Goal: Information Seeking & Learning: Compare options

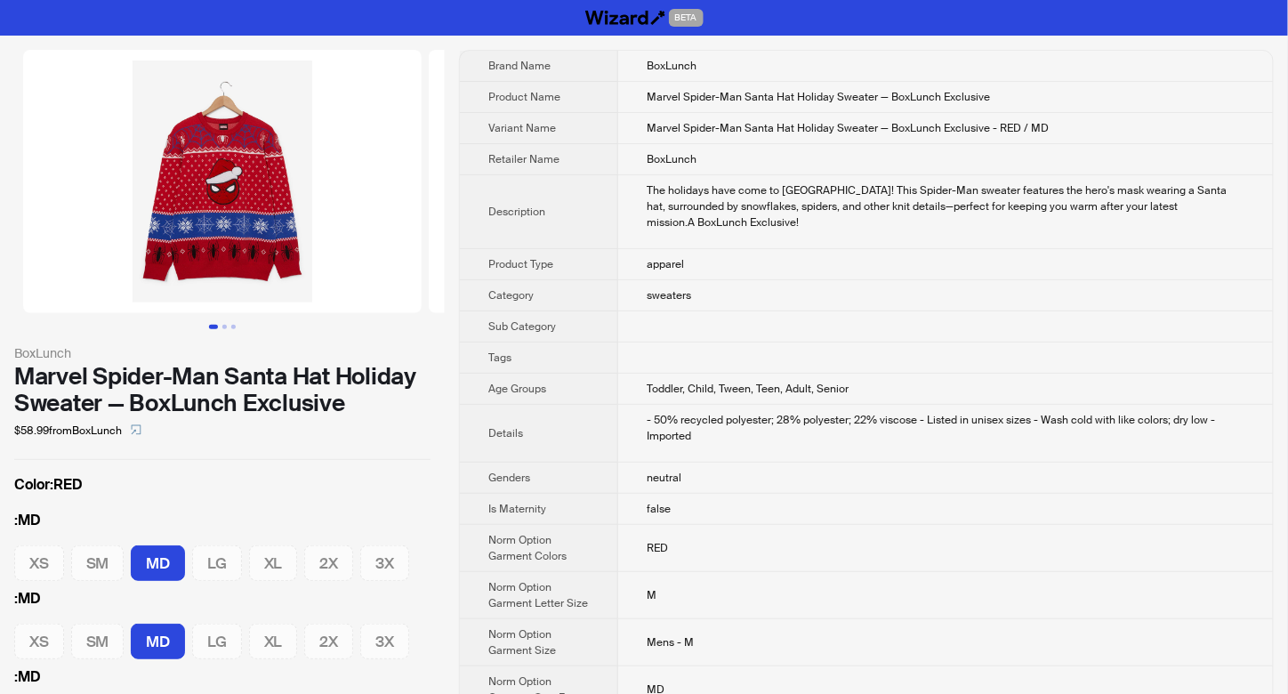
scroll to position [118, 0]
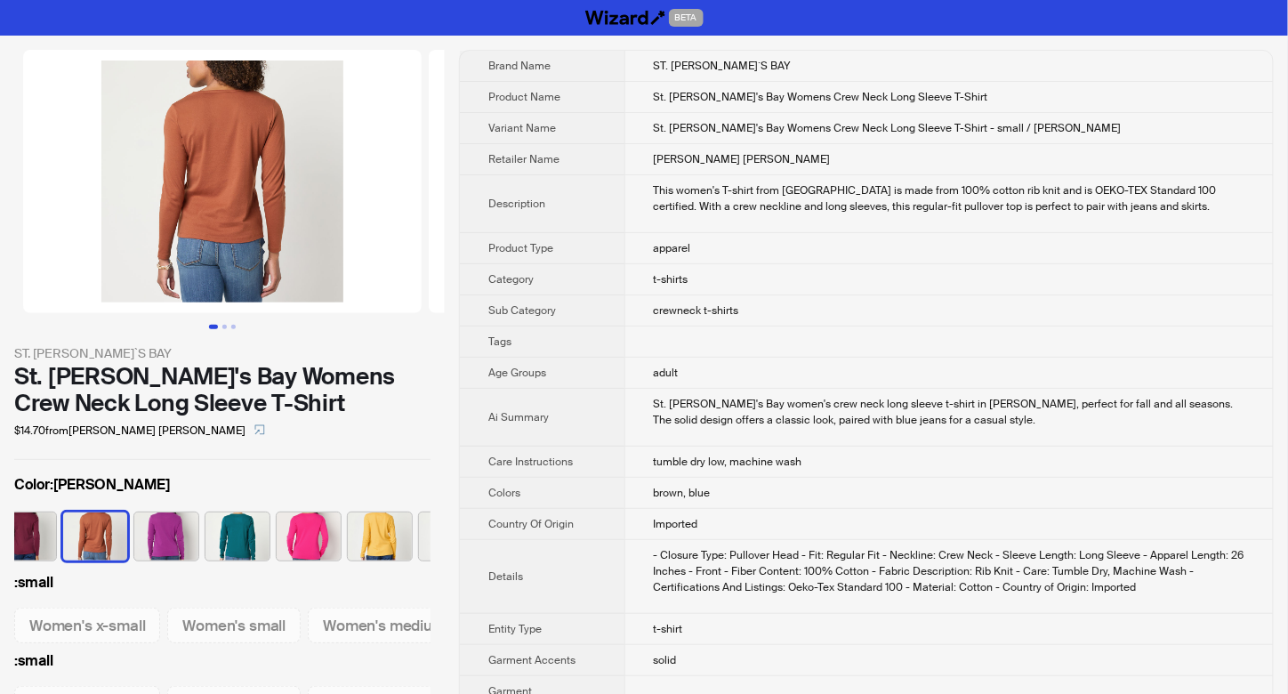
scroll to position [0, 472]
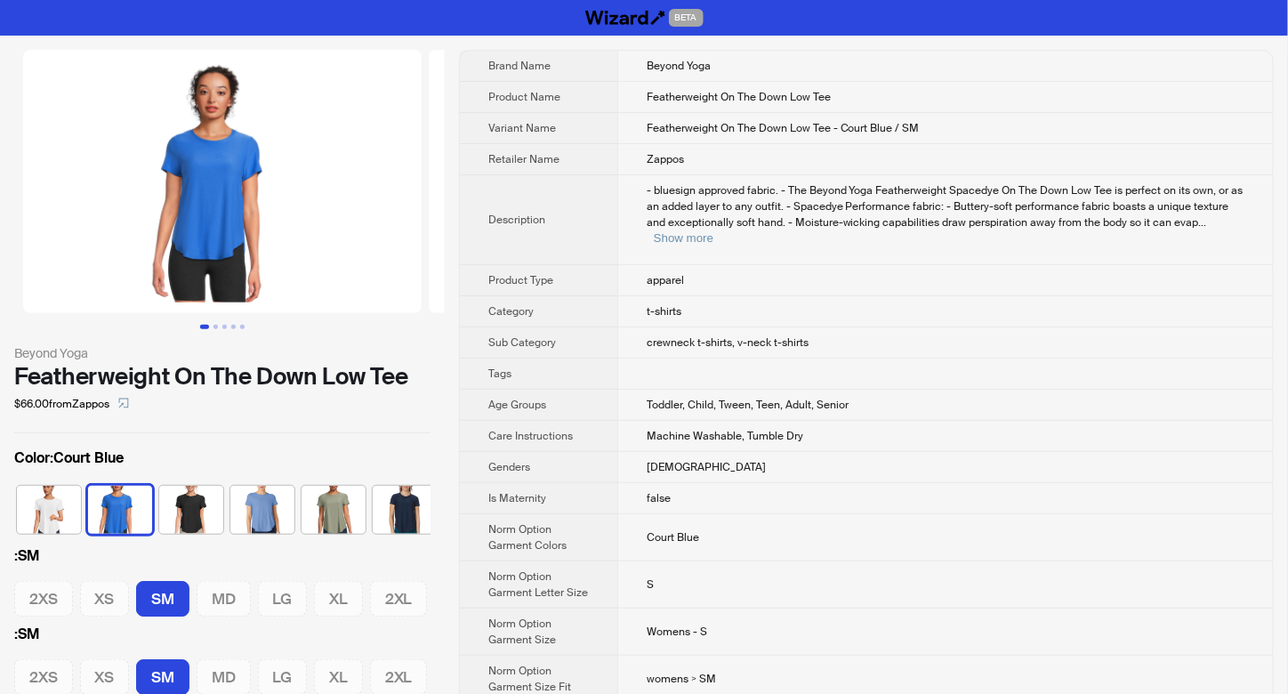
scroll to position [0, 91]
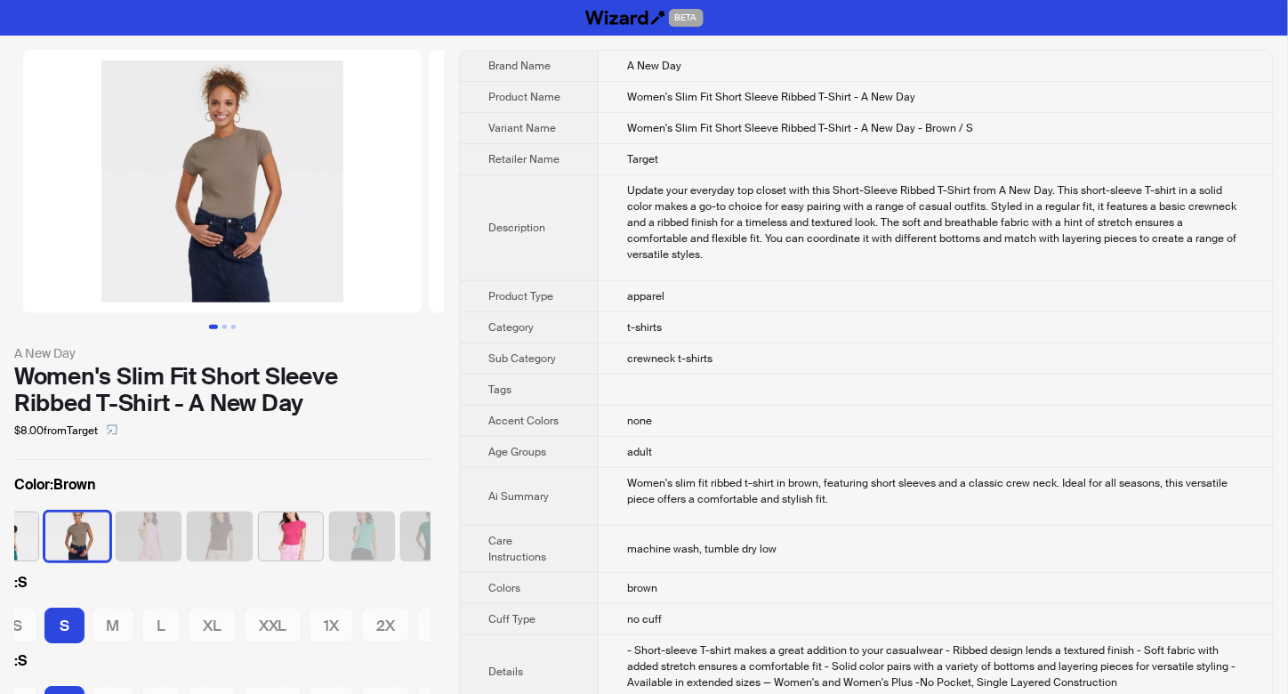
scroll to position [0, 44]
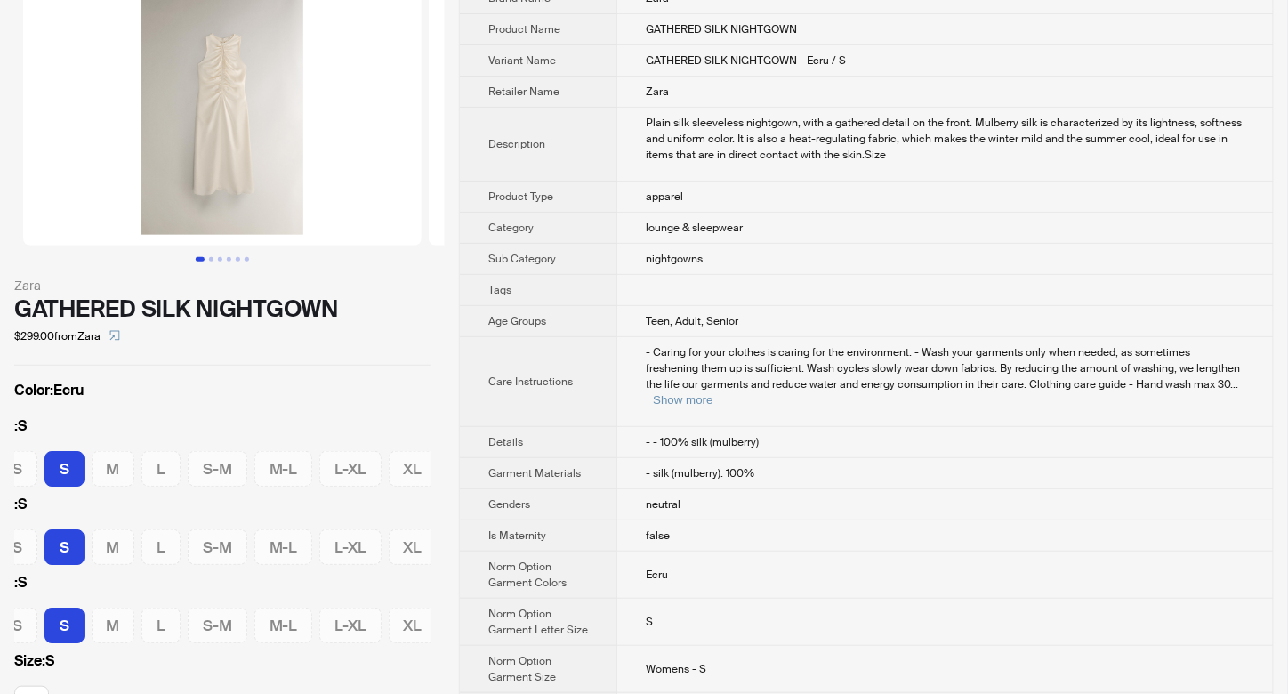
scroll to position [118, 0]
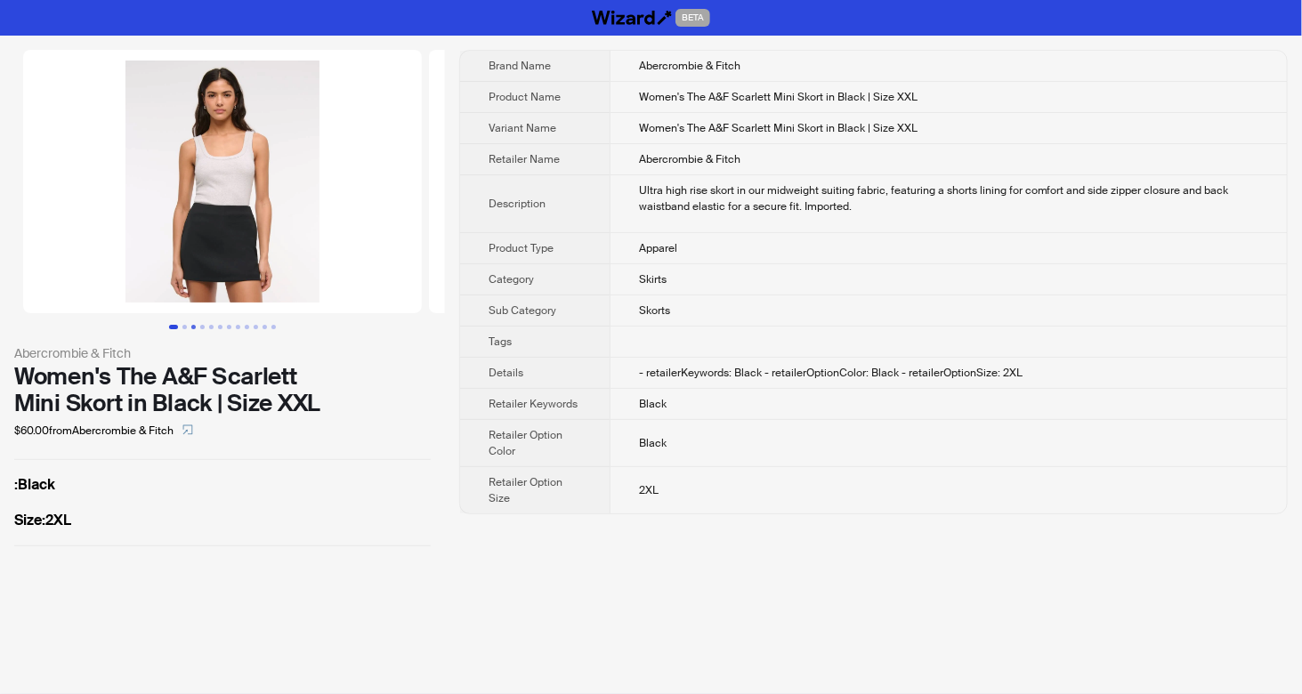
click at [193, 325] on button "Go to slide 3" at bounding box center [193, 327] width 4 height 4
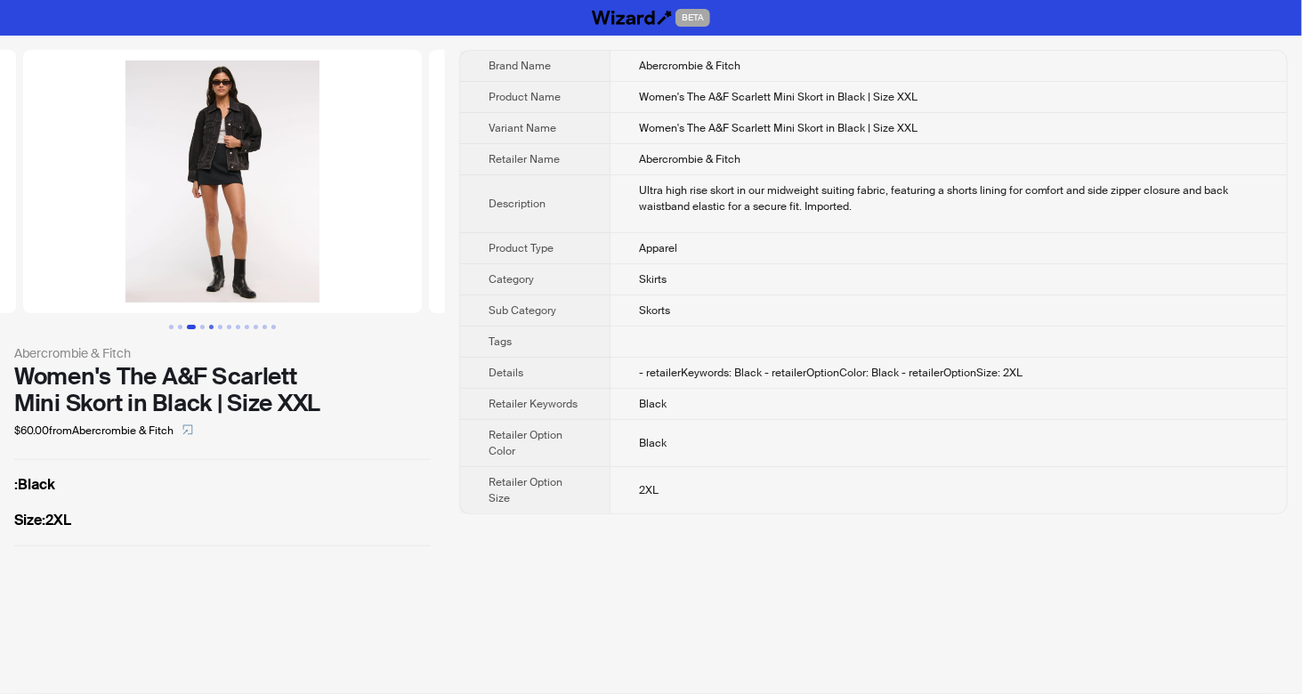
click at [212, 325] on button "Go to slide 5" at bounding box center [211, 327] width 4 height 4
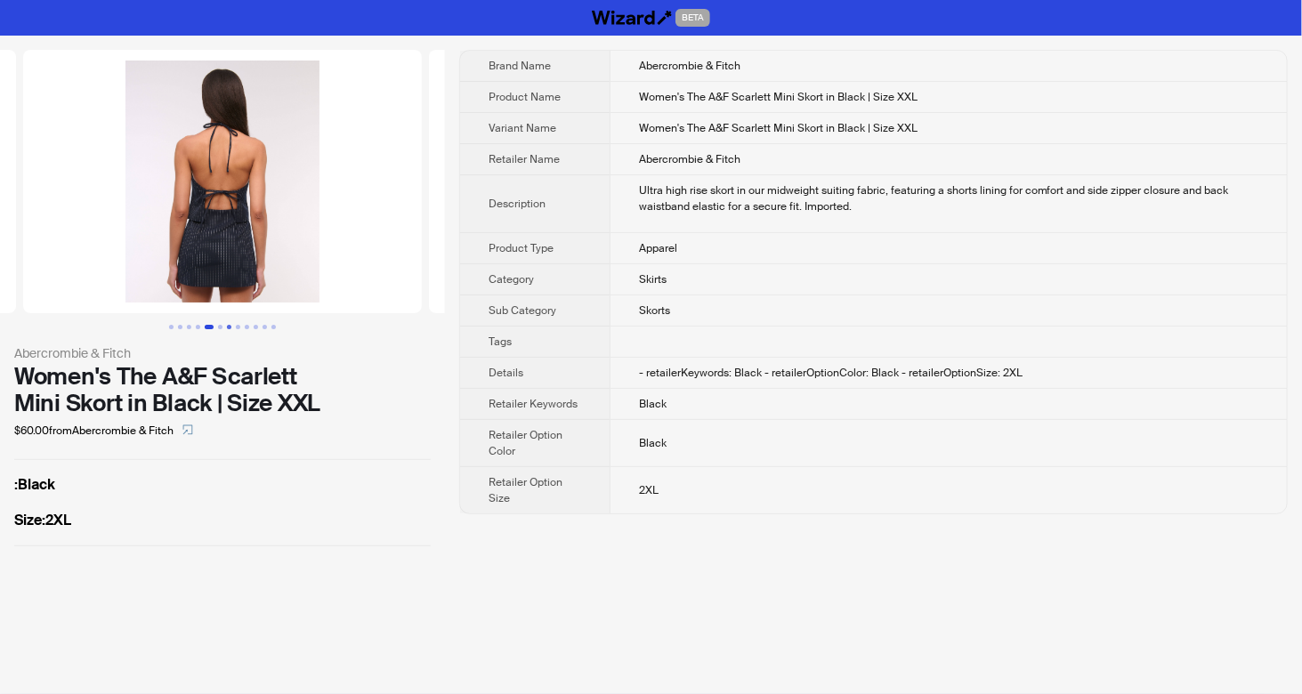
click at [228, 325] on button "Go to slide 7" at bounding box center [229, 327] width 4 height 4
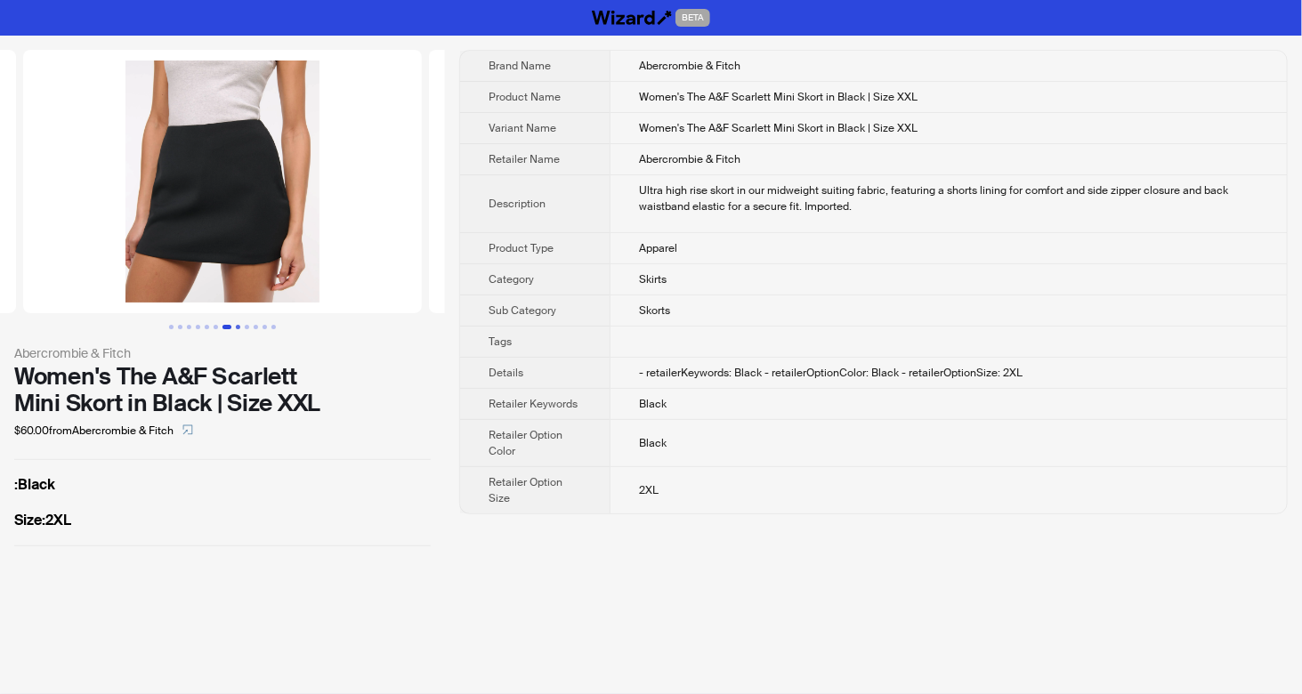
click at [240, 325] on button "Go to slide 8" at bounding box center [238, 327] width 4 height 4
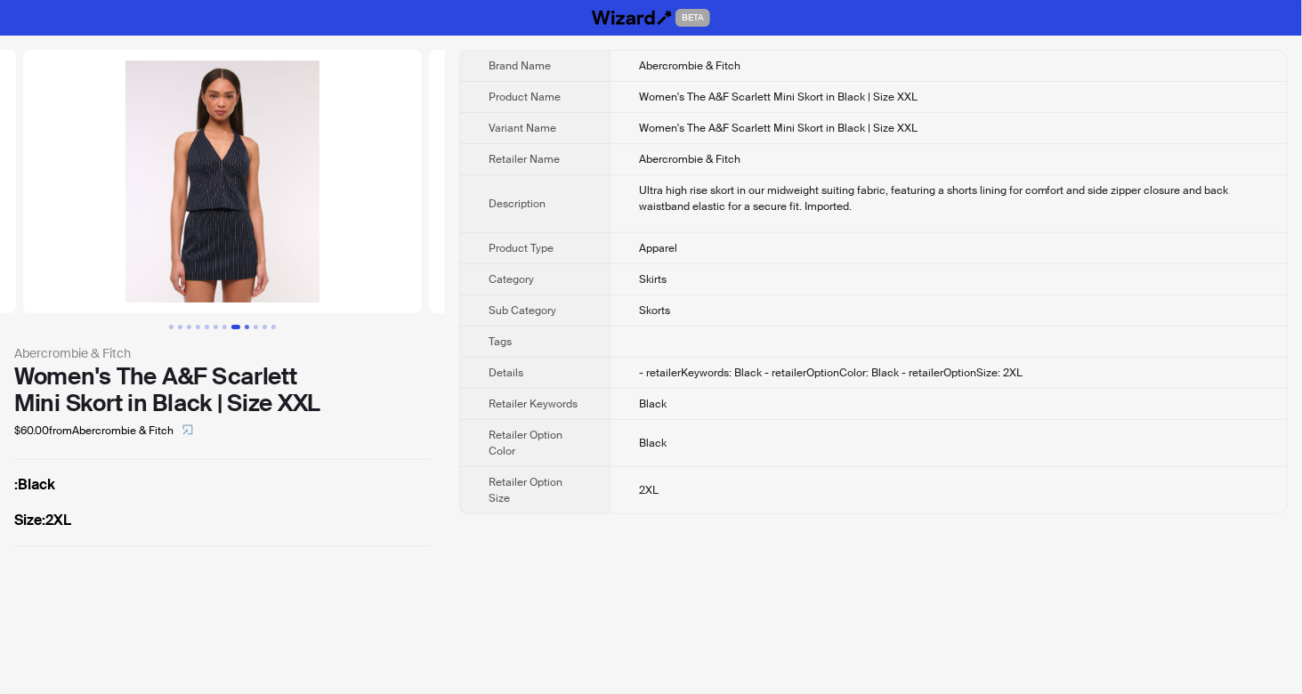
click at [248, 325] on button "Go to slide 9" at bounding box center [247, 327] width 4 height 4
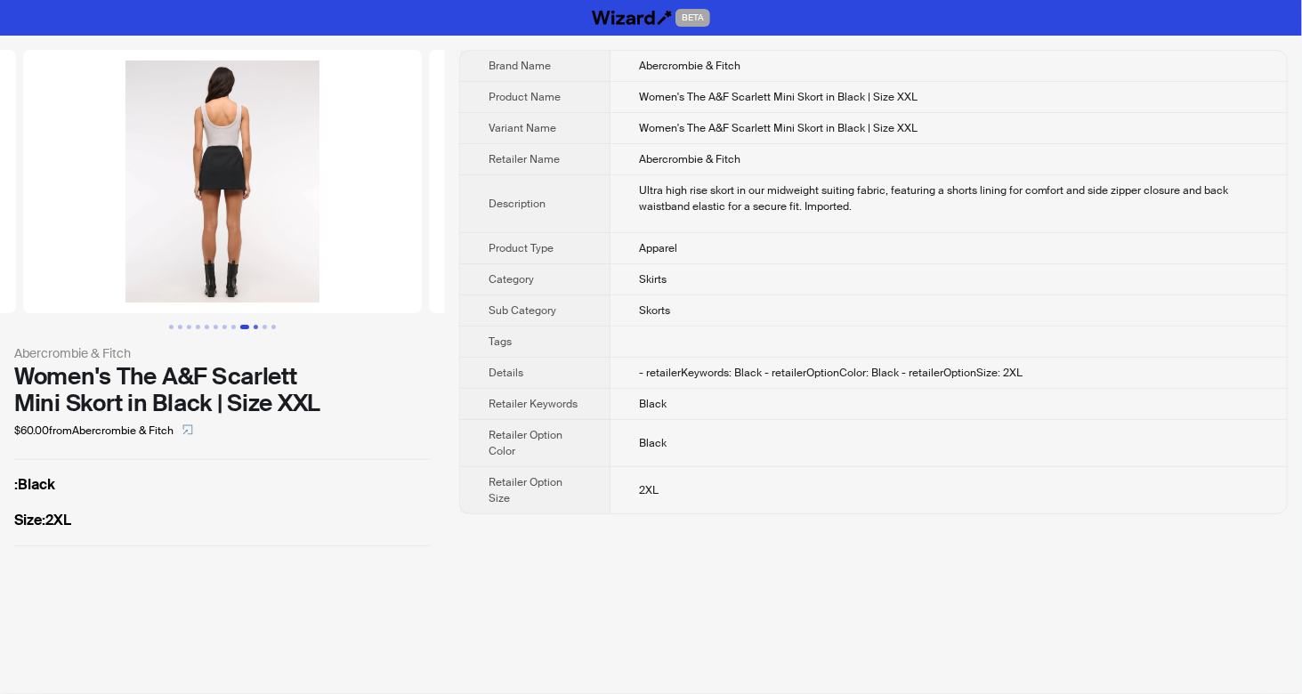
click at [254, 327] on button "Go to slide 10" at bounding box center [256, 327] width 4 height 4
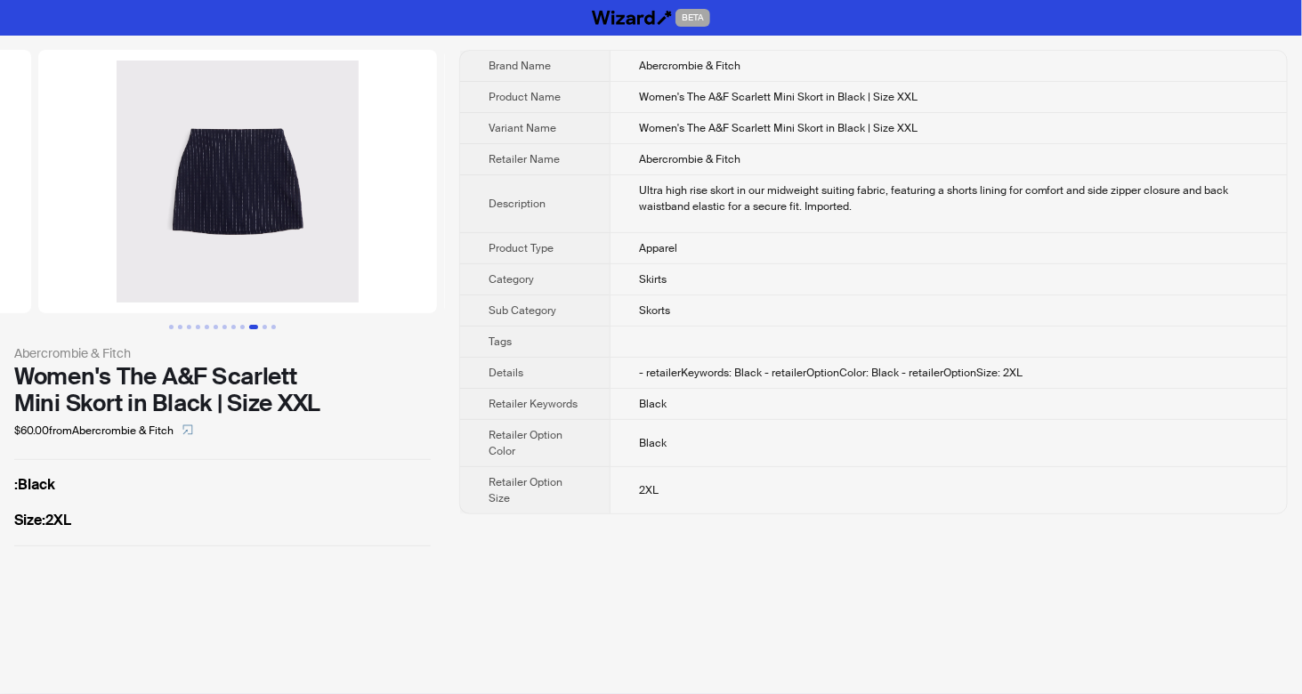
scroll to position [0, 3651]
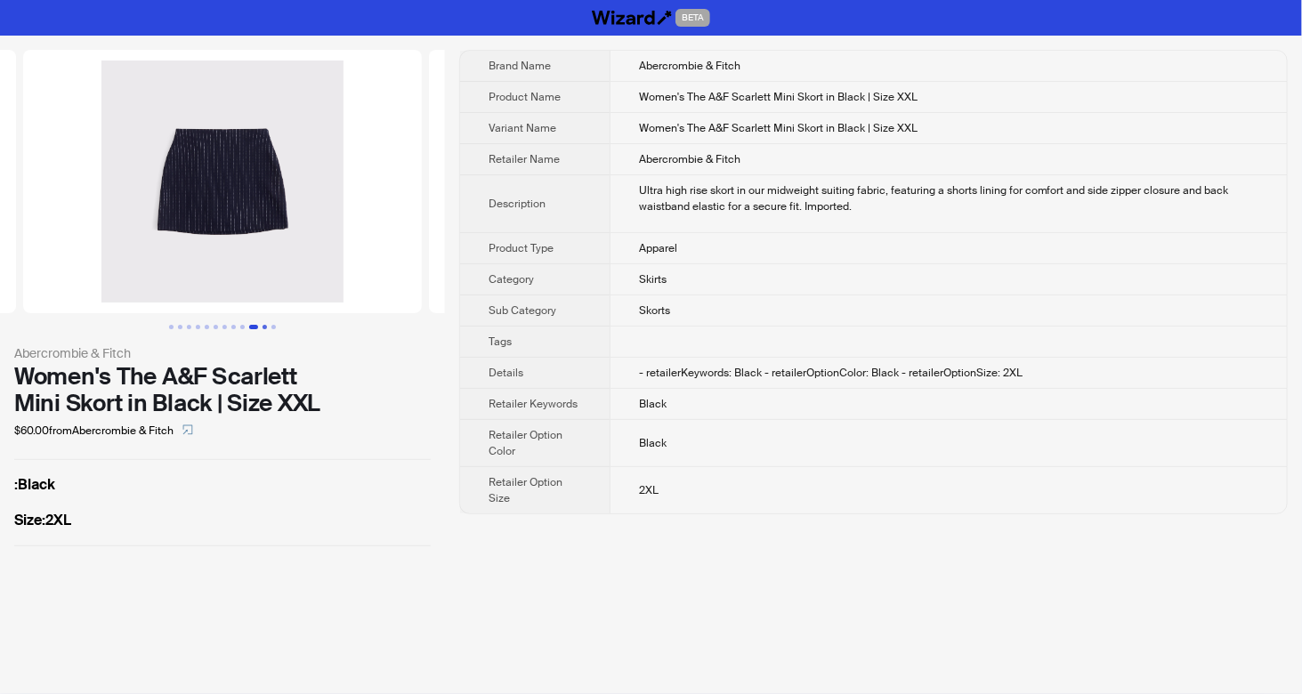
click at [262, 326] on button "Go to slide 11" at bounding box center [264, 327] width 4 height 4
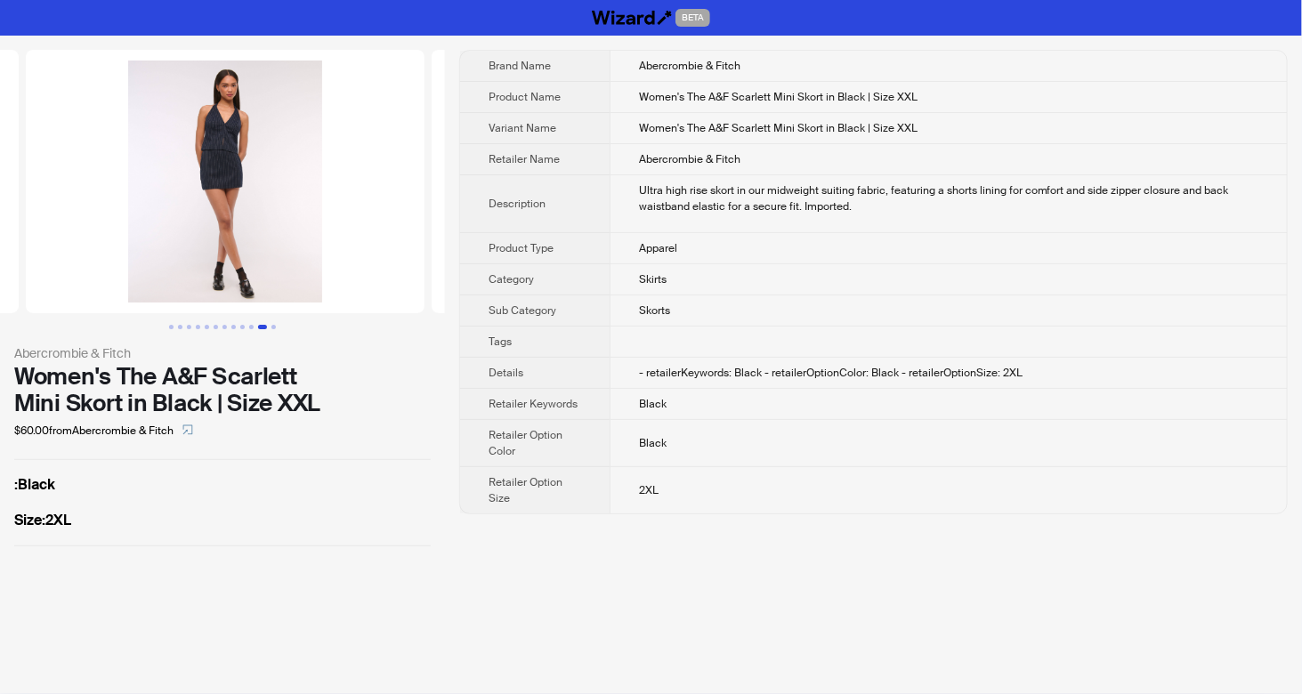
scroll to position [0, 4057]
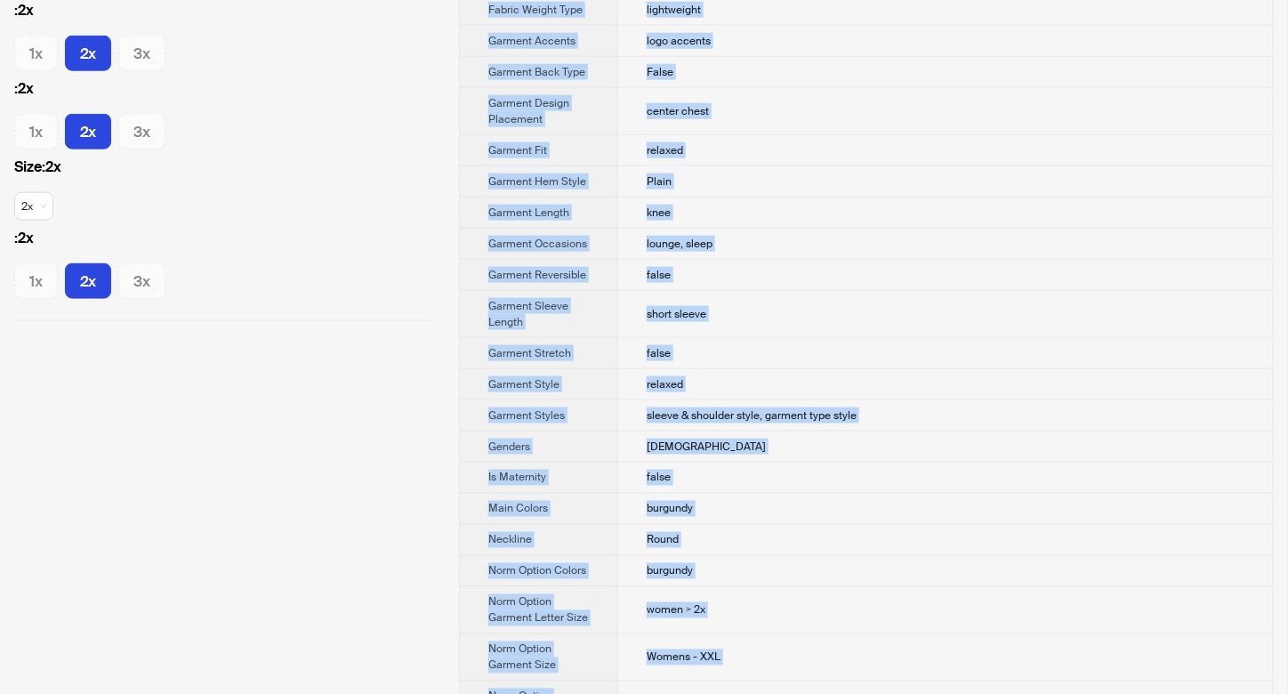
scroll to position [1262, 0]
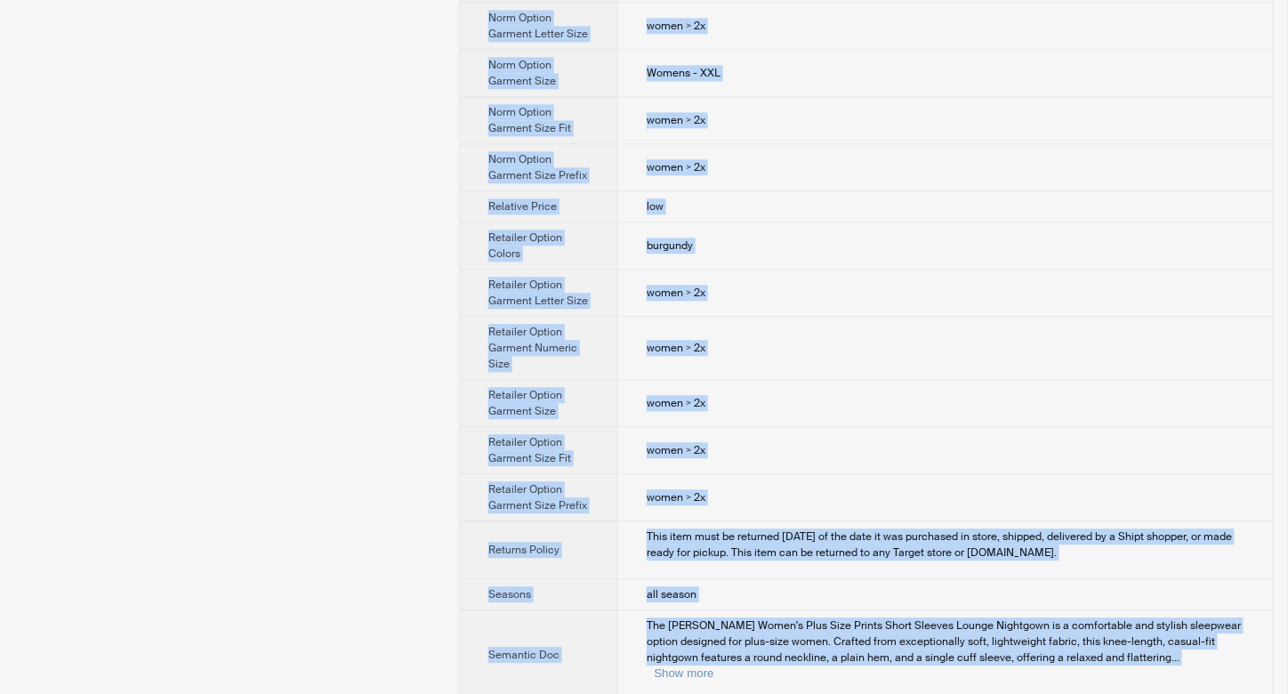
drag, startPoint x: 638, startPoint y: 59, endPoint x: 710, endPoint y: 675, distance: 620.8
copy tbody "Agnes Orinda Product Name Agnes Orinda Women's Plus Size Prints Short Sleeves L…"
click at [856, 317] on td "women > 2x" at bounding box center [945, 348] width 655 height 63
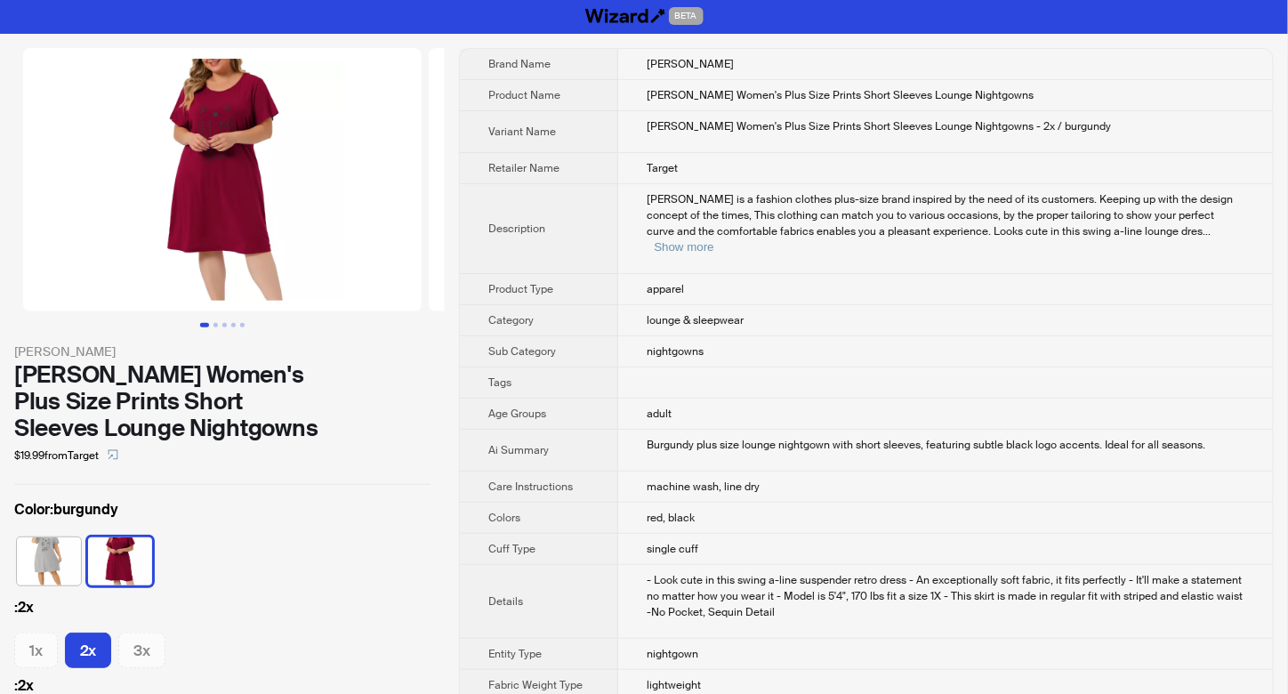
scroll to position [0, 0]
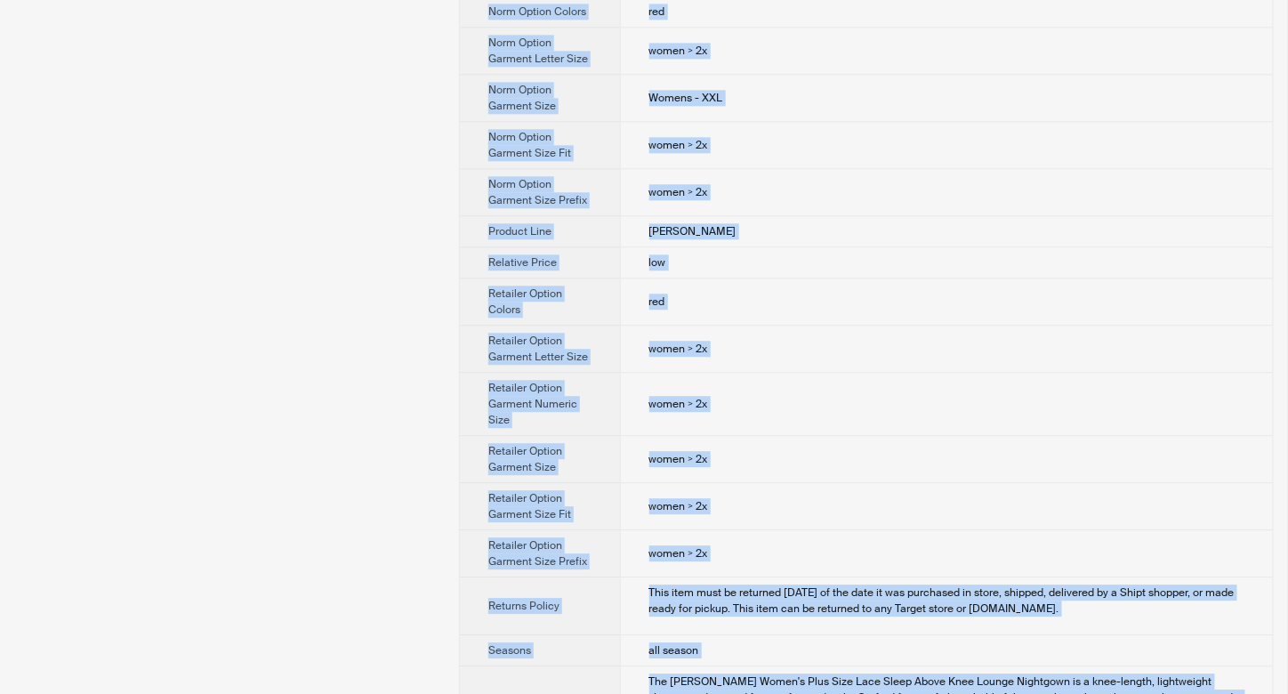
scroll to position [1385, 0]
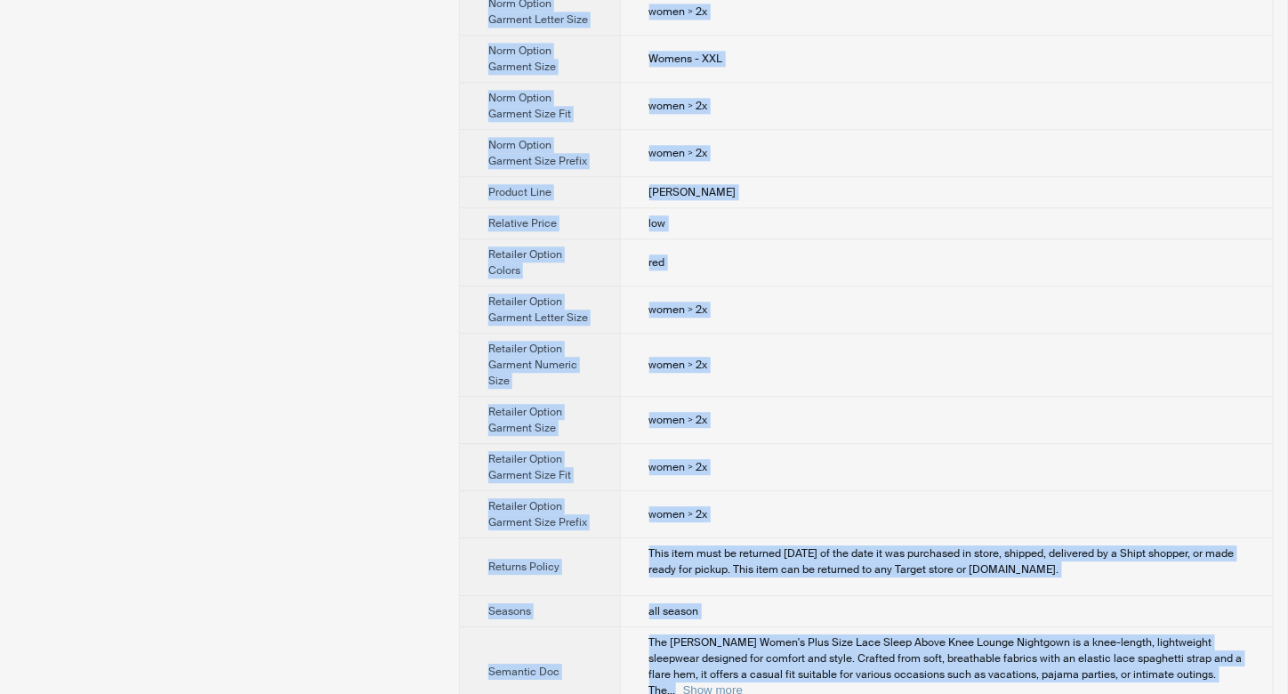
drag, startPoint x: 641, startPoint y: 61, endPoint x: 696, endPoint y: 675, distance: 616.3
copy tbody "Agnes Orinda Product Name Agnes Orinda Women's Plus Size Lace Sleep Above Knee …"
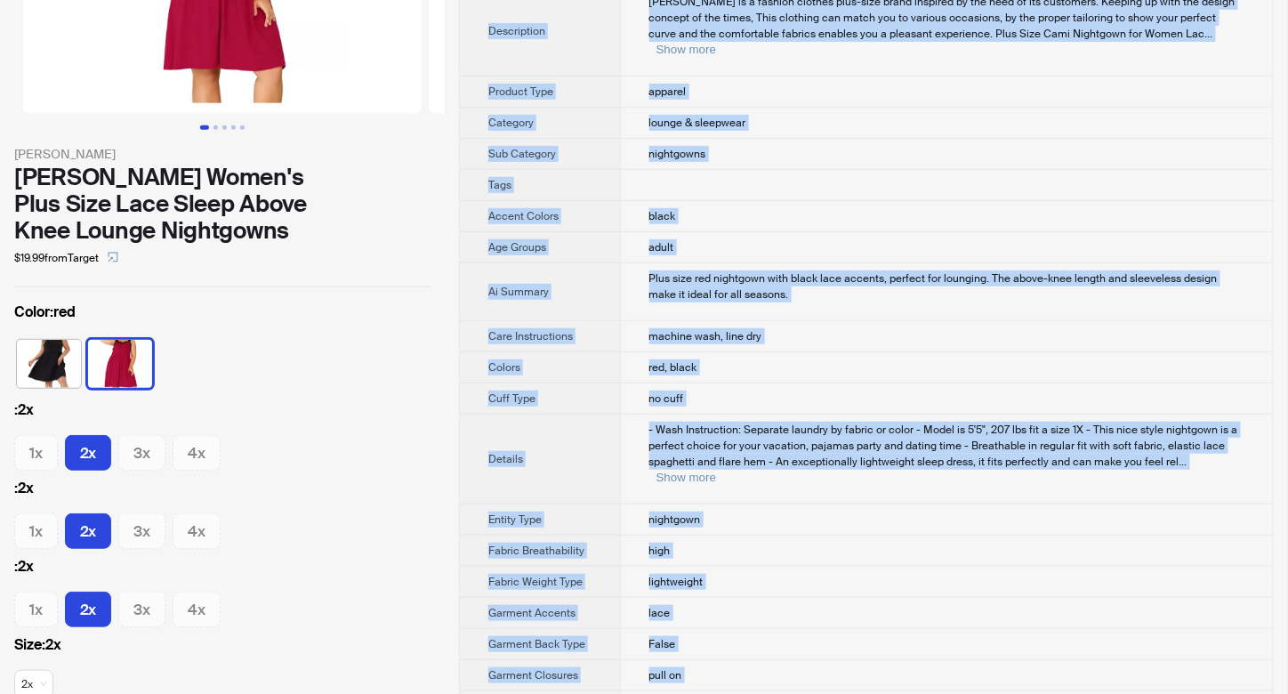
scroll to position [0, 0]
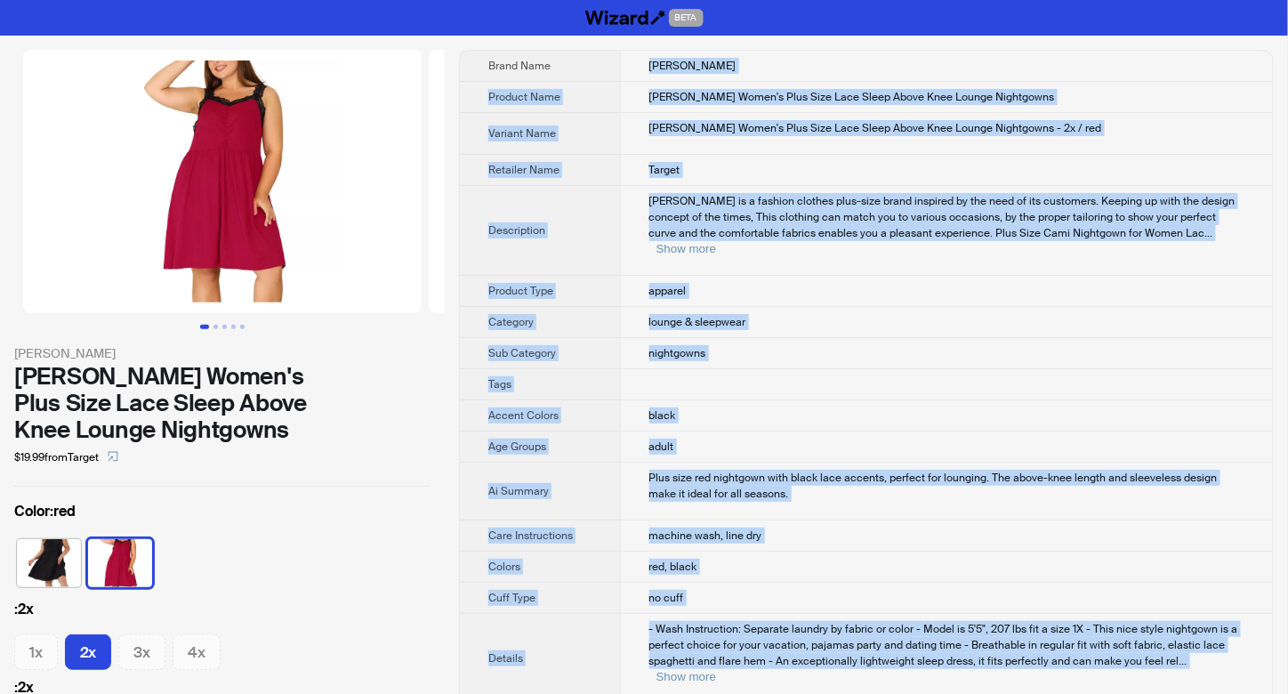
click at [391, 506] on div "Color : red" at bounding box center [222, 550] width 416 height 98
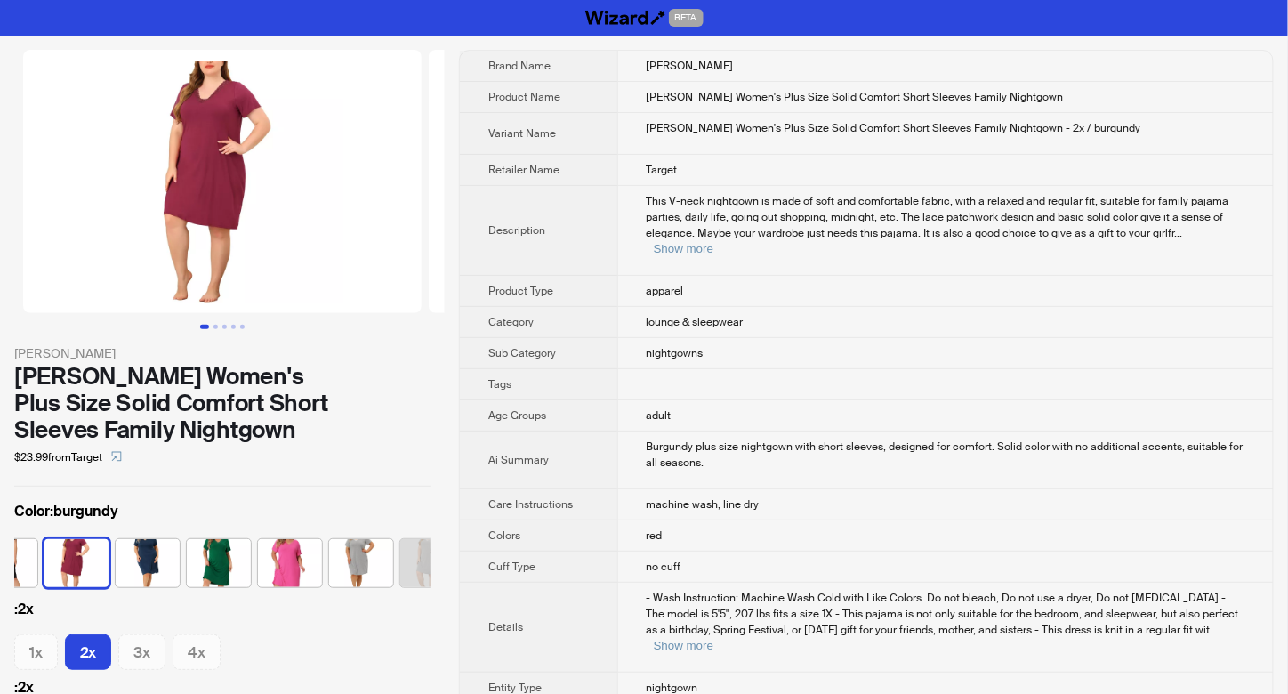
scroll to position [0, 44]
click at [849, 347] on td "nightgowns" at bounding box center [945, 353] width 656 height 31
click at [714, 242] on button "Show more" at bounding box center [684, 248] width 60 height 13
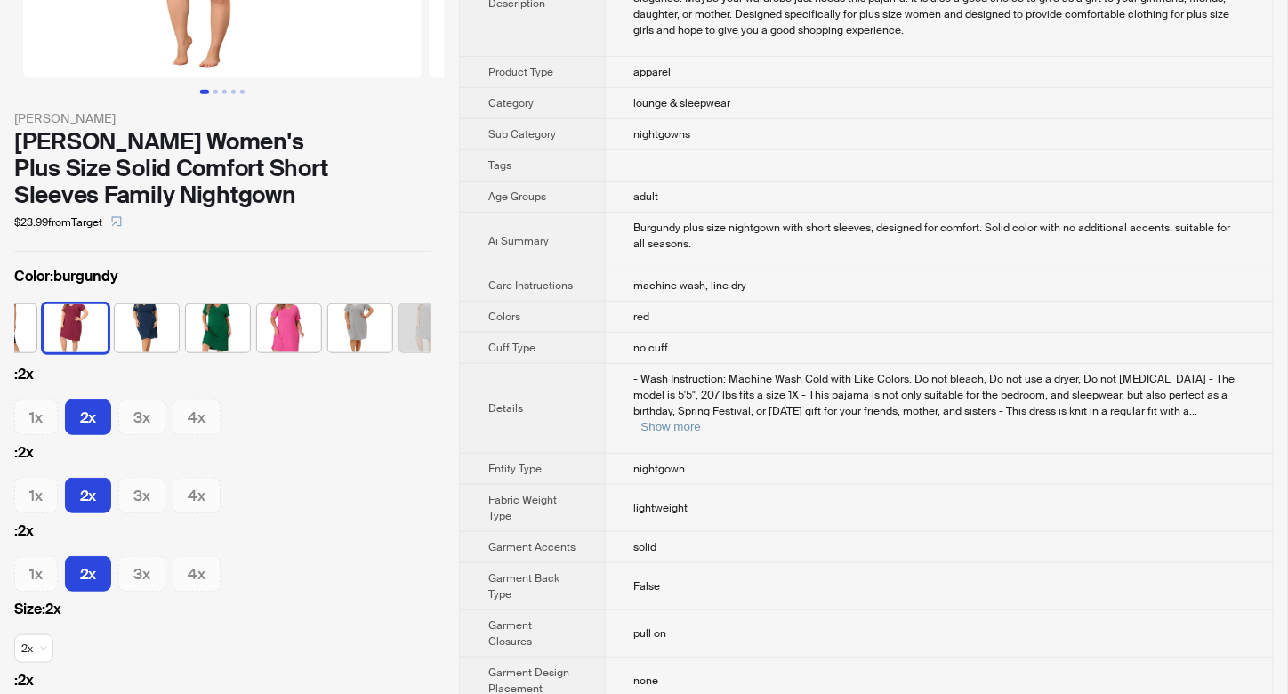
scroll to position [237, 0]
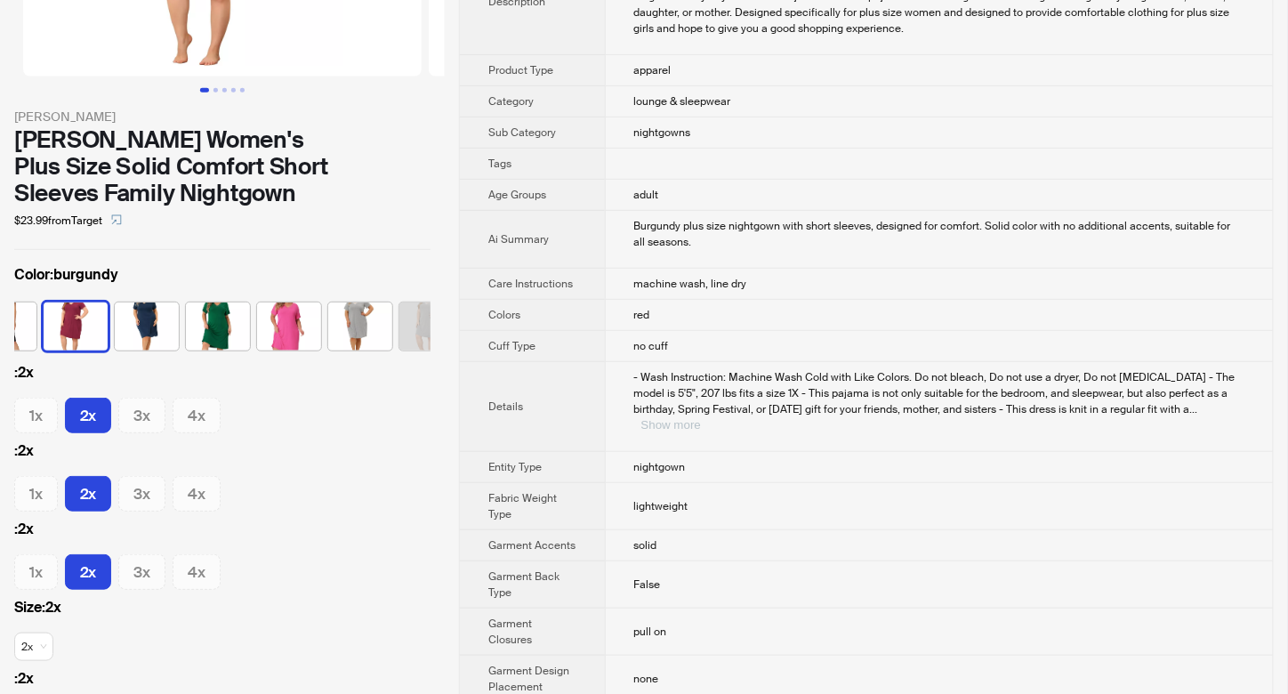
click at [701, 418] on button "Show more" at bounding box center [671, 424] width 60 height 13
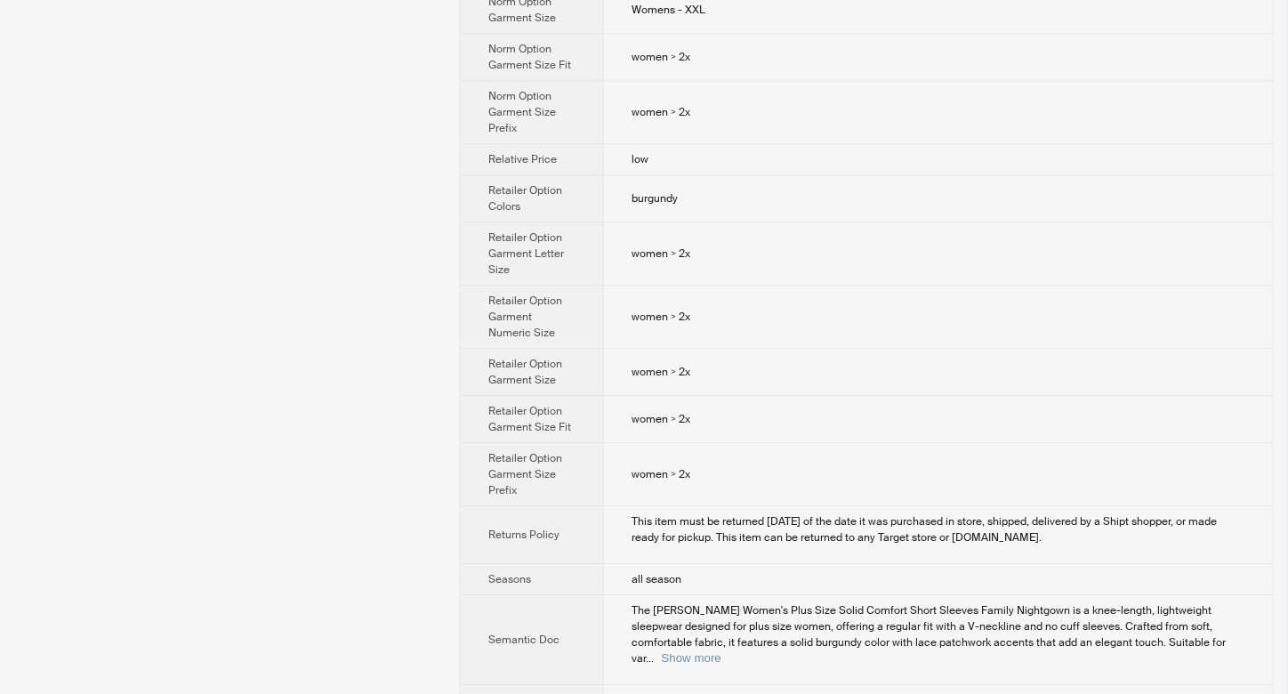
scroll to position [1565, 0]
click at [722, 650] on button "Show more" at bounding box center [692, 656] width 60 height 13
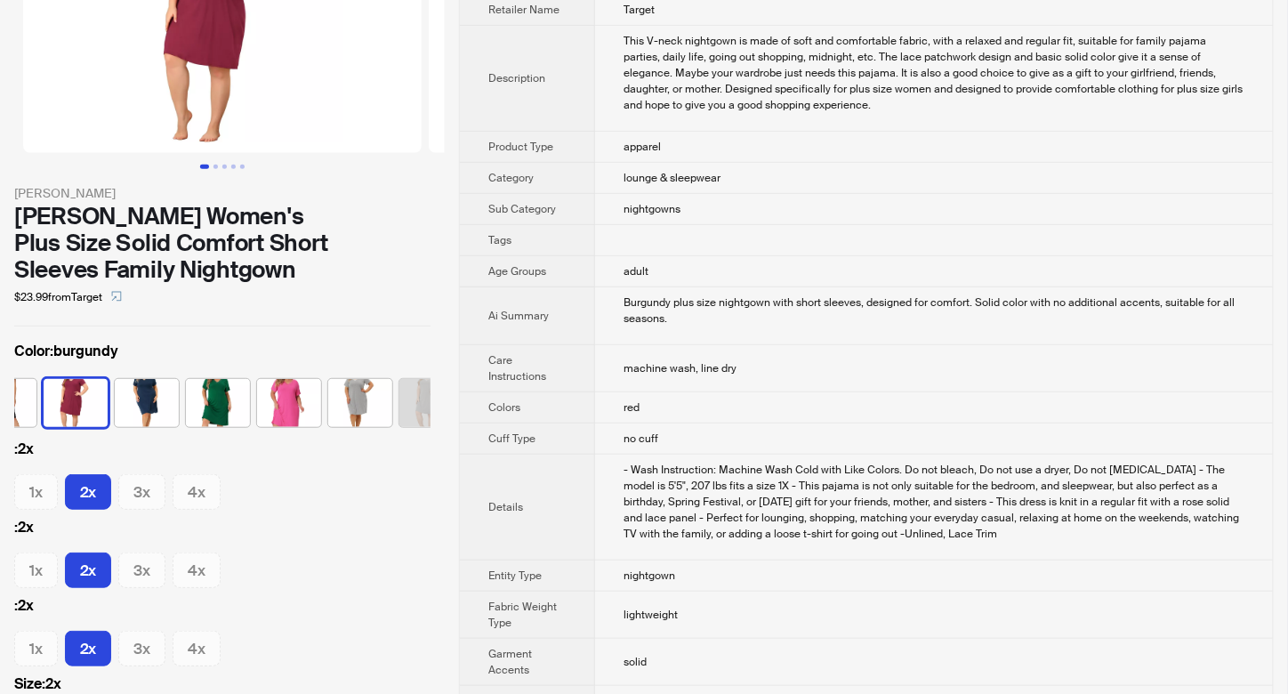
scroll to position [0, 0]
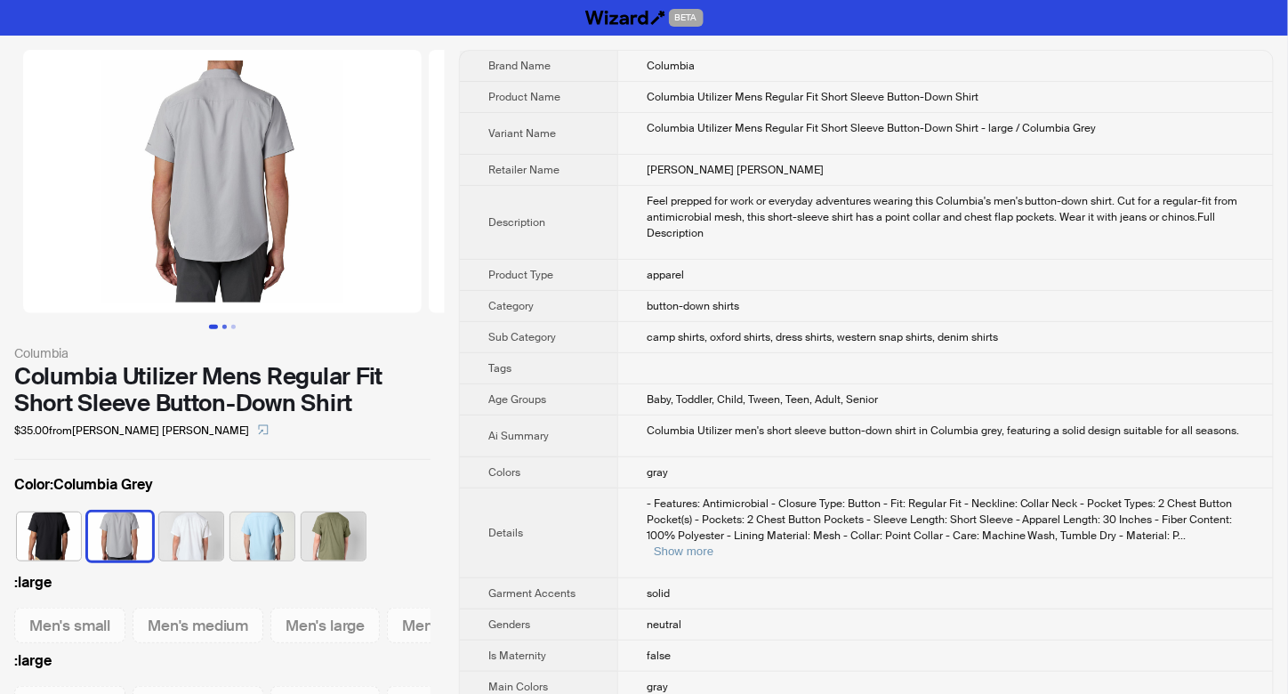
click at [227, 326] on button "Go to slide 2" at bounding box center [224, 327] width 4 height 4
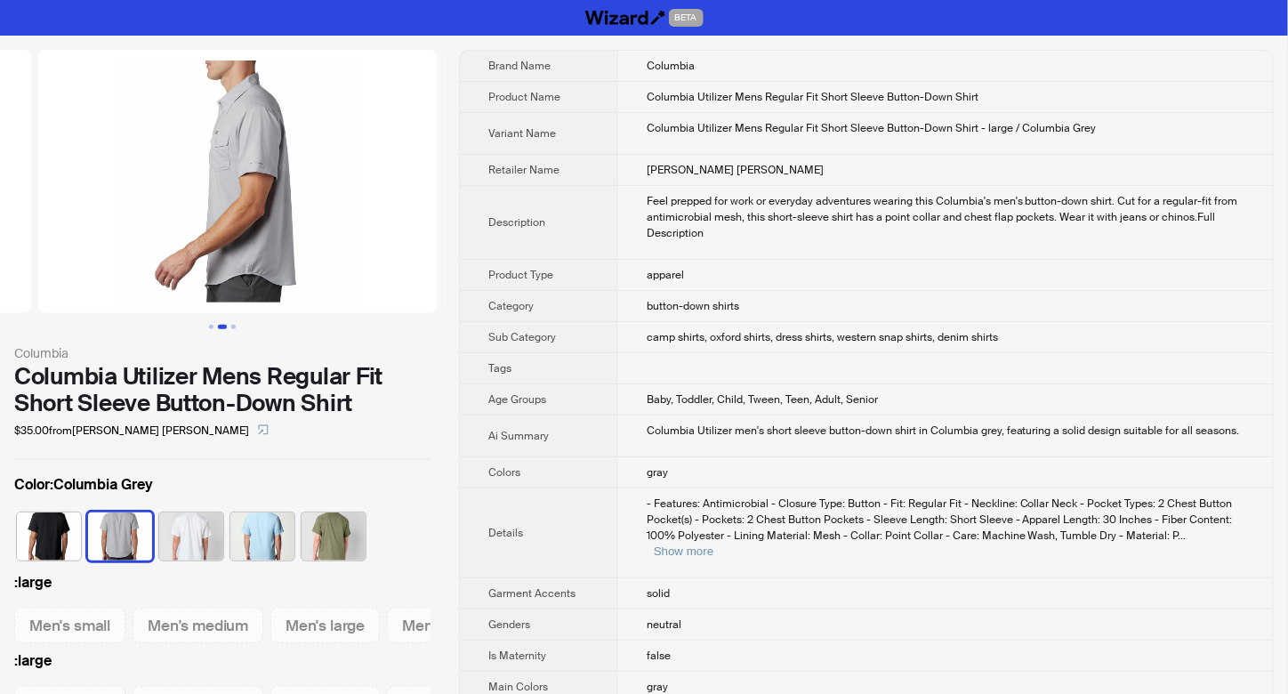
scroll to position [0, 406]
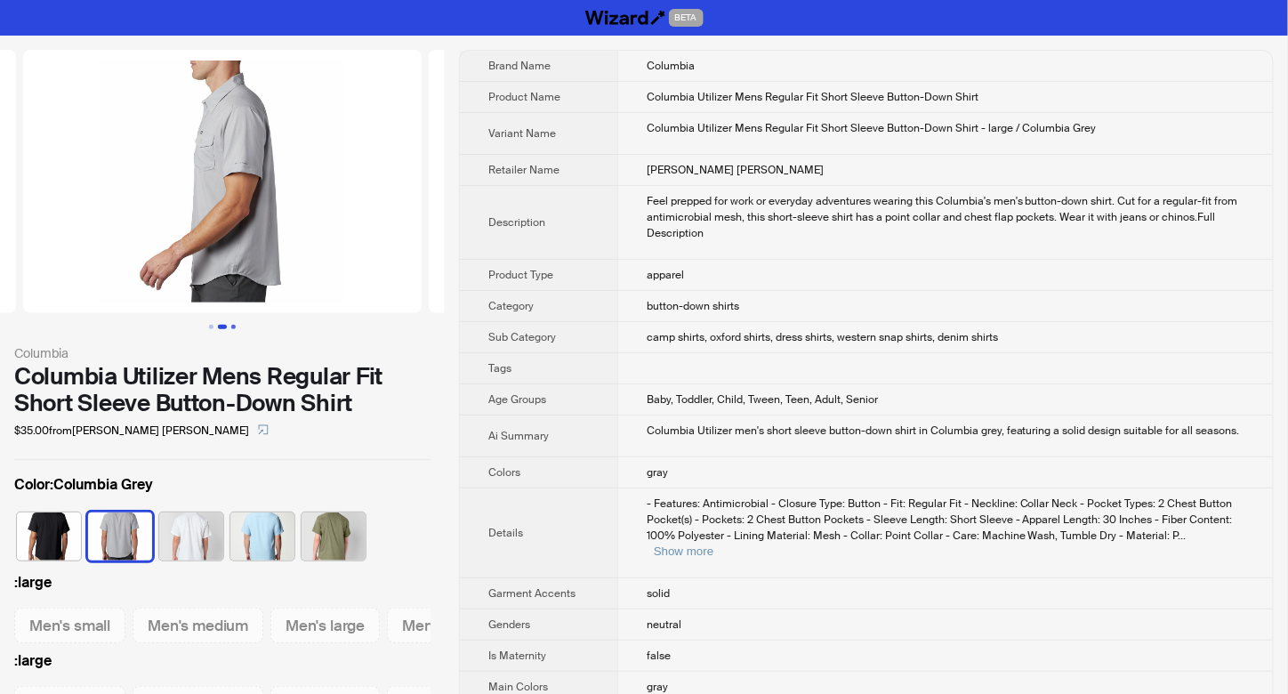
click at [232, 327] on button "Go to slide 3" at bounding box center [233, 327] width 4 height 4
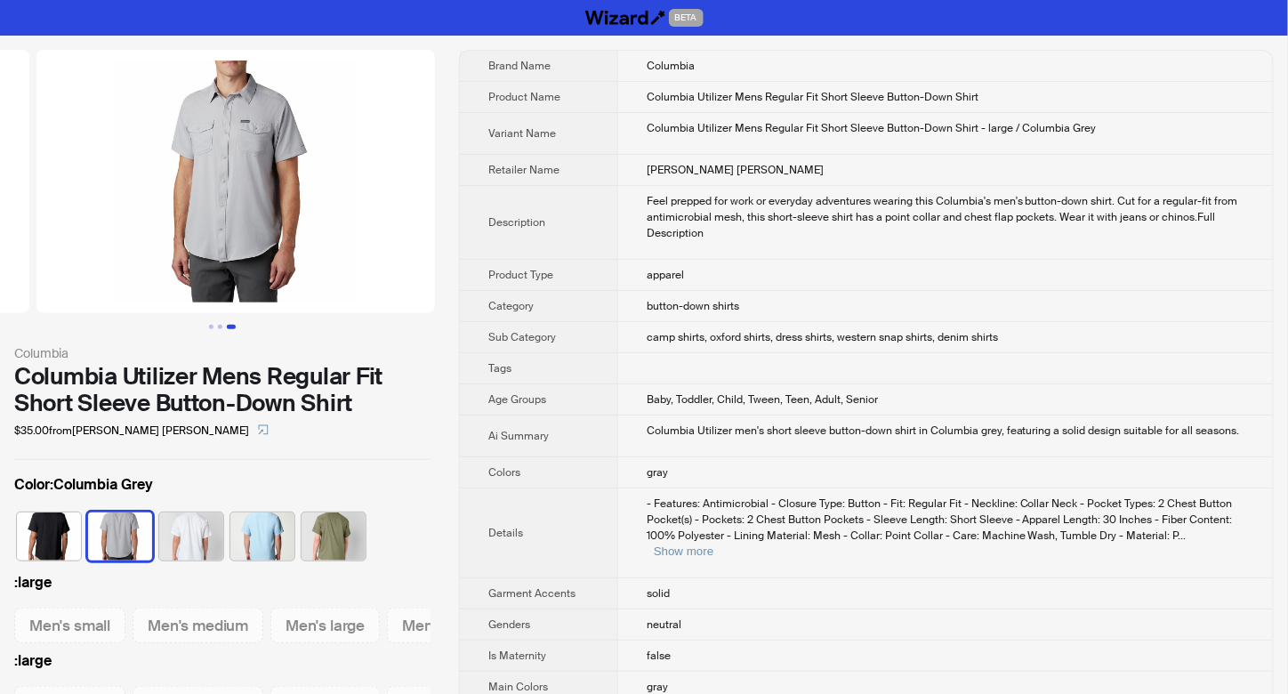
scroll to position [0, 811]
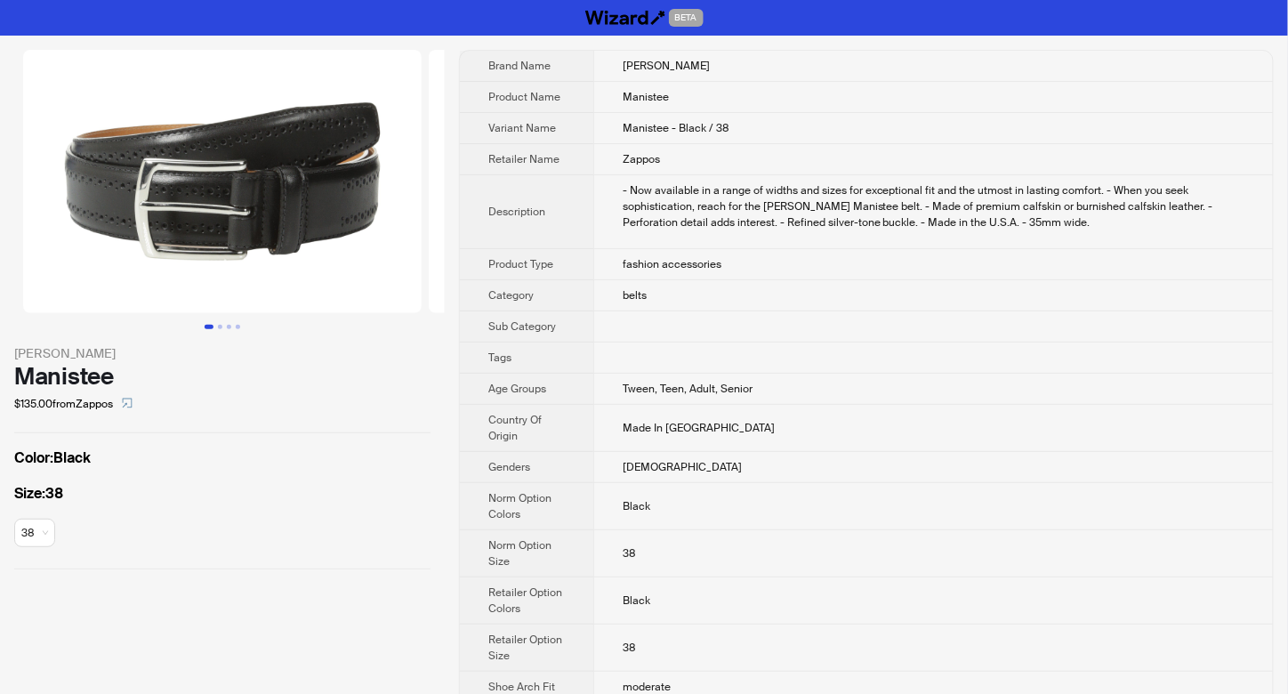
scroll to position [170, 0]
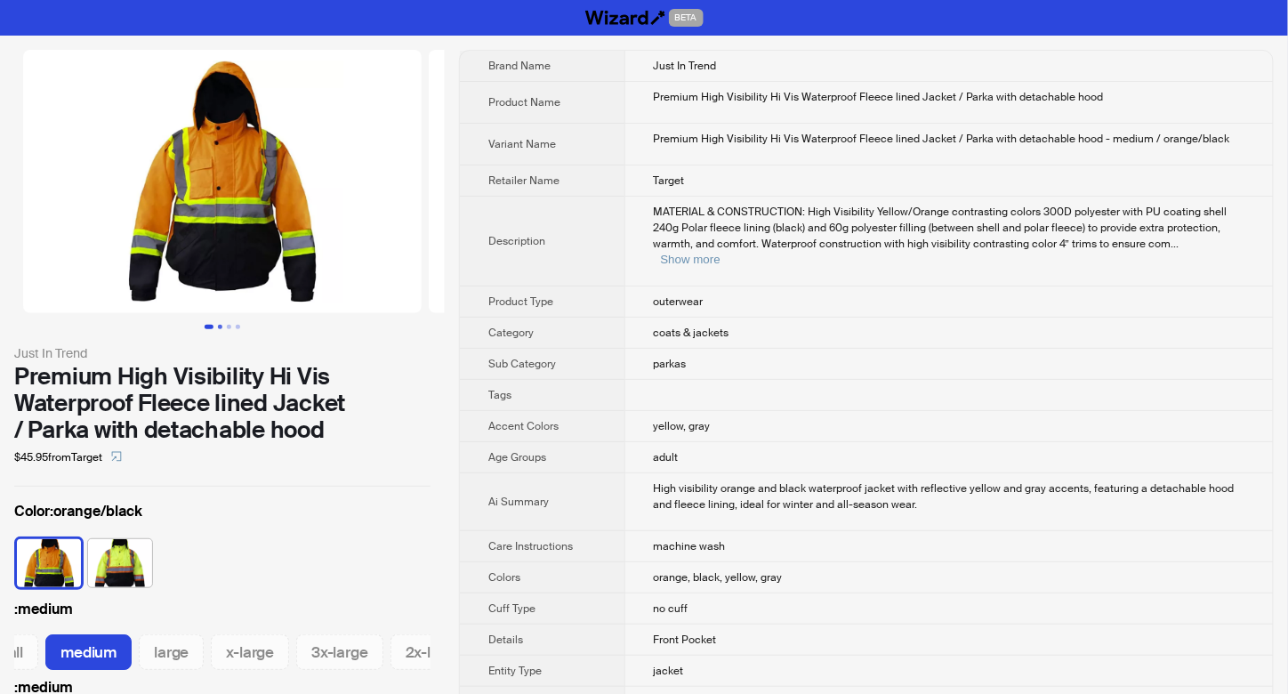
click at [219, 325] on button "Go to slide 2" at bounding box center [220, 327] width 4 height 4
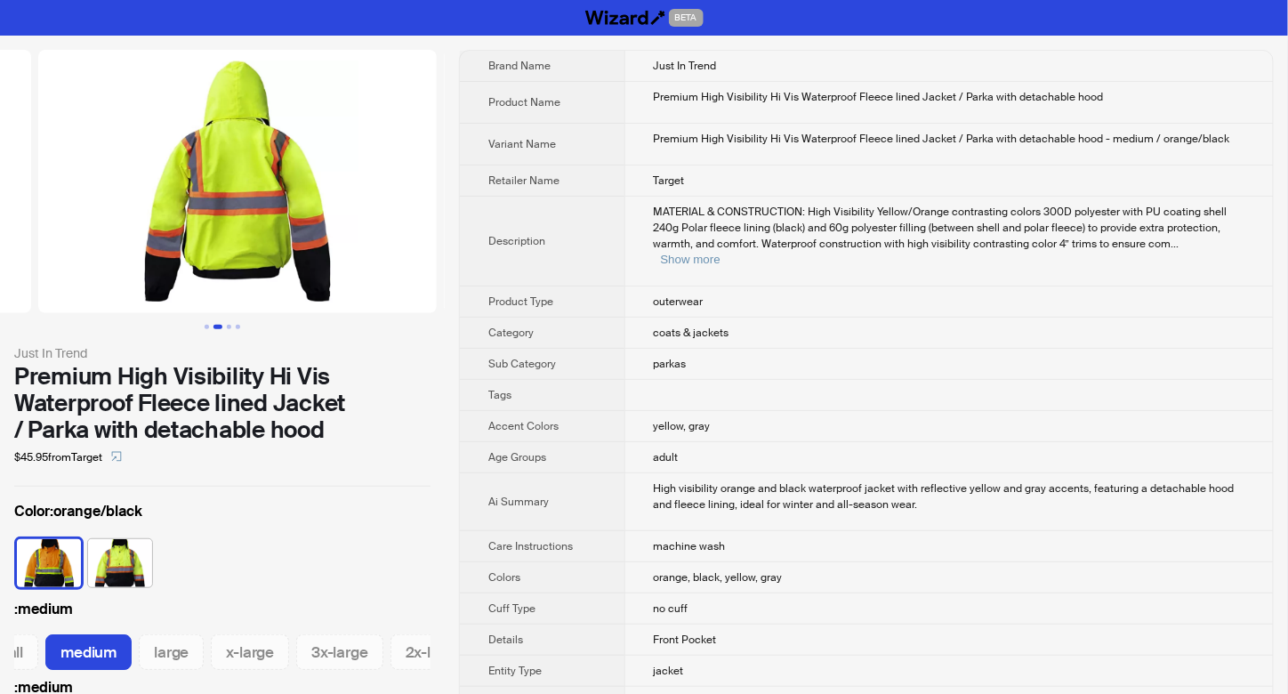
scroll to position [0, 406]
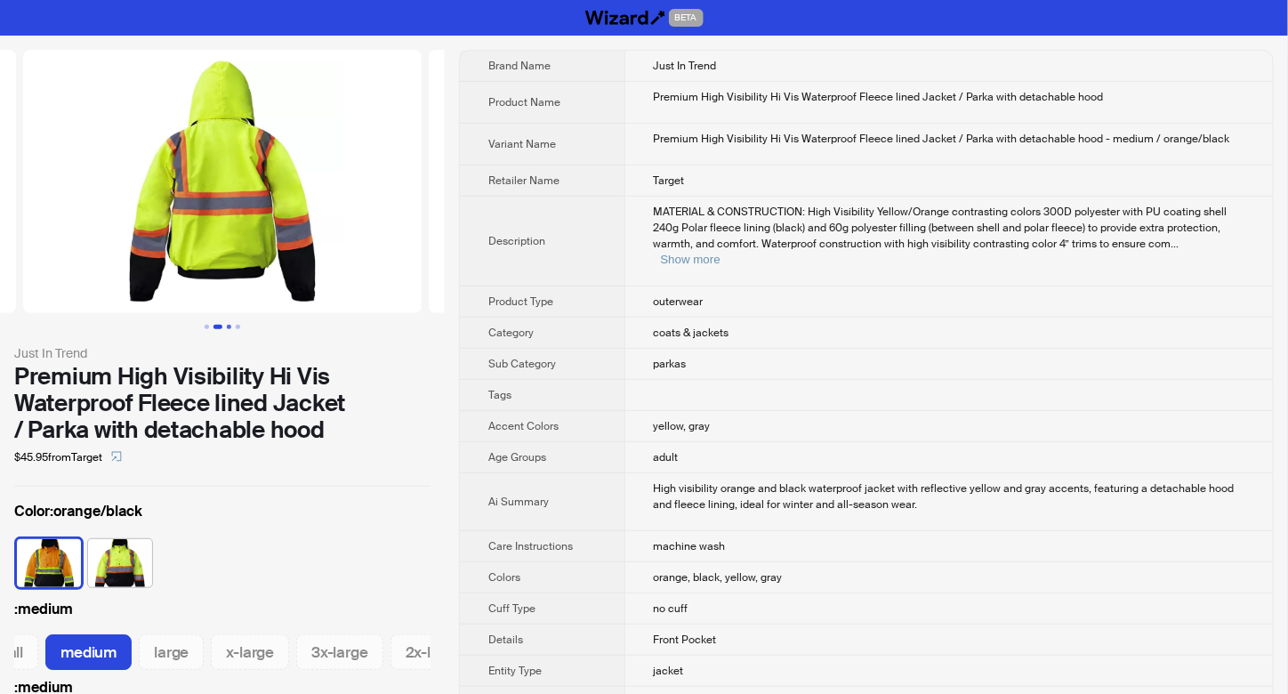
click at [227, 325] on button "Go to slide 3" at bounding box center [229, 327] width 4 height 4
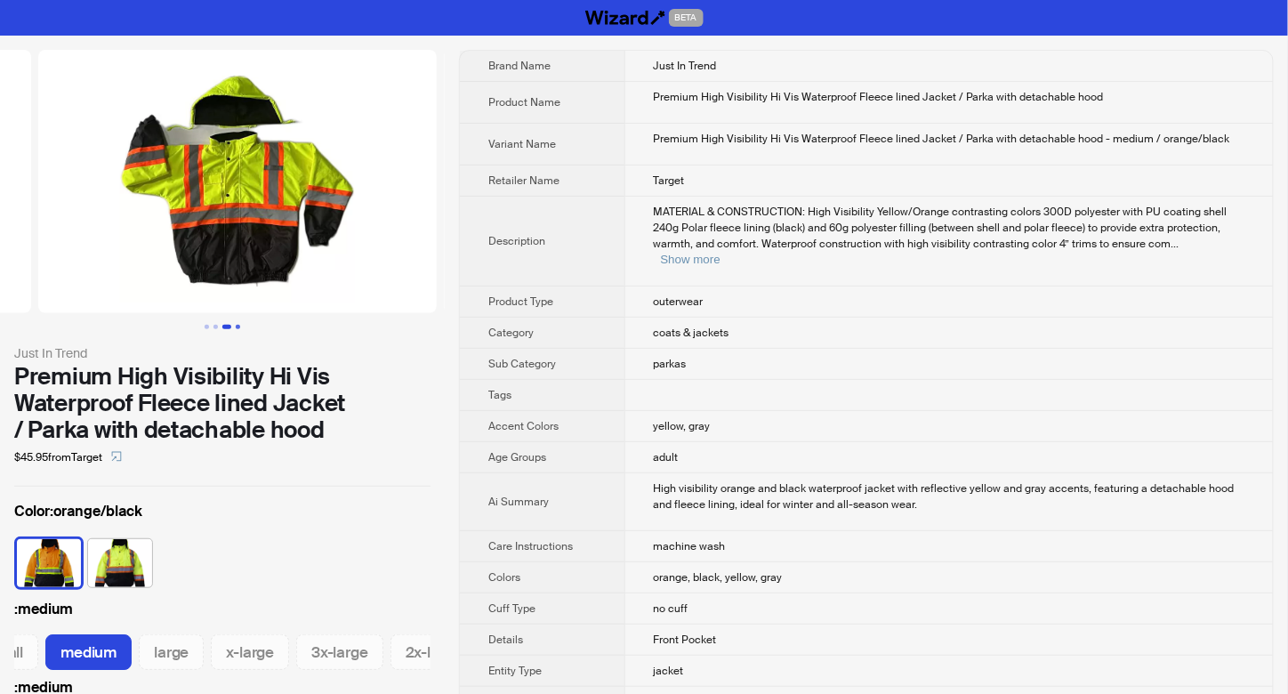
scroll to position [0, 811]
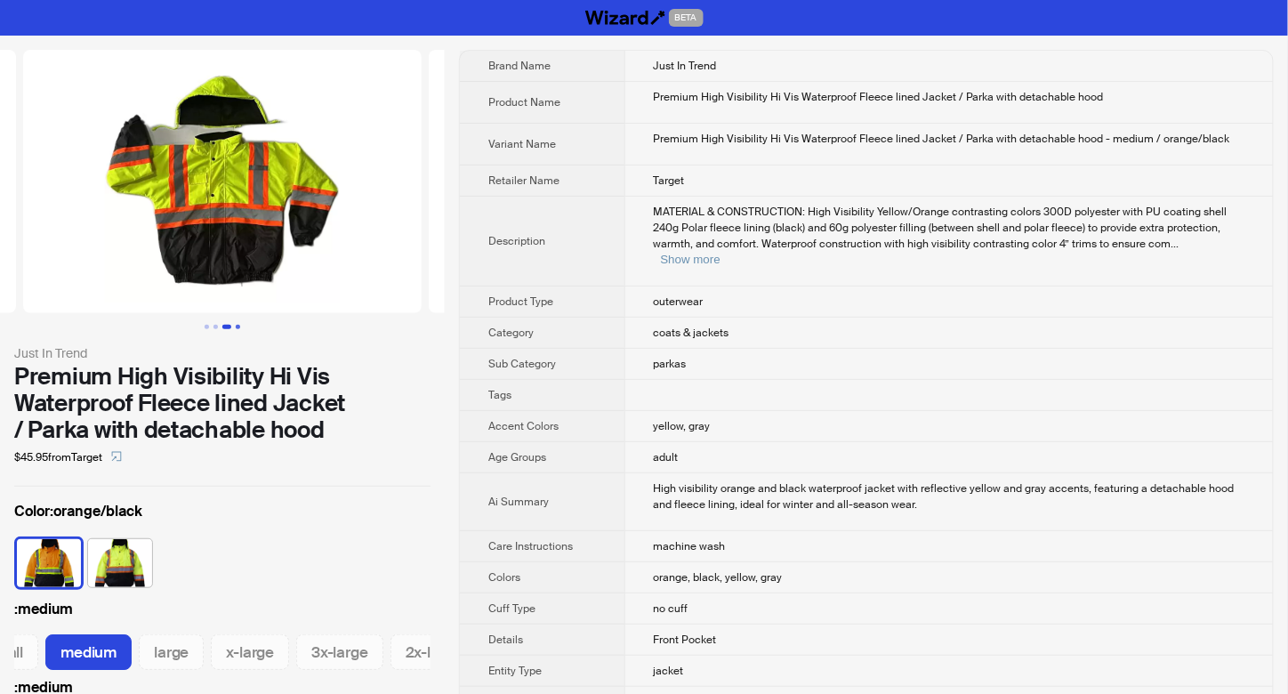
click at [240, 326] on button "Go to slide 4" at bounding box center [238, 327] width 4 height 4
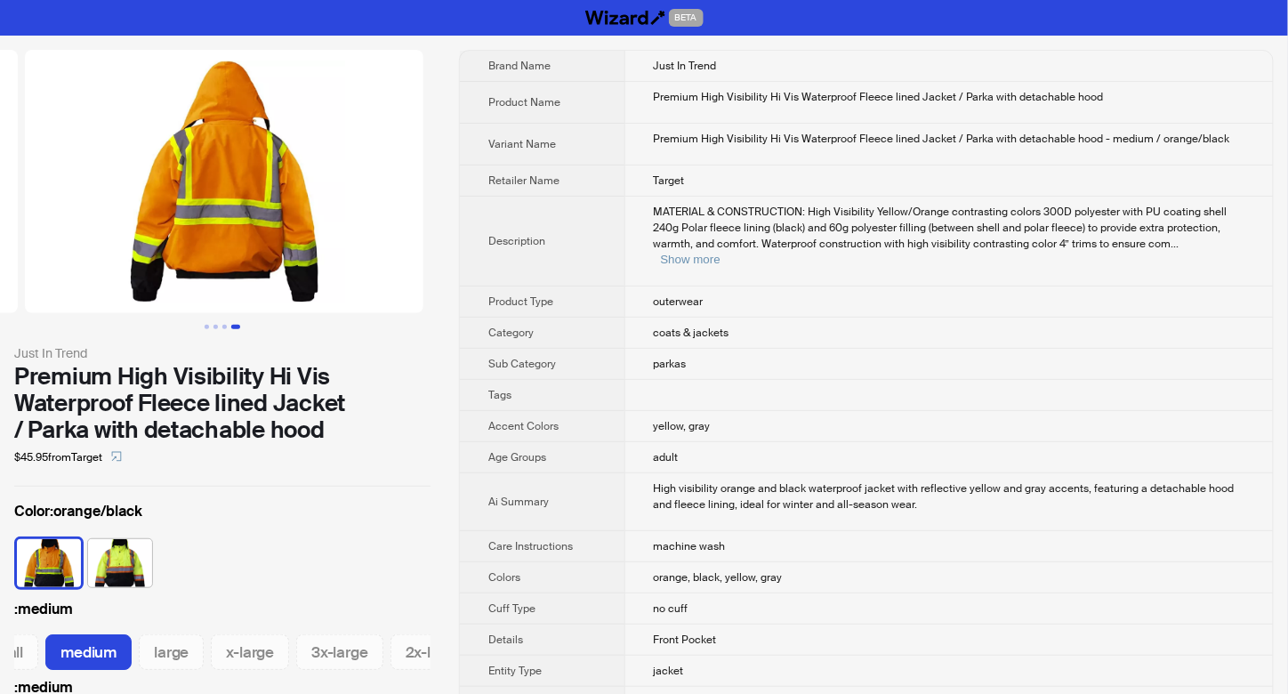
scroll to position [0, 1217]
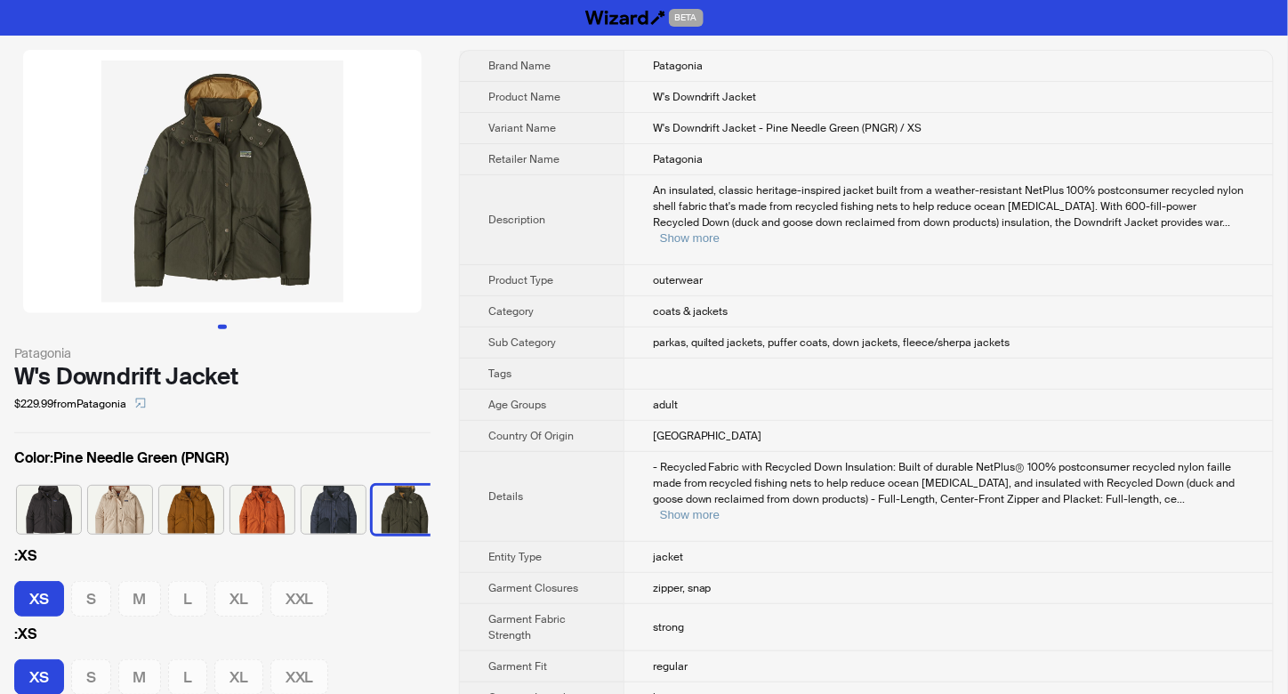
scroll to position [0, 11]
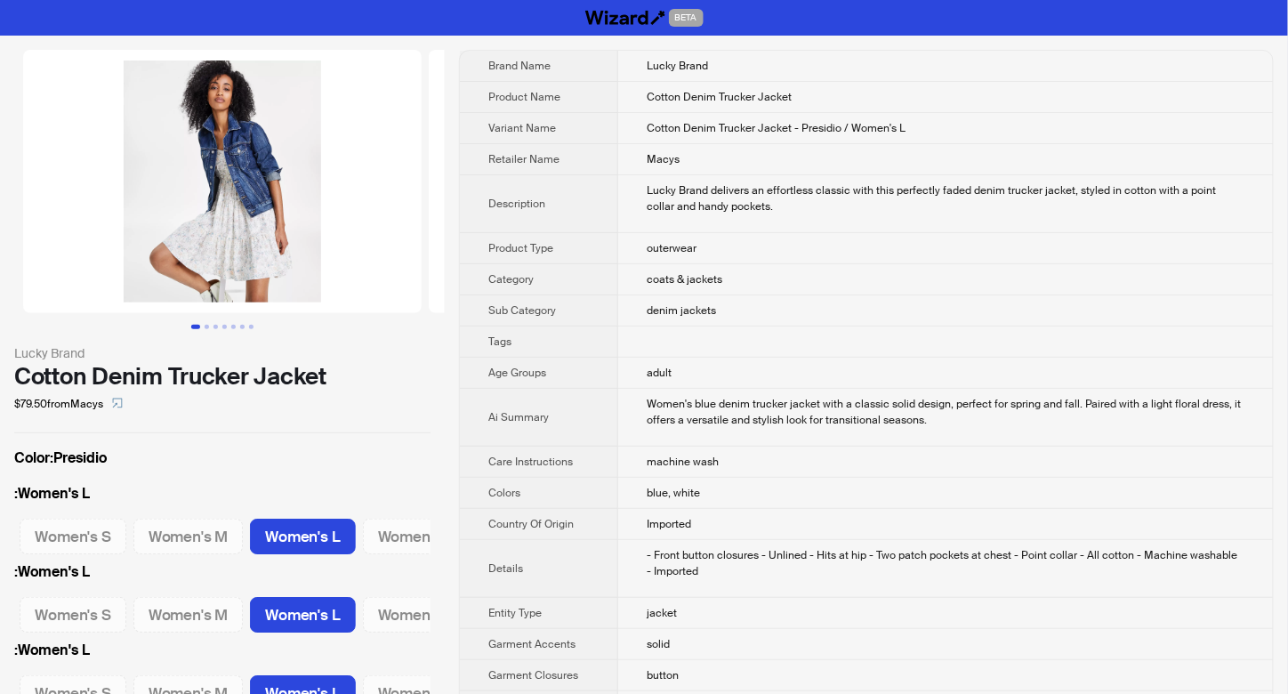
scroll to position [0, 154]
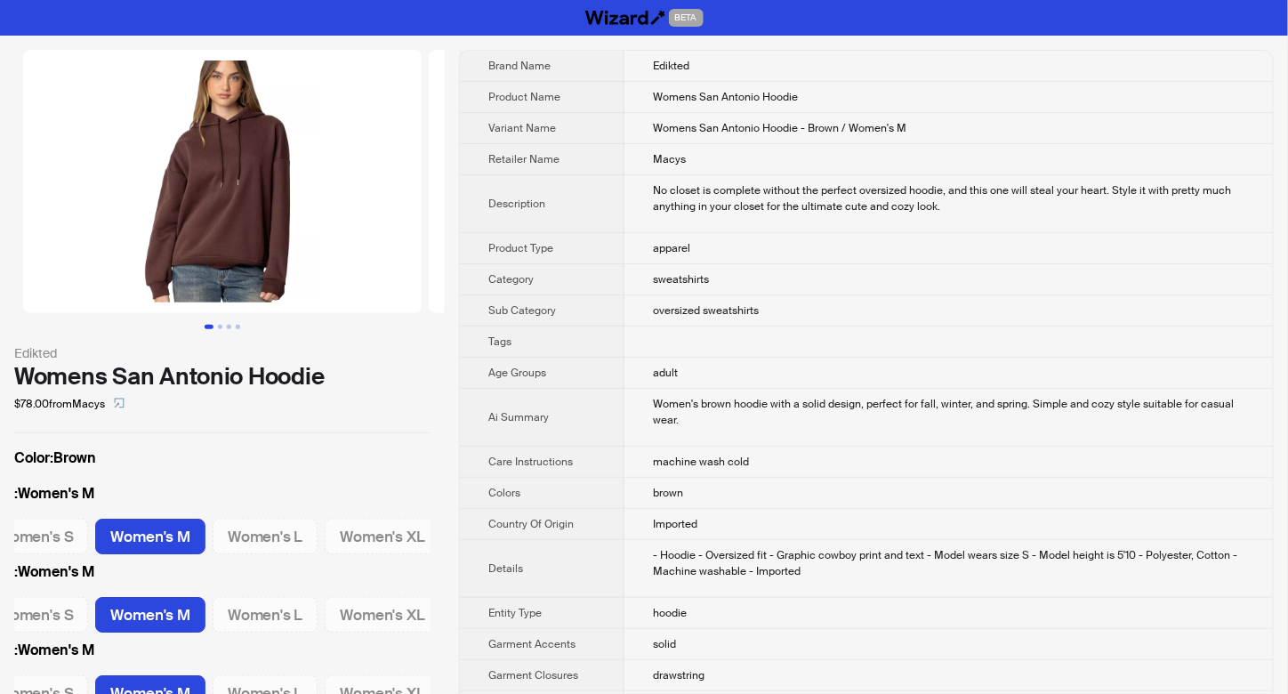
scroll to position [0, 33]
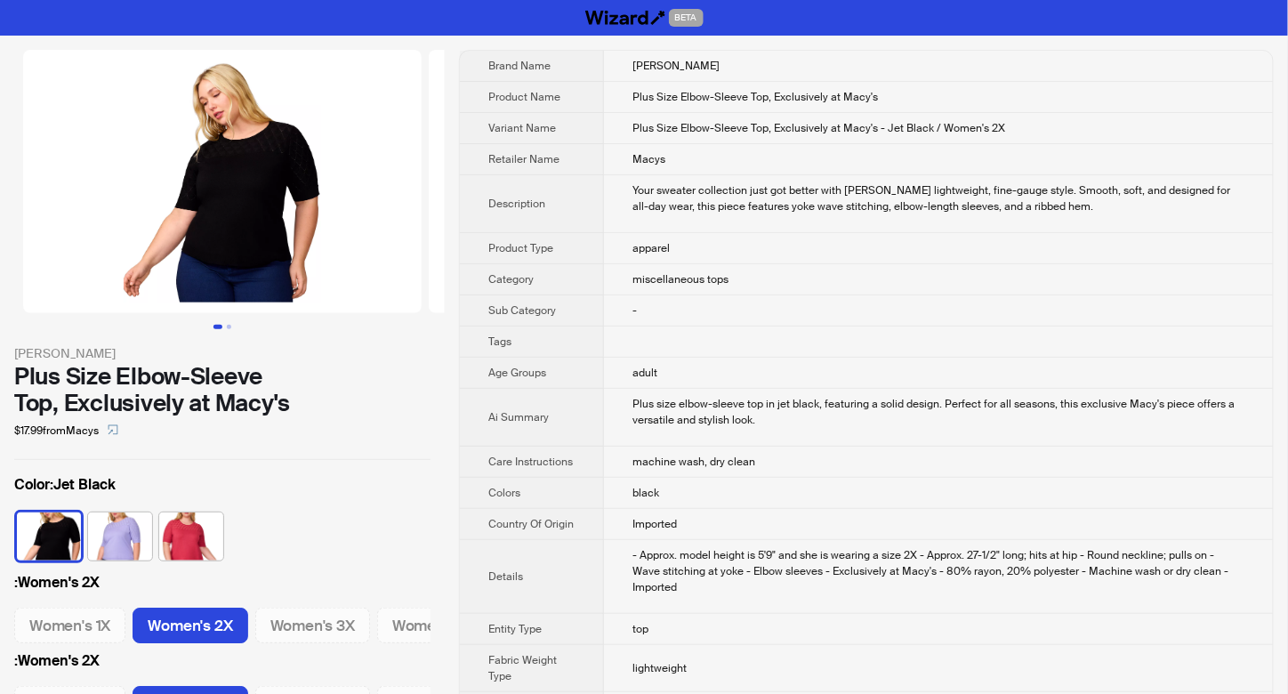
scroll to position [0, 57]
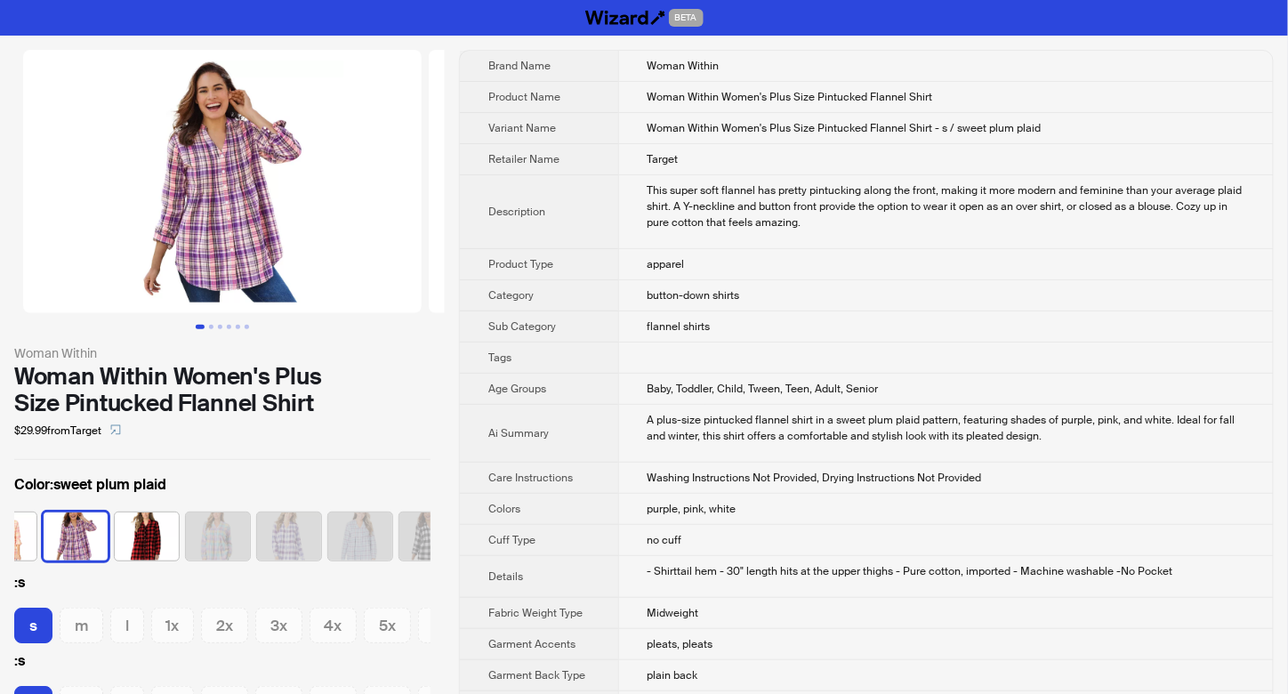
scroll to position [0, 756]
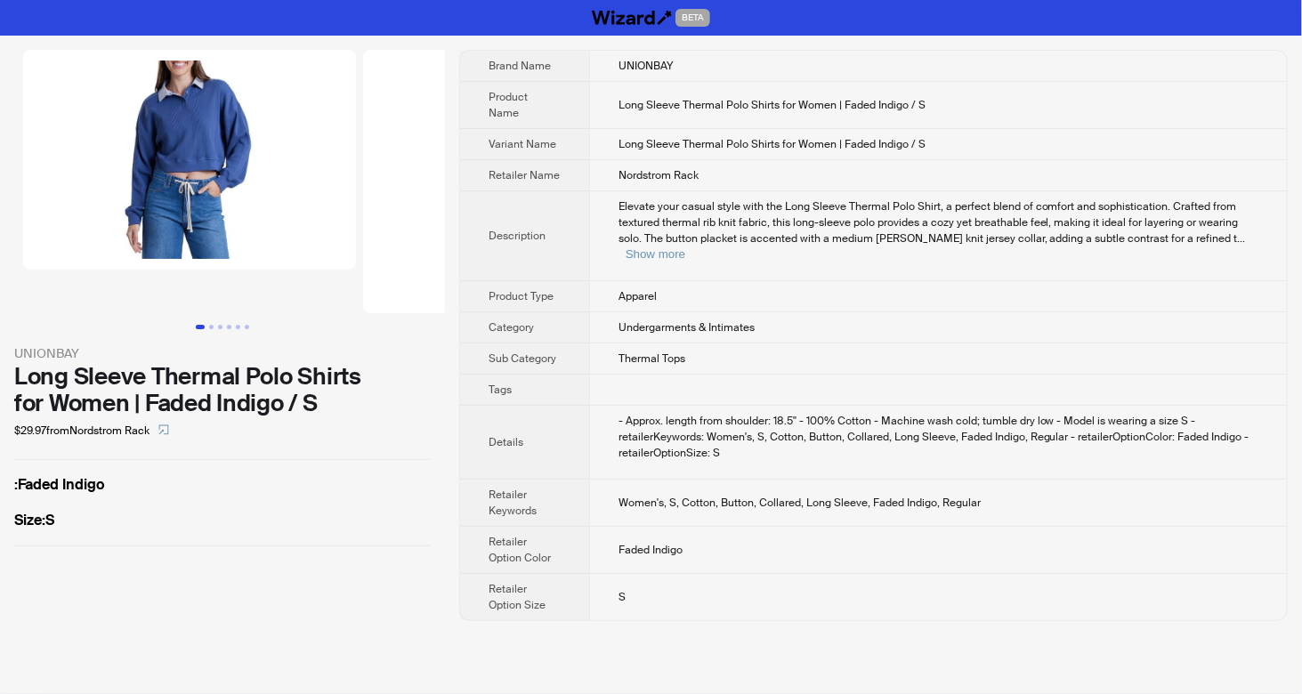
click at [200, 170] on img at bounding box center [189, 160] width 333 height 220
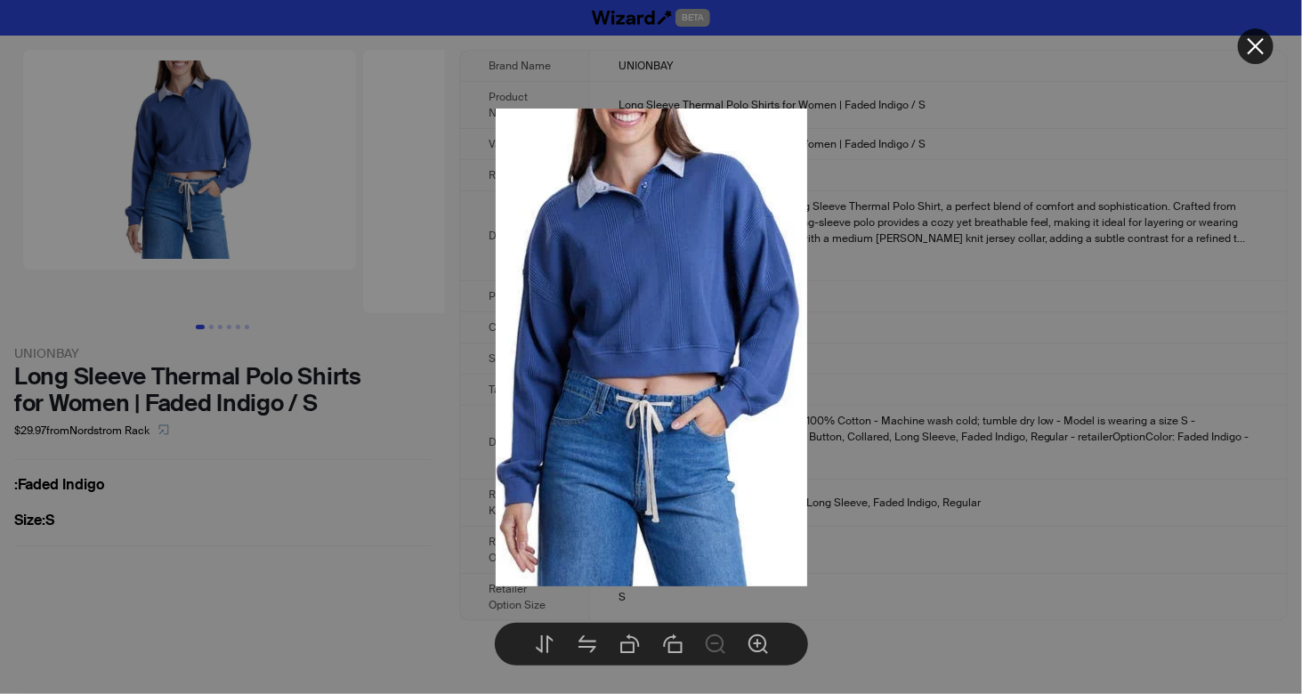
click at [874, 284] on div at bounding box center [651, 347] width 1302 height 694
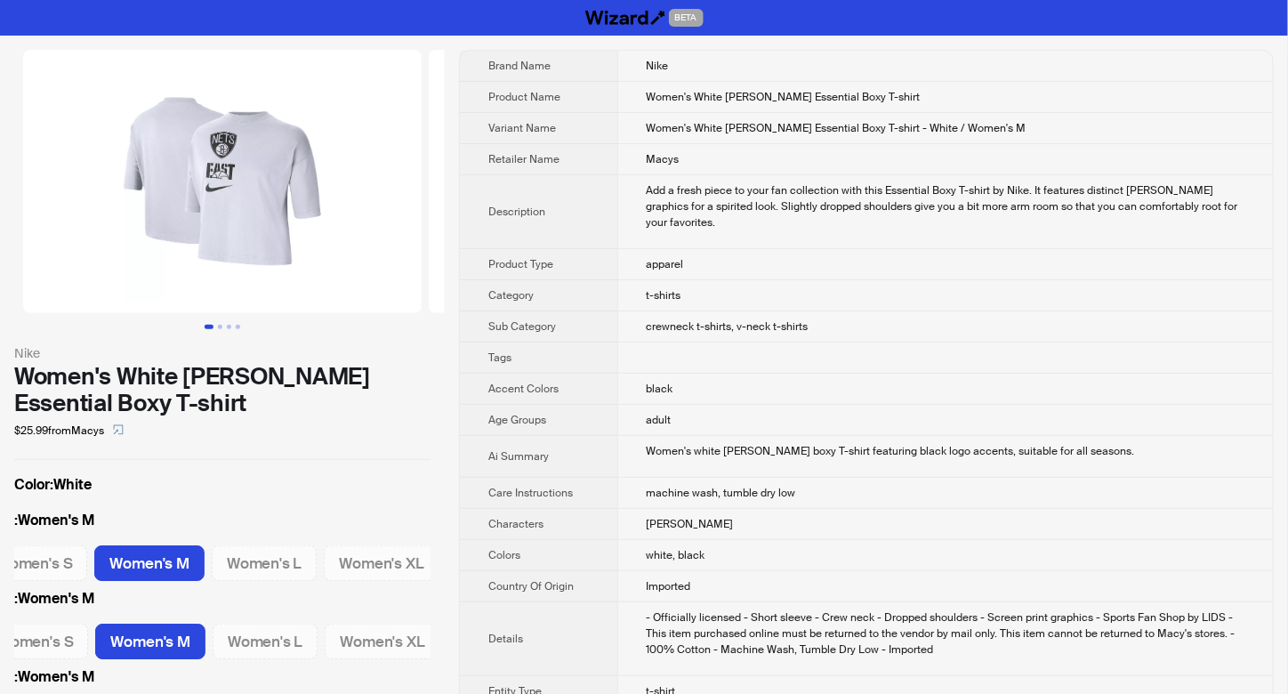
scroll to position [0, 33]
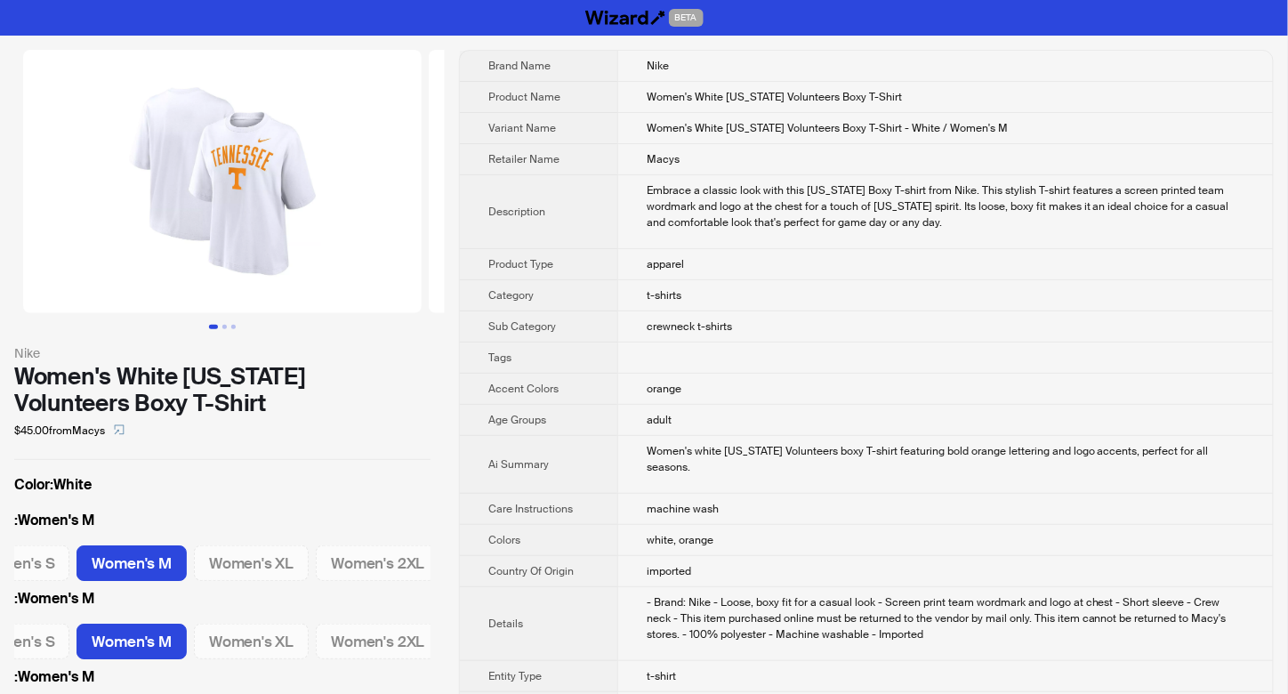
scroll to position [0, 51]
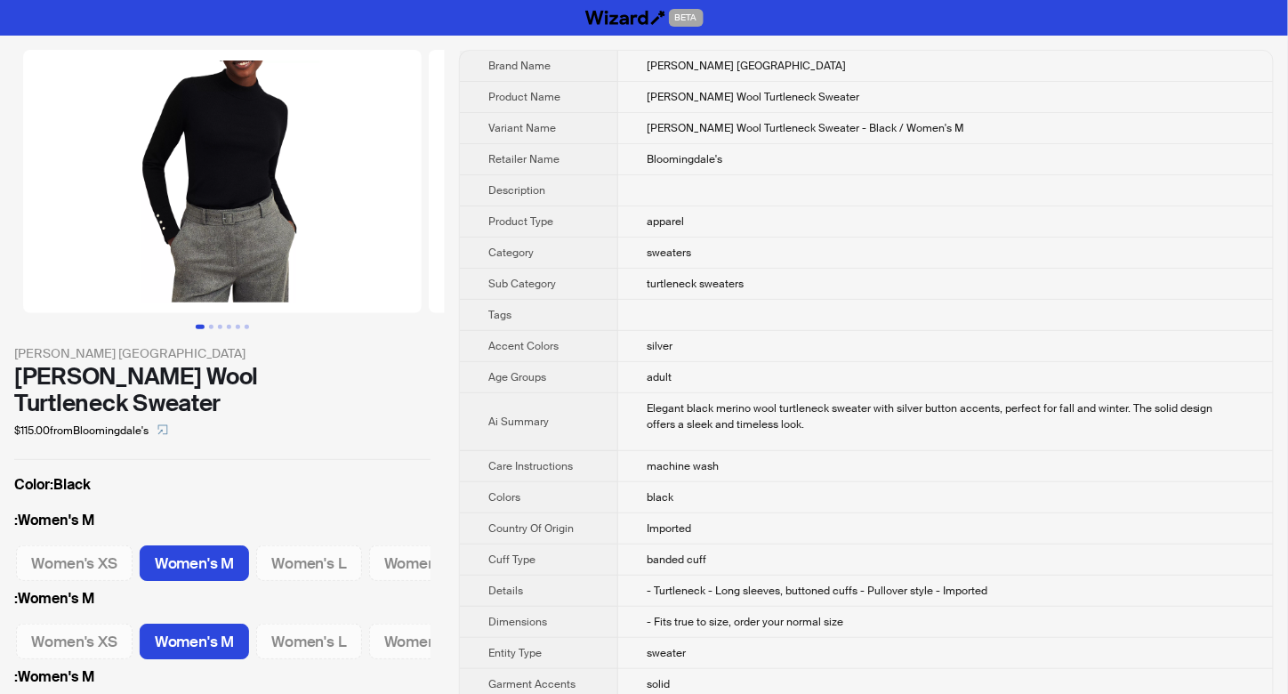
scroll to position [0, 154]
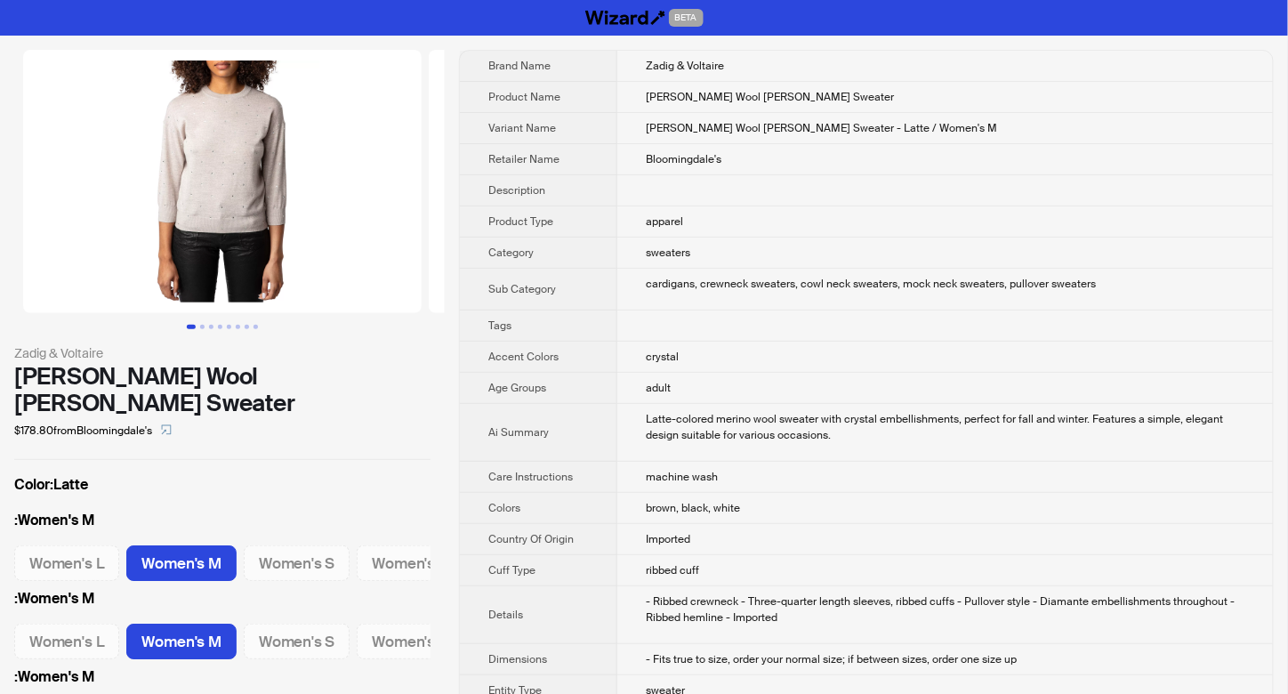
scroll to position [0, 34]
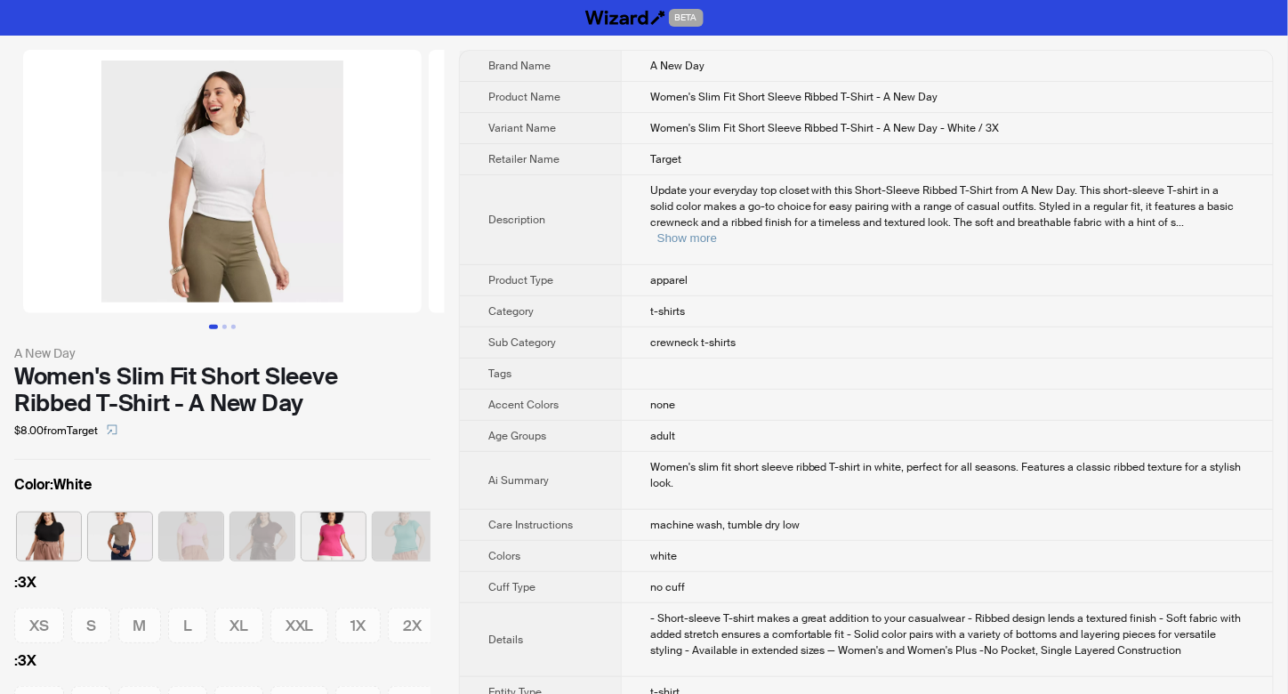
scroll to position [0, 111]
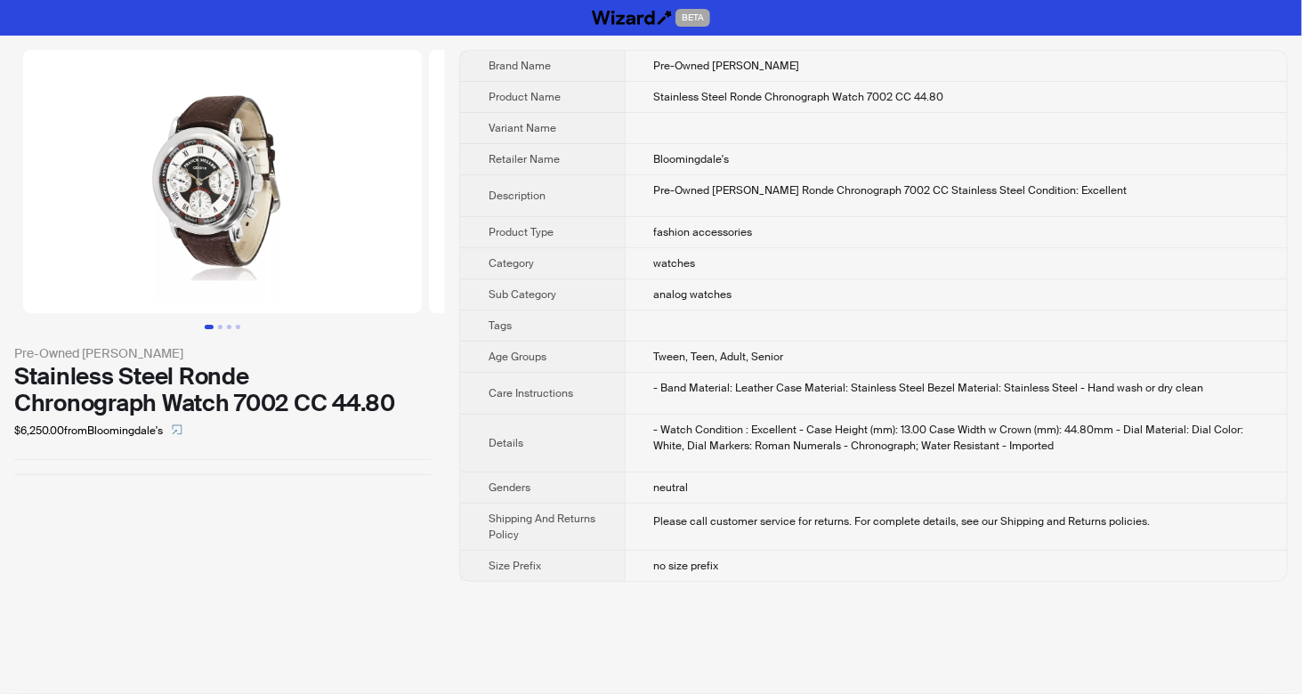
click at [218, 177] on img at bounding box center [222, 181] width 399 height 263
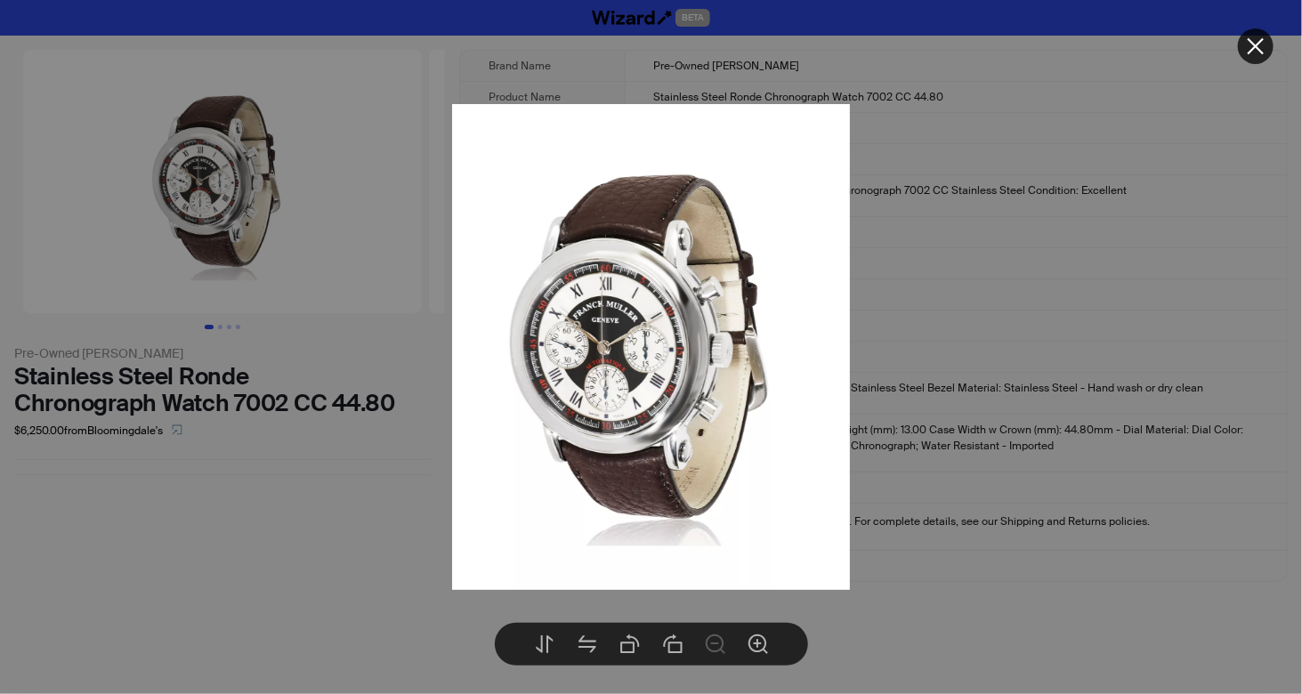
click at [1047, 333] on div at bounding box center [651, 347] width 1302 height 694
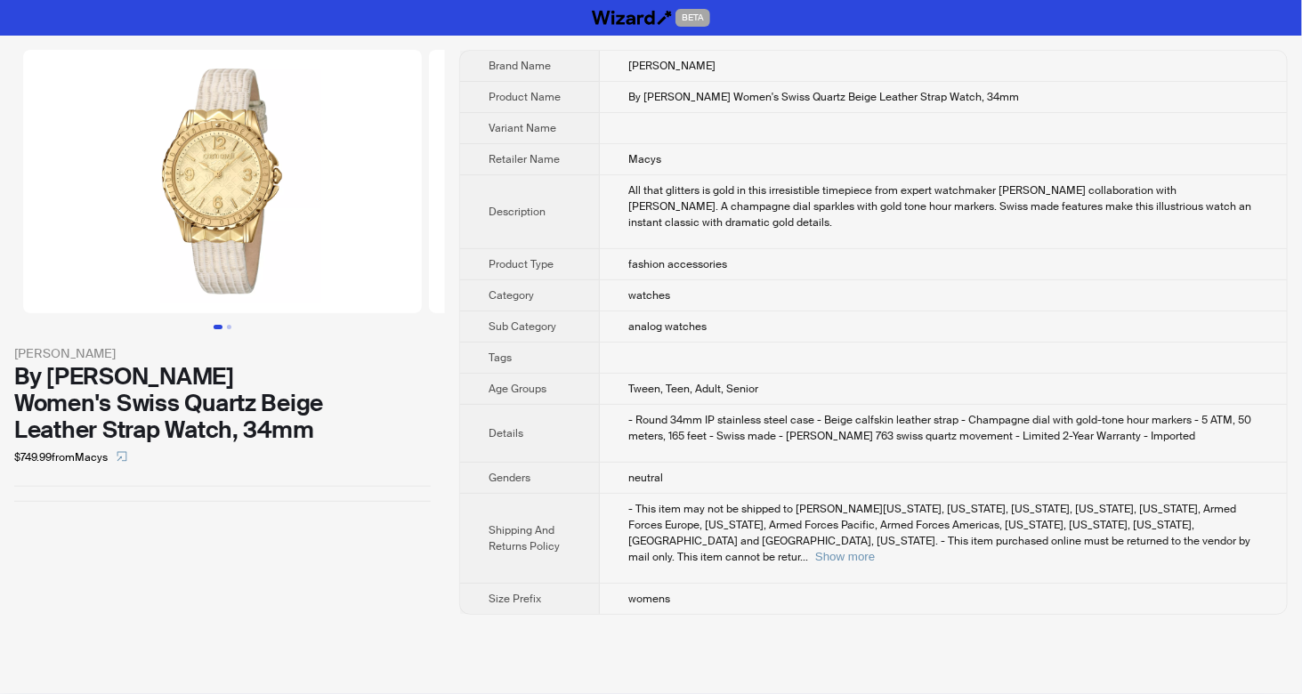
click at [249, 158] on img at bounding box center [222, 181] width 399 height 263
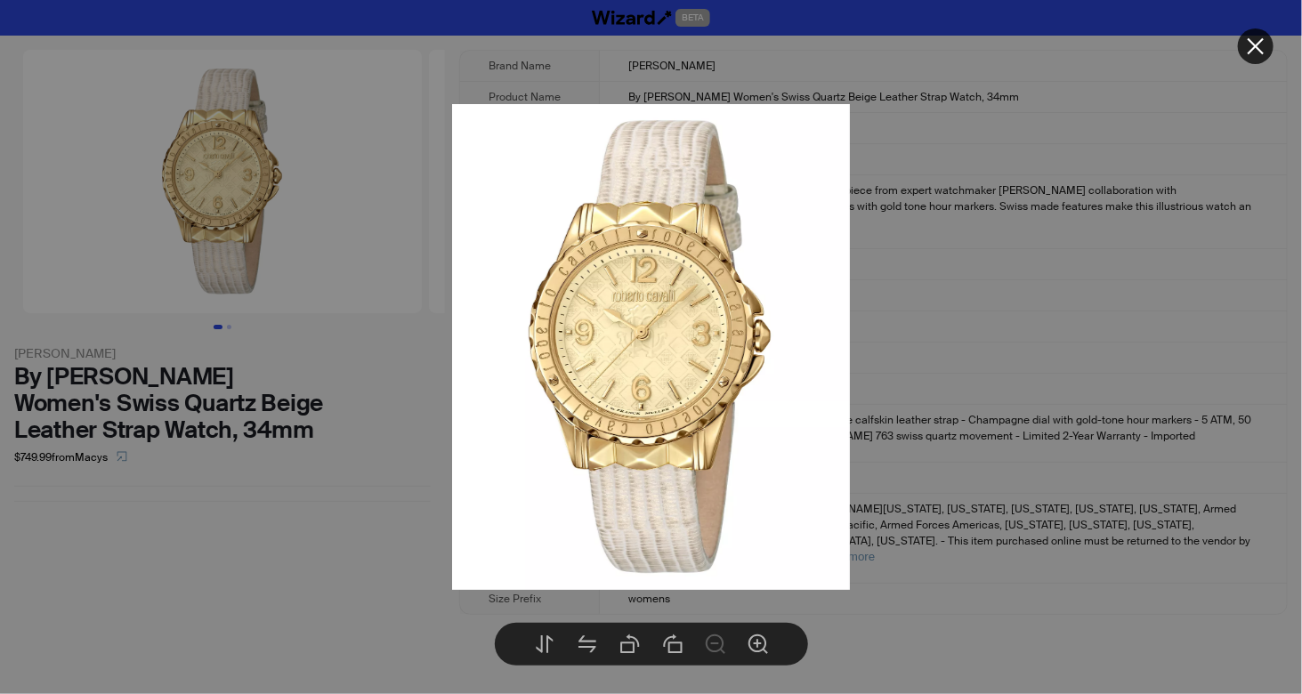
click at [909, 325] on div at bounding box center [651, 347] width 1302 height 694
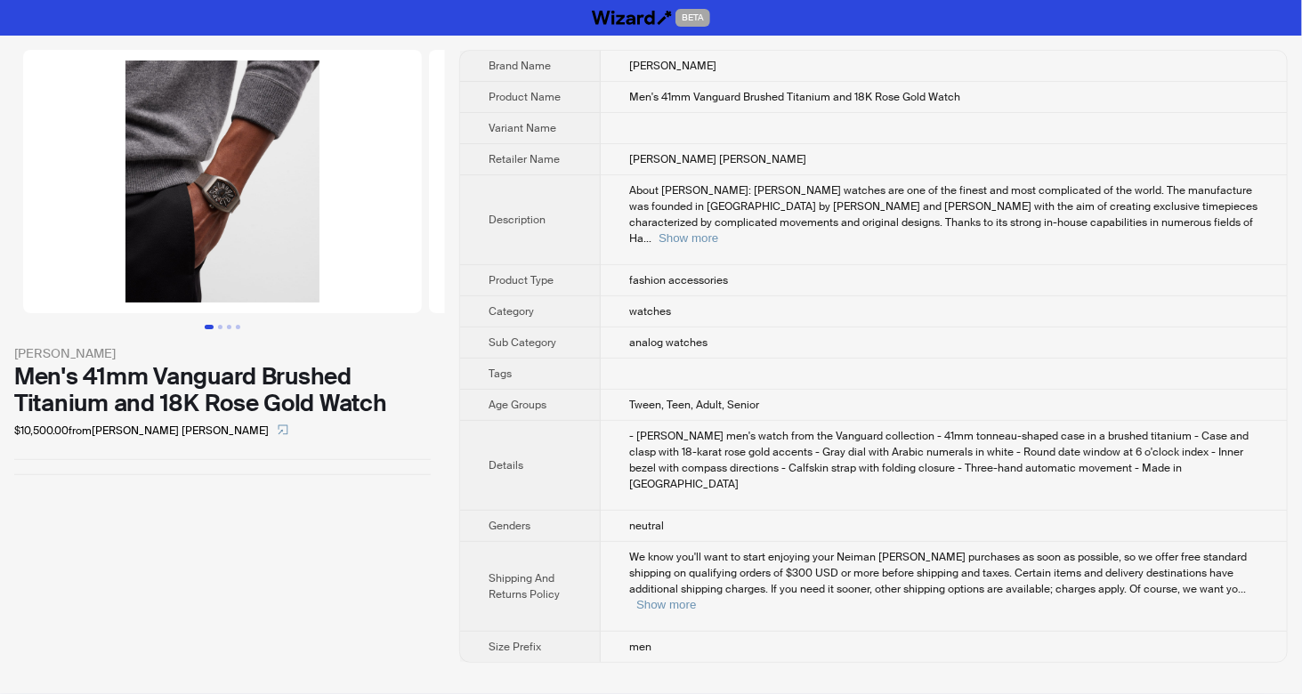
click at [221, 194] on img at bounding box center [222, 181] width 399 height 263
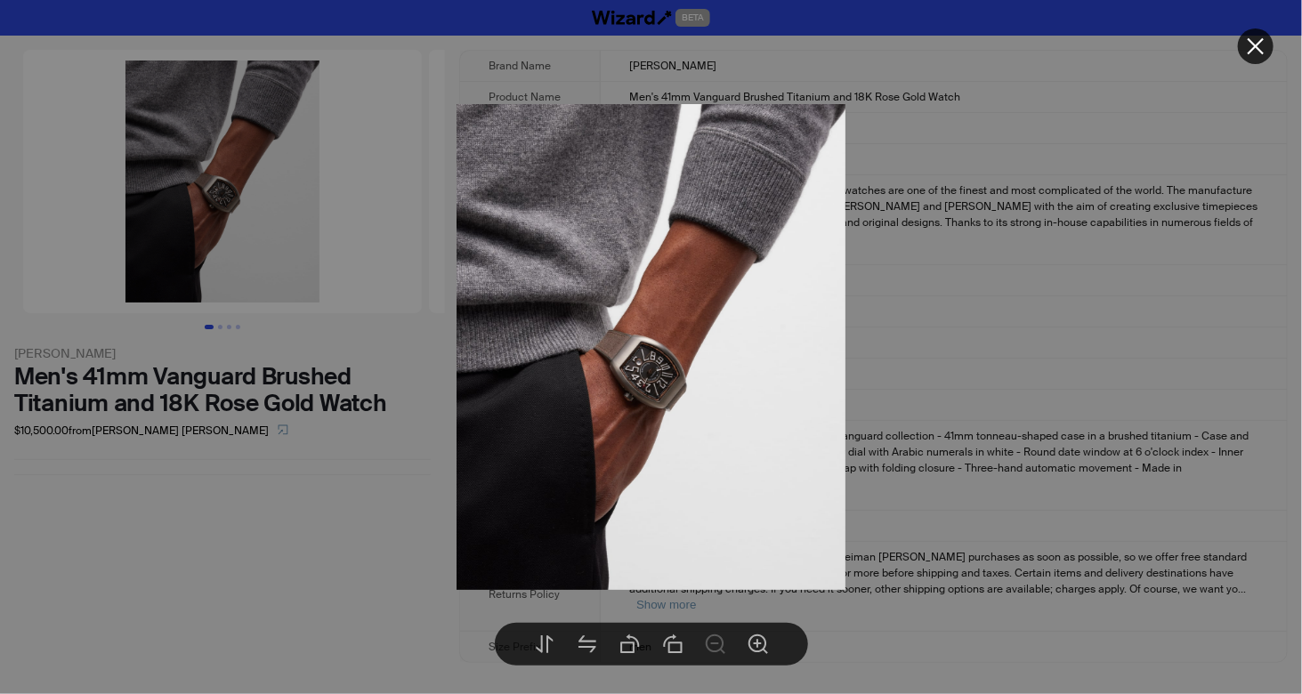
click at [1038, 334] on div at bounding box center [651, 347] width 1302 height 694
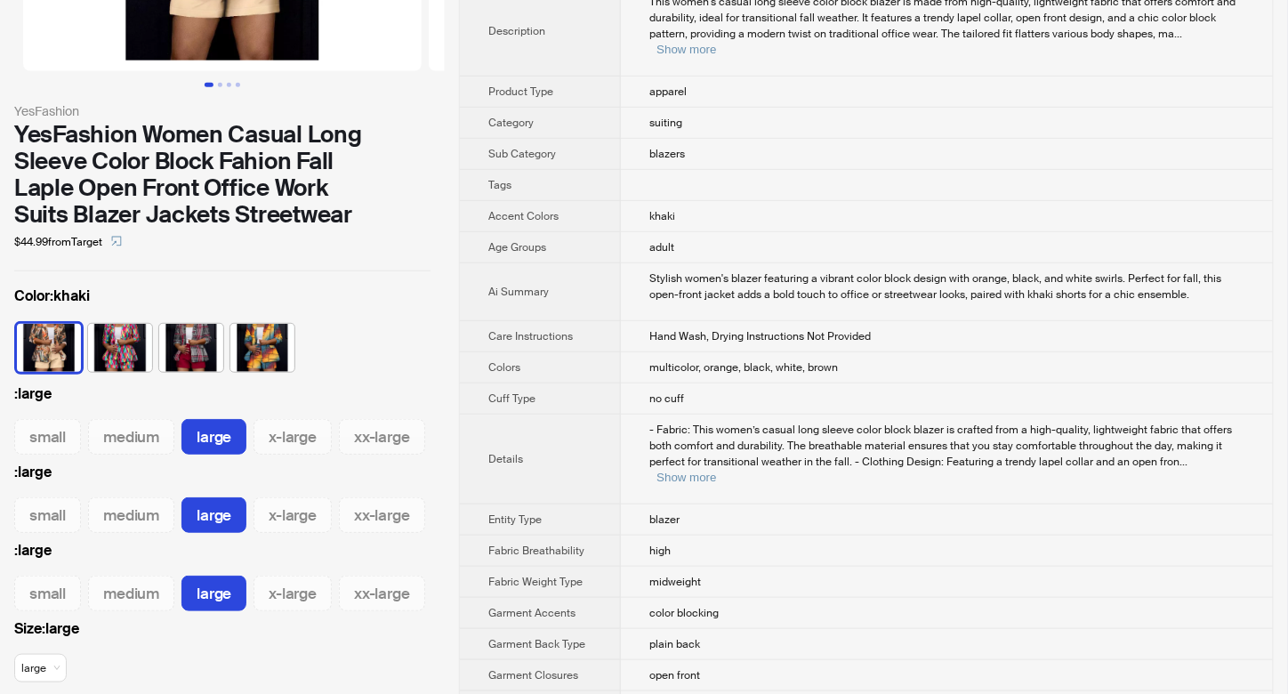
scroll to position [237, 0]
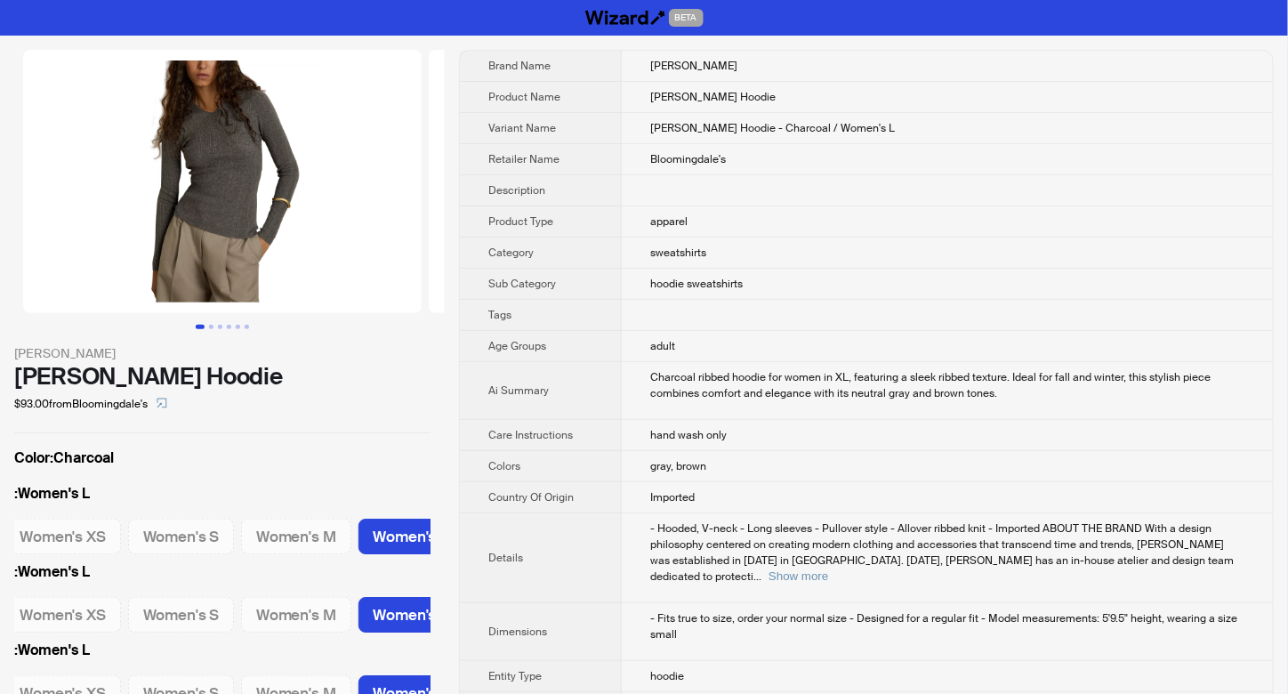
scroll to position [0, 154]
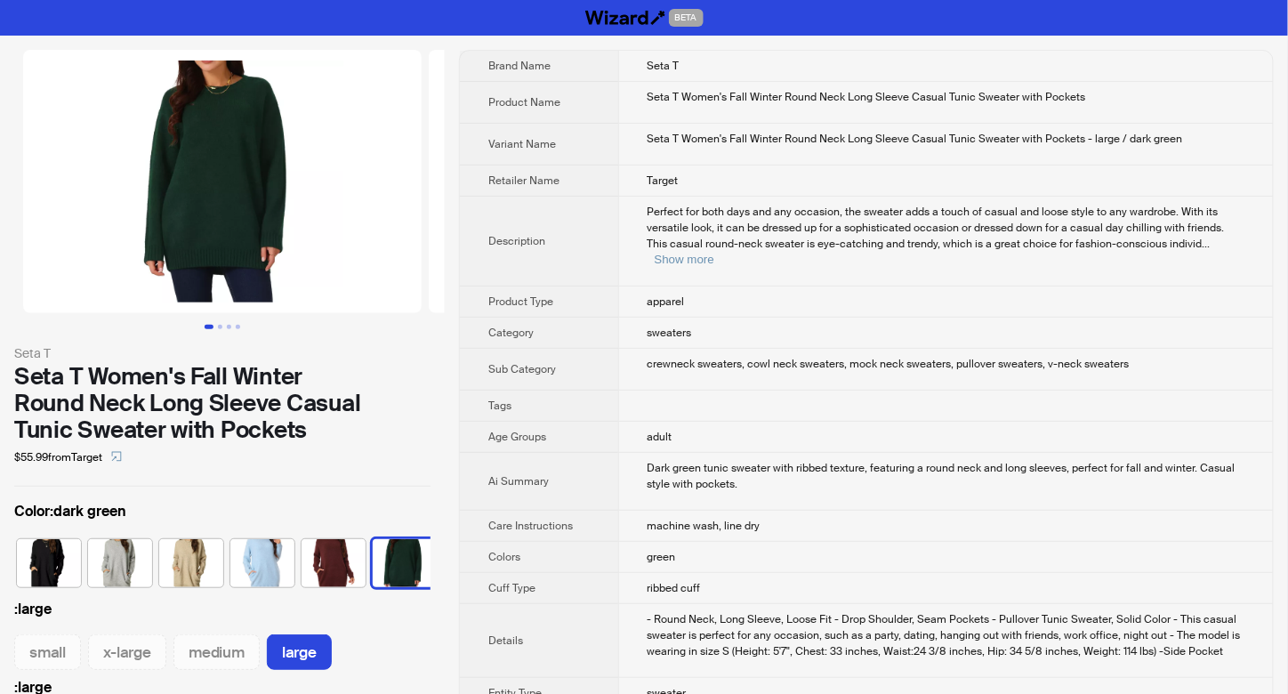
scroll to position [0, 82]
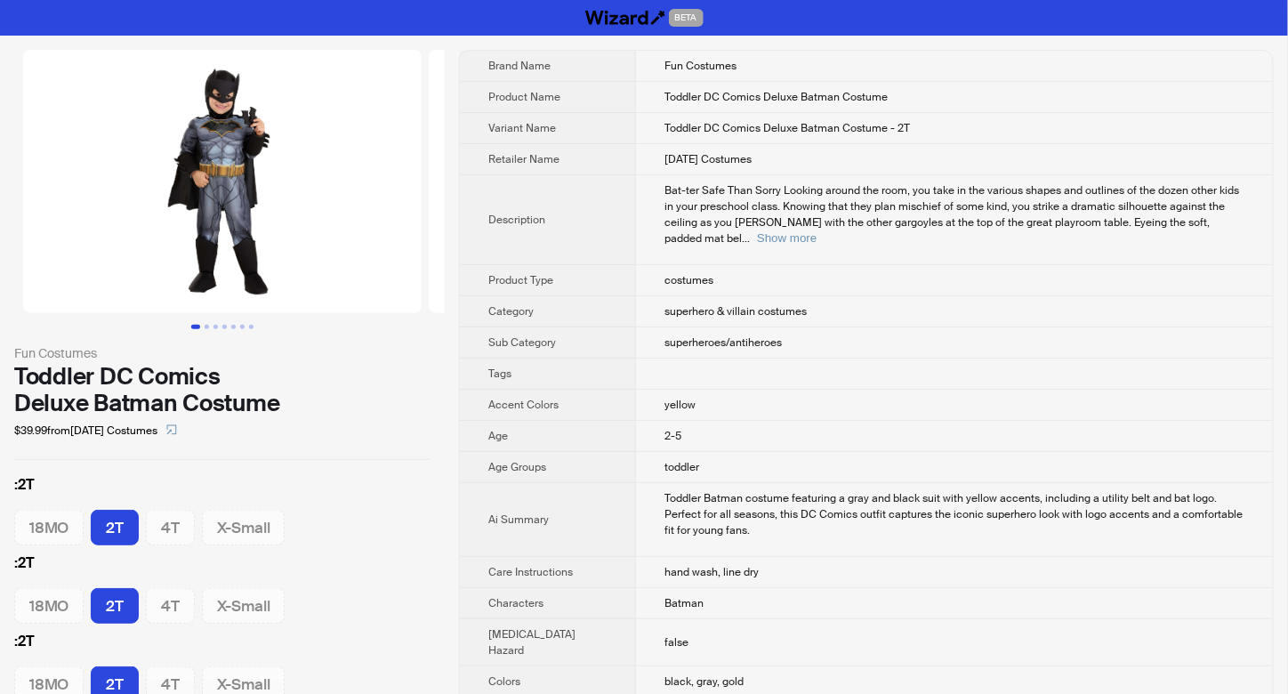
scroll to position [118, 0]
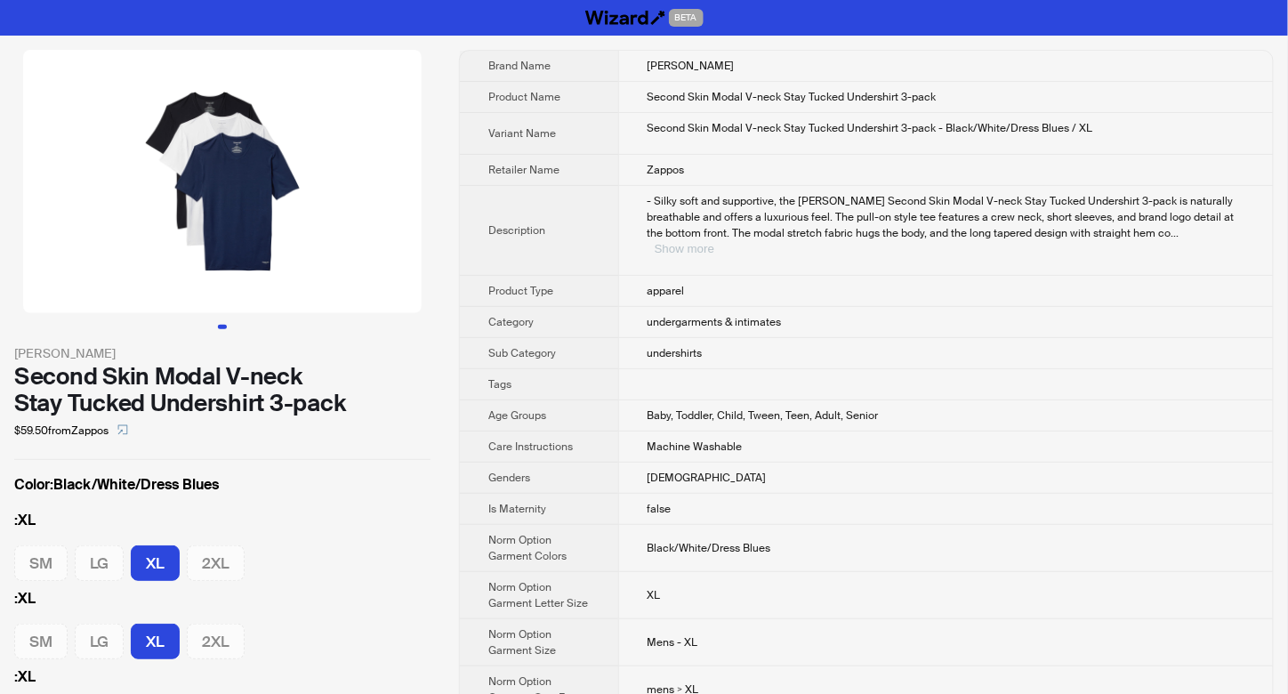
click at [714, 242] on button "Show more" at bounding box center [685, 248] width 60 height 13
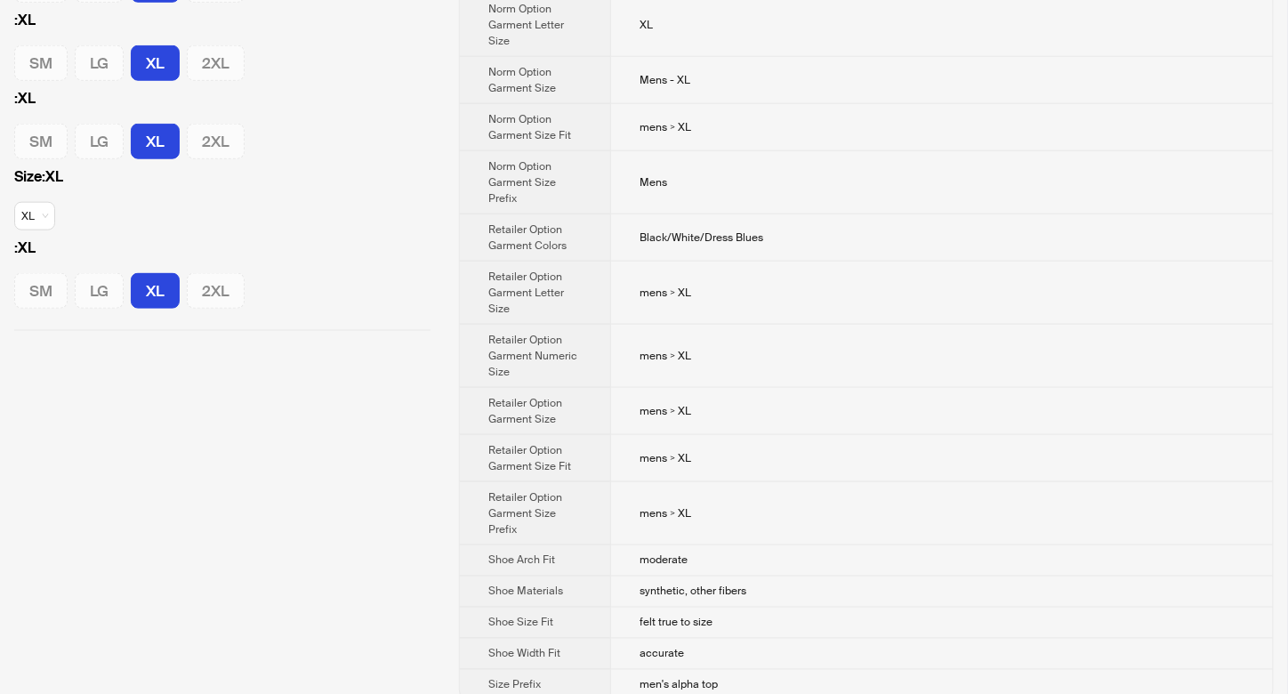
scroll to position [588, 0]
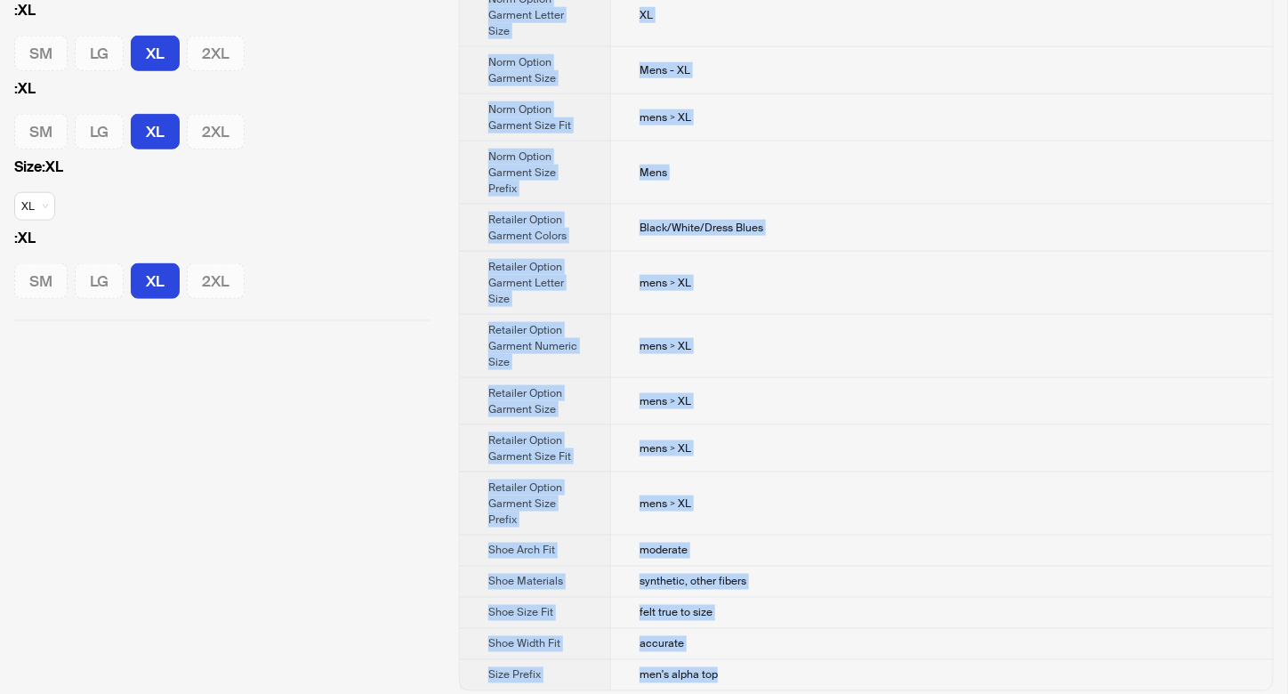
drag, startPoint x: 627, startPoint y: 55, endPoint x: 720, endPoint y: 672, distance: 623.5
click at [720, 672] on tbody "Brand Name Tommy John Product Name Second Skin Modal V-neck Stay Tucked Undersh…" at bounding box center [866, 77] width 813 height 1228
copy tbody "Tommy John Product Name Second Skin Modal V-neck Stay Tucked Undershirt 3-pack …"
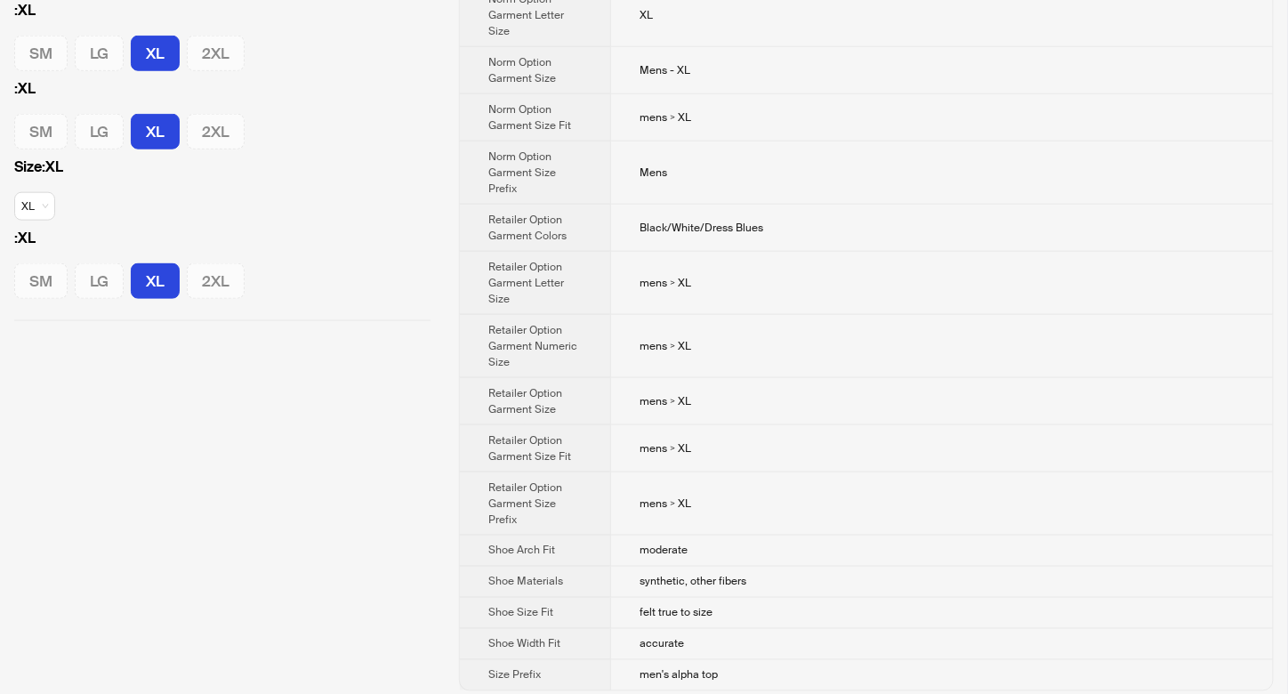
click at [432, 436] on div "Tommy John Second Skin Modal V-neck Stay Tucked Undershirt 3-pack $59.50 from Z…" at bounding box center [222, 76] width 445 height 1258
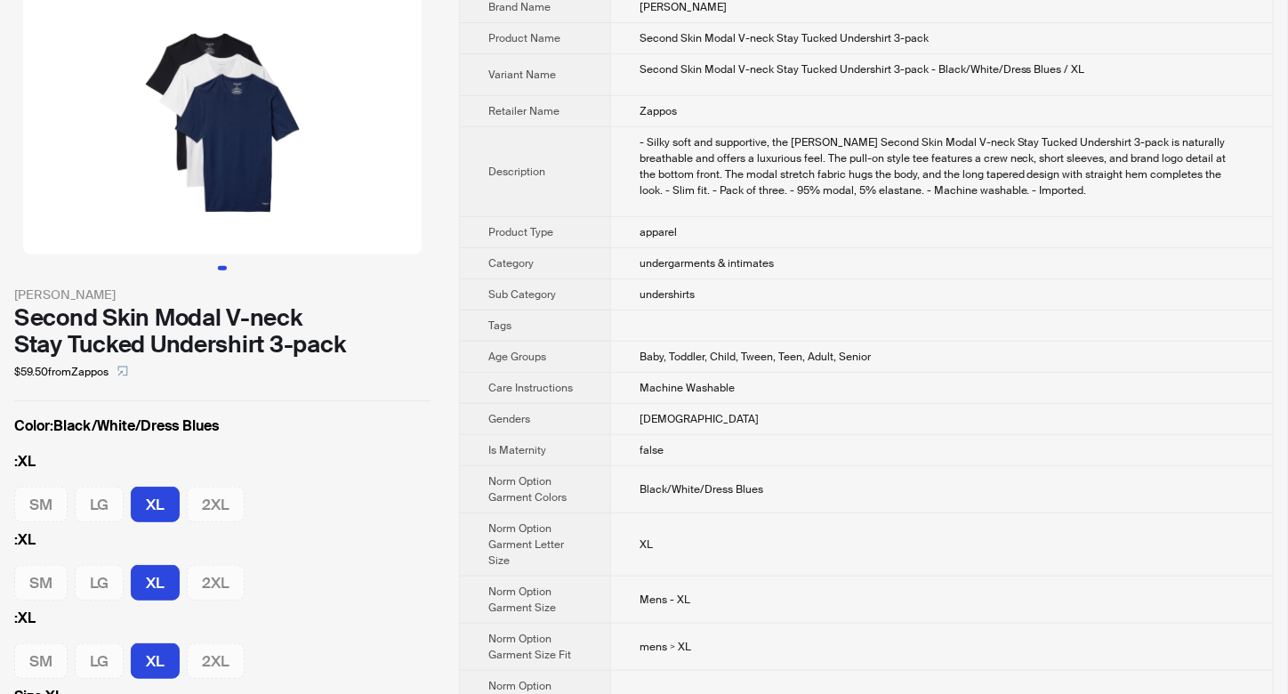
scroll to position [0, 0]
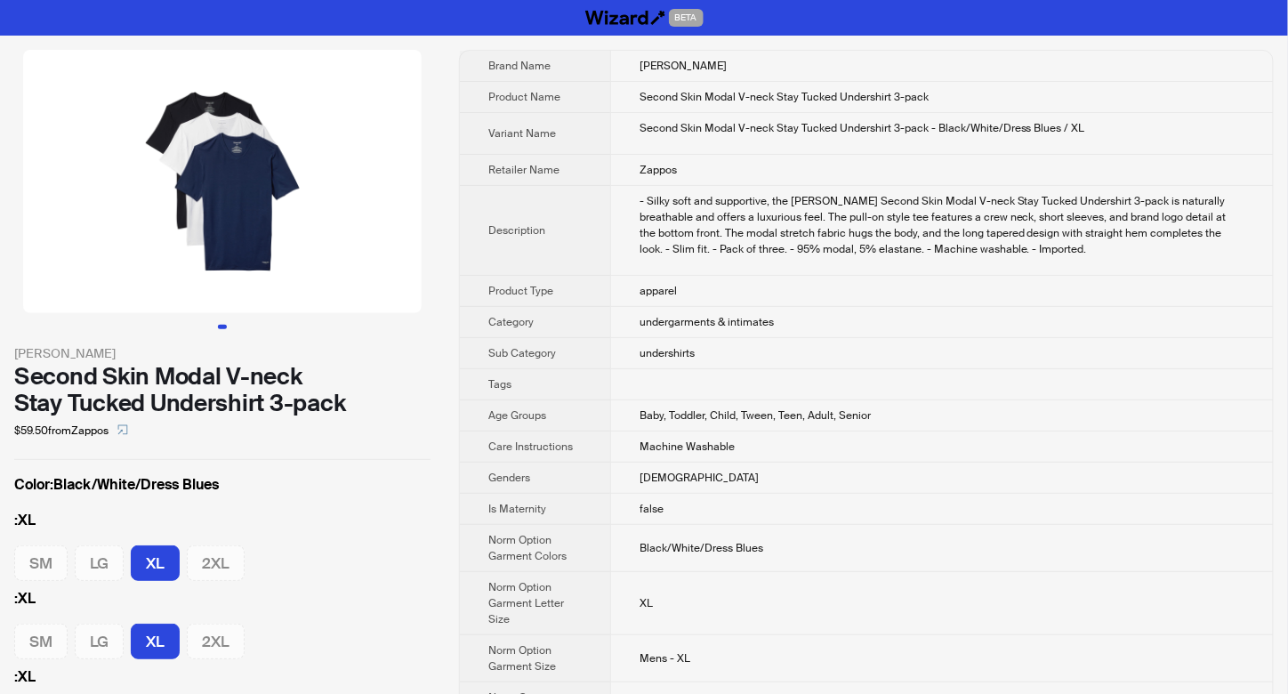
click at [488, 354] on span "Sub Category" at bounding box center [522, 353] width 68 height 14
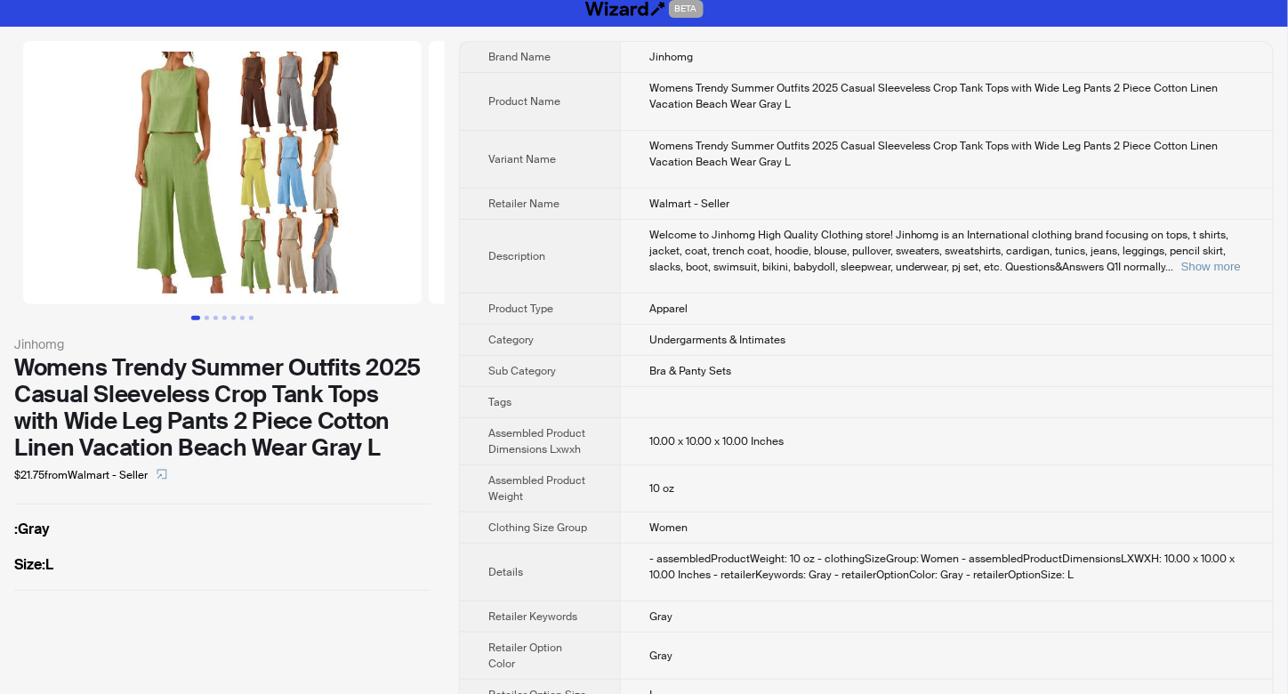
scroll to position [18, 0]
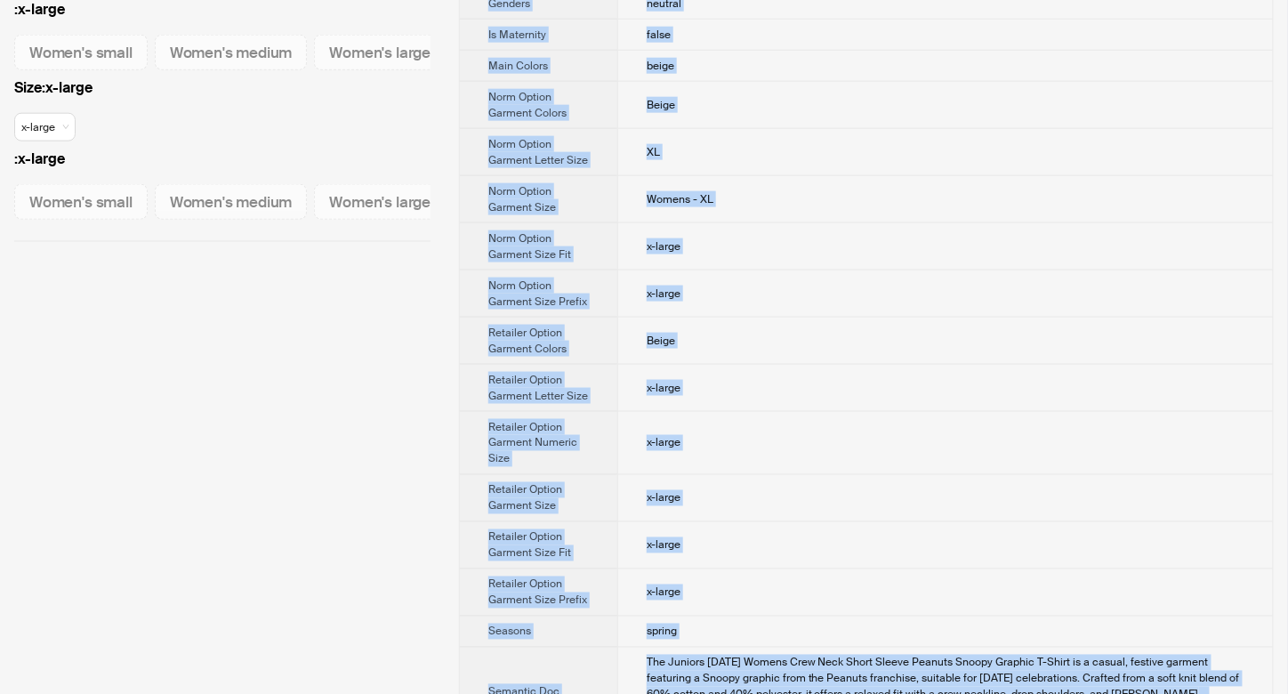
scroll to position [811, 0]
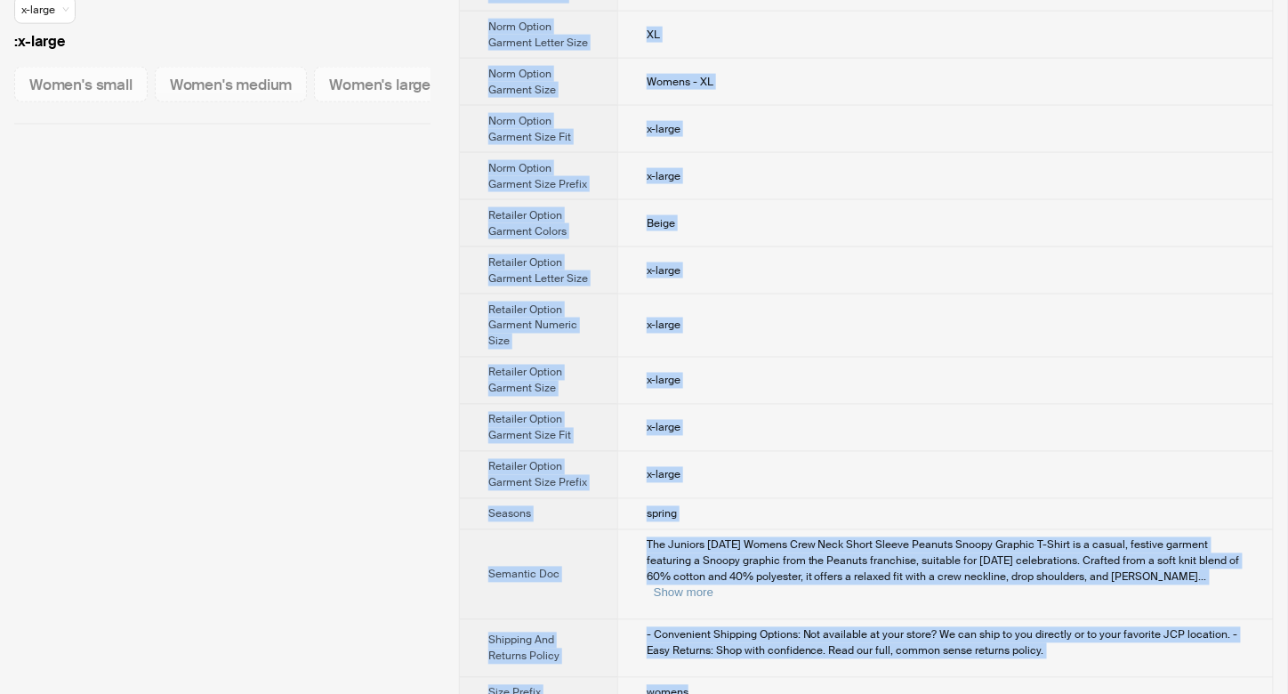
drag, startPoint x: 641, startPoint y: 59, endPoint x: 708, endPoint y: 673, distance: 617.6
copy tbody "NOVELTY T-SHIRTS Product Name Juniors St Patrick'S Day Womens Crew Neck Short S…"
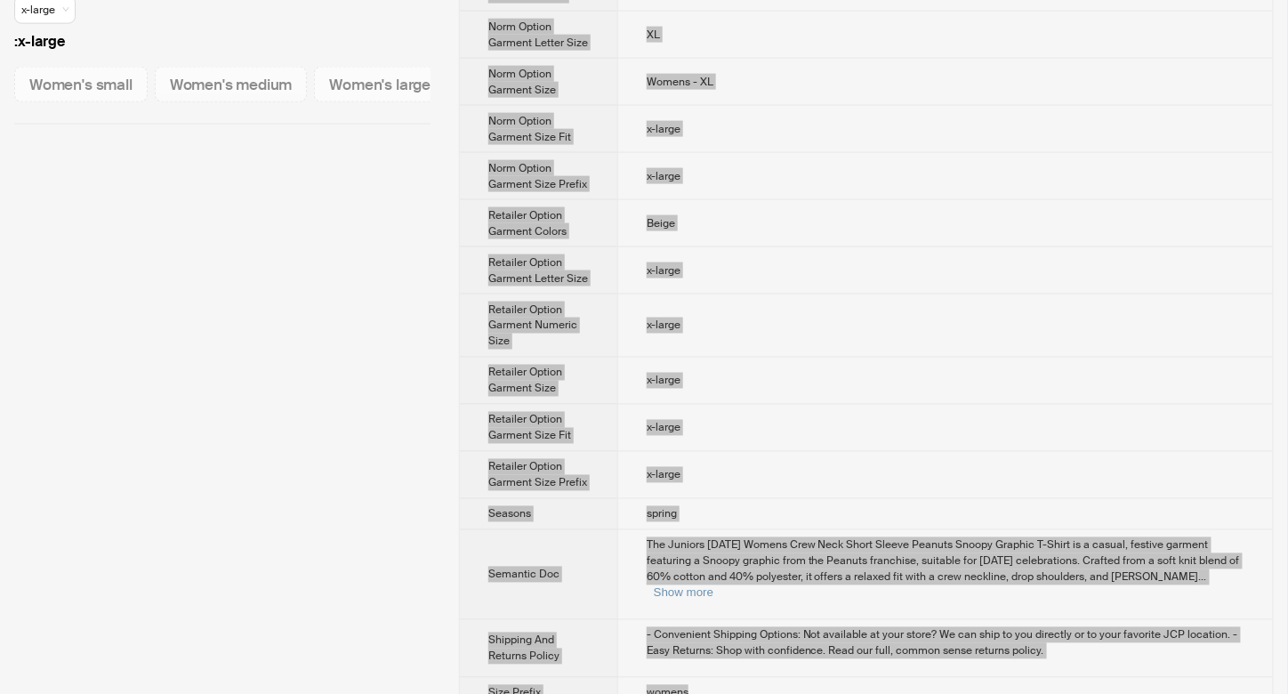
scroll to position [239, 0]
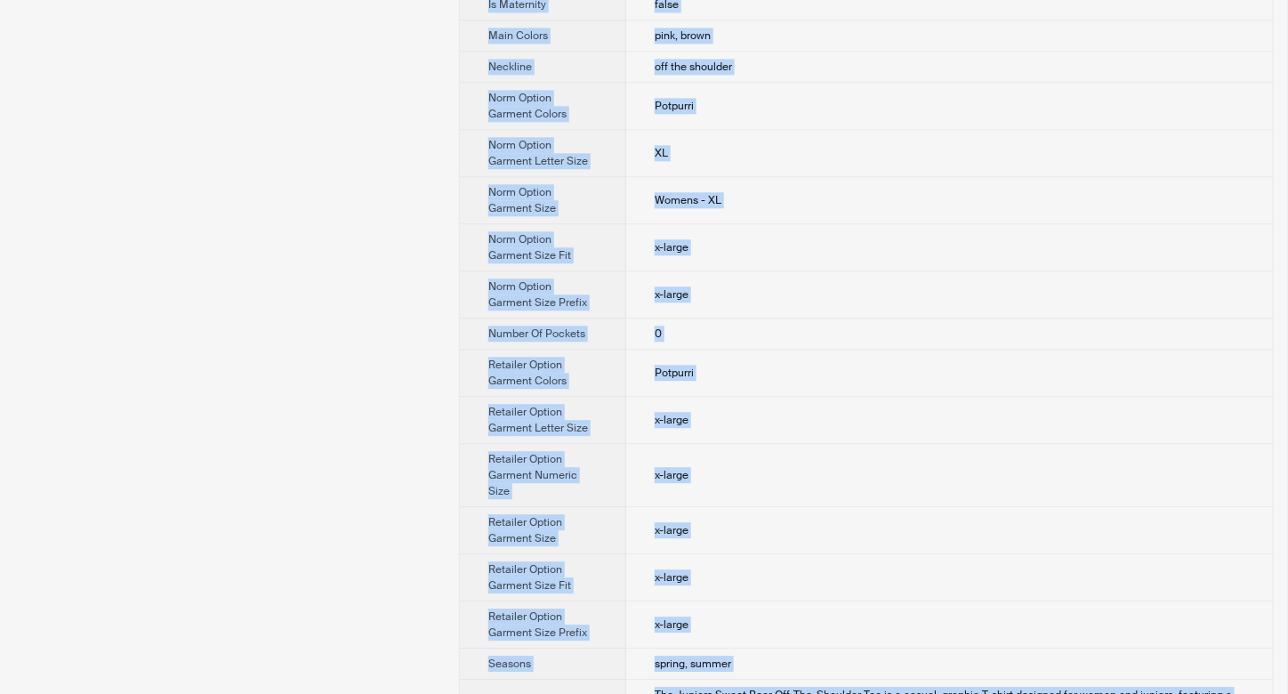
scroll to position [1496, 0]
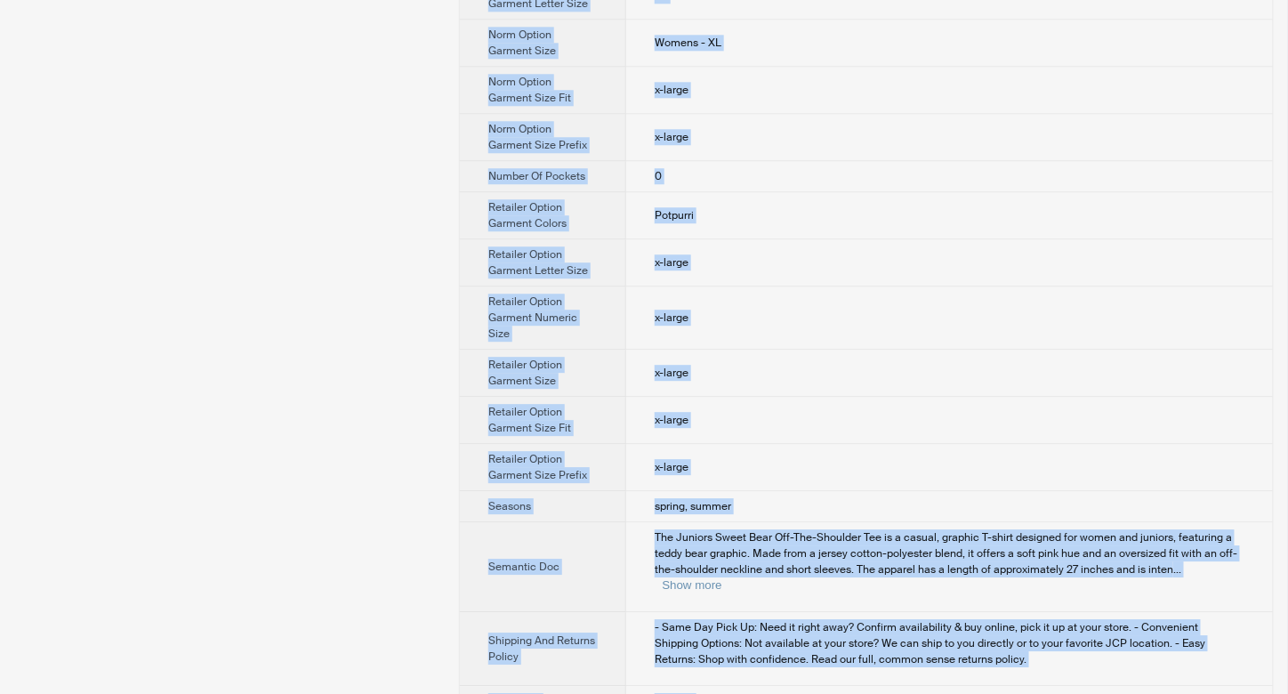
drag, startPoint x: 644, startPoint y: 52, endPoint x: 718, endPoint y: 677, distance: 628.9
copy tbody "CUT AND PASTE Product Name Juniors Sweet Bear Off The Shoulder Tee Womens Short…"
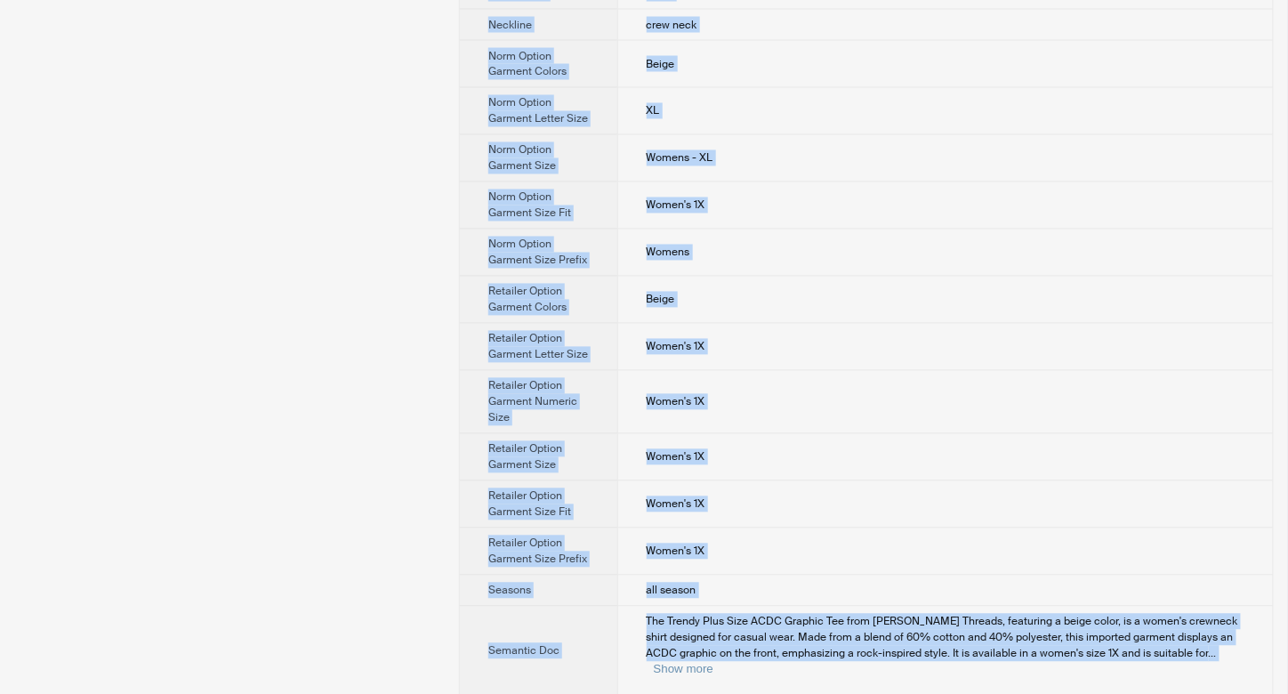
scroll to position [1143, 0]
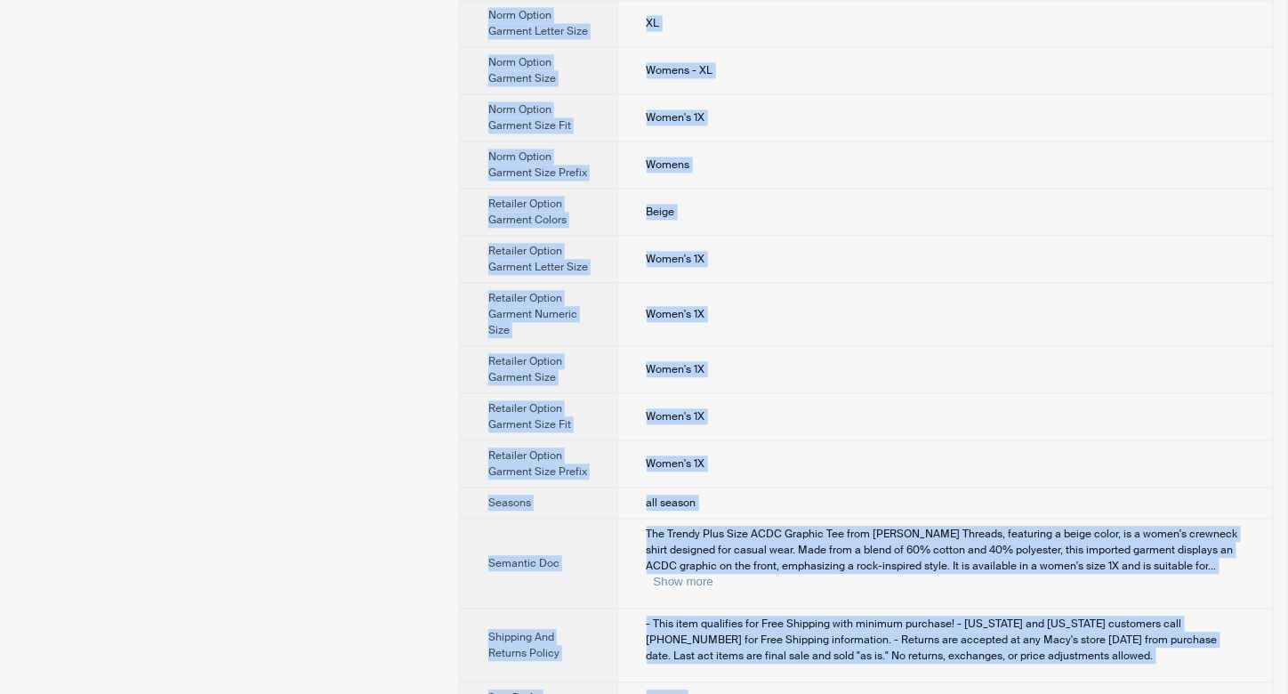
drag, startPoint x: 639, startPoint y: 57, endPoint x: 728, endPoint y: 670, distance: 619.4
copy tbody "[PERSON_NAME] Threads, The Label Product Name Trendy Plus Size ACDC Graphic Tee…"
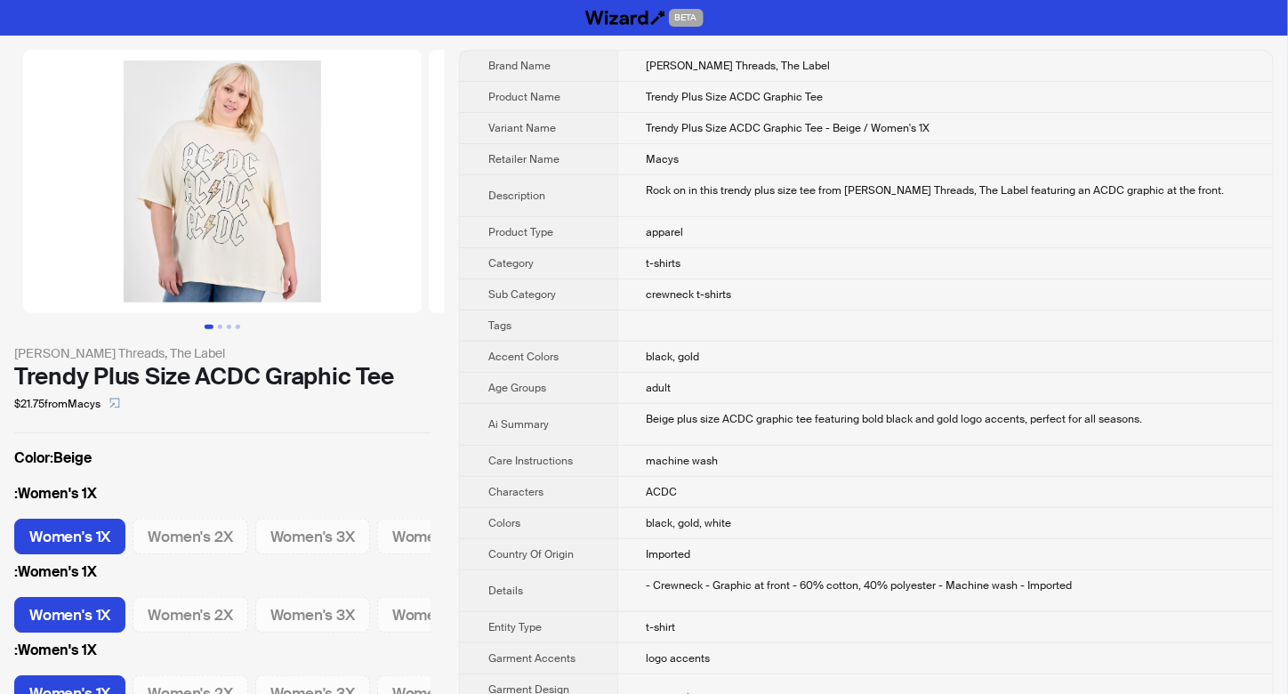
scroll to position [0, 0]
click at [221, 327] on button "Go to slide 2" at bounding box center [220, 327] width 4 height 4
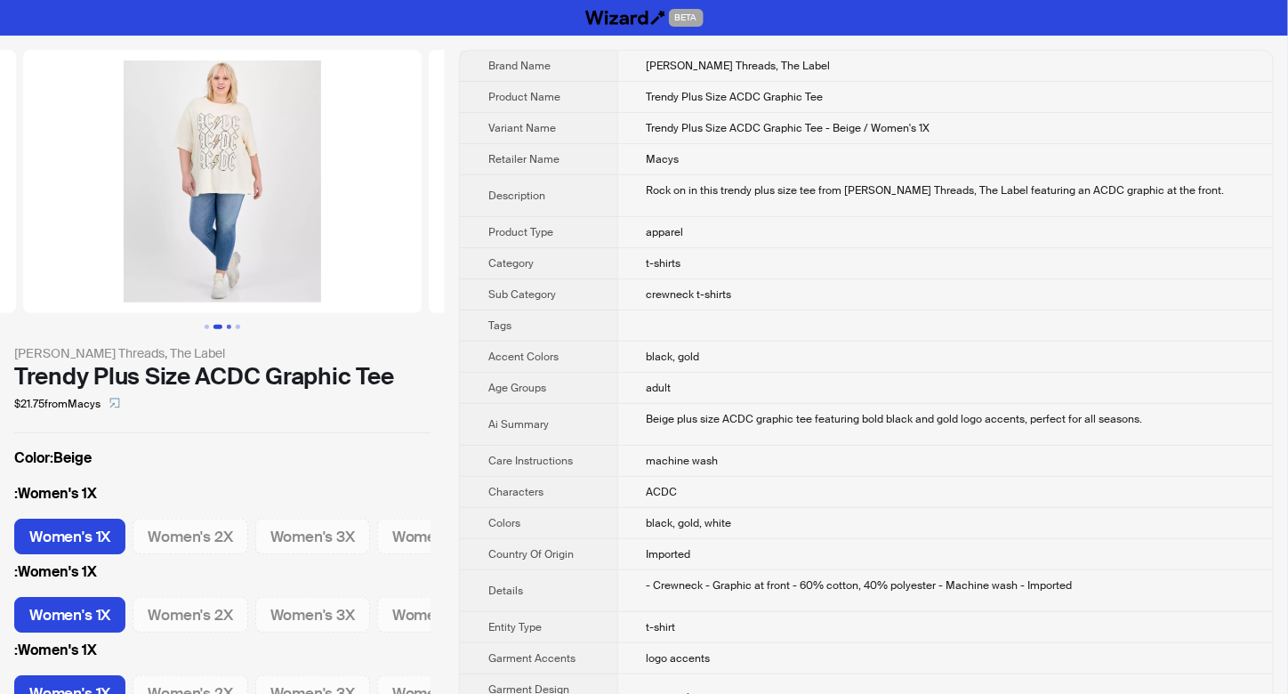
click at [227, 325] on button "Go to slide 3" at bounding box center [229, 327] width 4 height 4
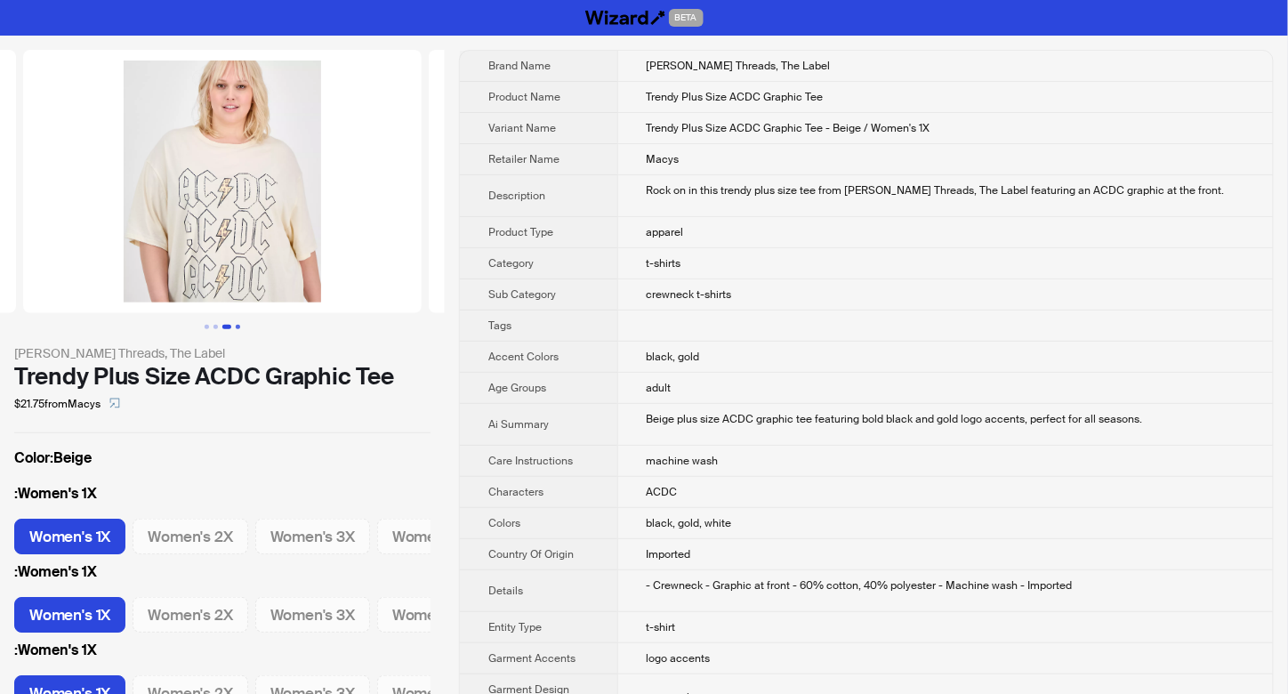
click at [240, 325] on button "Go to slide 4" at bounding box center [238, 327] width 4 height 4
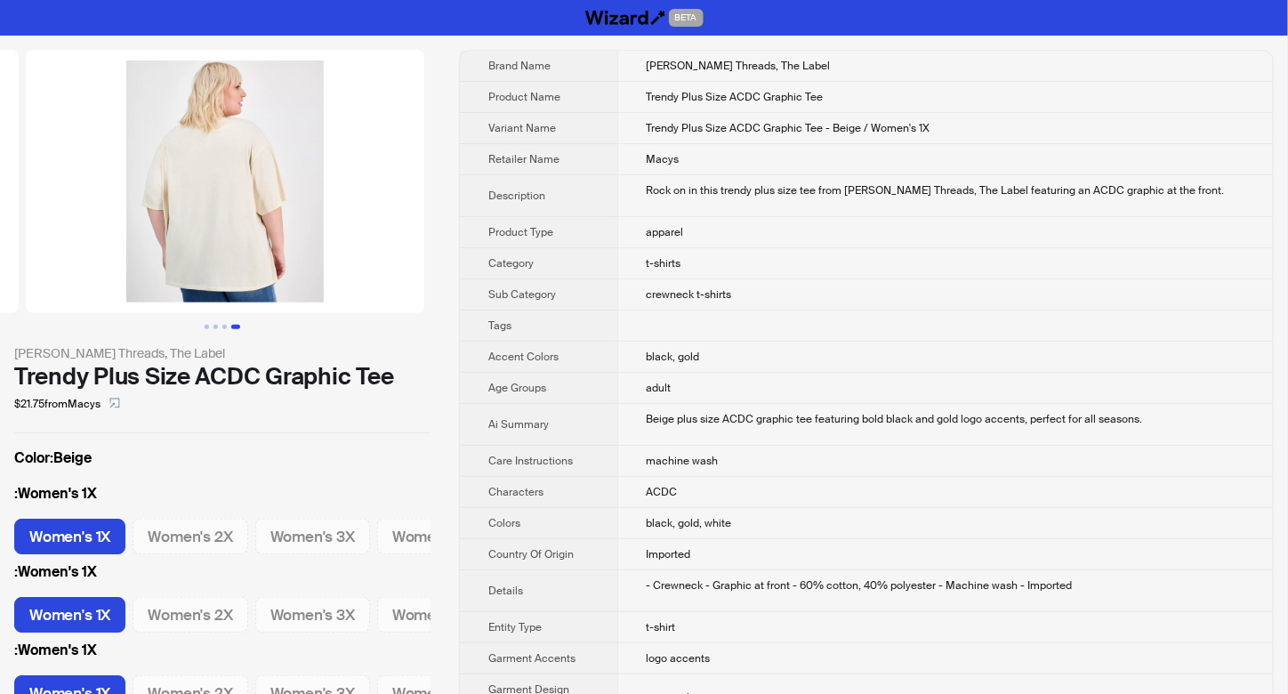
scroll to position [0, 1217]
click at [378, 245] on img at bounding box center [222, 181] width 399 height 263
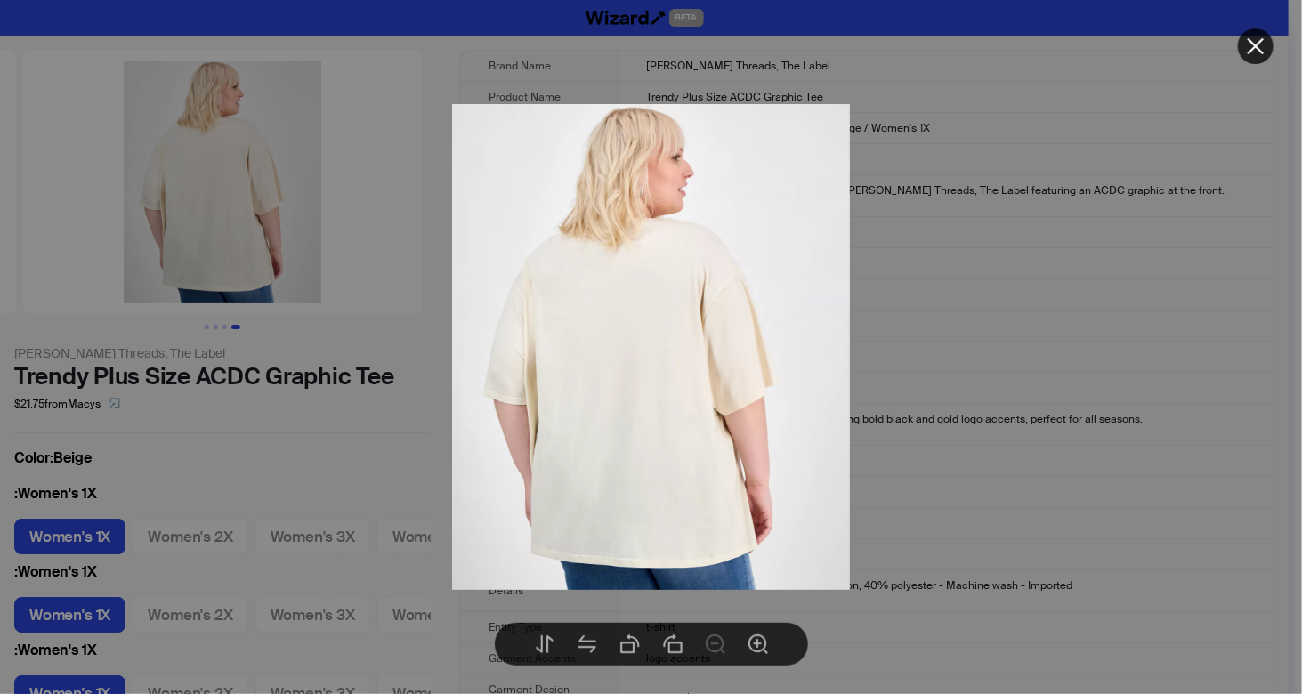
click at [1091, 254] on div at bounding box center [651, 347] width 1302 height 694
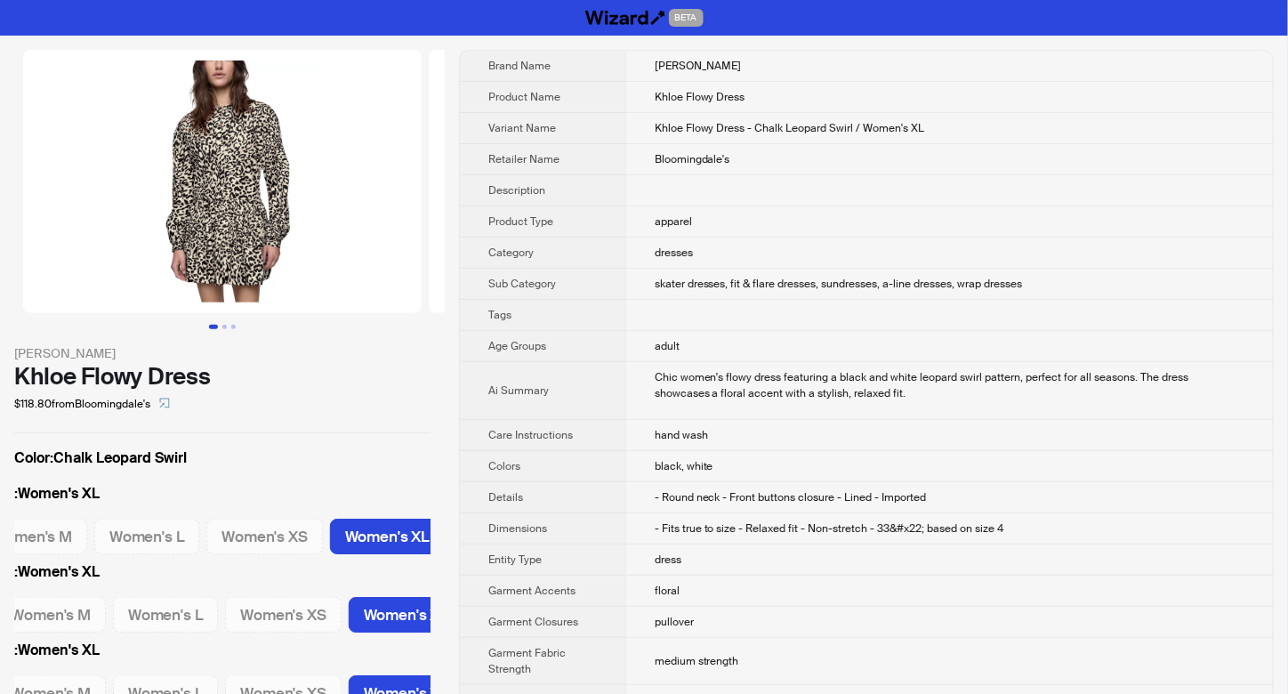
scroll to position [0, 154]
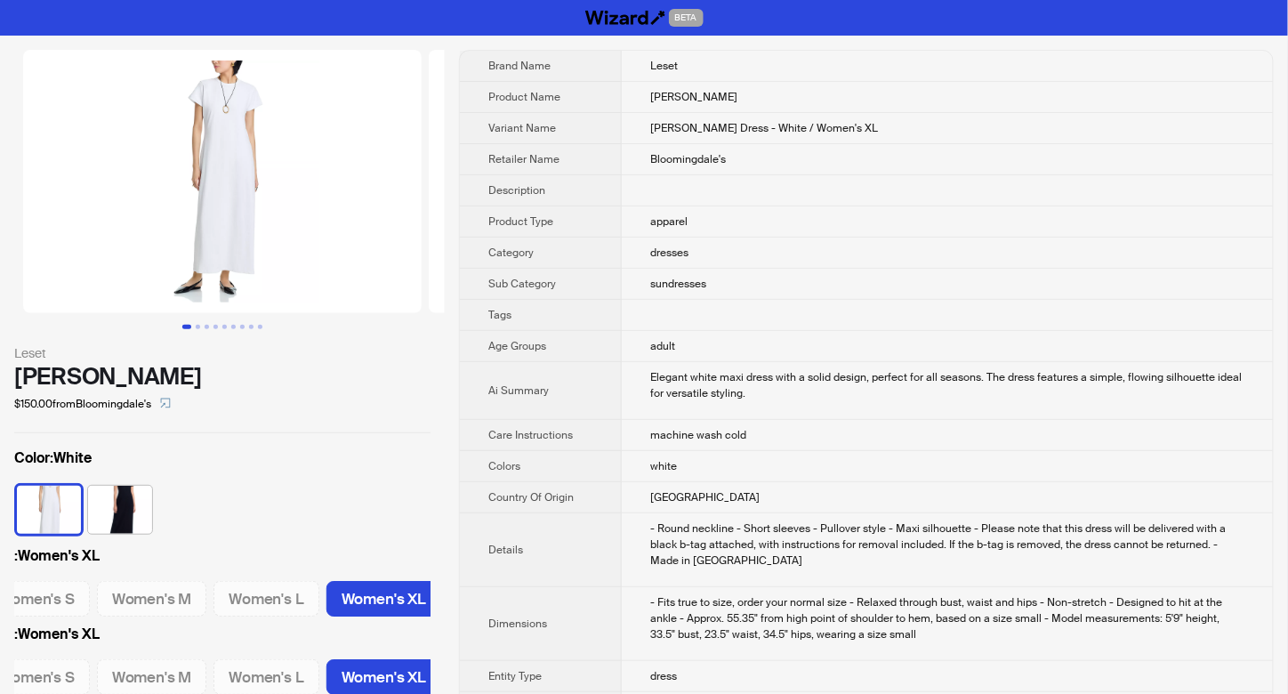
click at [854, 256] on td "dresses" at bounding box center [947, 253] width 651 height 31
click at [209, 327] on button "Go to slide 3" at bounding box center [207, 327] width 4 height 4
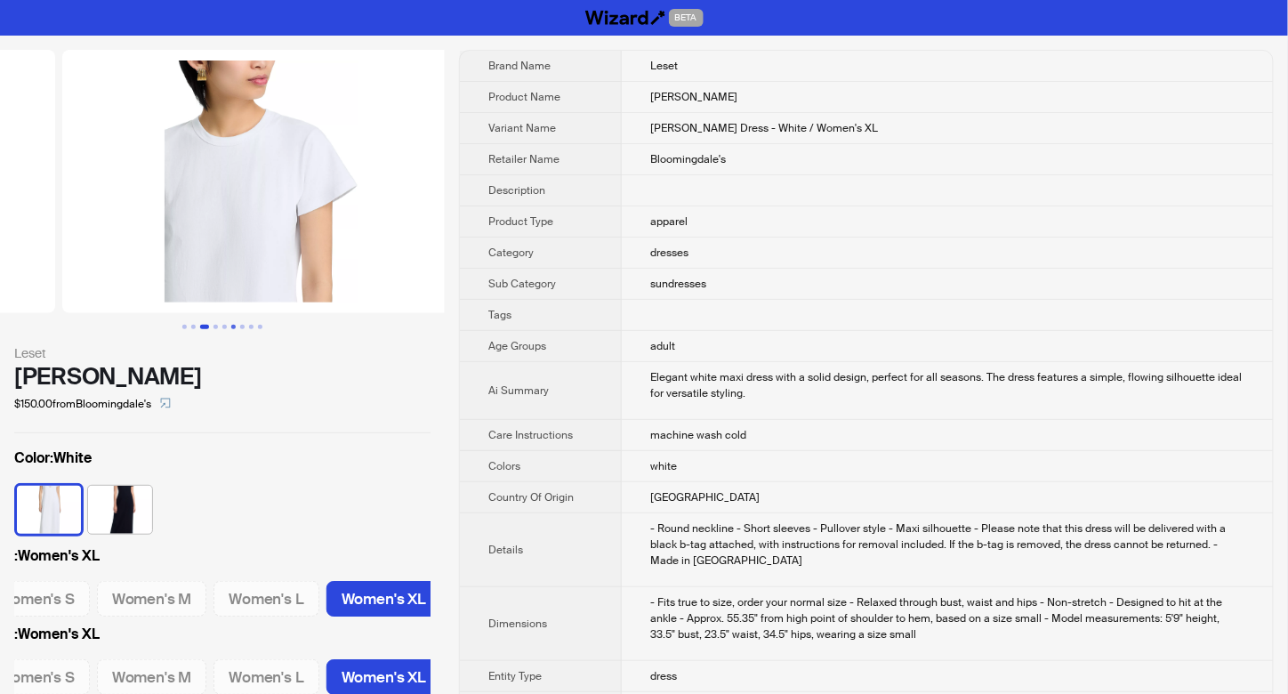
click at [231, 326] on button "Go to slide 6" at bounding box center [233, 327] width 4 height 4
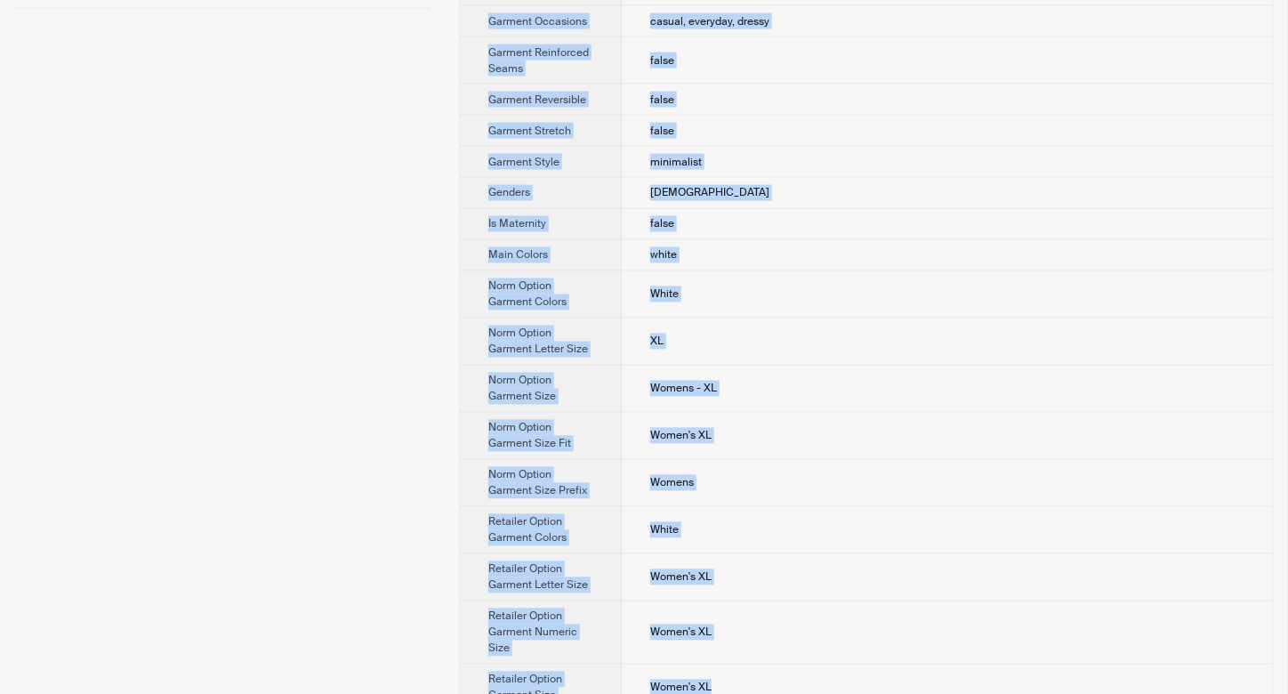
scroll to position [1227, 0]
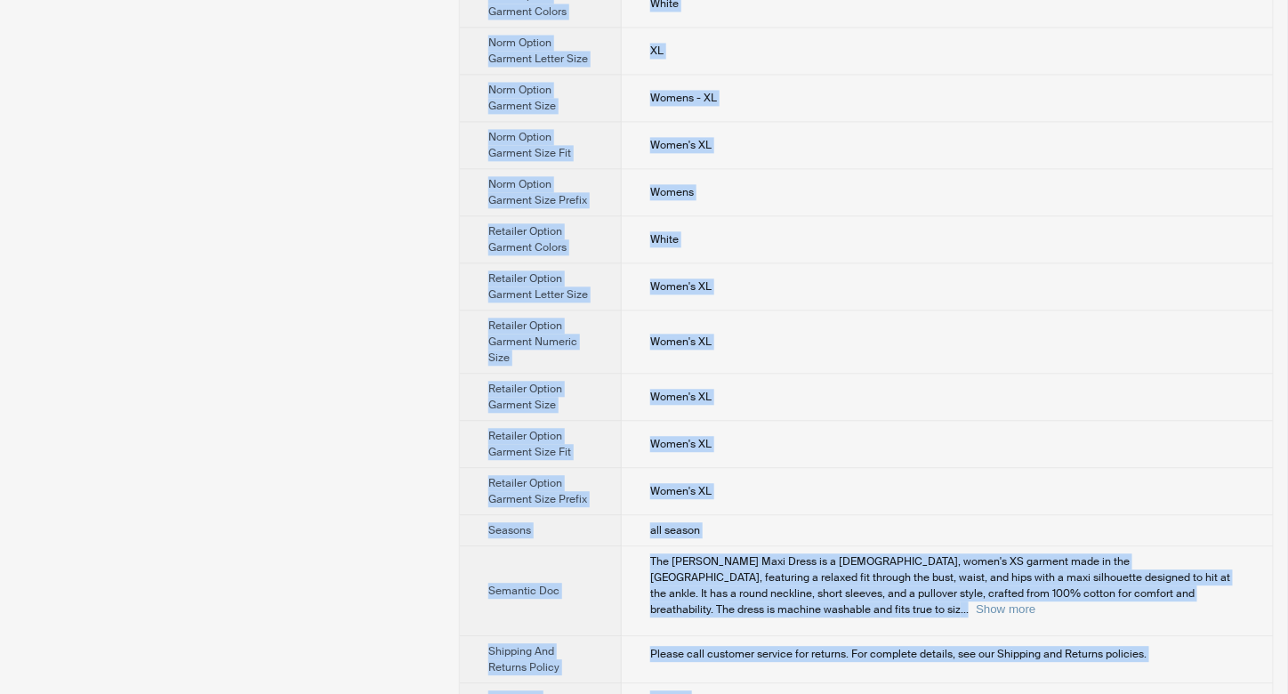
drag, startPoint x: 646, startPoint y: 52, endPoint x: 726, endPoint y: 672, distance: 625.3
copy tbody "Leset Product Name Margot Maxi Dress Variant Name Margot Maxi Dress - White / W…"
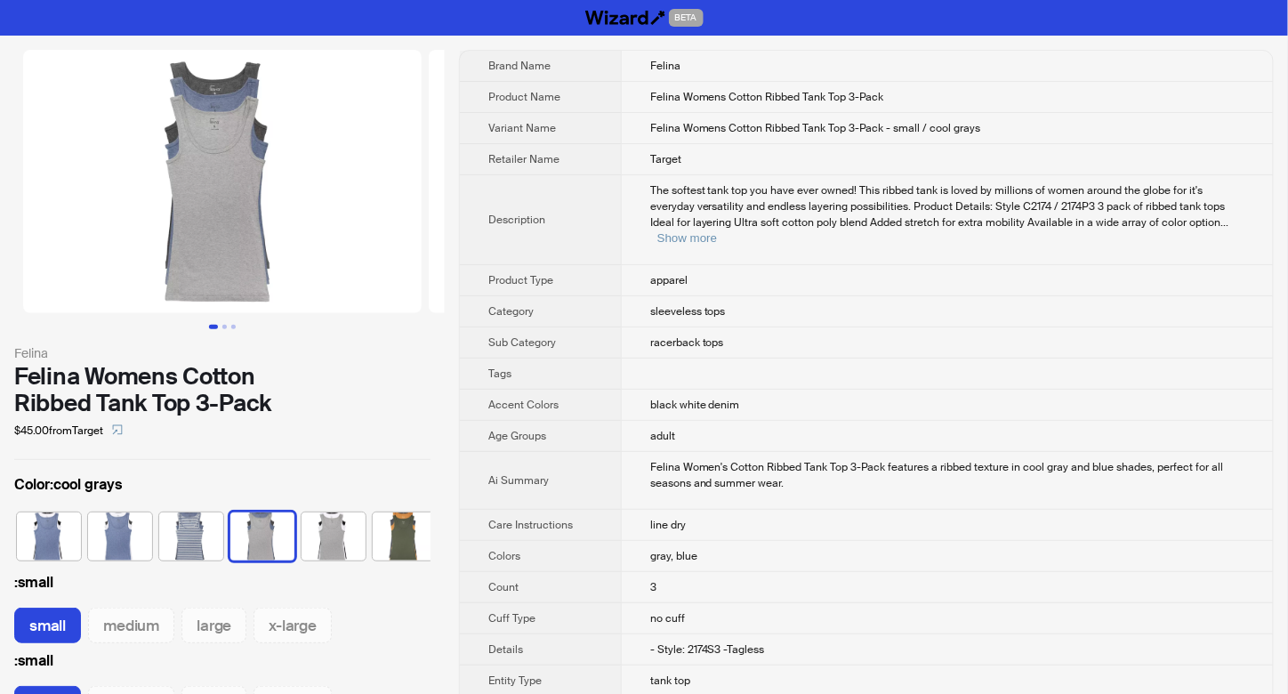
scroll to position [0, 187]
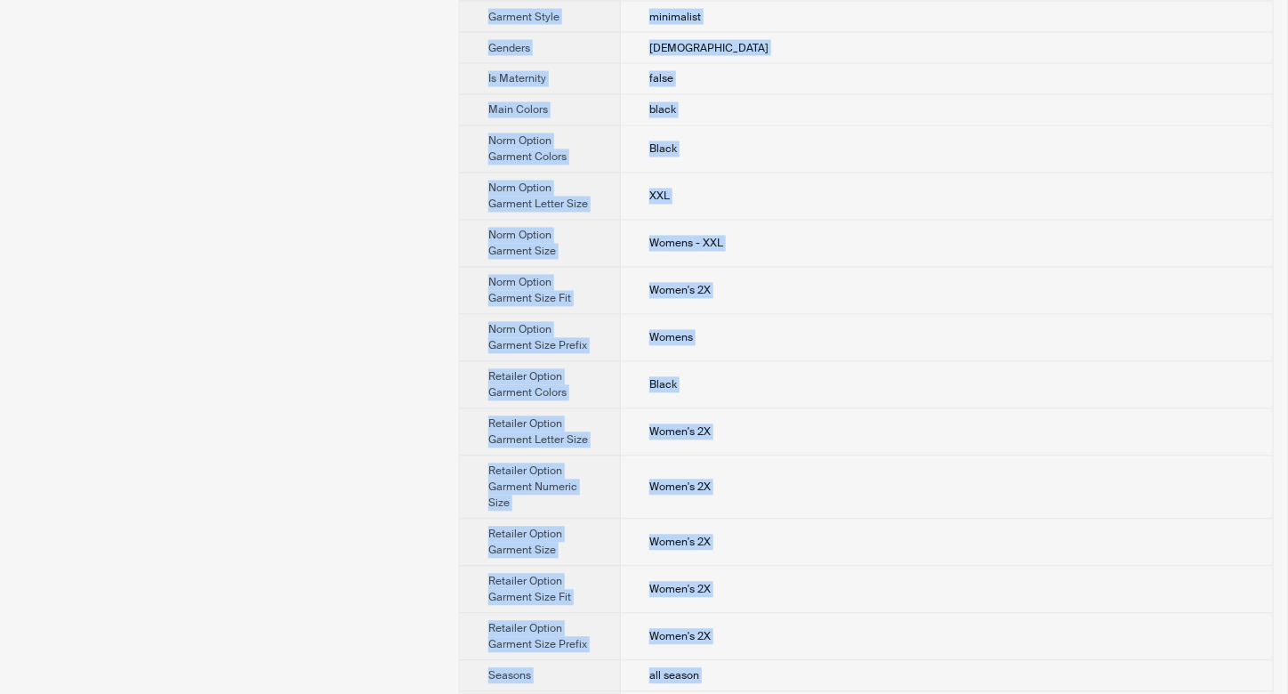
scroll to position [1190, 0]
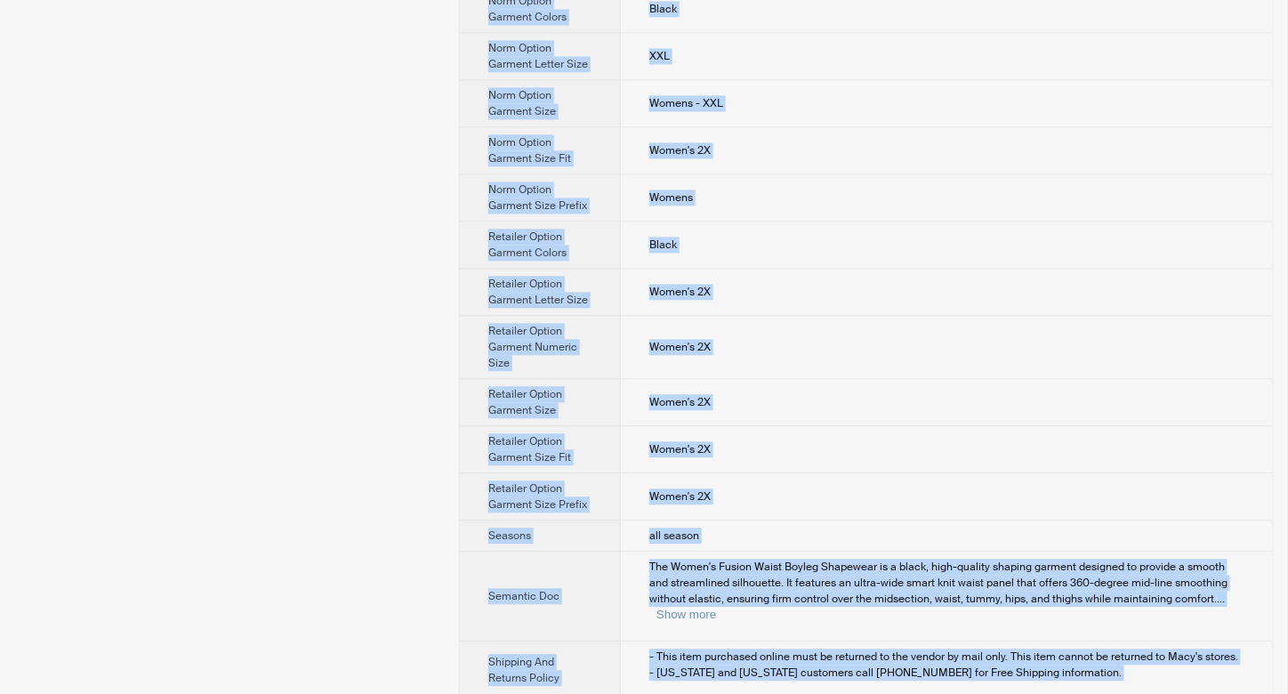
drag, startPoint x: 630, startPoint y: 55, endPoint x: 714, endPoint y: 674, distance: 624.0
copy tbody "Felina Product Name Women's Fusion Waist Boyleg Shapewear Variant Name Women's …"
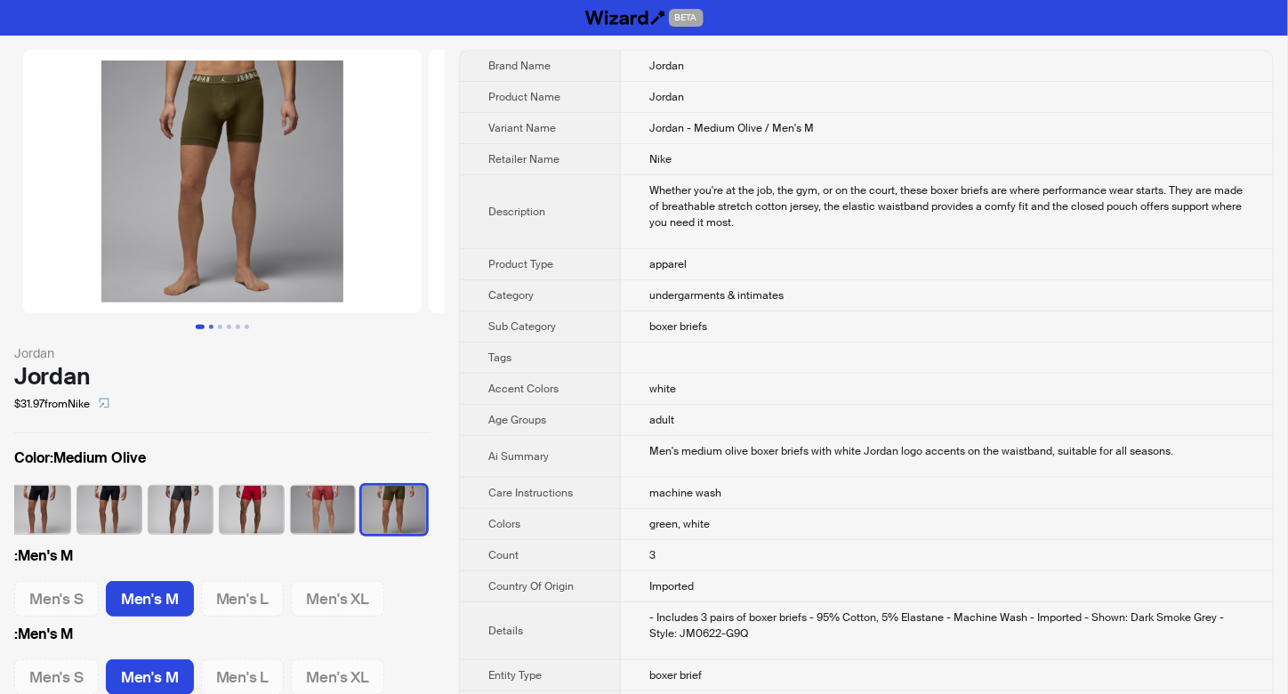
click at [209, 325] on button "Go to slide 2" at bounding box center [211, 327] width 4 height 4
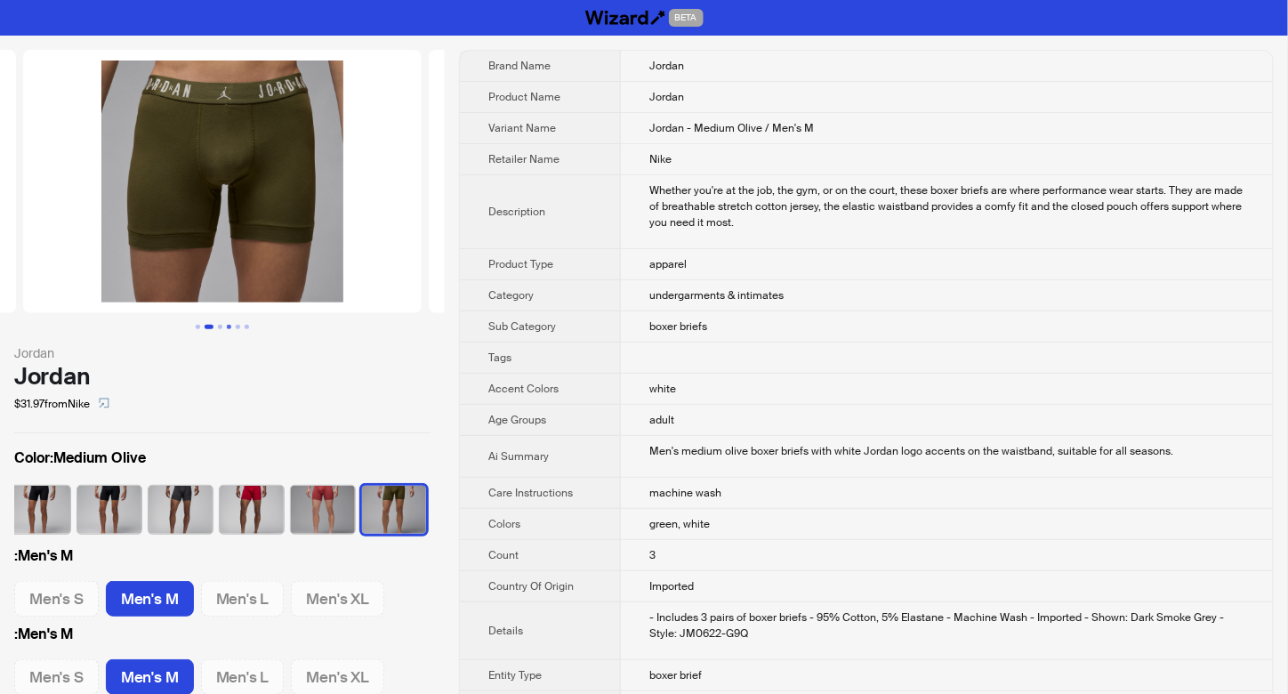
click at [230, 325] on button "Go to slide 4" at bounding box center [229, 327] width 4 height 4
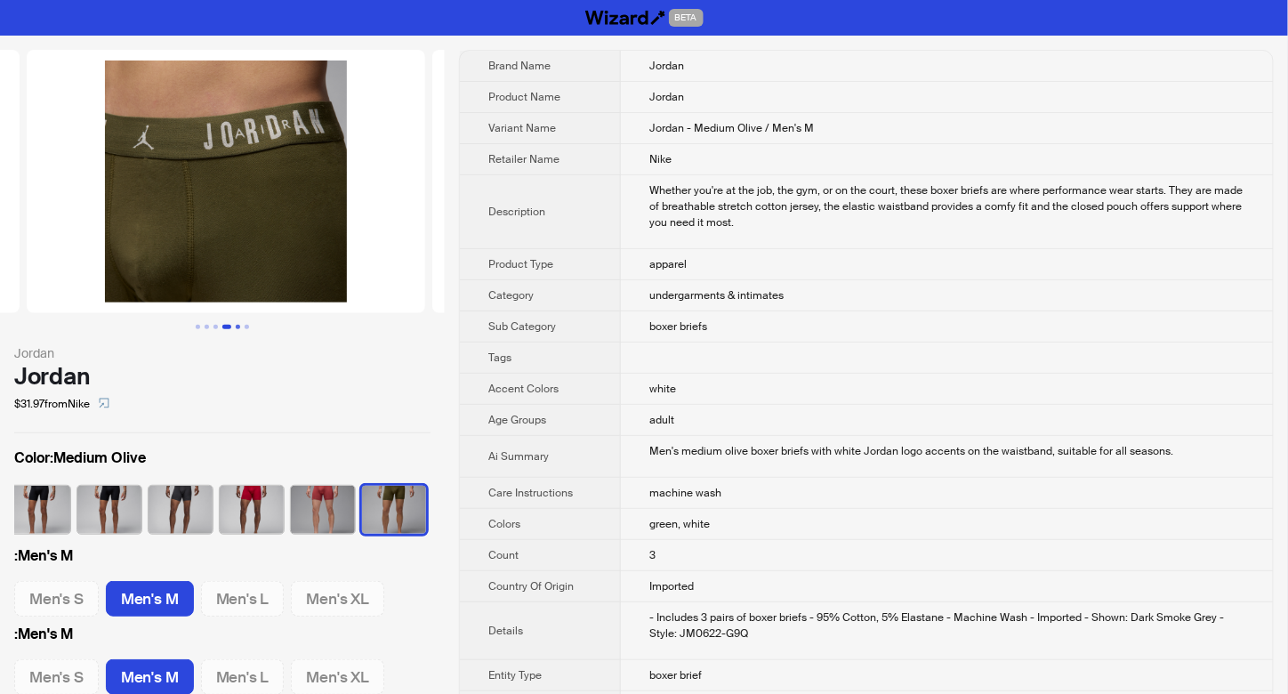
click at [239, 327] on button "Go to slide 5" at bounding box center [238, 327] width 4 height 4
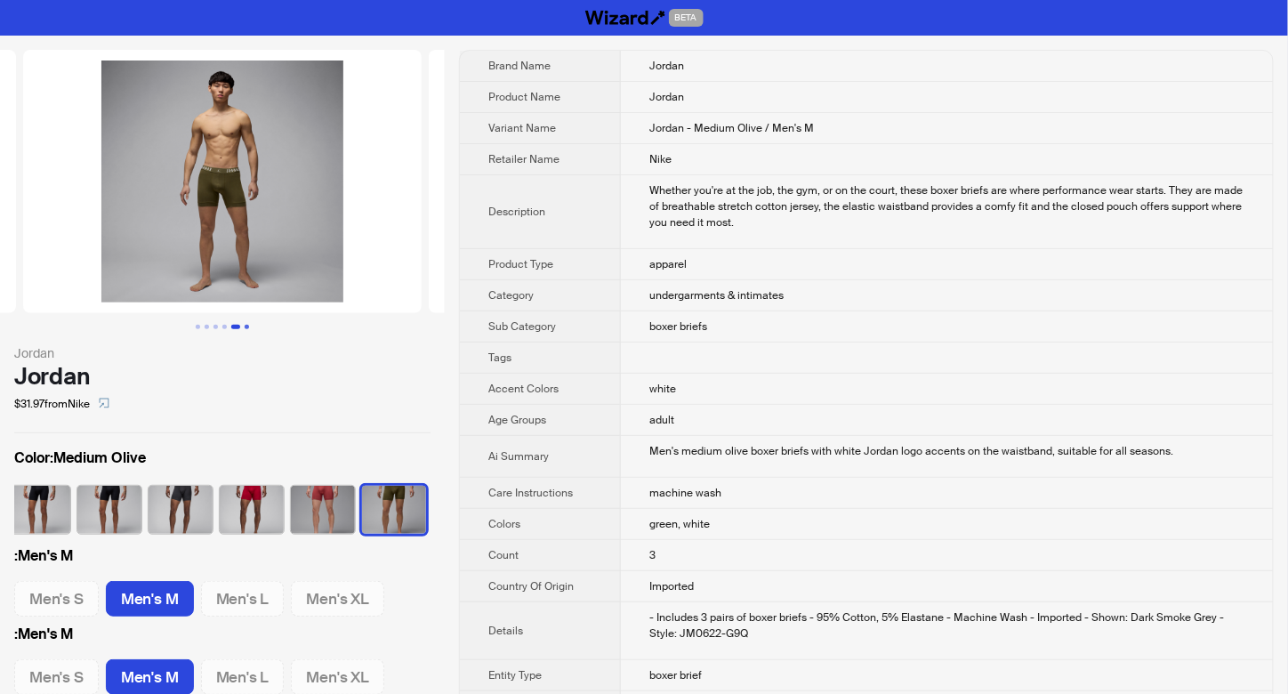
click at [245, 328] on button "Go to slide 6" at bounding box center [247, 327] width 4 height 4
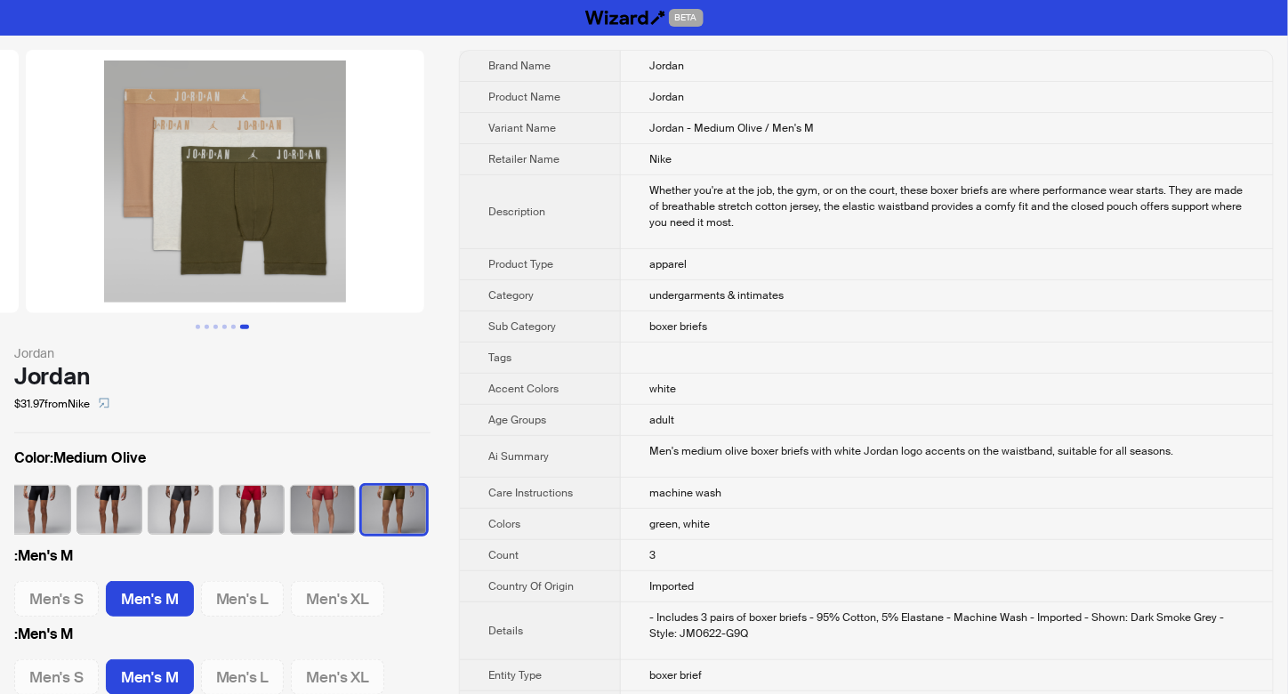
scroll to position [0, 2029]
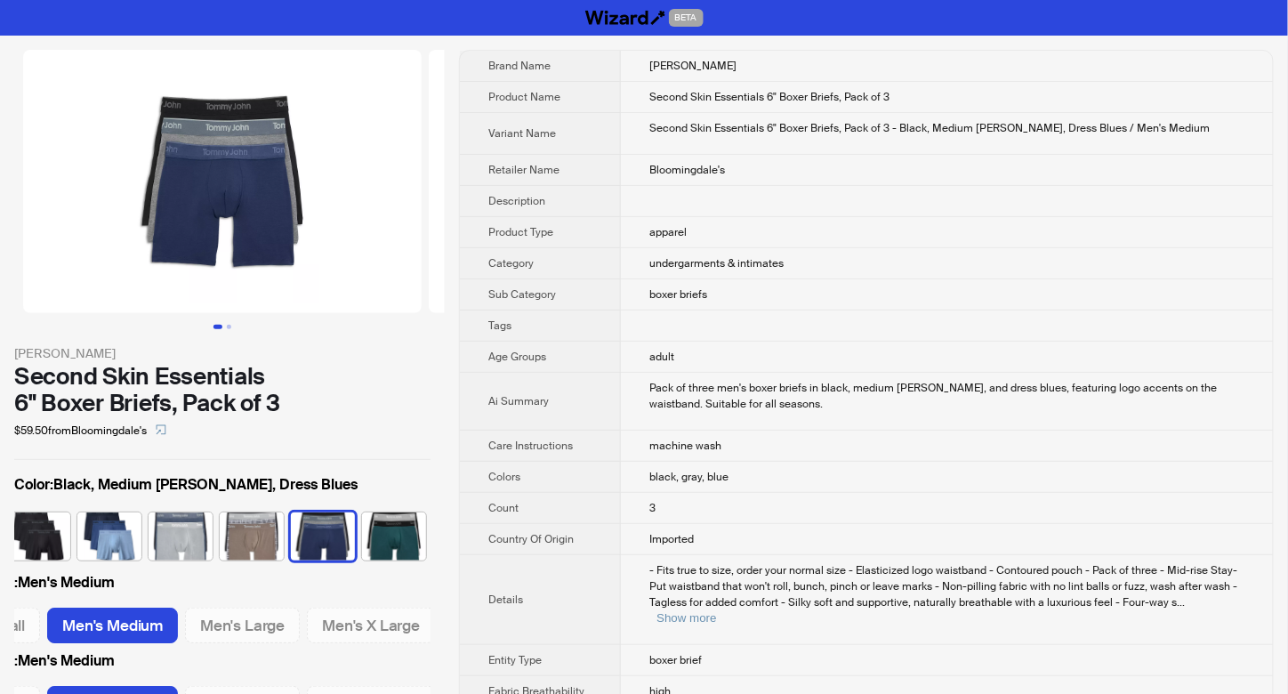
scroll to position [0, 87]
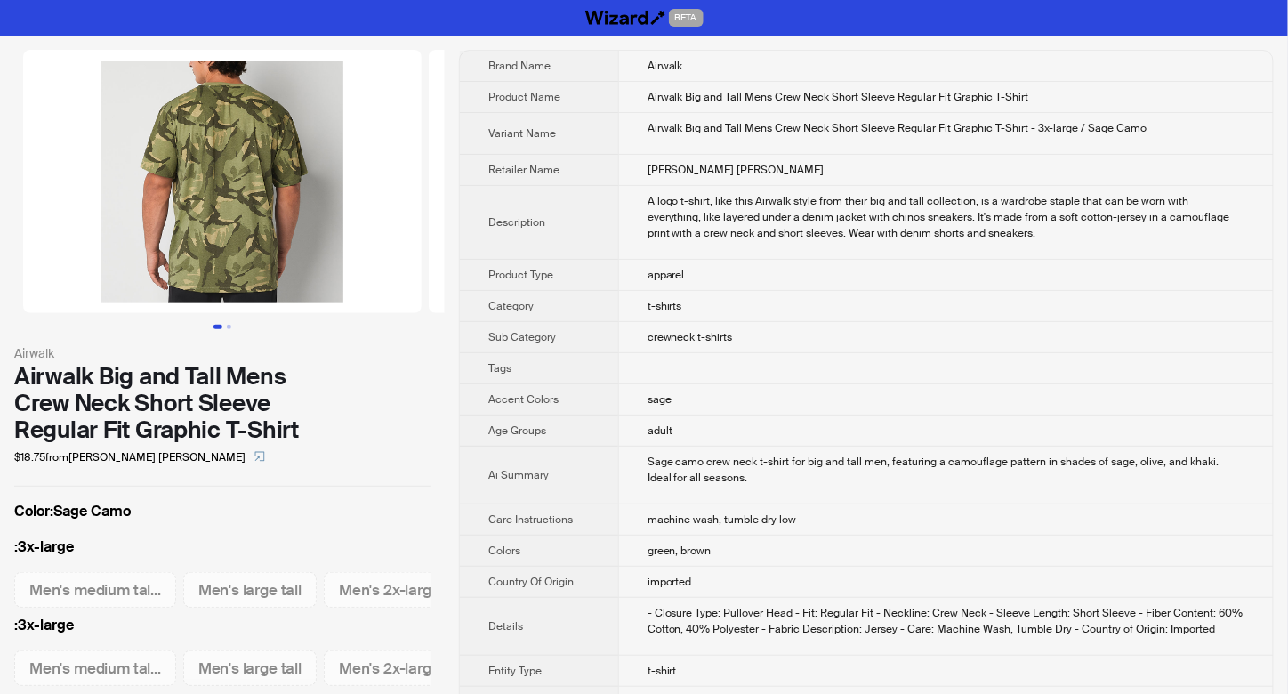
click at [221, 327] on button "Go to slide 1" at bounding box center [218, 327] width 9 height 4
click at [228, 328] on button "Go to slide 2" at bounding box center [229, 327] width 4 height 4
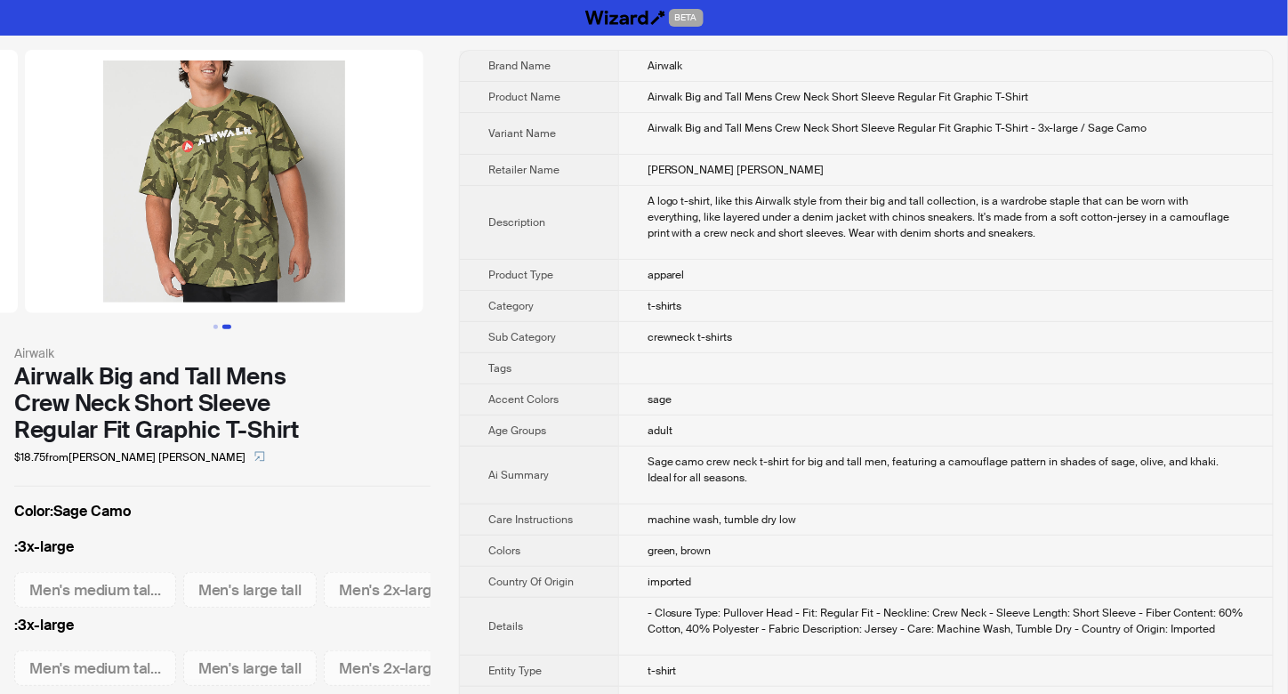
scroll to position [0, 406]
click at [215, 325] on button "Go to slide 1" at bounding box center [216, 327] width 4 height 4
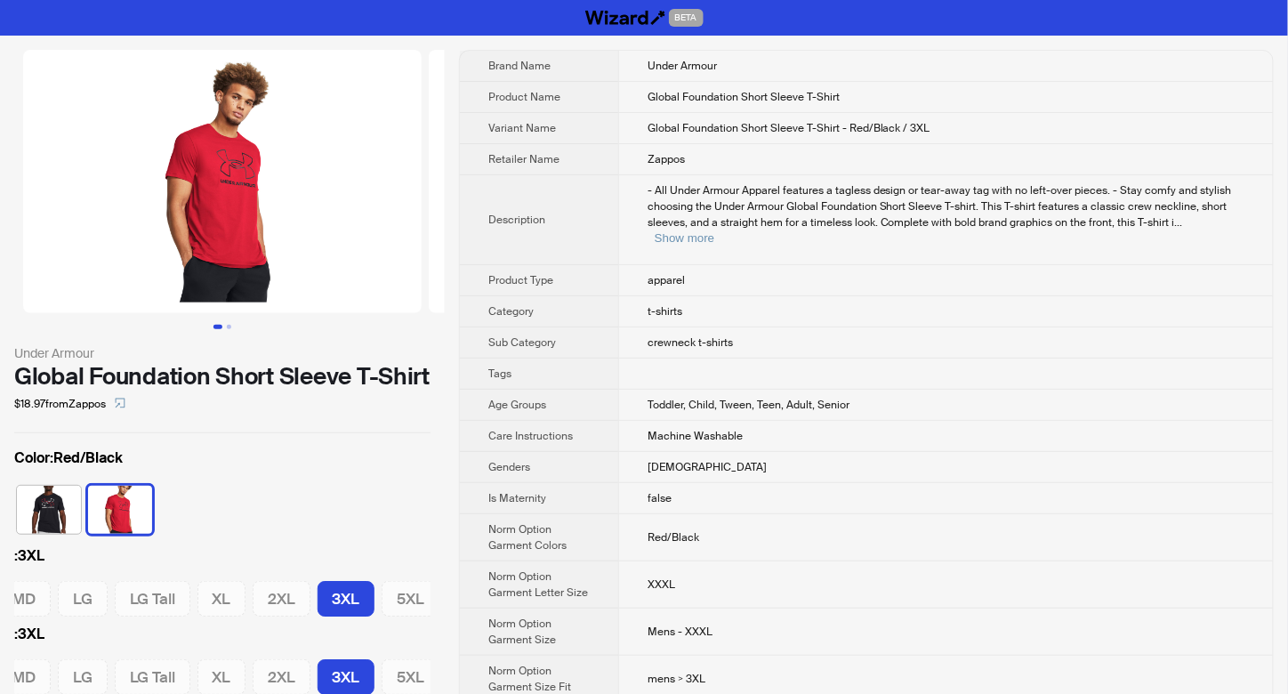
click at [572, 296] on th "Category" at bounding box center [539, 311] width 158 height 31
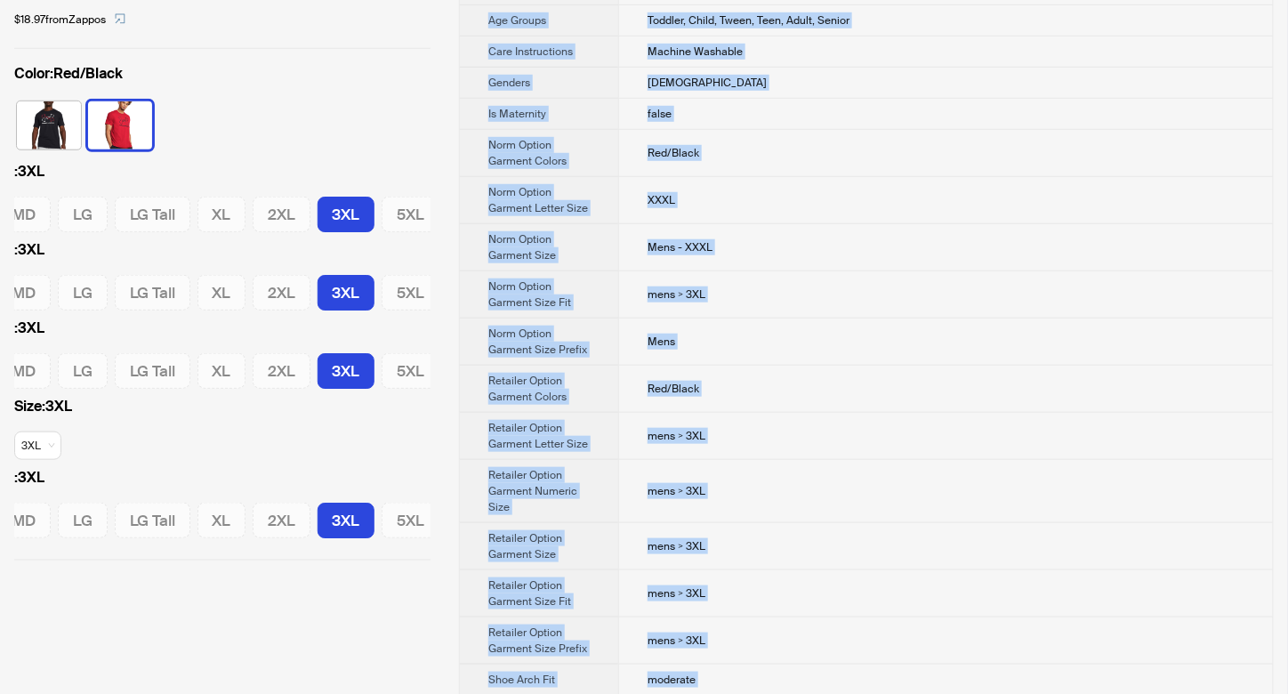
scroll to position [497, 0]
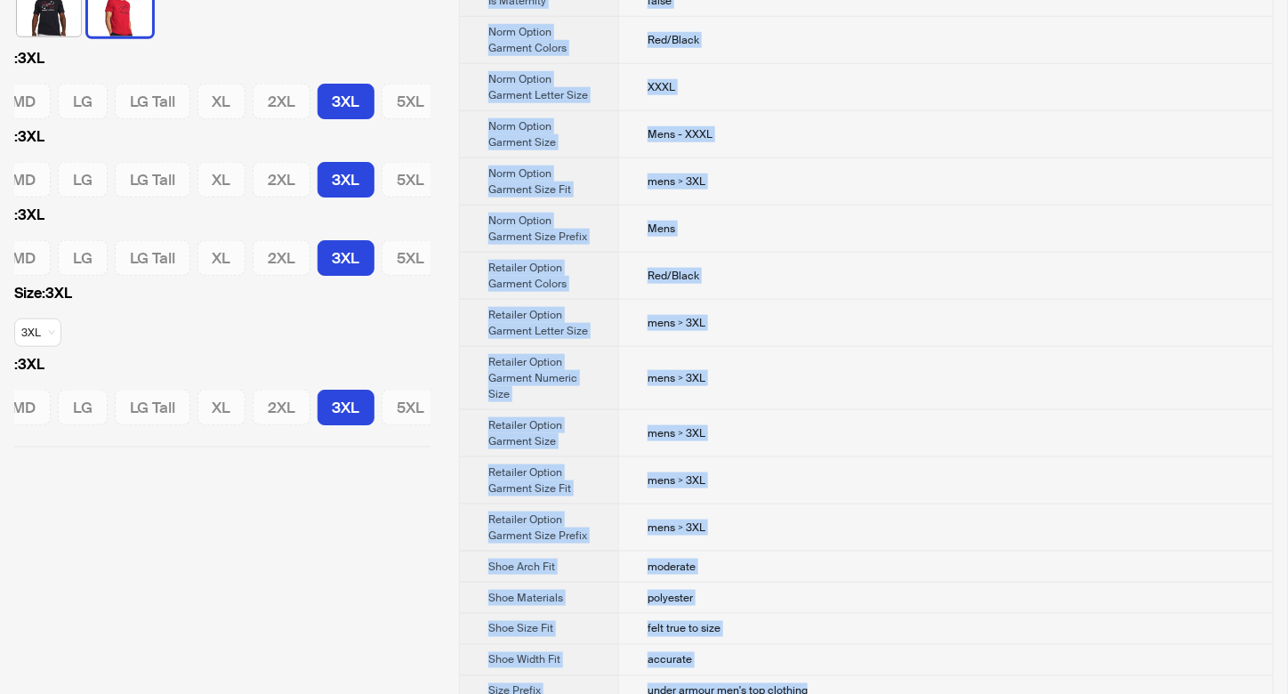
drag, startPoint x: 638, startPoint y: 54, endPoint x: 820, endPoint y: 673, distance: 644.7
click at [820, 673] on tbody "Brand Name Under Armour Product Name Global Foundation Short Sleeve T-Shirt Var…" at bounding box center [866, 129] width 813 height 1153
copy tbody "Under Armour Product Name Global Foundation Short Sleeve T-Shirt Variant Name G…"
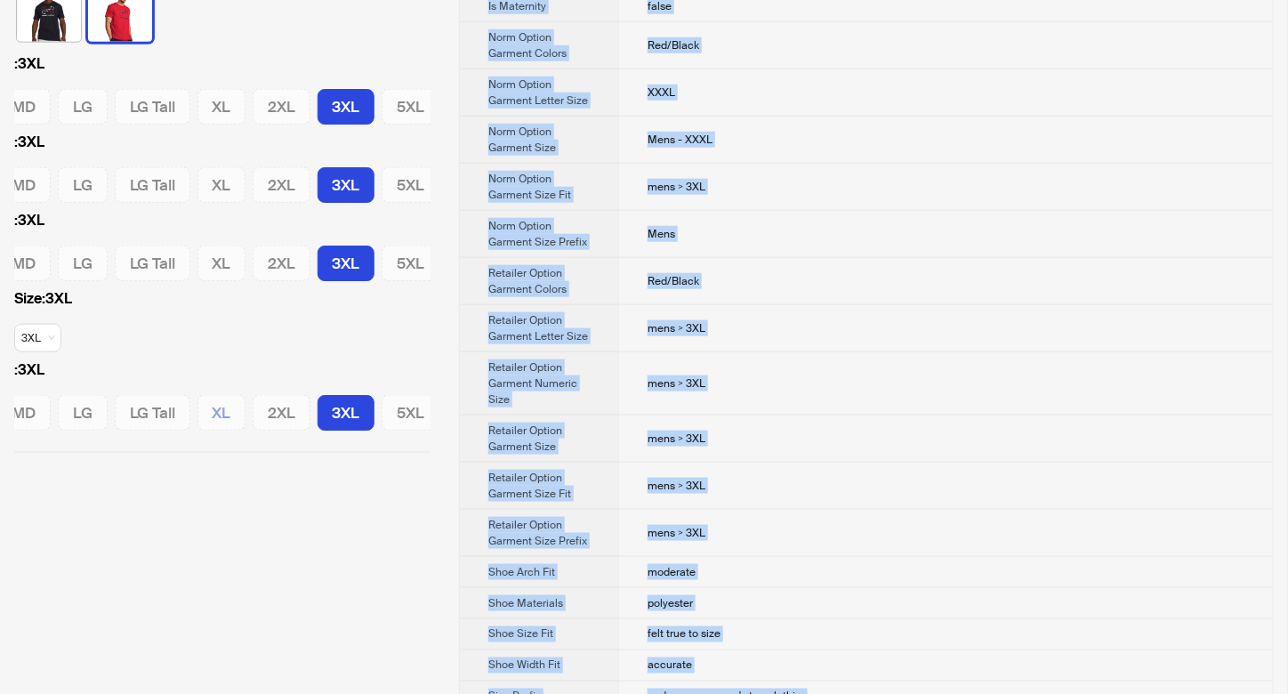
scroll to position [141, 0]
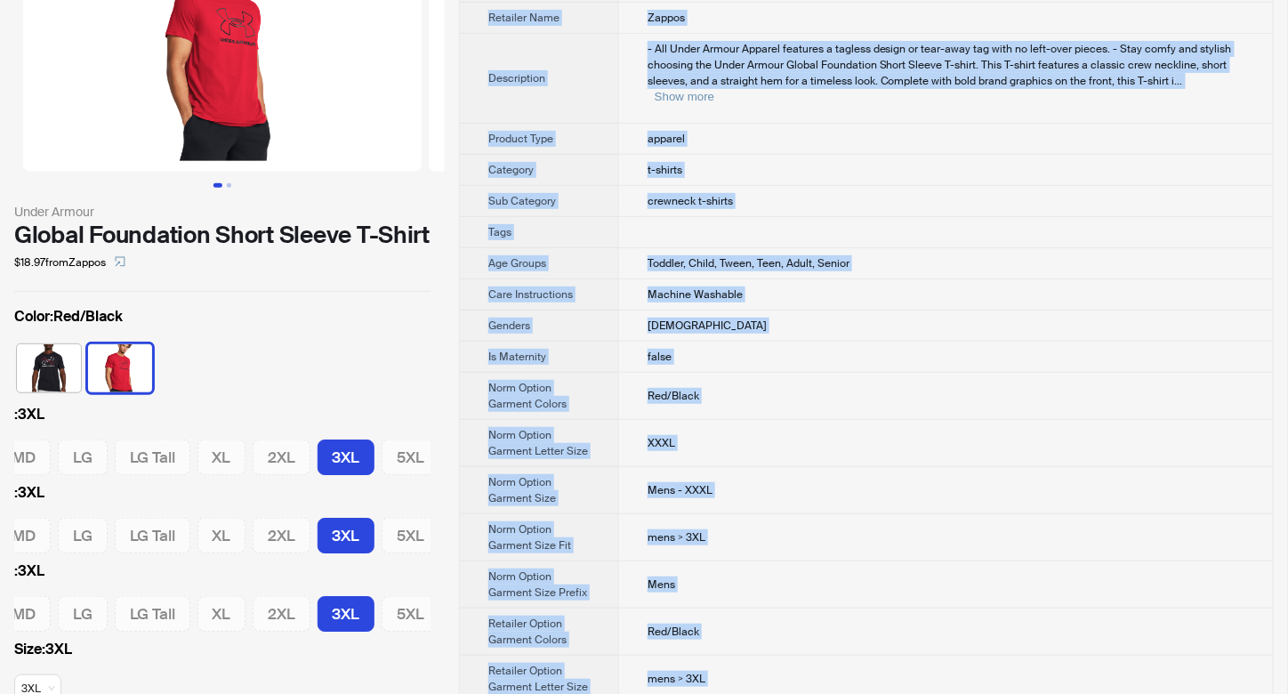
click at [46, 362] on img at bounding box center [49, 368] width 64 height 48
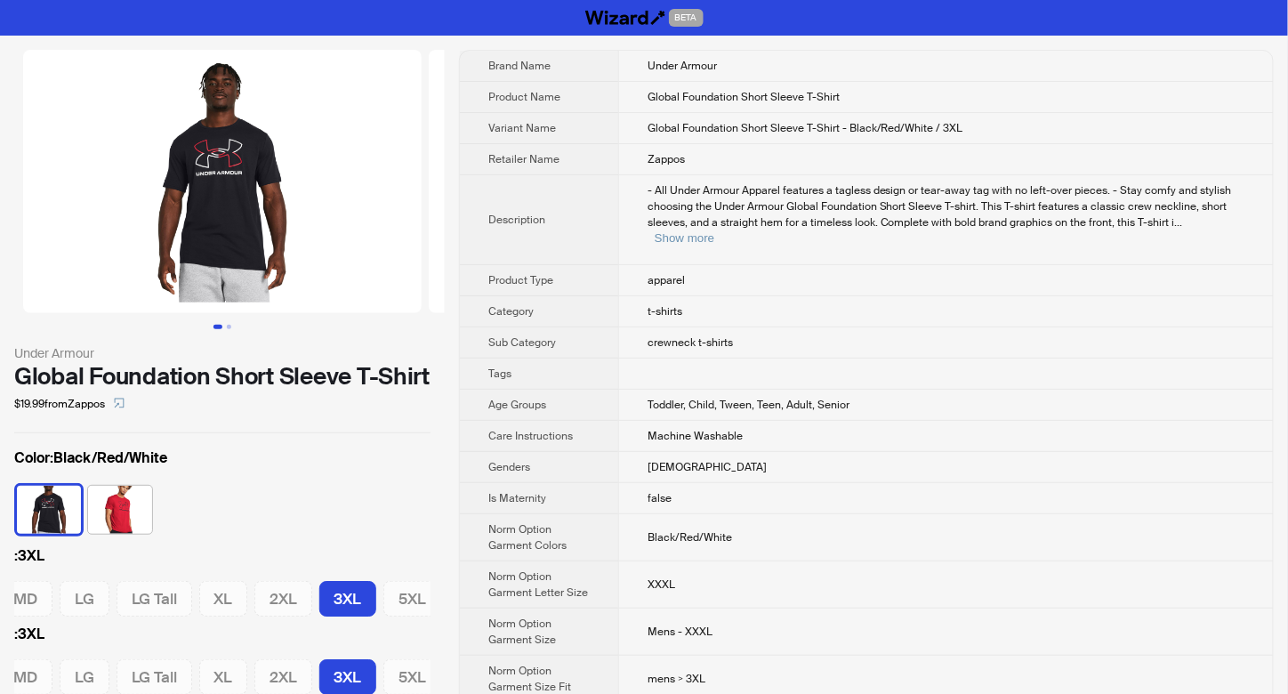
scroll to position [0, 136]
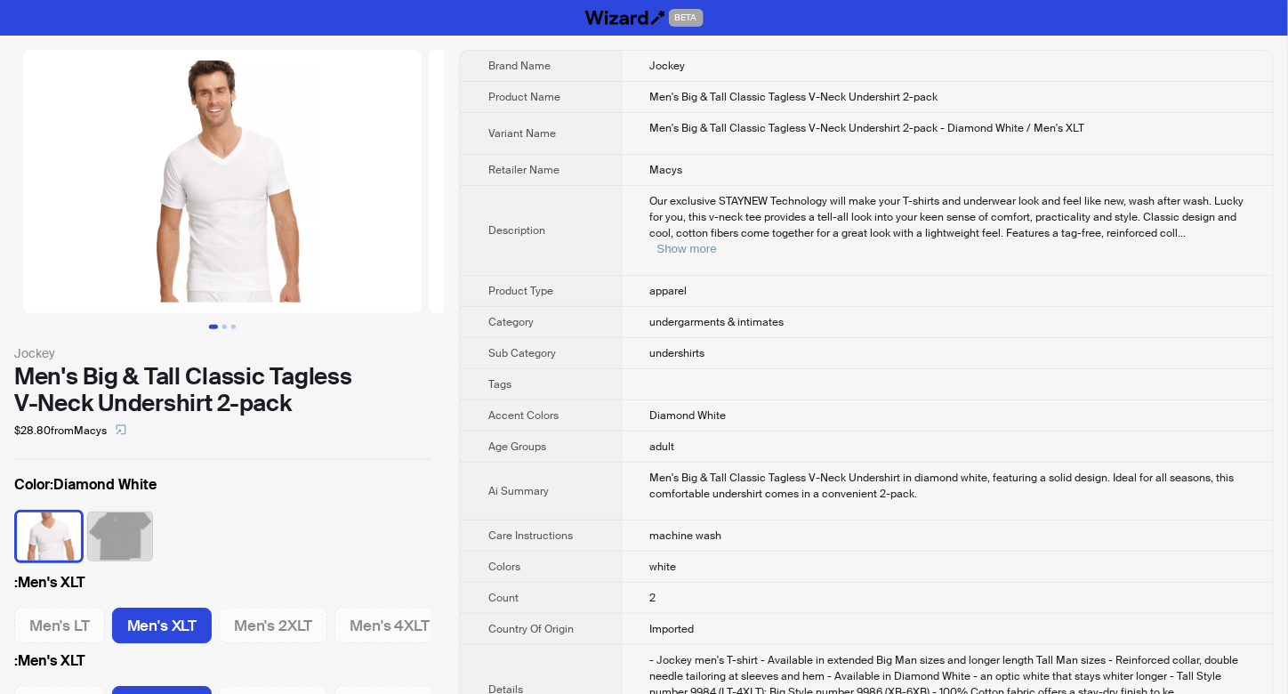
scroll to position [0, 68]
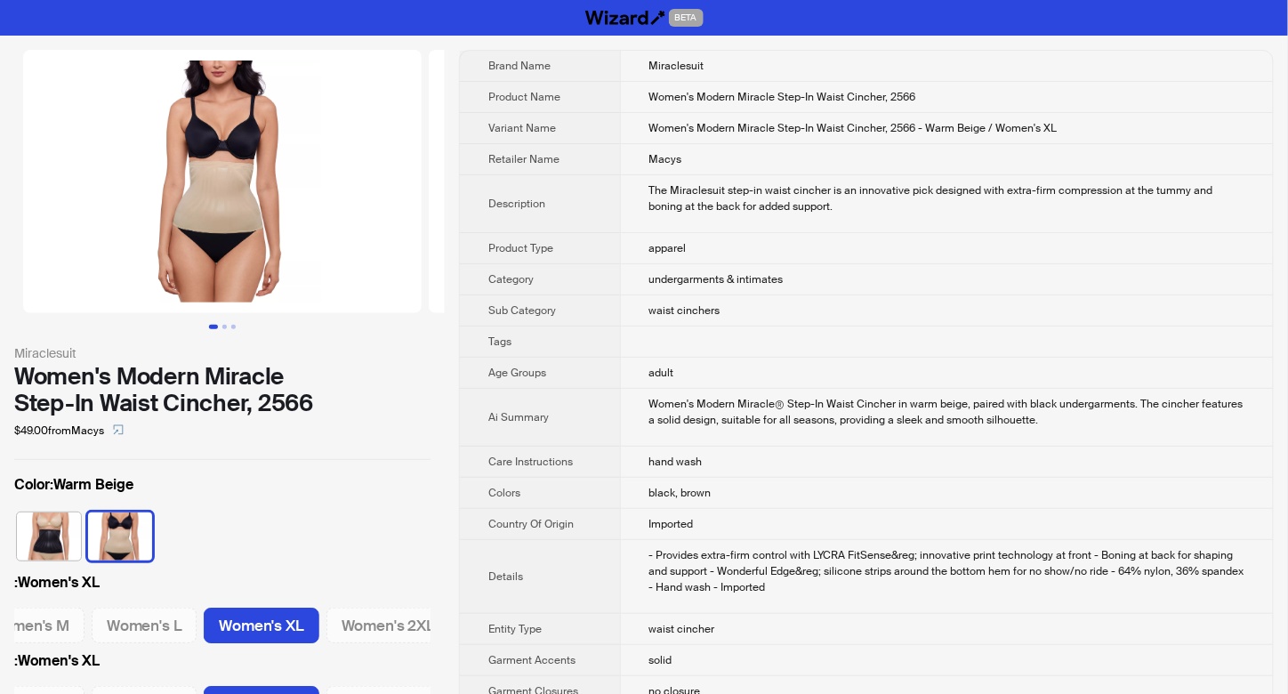
scroll to position [0, 161]
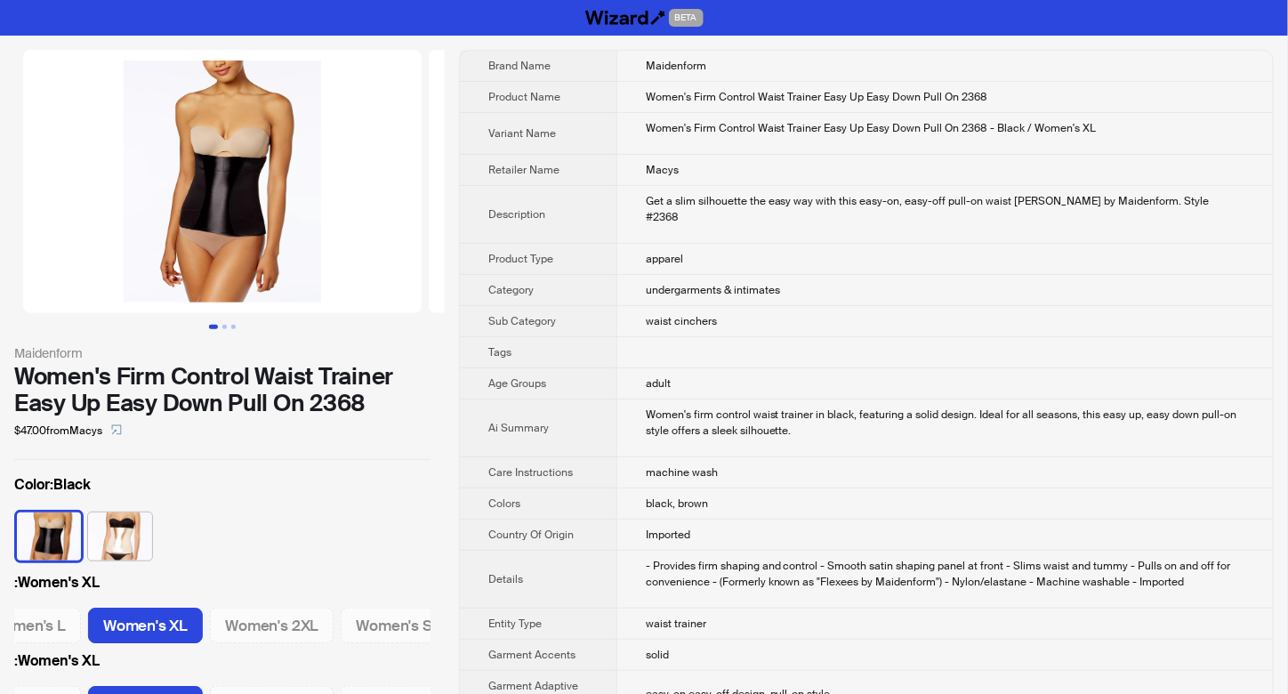
scroll to position [0, 161]
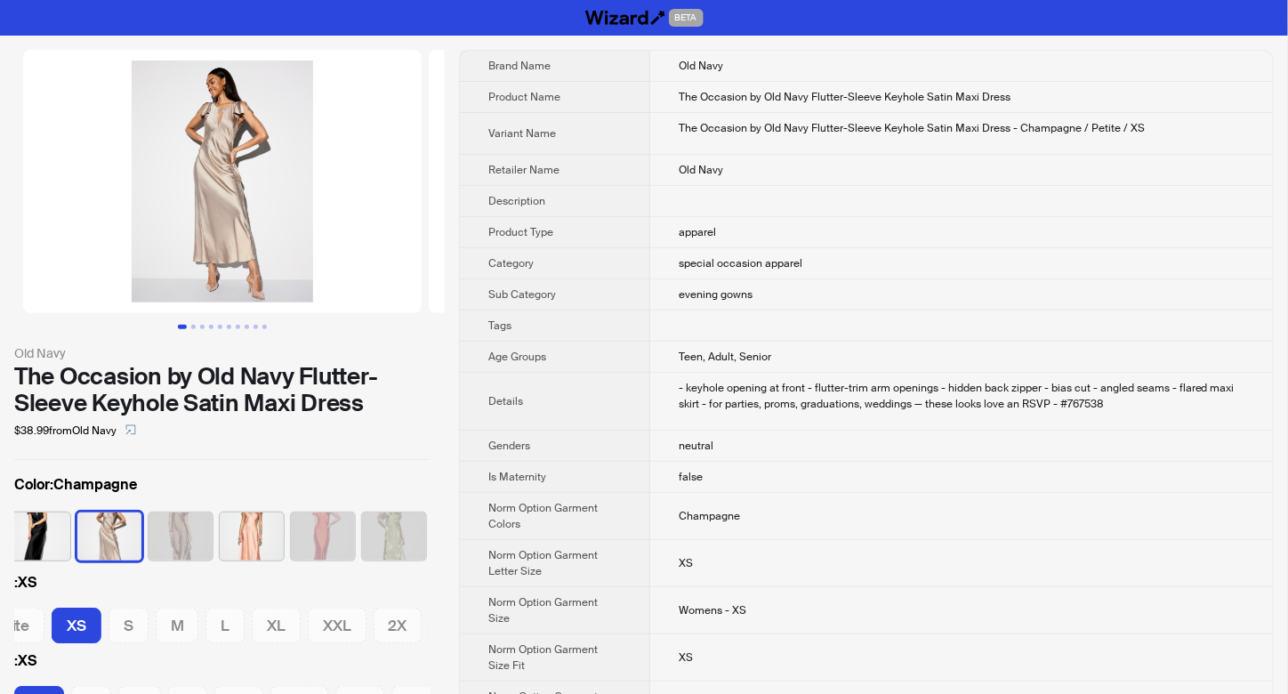
scroll to position [0, 193]
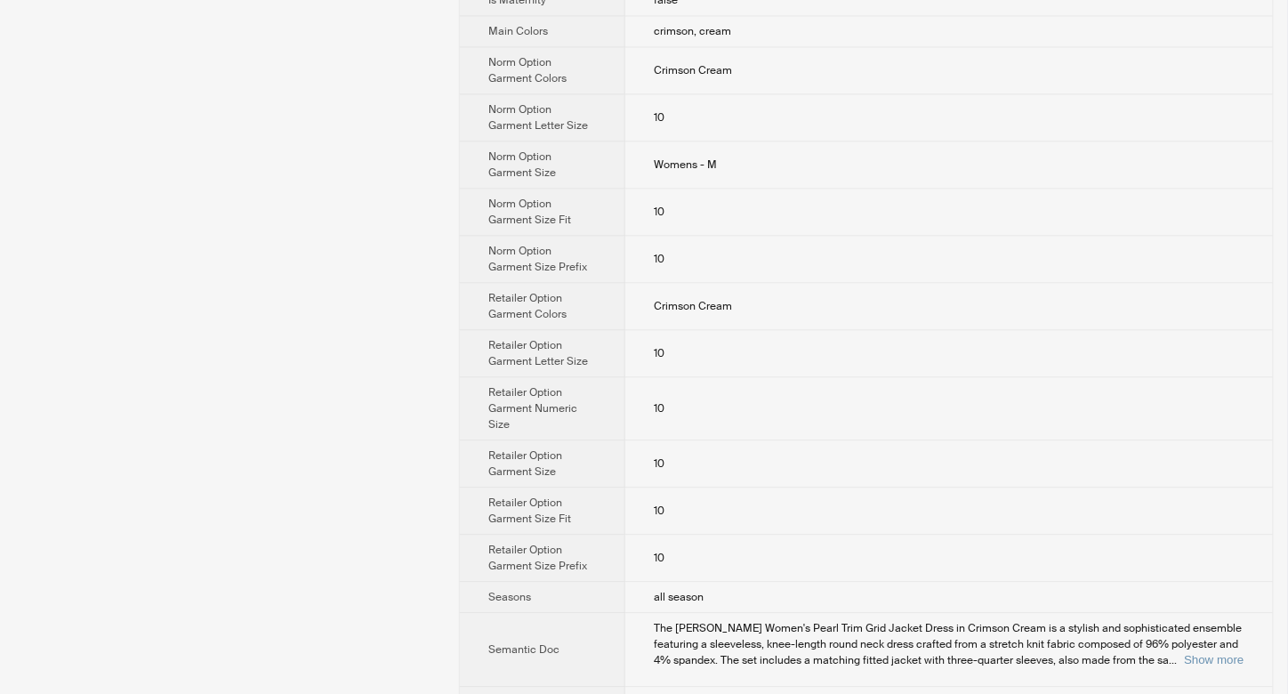
scroll to position [1315, 0]
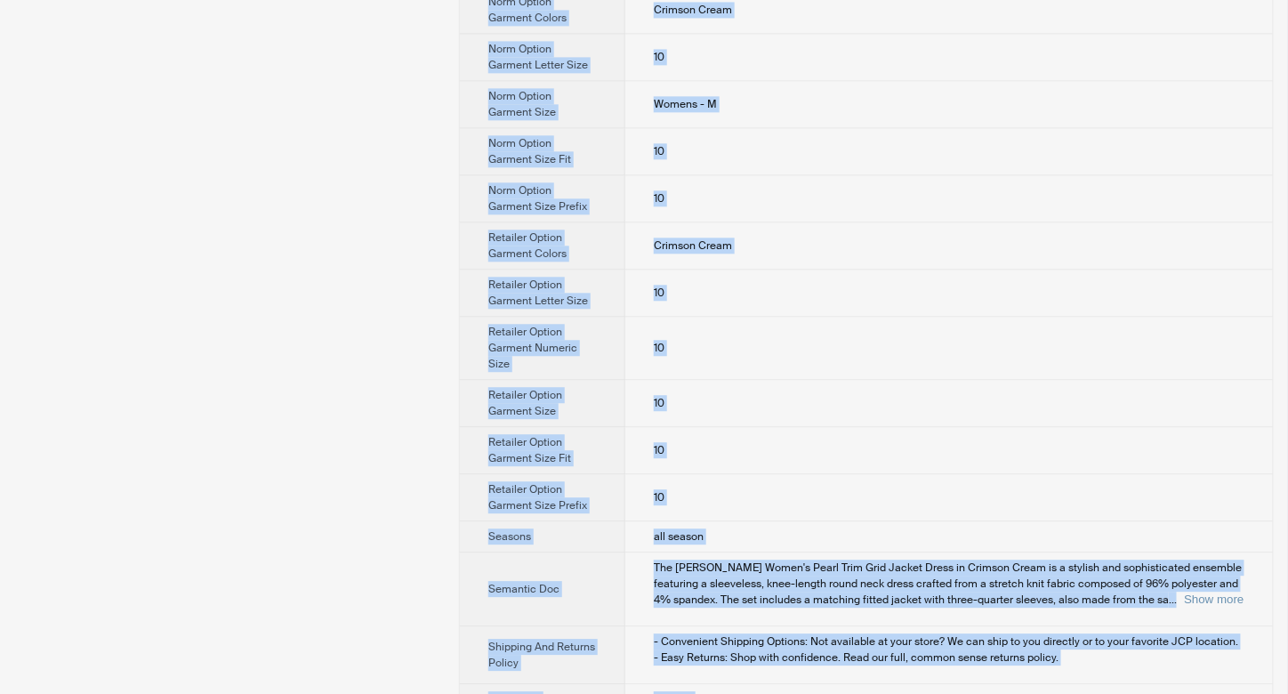
drag, startPoint x: 652, startPoint y: 67, endPoint x: 727, endPoint y: 671, distance: 608.7
copy tbody "[PERSON_NAME] Product Name [PERSON_NAME] Womens Pearl Trim Grid Jacket Dress Va…"
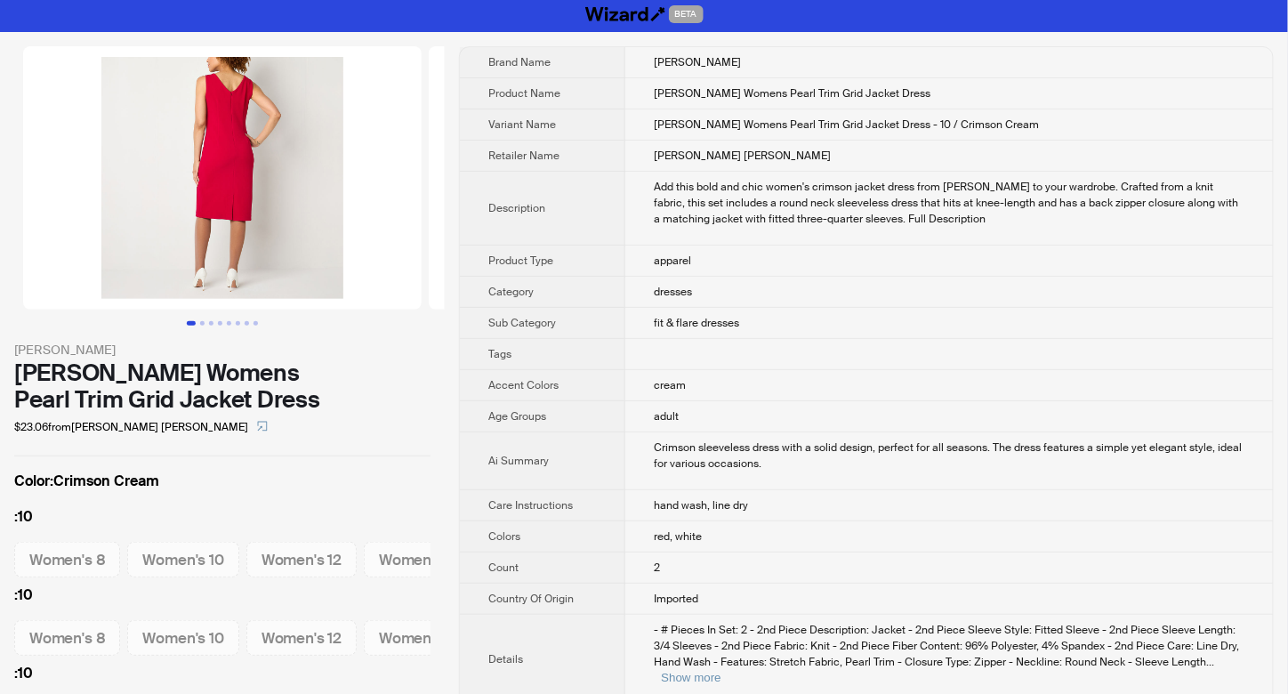
scroll to position [0, 0]
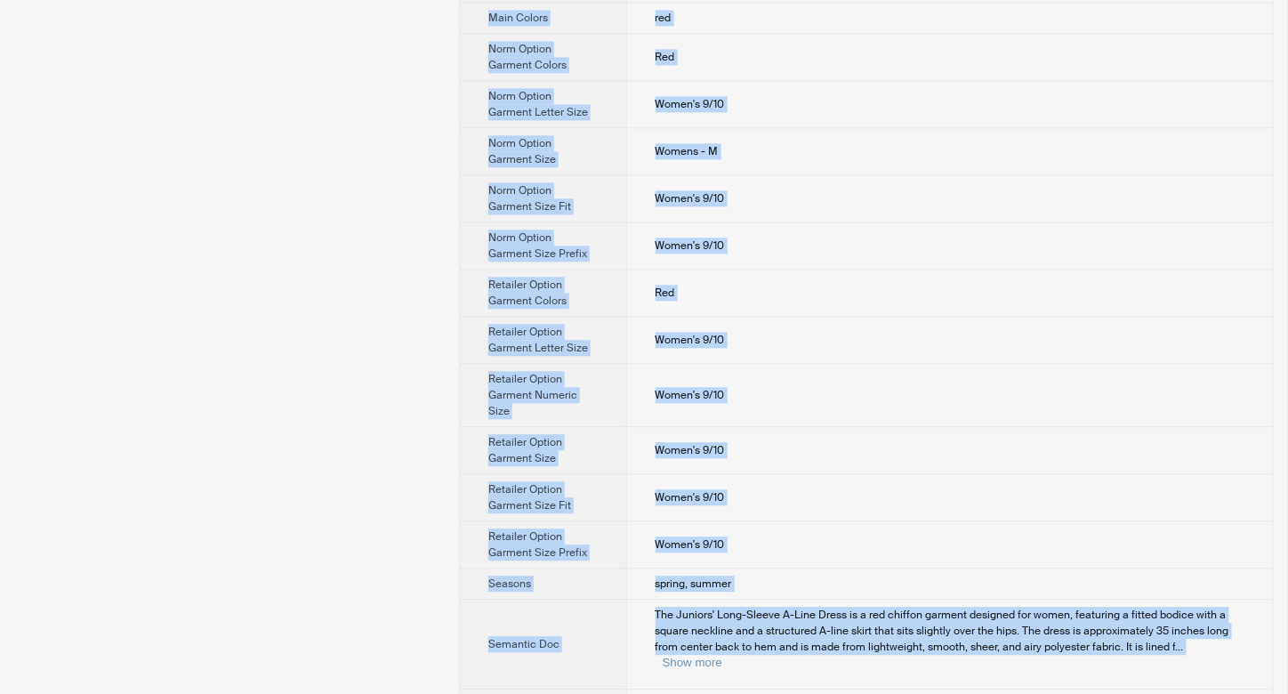
scroll to position [1319, 0]
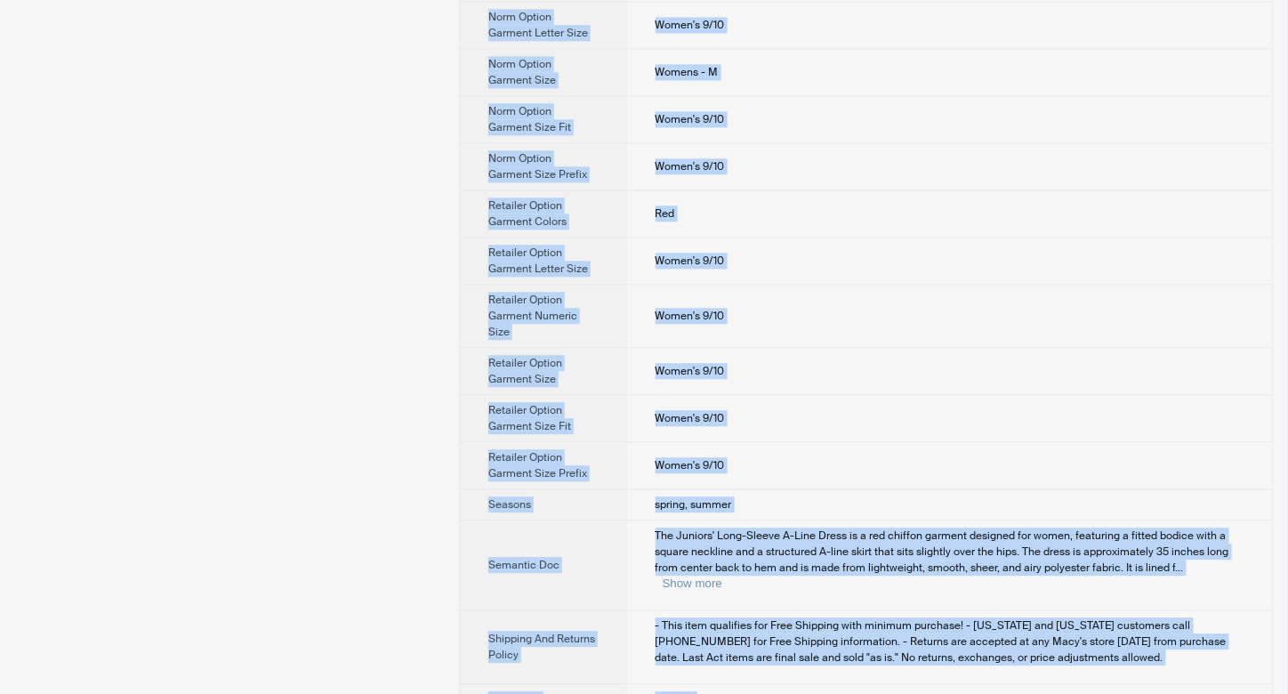
drag, startPoint x: 652, startPoint y: 56, endPoint x: 722, endPoint y: 667, distance: 615.3
copy tbody "B Darlin Product Name Juniors' Long-Sleeve A-Line Dress Variant Name Juniors' L…"
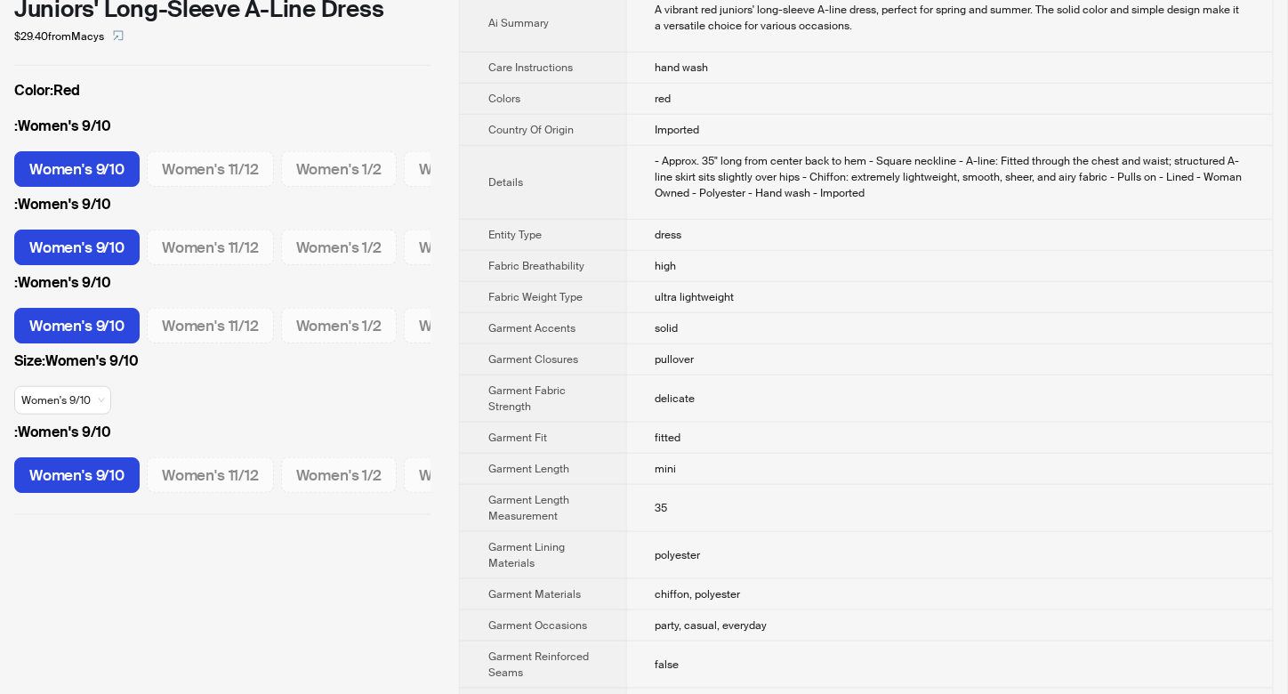
scroll to position [0, 0]
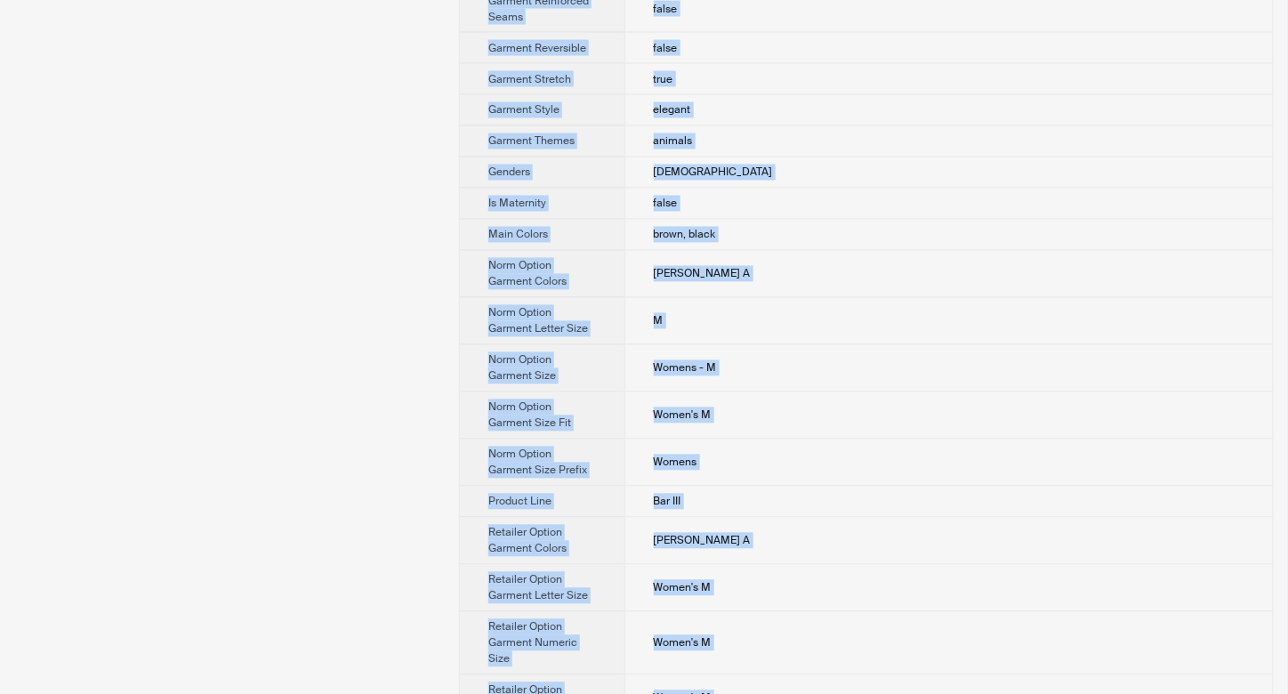
scroll to position [1326, 0]
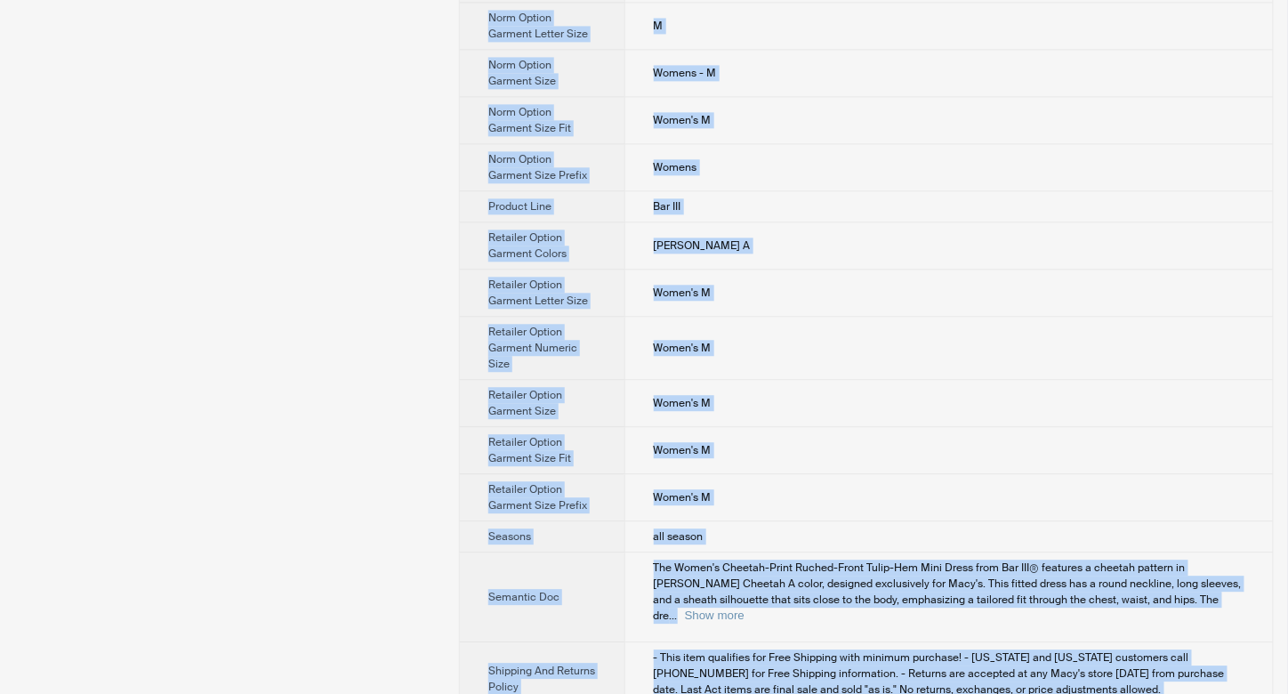
drag, startPoint x: 639, startPoint y: 55, endPoint x: 702, endPoint y: 672, distance: 619.8
copy tbody "Bar III Product Name Women's Cheetah-Print Ruched-Front Tulip-Hem Mini Dress, E…"
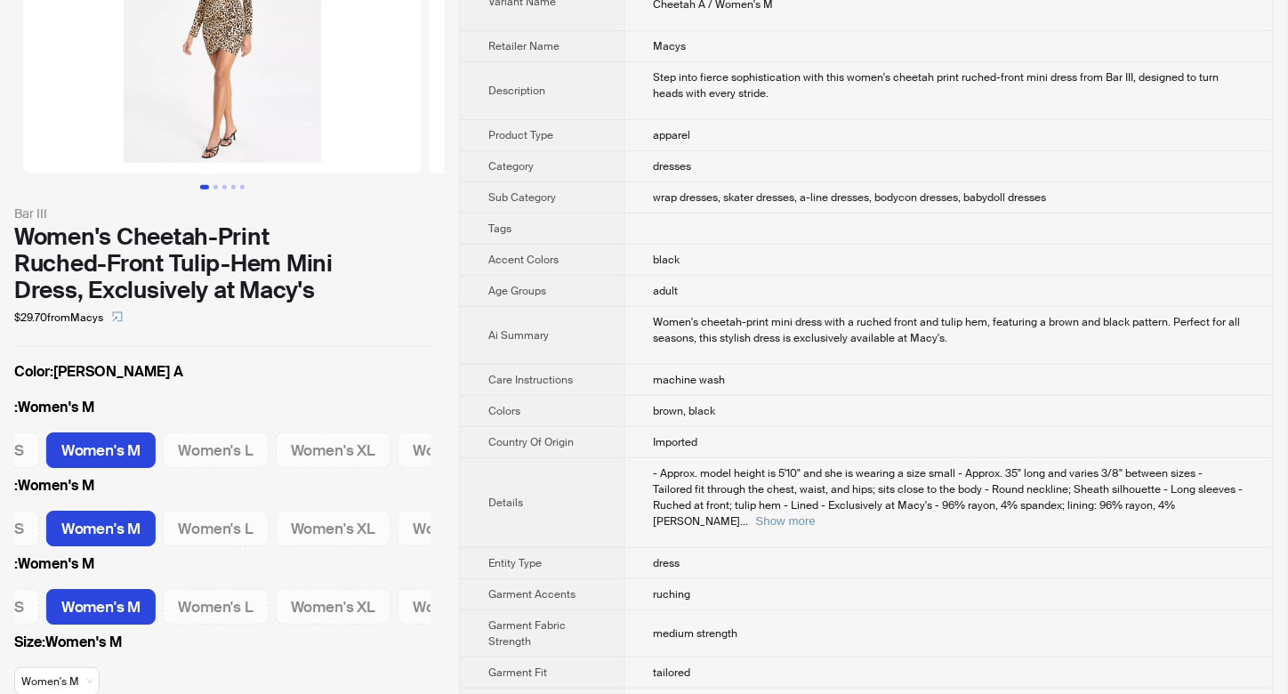
scroll to position [21, 0]
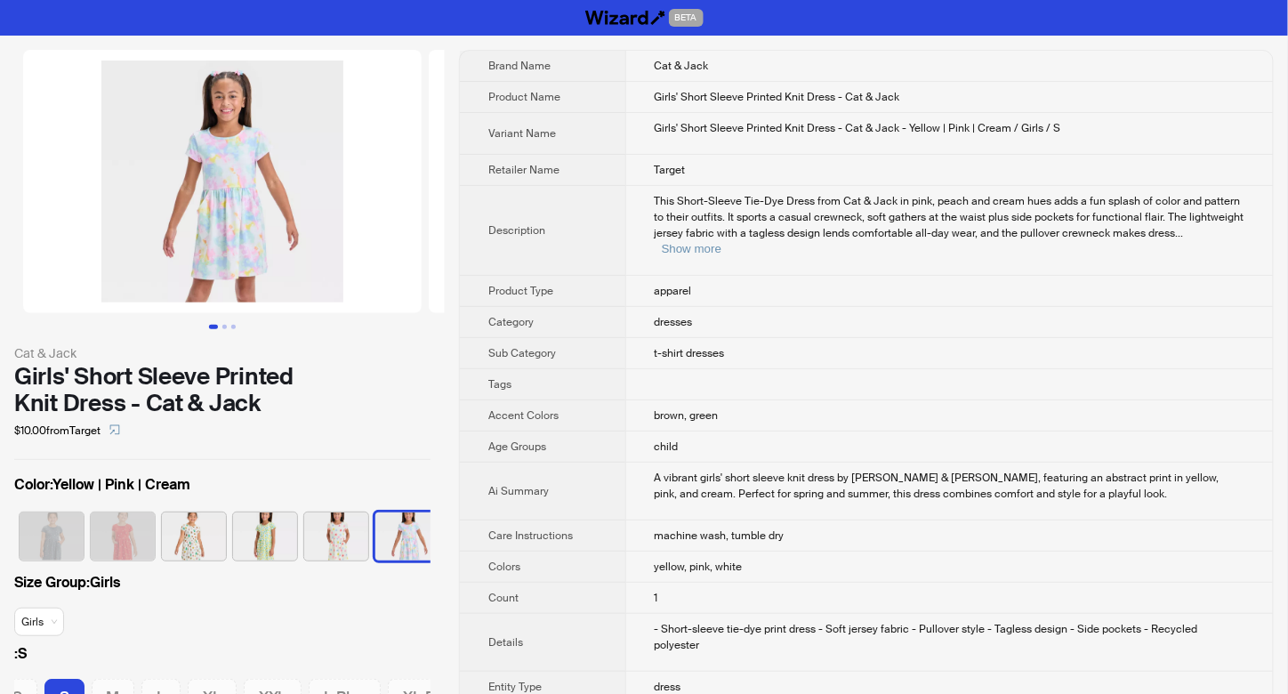
scroll to position [0, 438]
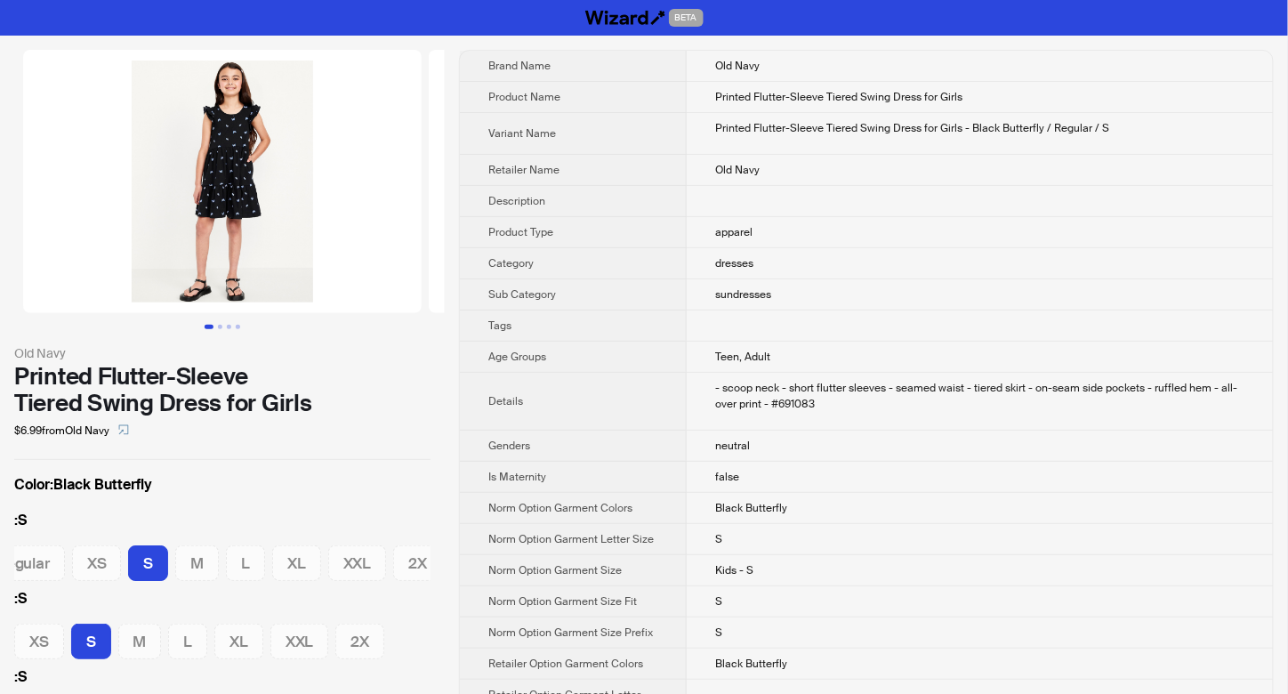
scroll to position [0, 36]
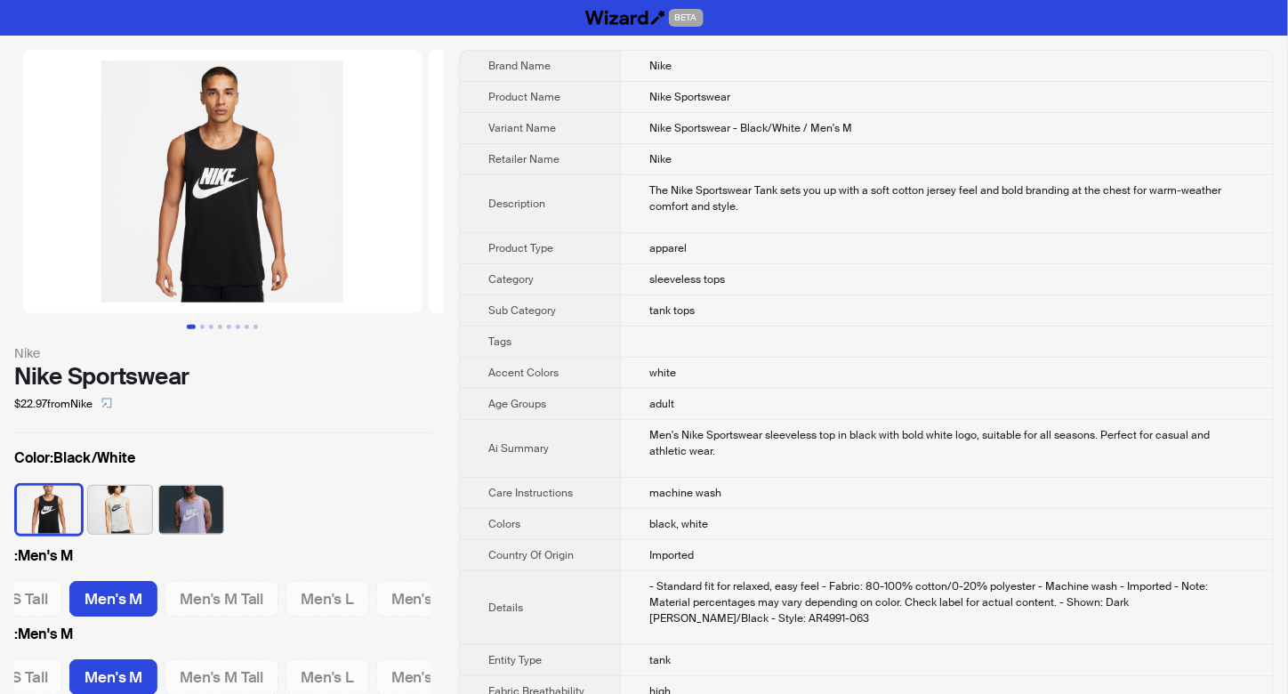
scroll to position [0, 276]
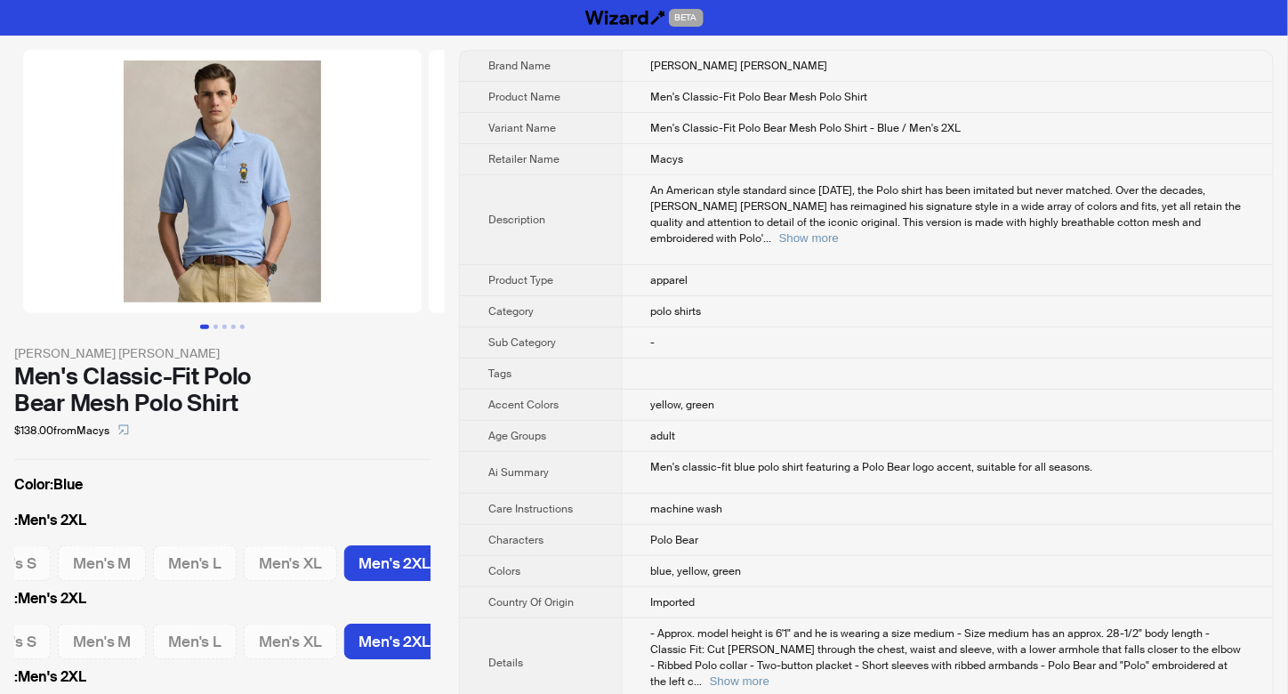
scroll to position [0, 150]
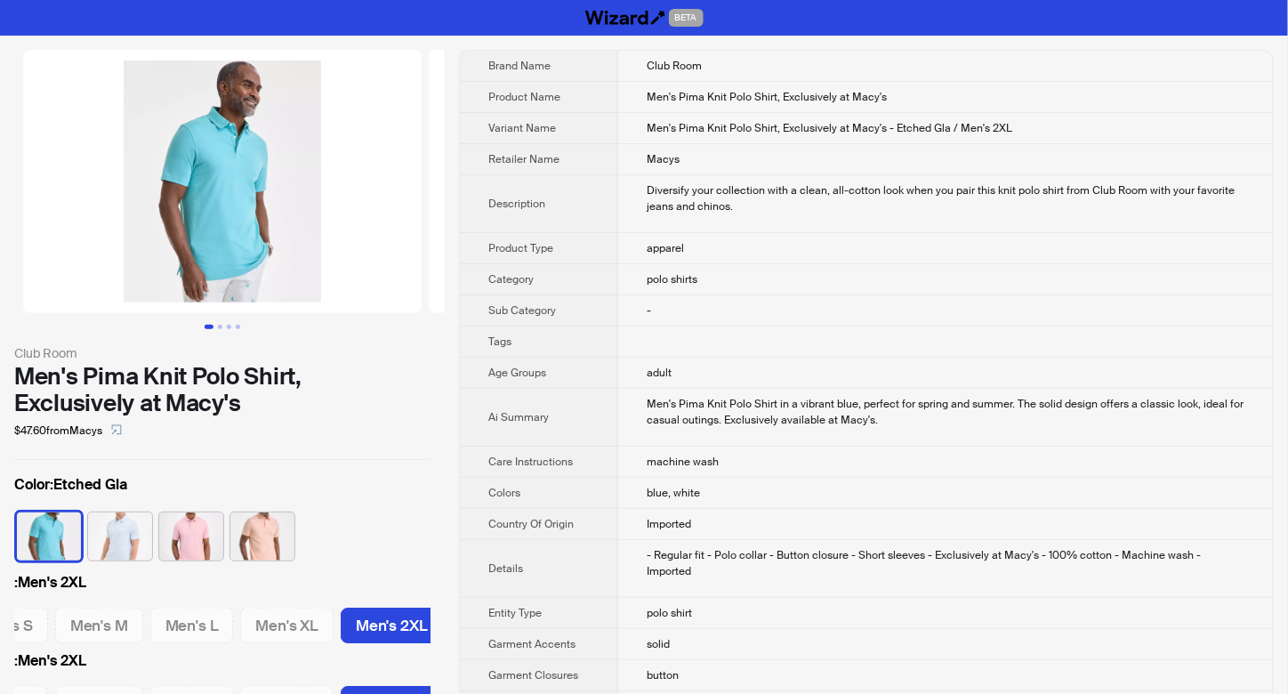
scroll to position [0, 51]
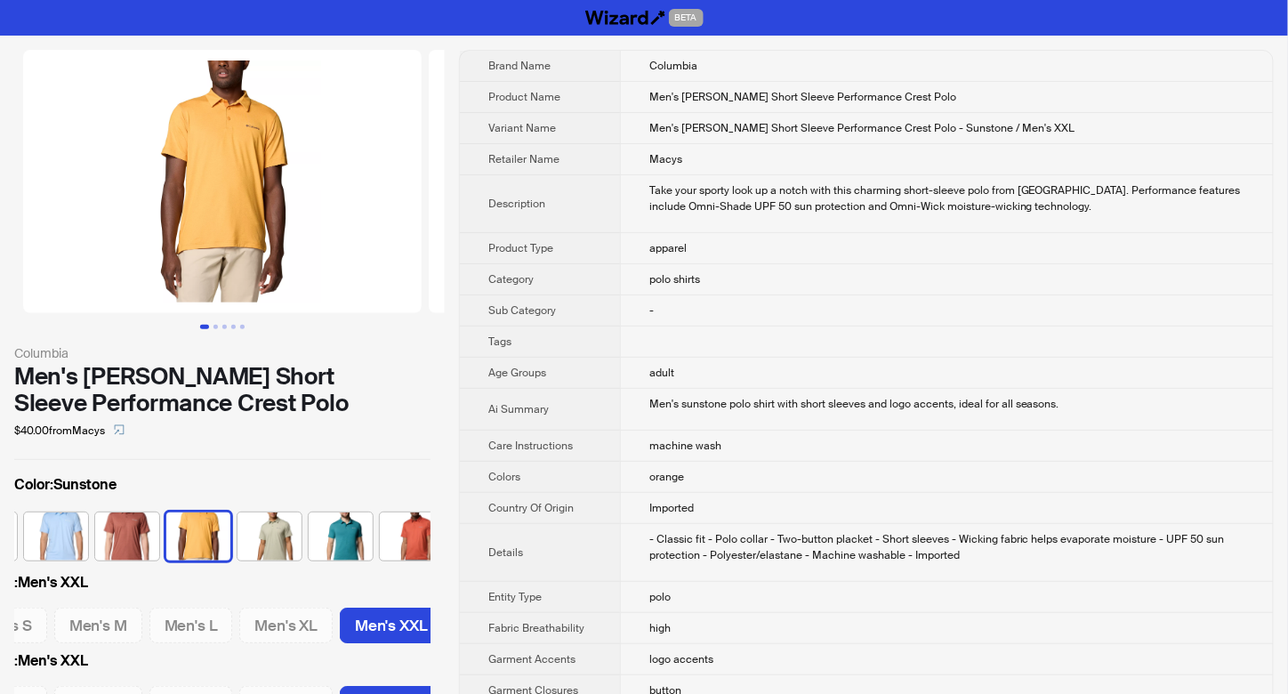
scroll to position [0, 438]
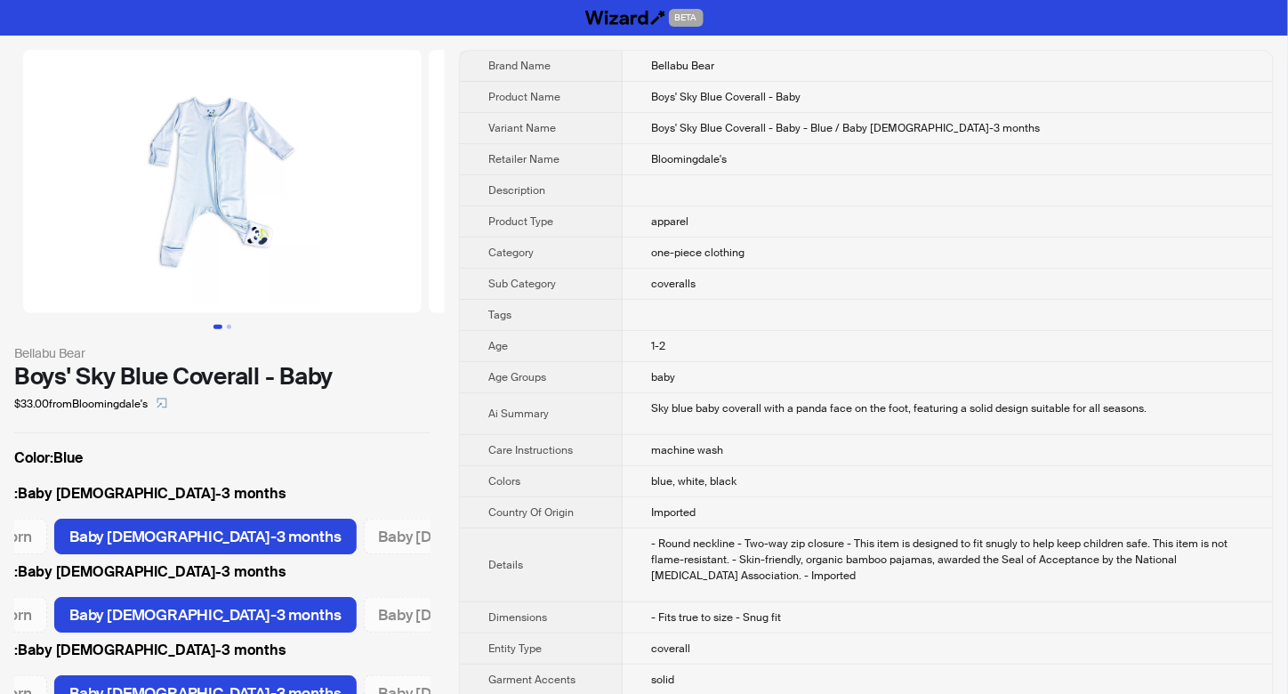
scroll to position [0, 105]
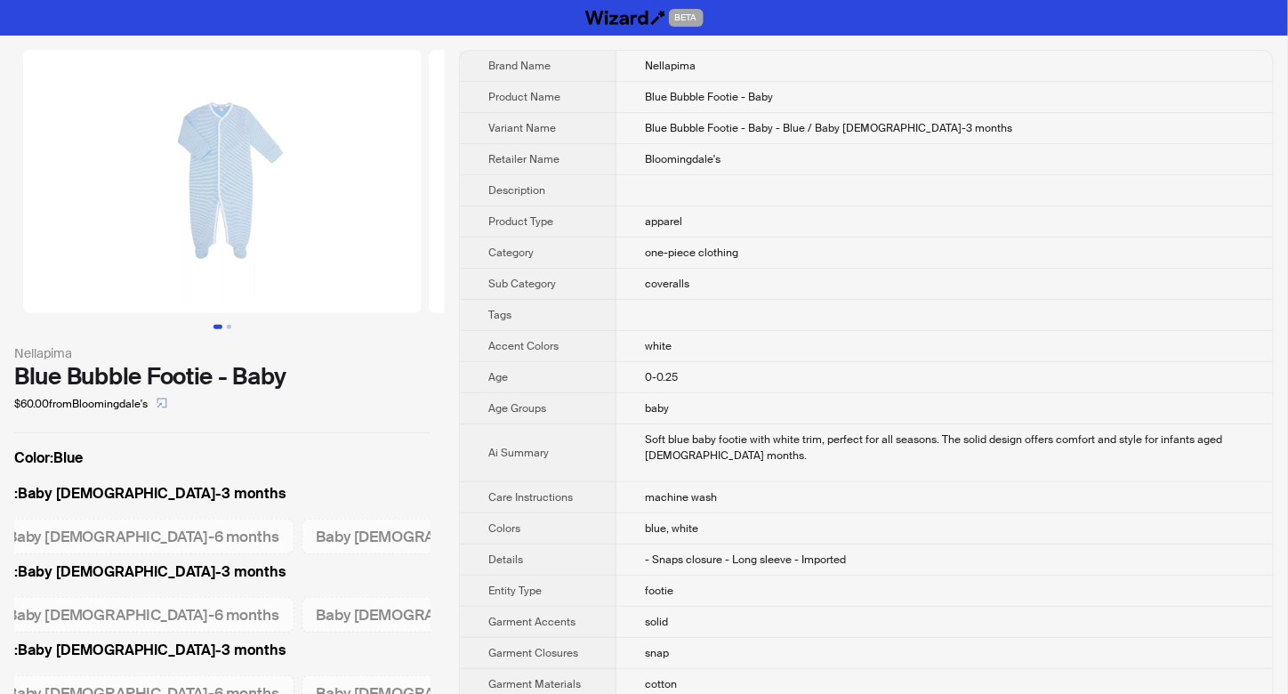
scroll to position [0, 22]
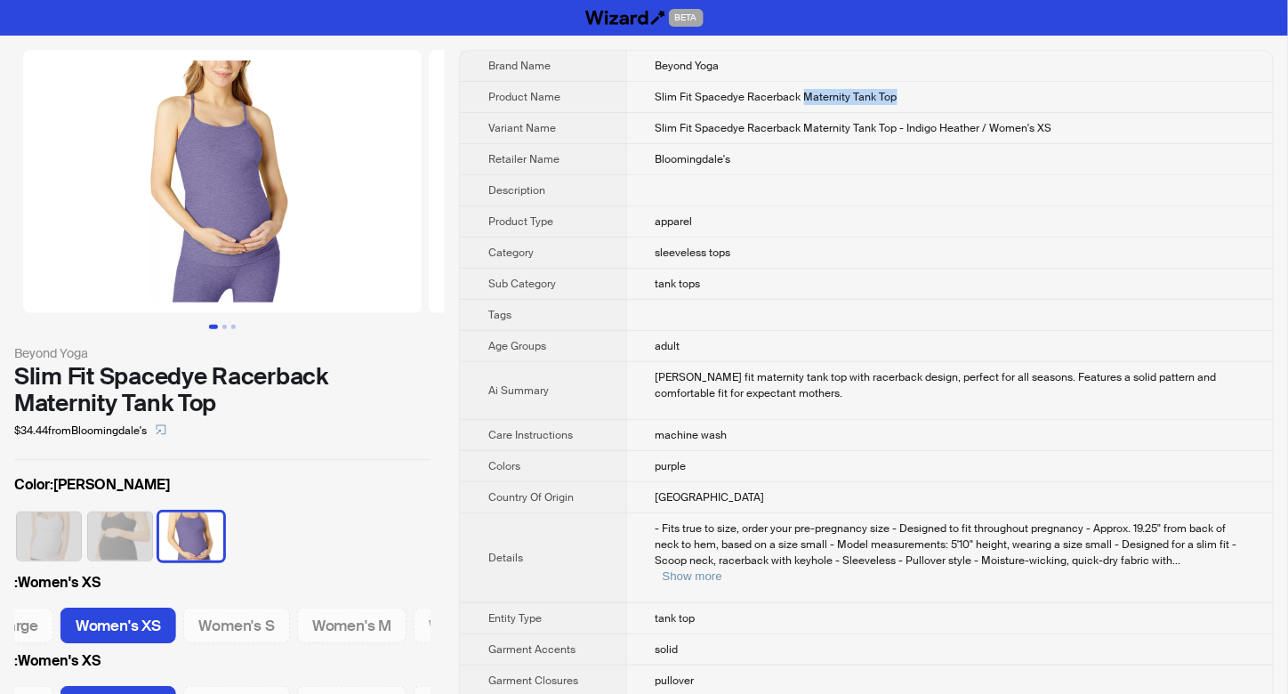
drag, startPoint x: 801, startPoint y: 99, endPoint x: 900, endPoint y: 101, distance: 99.7
click at [900, 101] on td "Slim Fit Spacedye Racerback Maternity Tank Top" at bounding box center [949, 97] width 647 height 31
copy span "Maternity Tank Top"
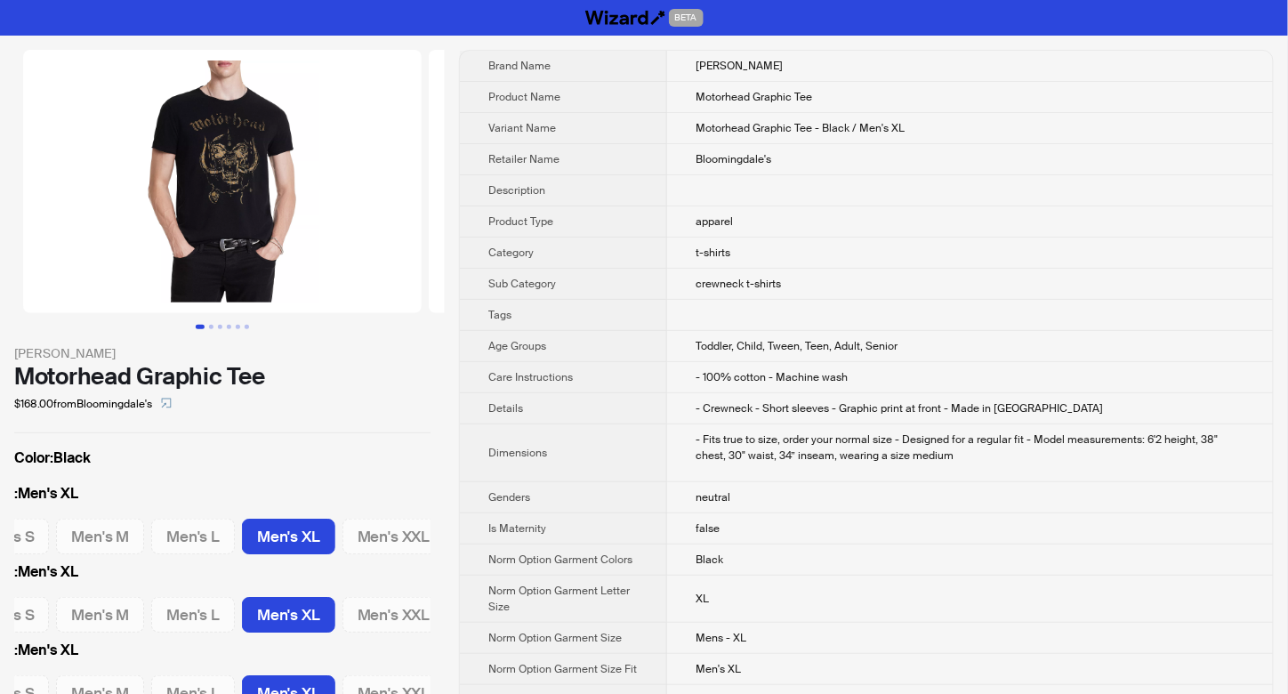
scroll to position [0, 151]
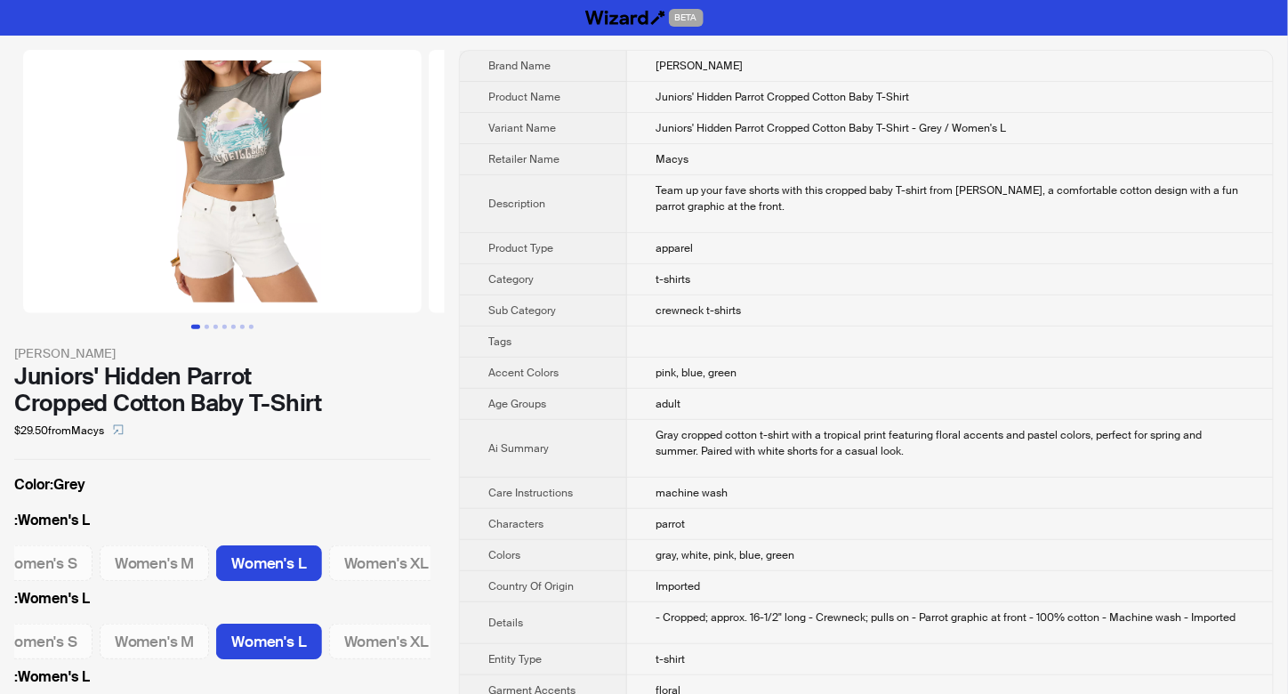
scroll to position [0, 154]
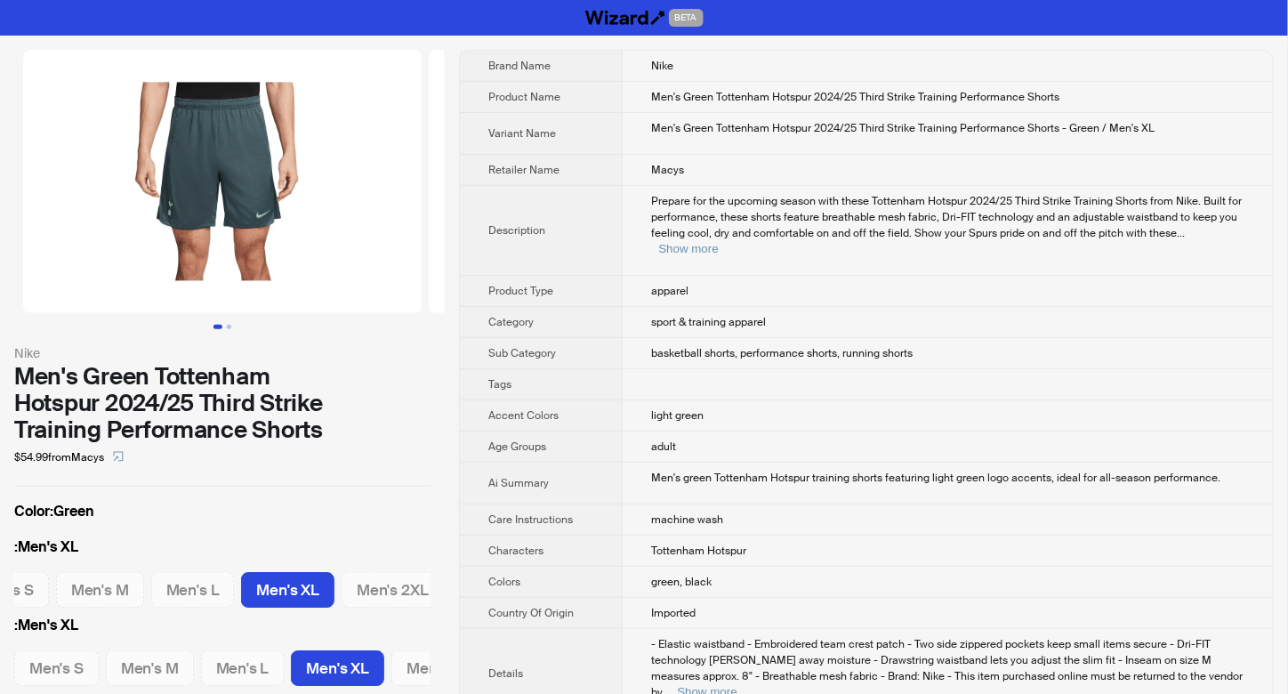
scroll to position [0, 51]
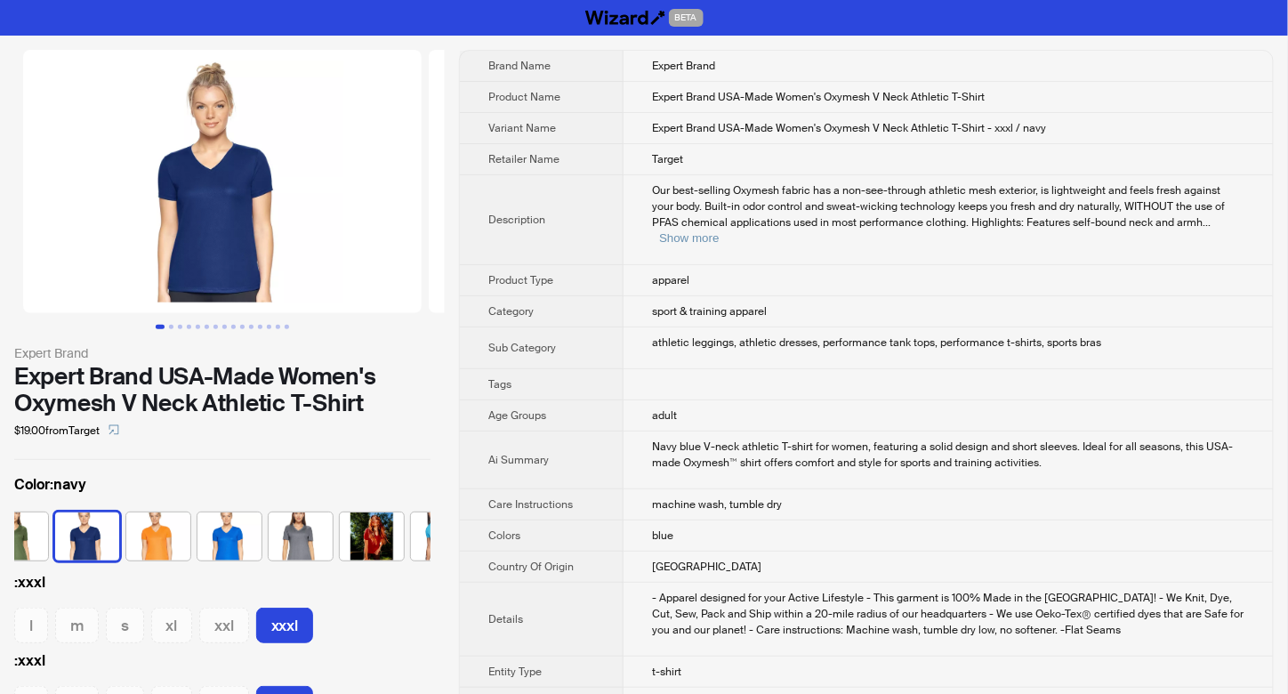
scroll to position [0, 543]
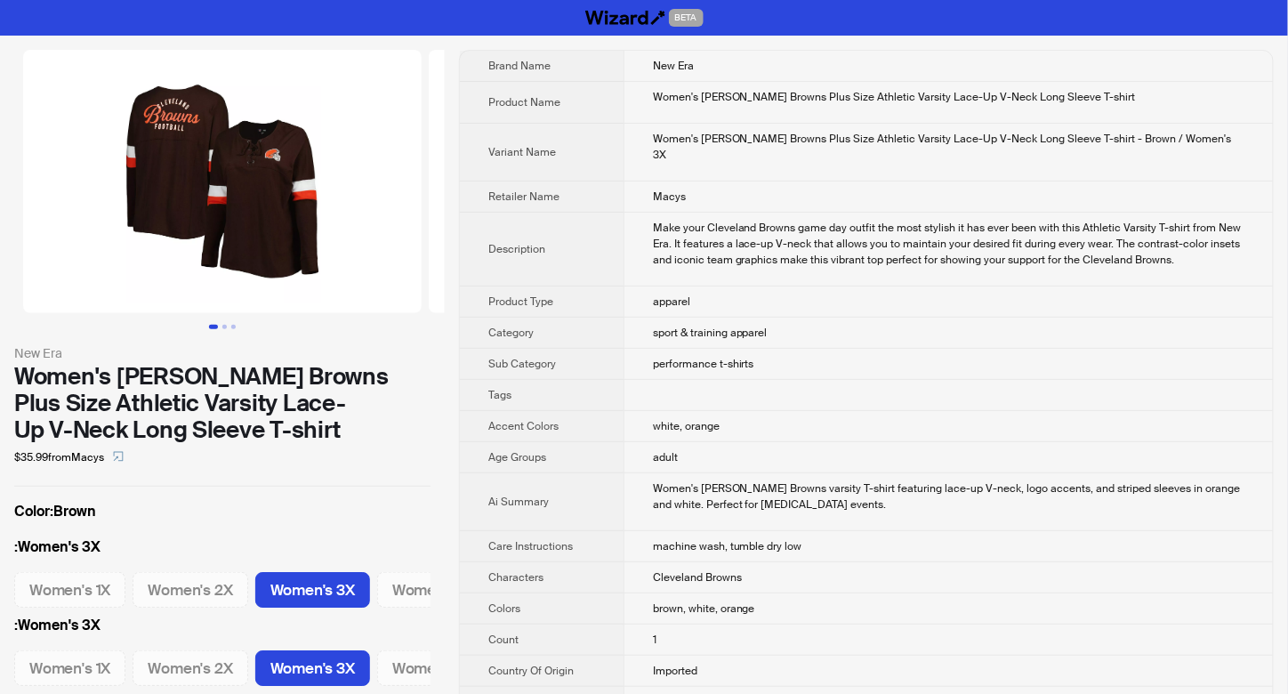
scroll to position [0, 57]
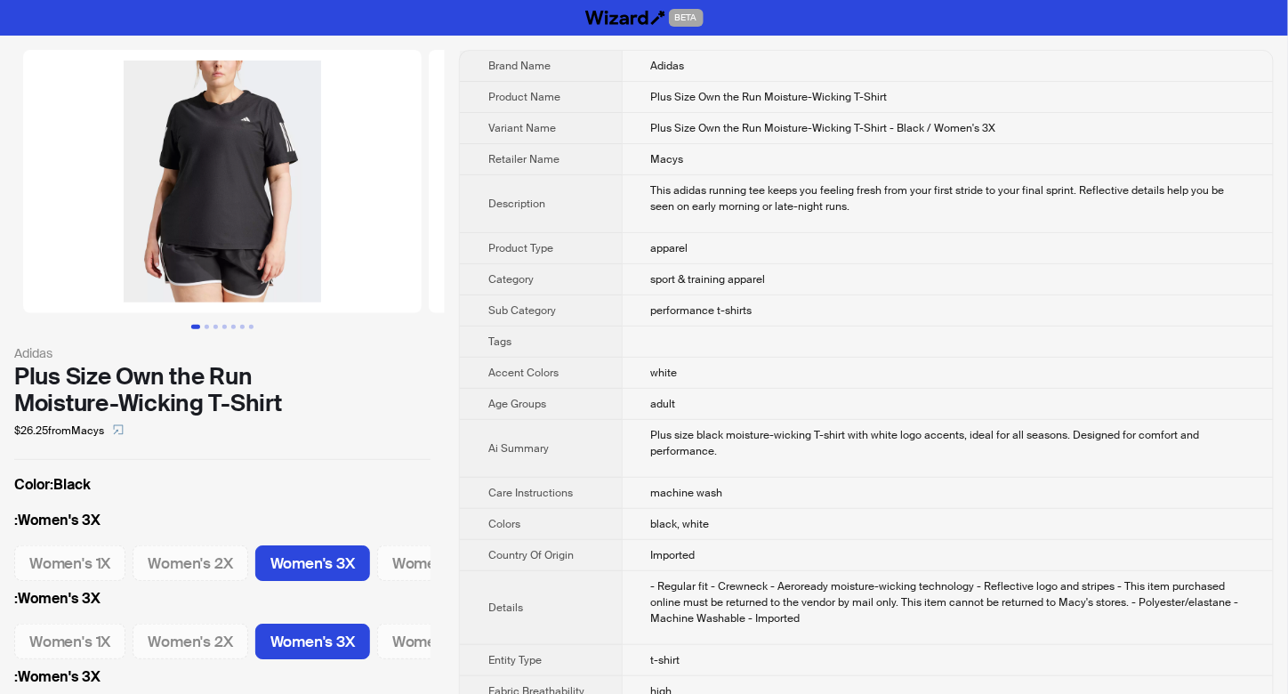
scroll to position [0, 57]
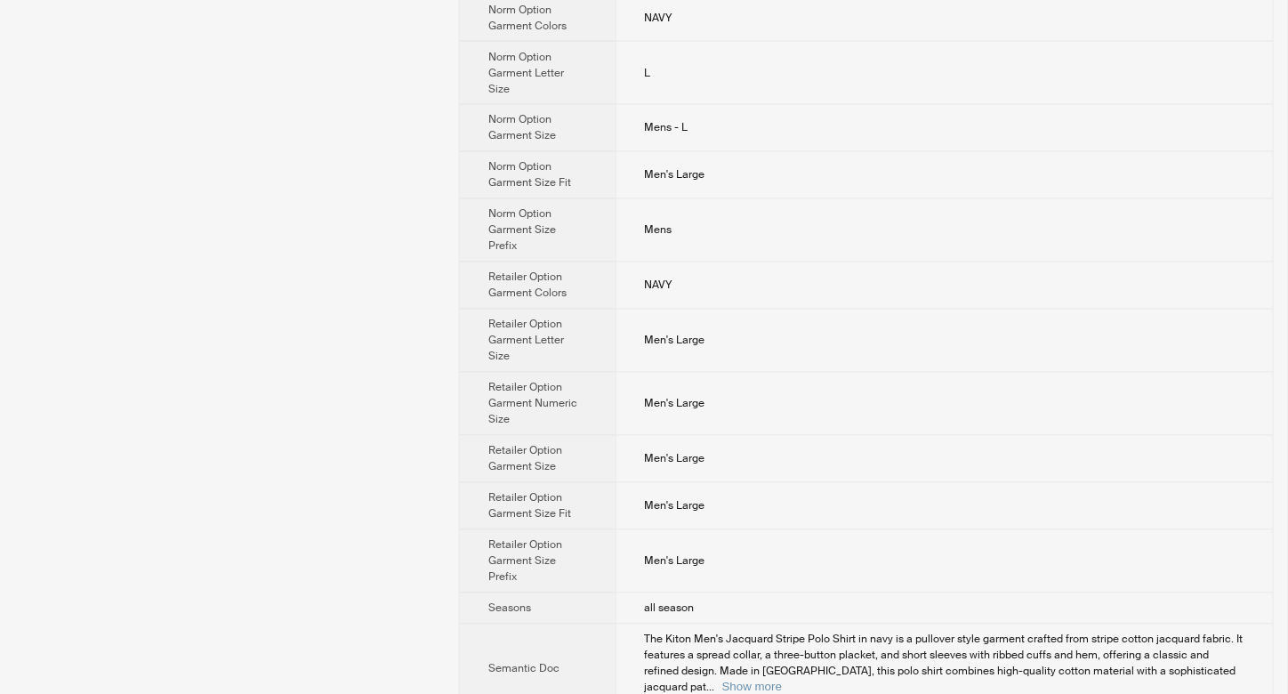
scroll to position [1040, 0]
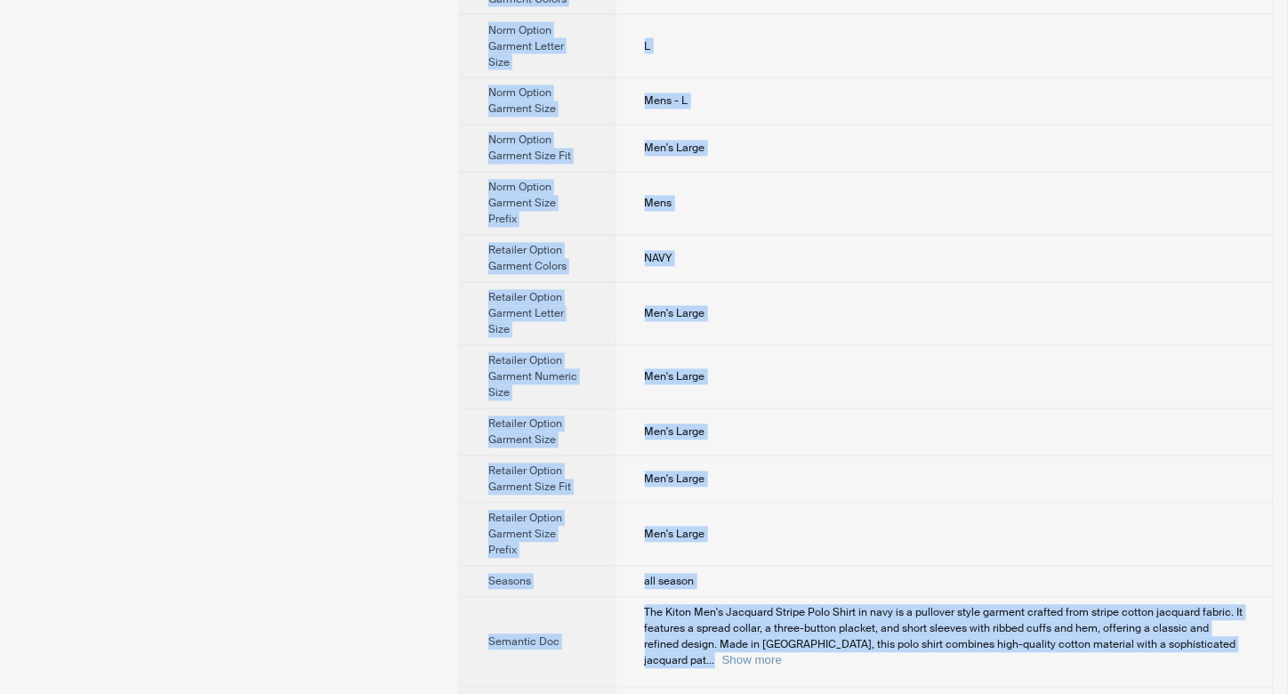
drag, startPoint x: 635, startPoint y: 57, endPoint x: 714, endPoint y: 675, distance: 623.3
copy tbody "Kiton Product Name Men's Jacquard Stripe Polo Shirt Variant Name Men's Jacquard…"
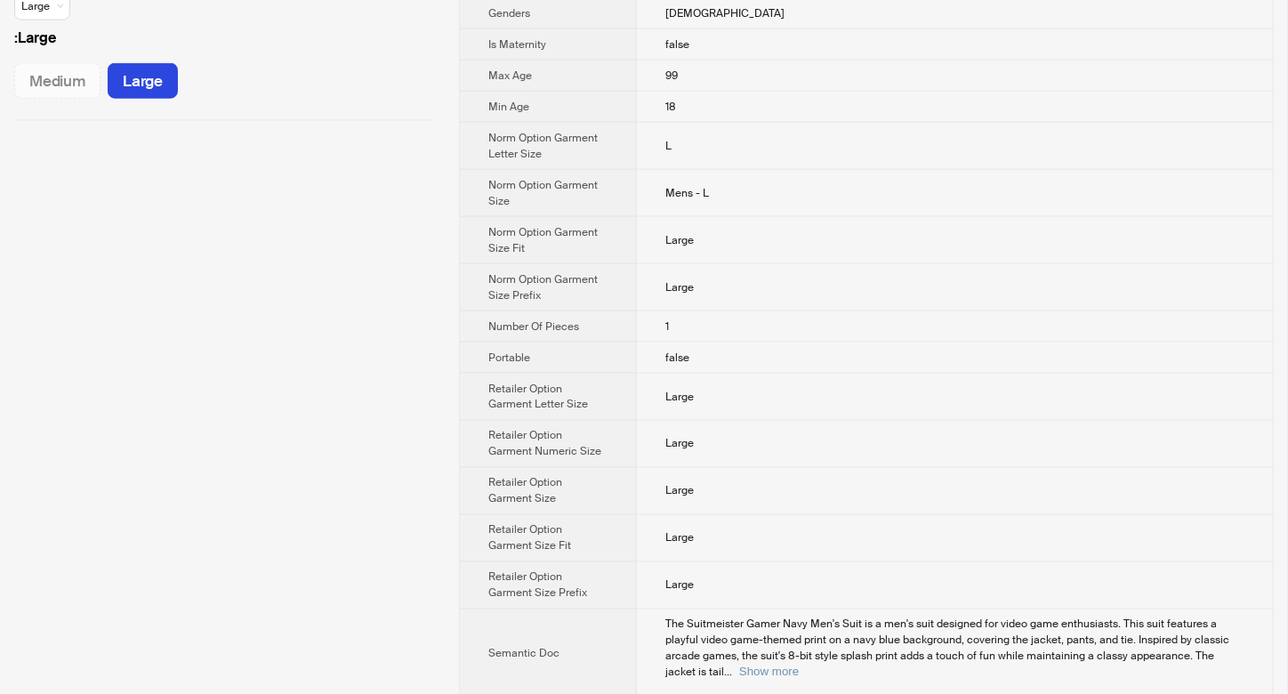
scroll to position [793, 0]
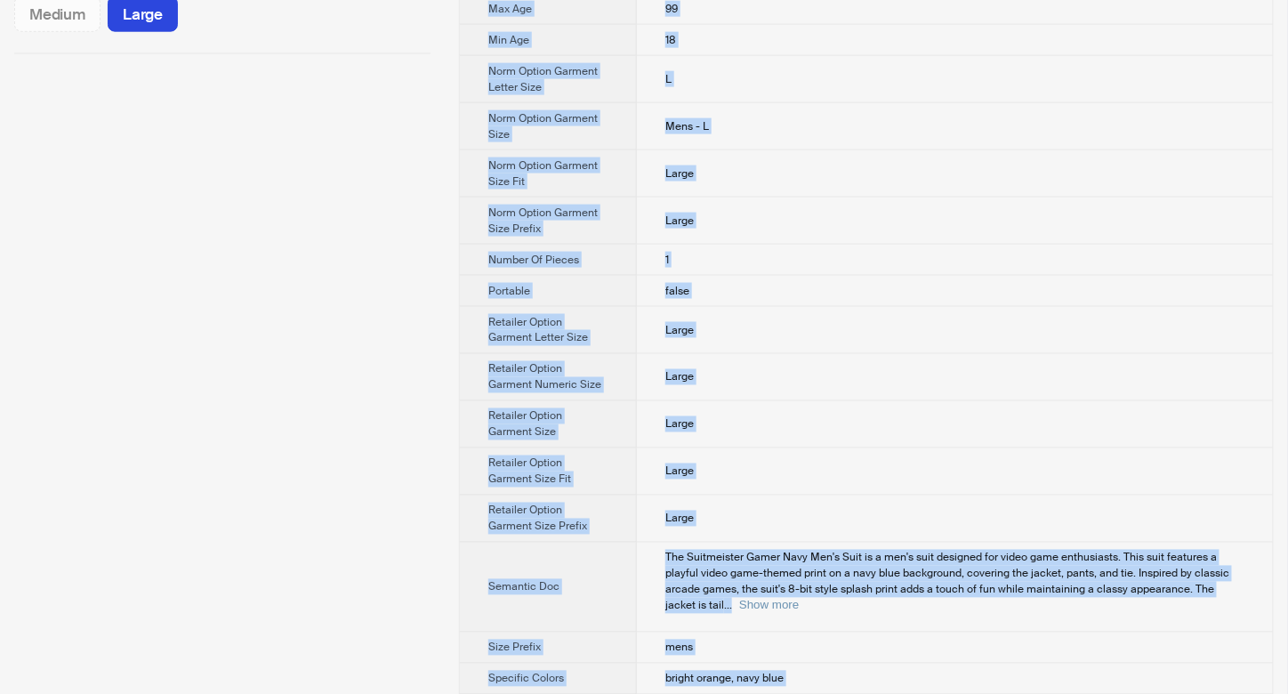
drag, startPoint x: 634, startPoint y: 62, endPoint x: 718, endPoint y: 673, distance: 616.0
copy tbody "Loremipsumd Sitamet Cons Adipiscinge Seddo Eius Temp Inci Utlabor Etdo Magnaali…"
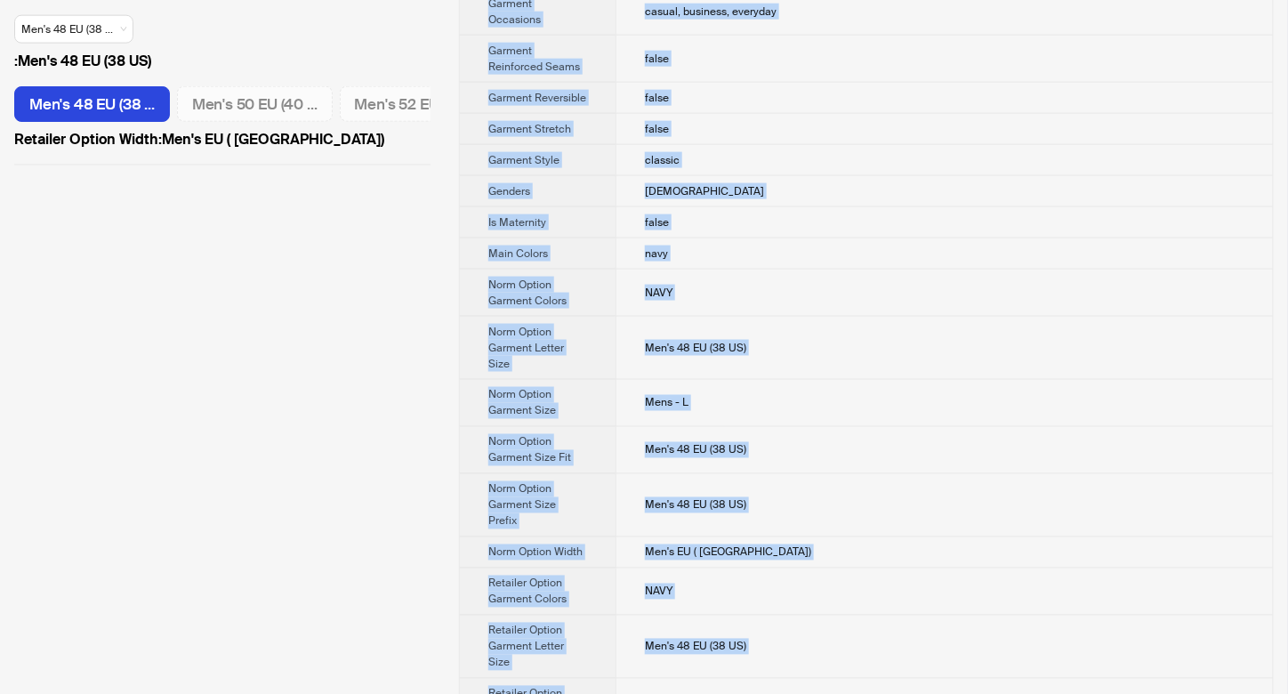
scroll to position [1117, 0]
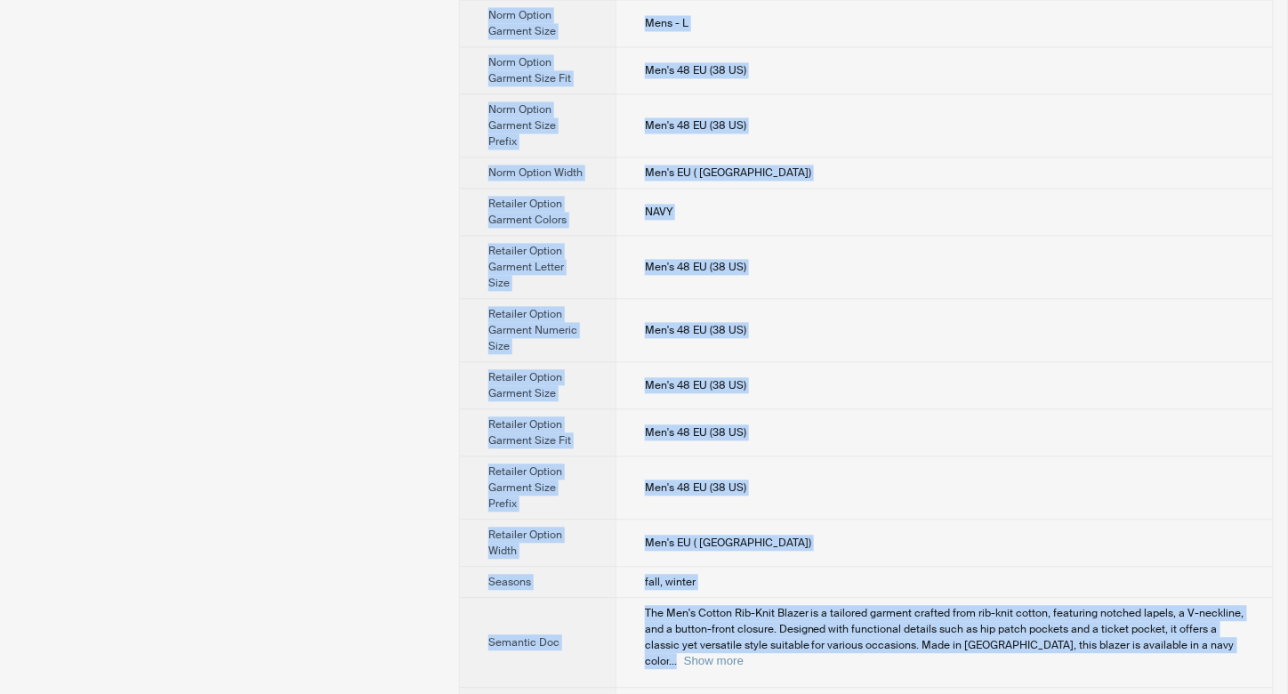
drag, startPoint x: 632, startPoint y: 54, endPoint x: 699, endPoint y: 671, distance: 620.3
copy tbody "Brioni Product Name Men's Cotton Rib-Knit Blazer Variant Name Men's Cotton Rib-…"
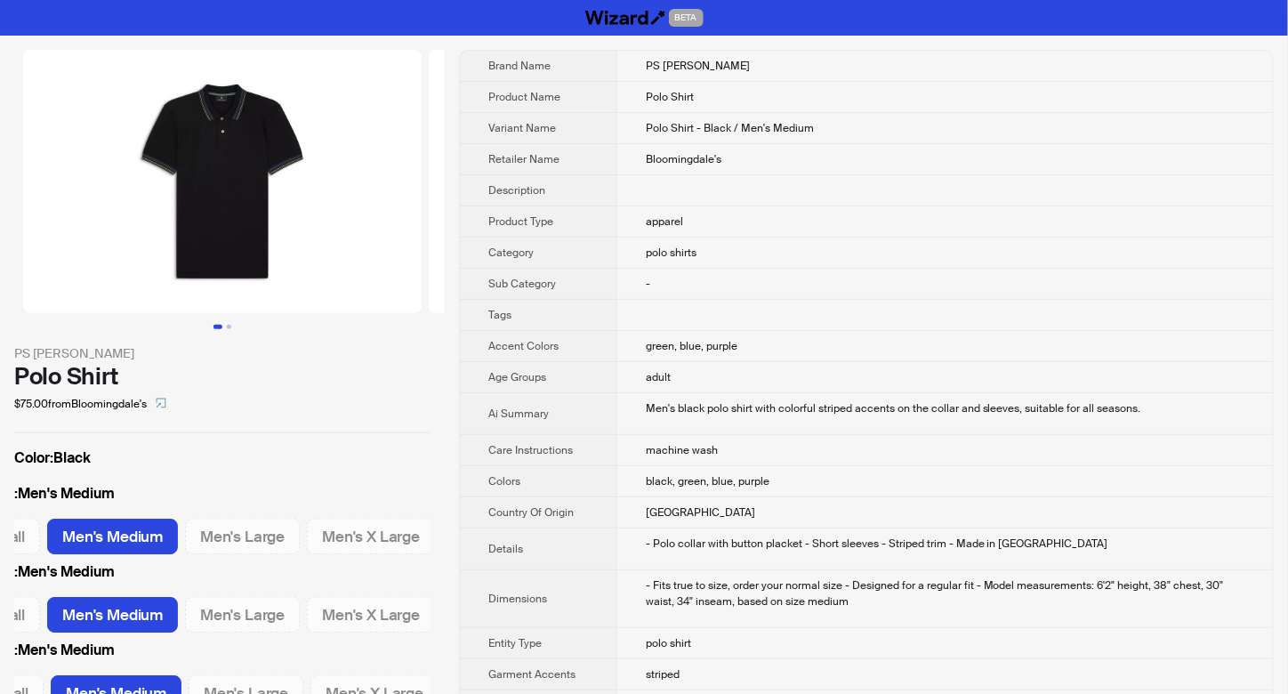
scroll to position [0, 87]
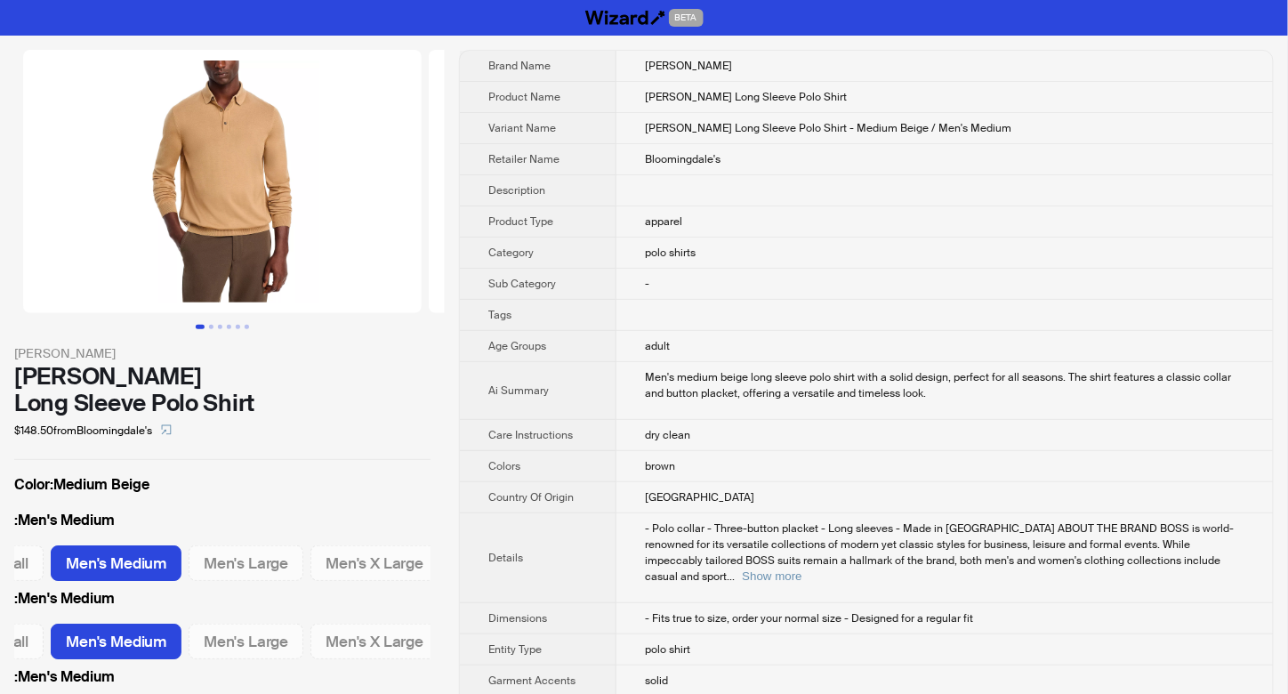
scroll to position [0, 87]
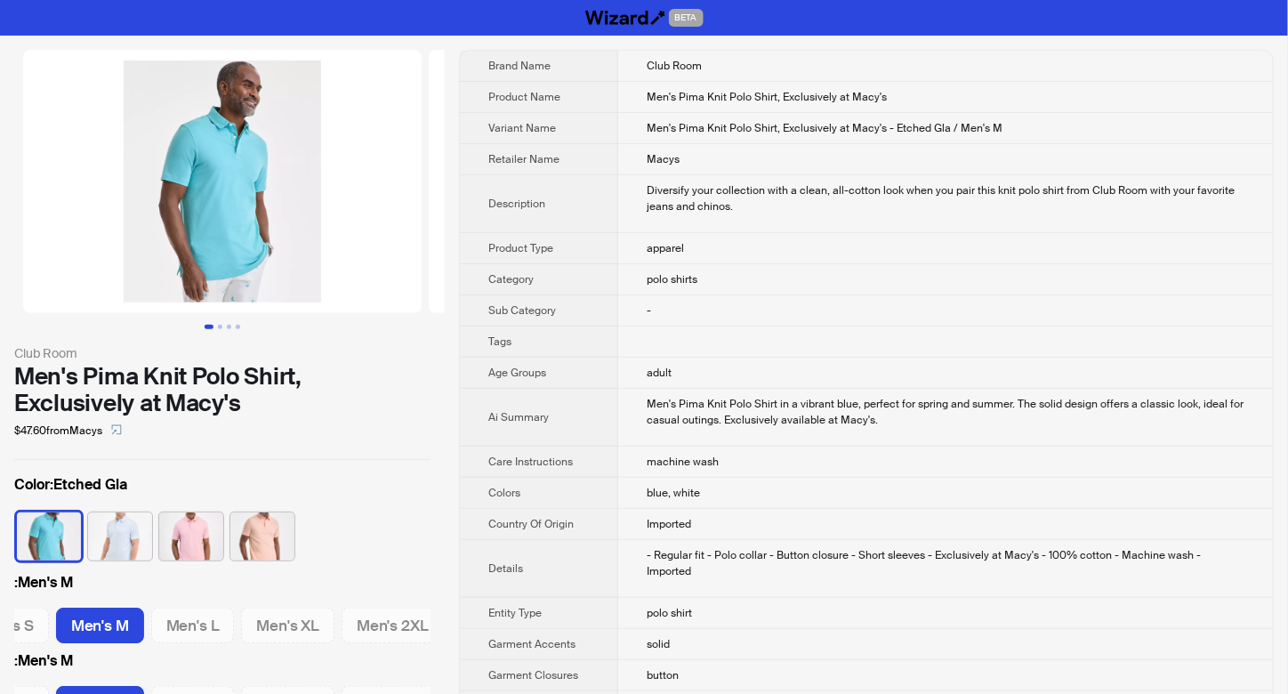
scroll to position [0, 51]
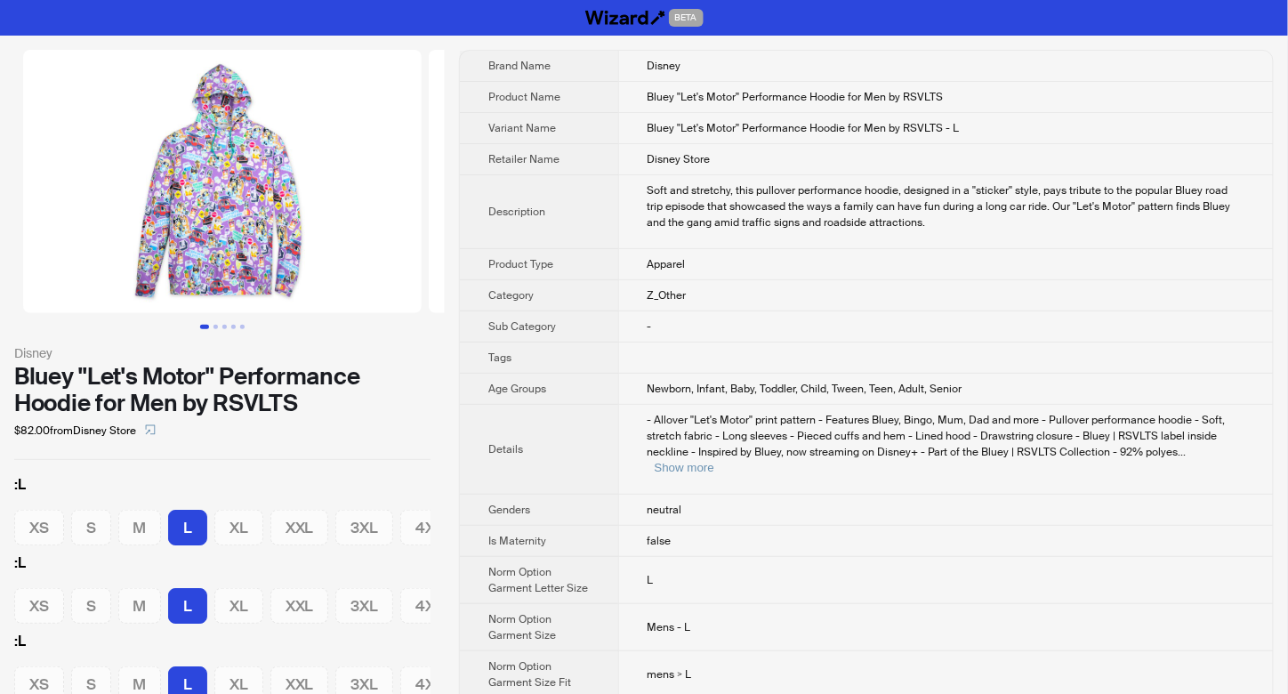
scroll to position [0, 19]
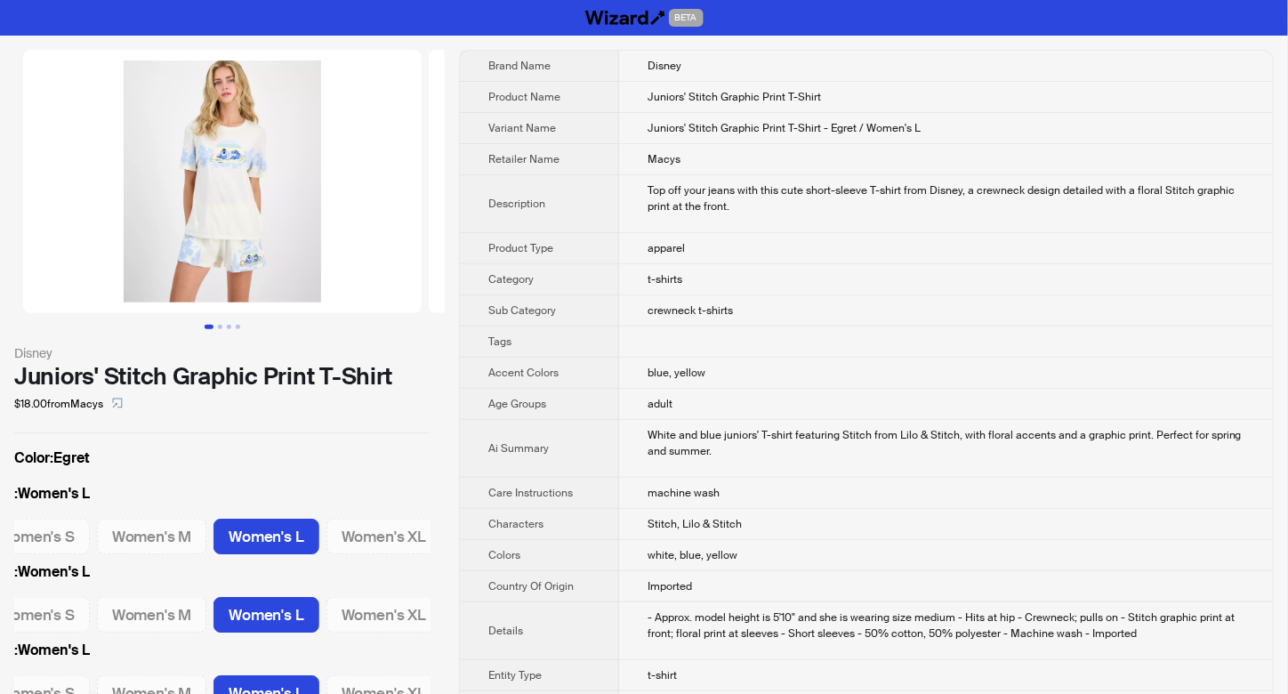
scroll to position [0, 154]
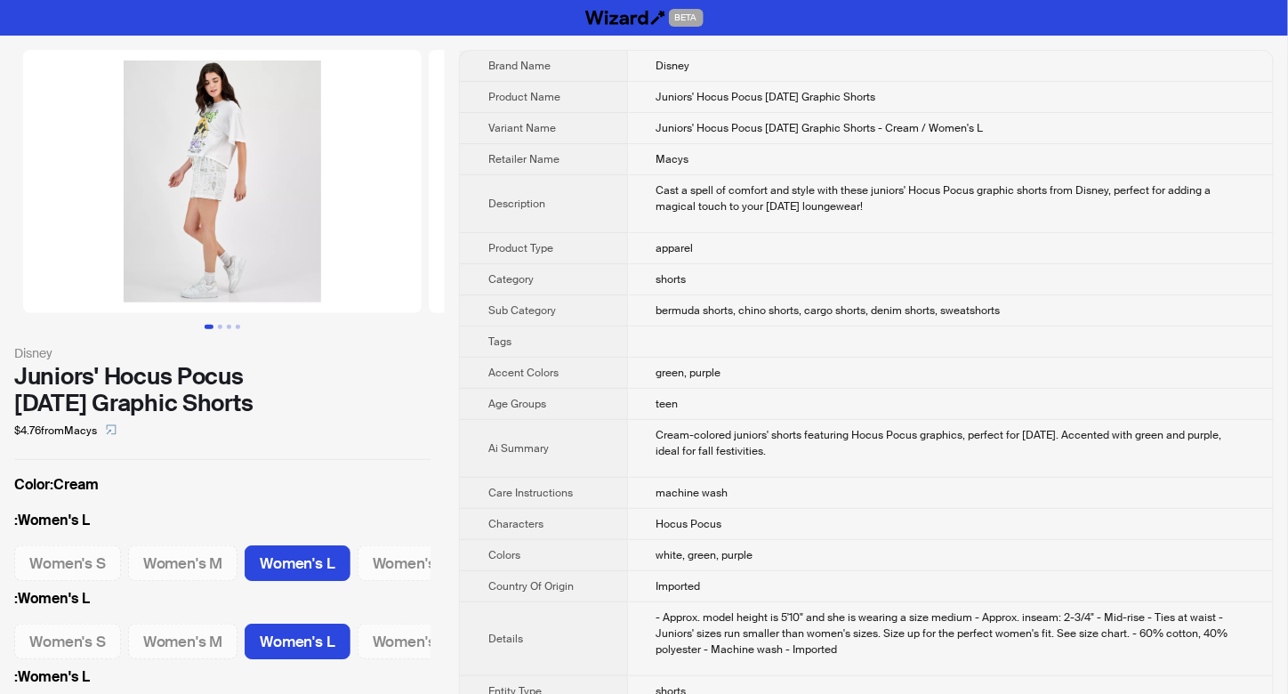
scroll to position [0, 154]
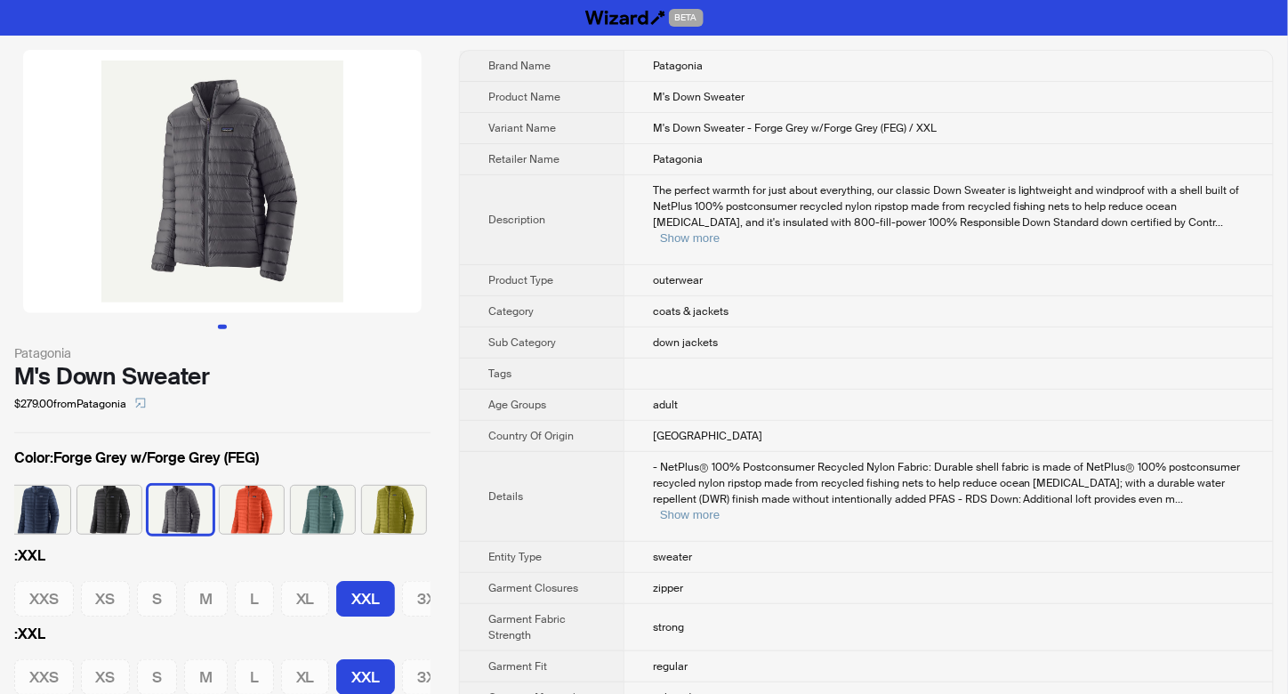
scroll to position [0, 22]
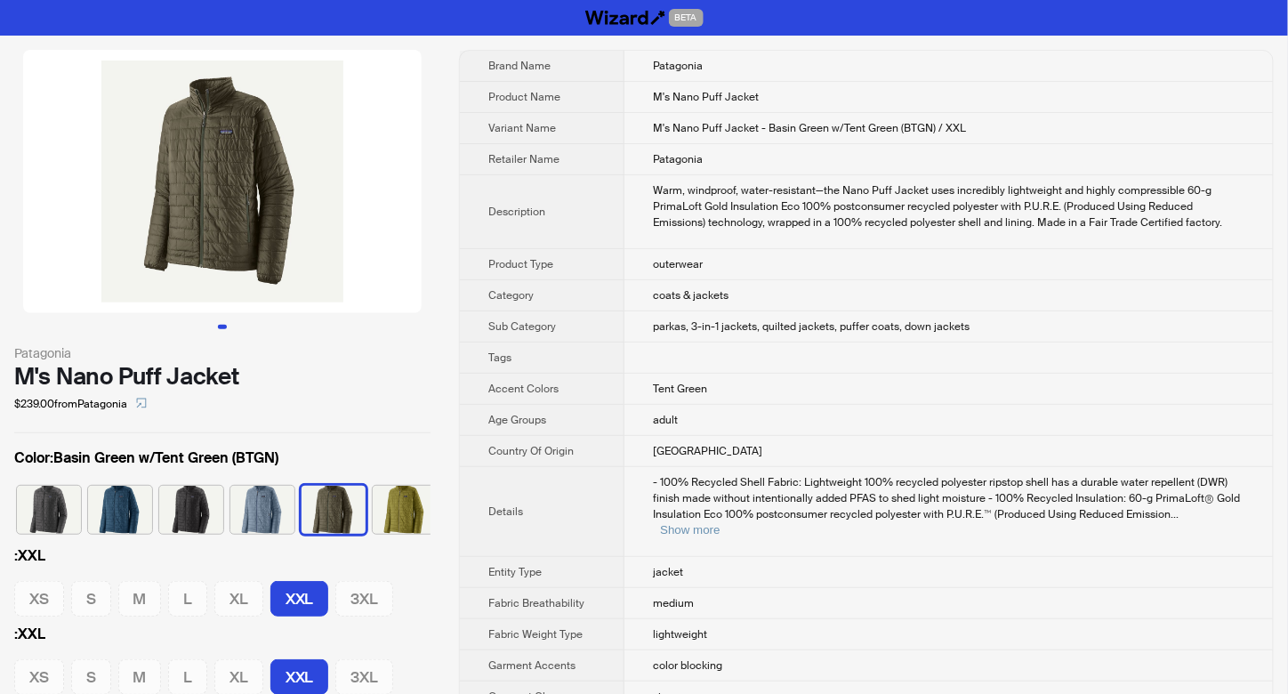
scroll to position [0, 11]
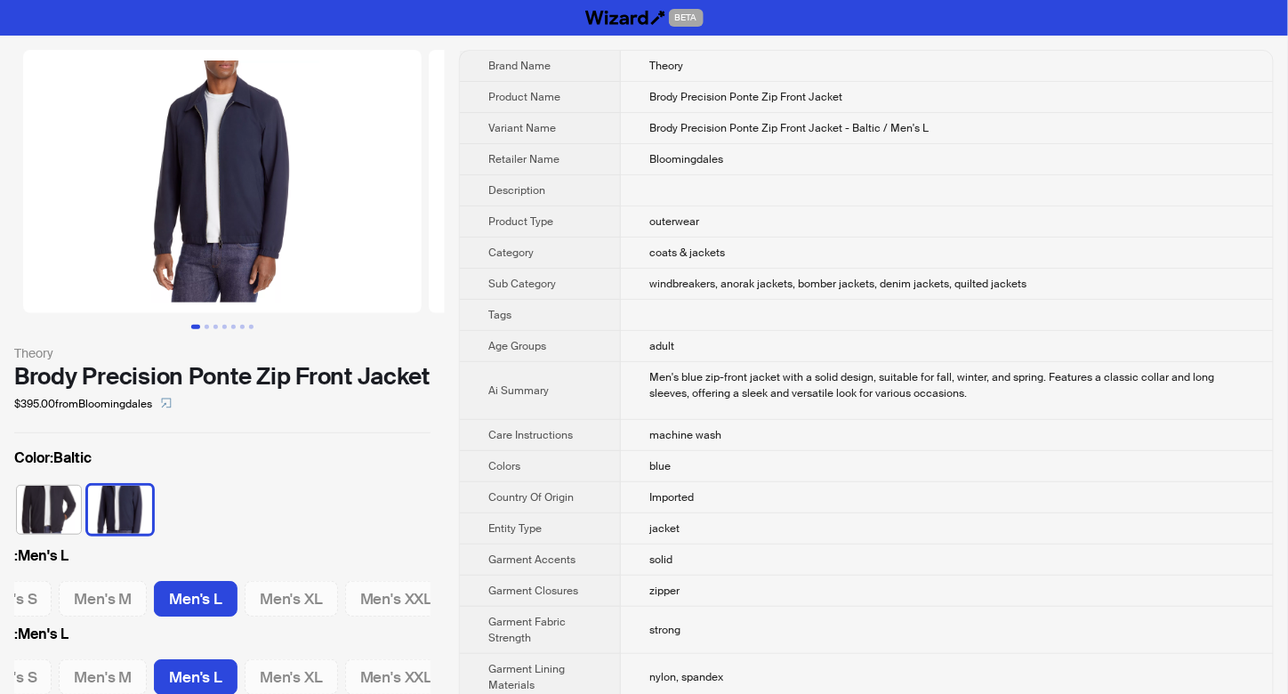
scroll to position [0, 151]
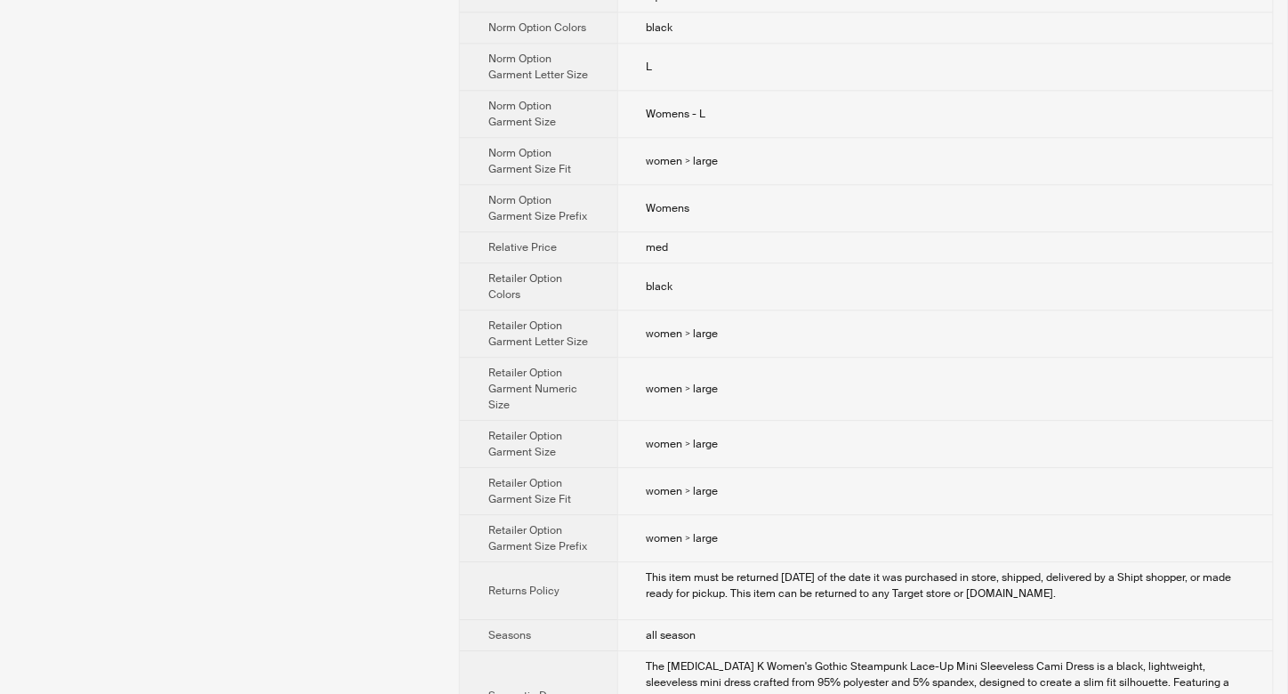
scroll to position [1458, 0]
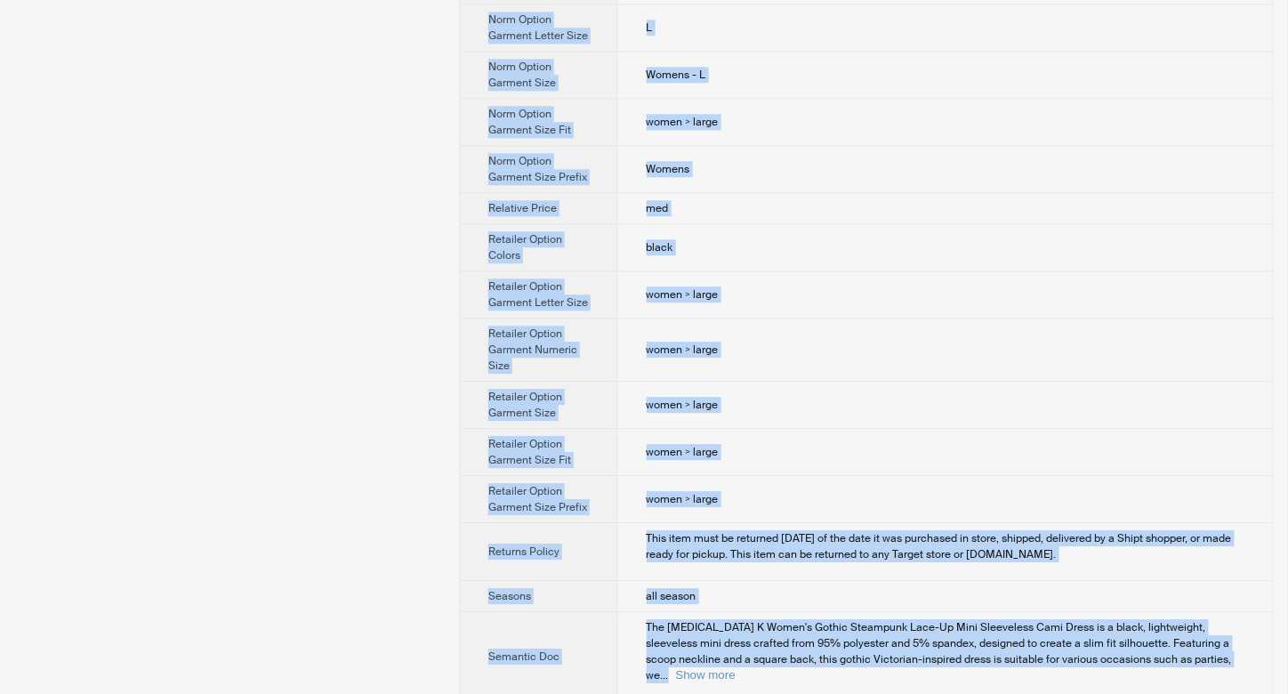
drag, startPoint x: 641, startPoint y: 57, endPoint x: 733, endPoint y: 674, distance: 624.3
copy tbody "Allegra K Product Name Allegra K Women's Gothic Steampunk Lace Up Mini Sleevele…"
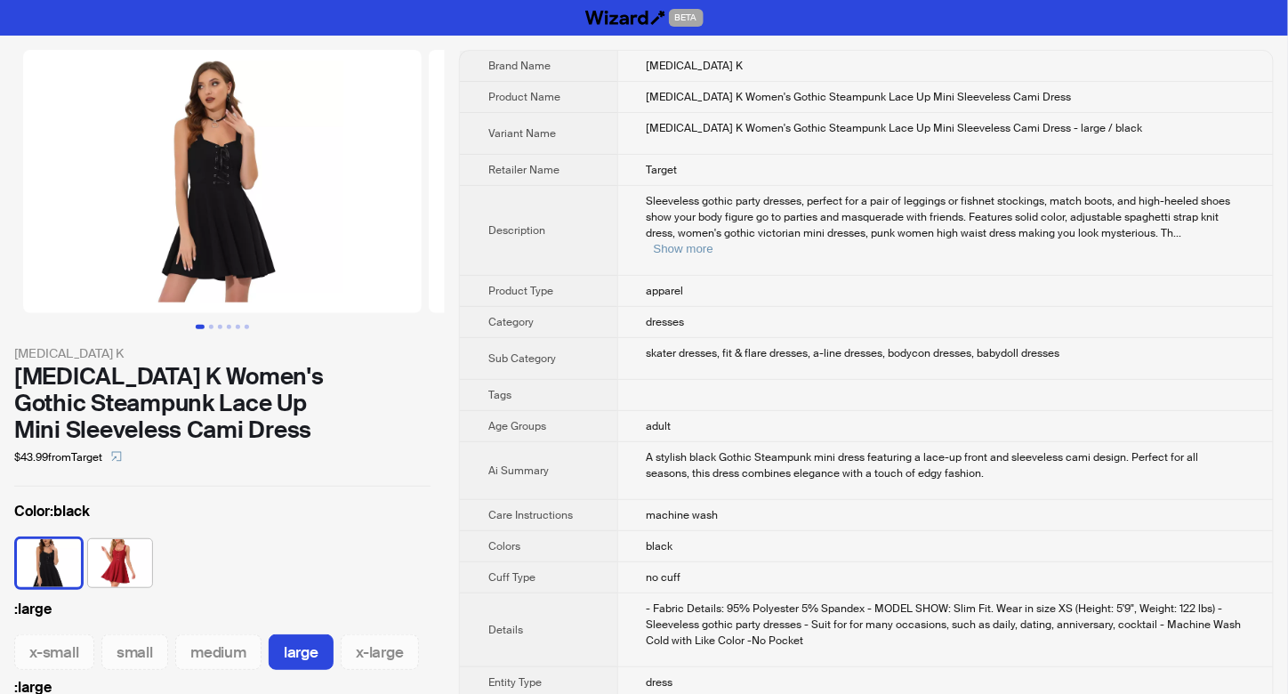
scroll to position [0, 0]
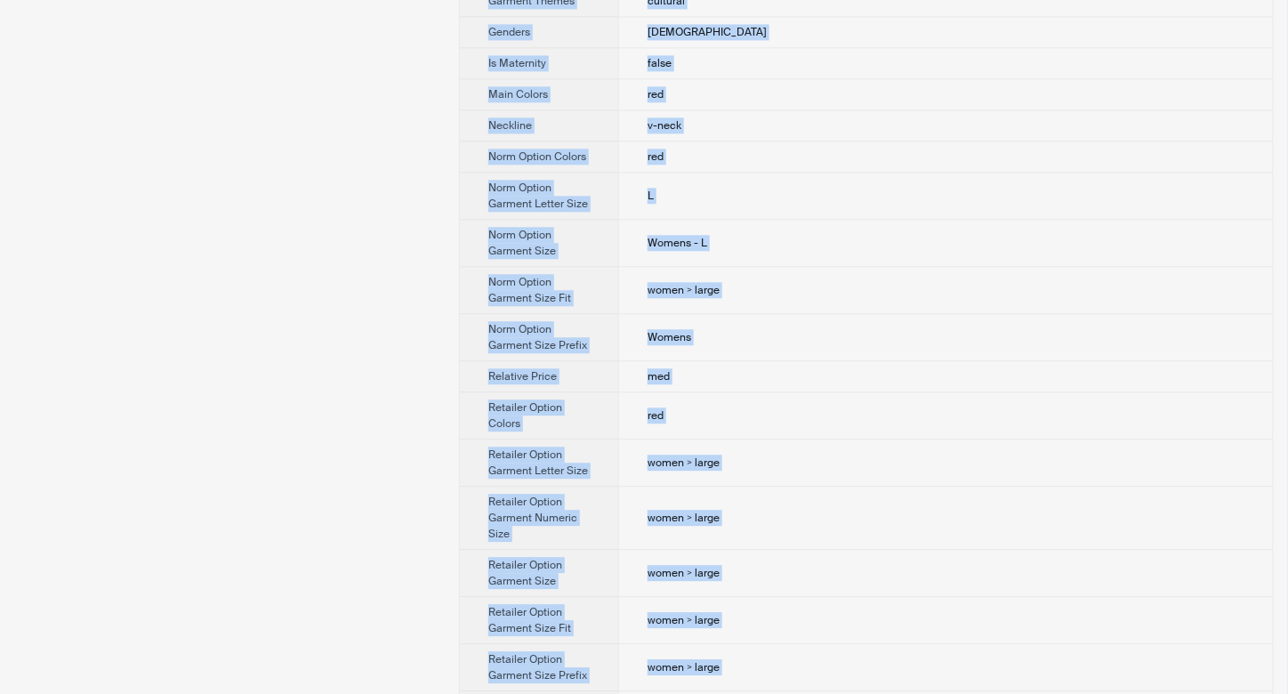
scroll to position [1489, 0]
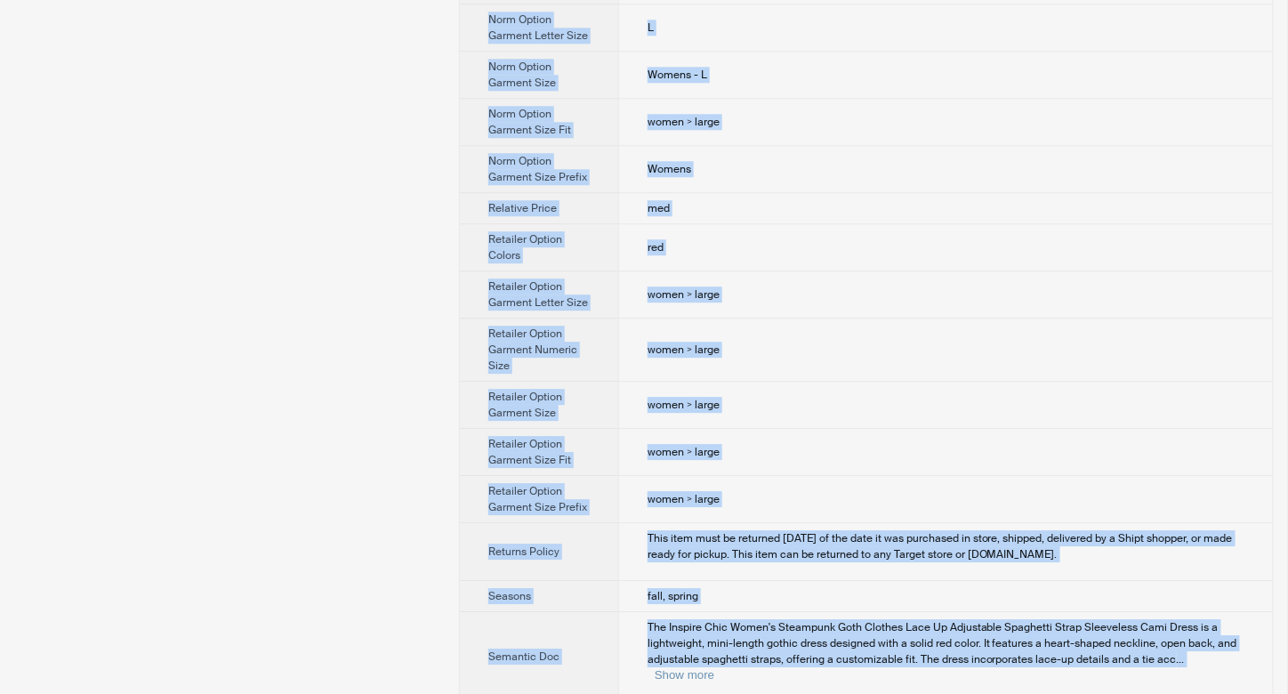
drag, startPoint x: 643, startPoint y: 55, endPoint x: 710, endPoint y: 668, distance: 616.6
copy tbody "INSPIRE CHIC Product Name INSPIRE CHIC Women's Steampunk Goth Clothes Lace Up A…"
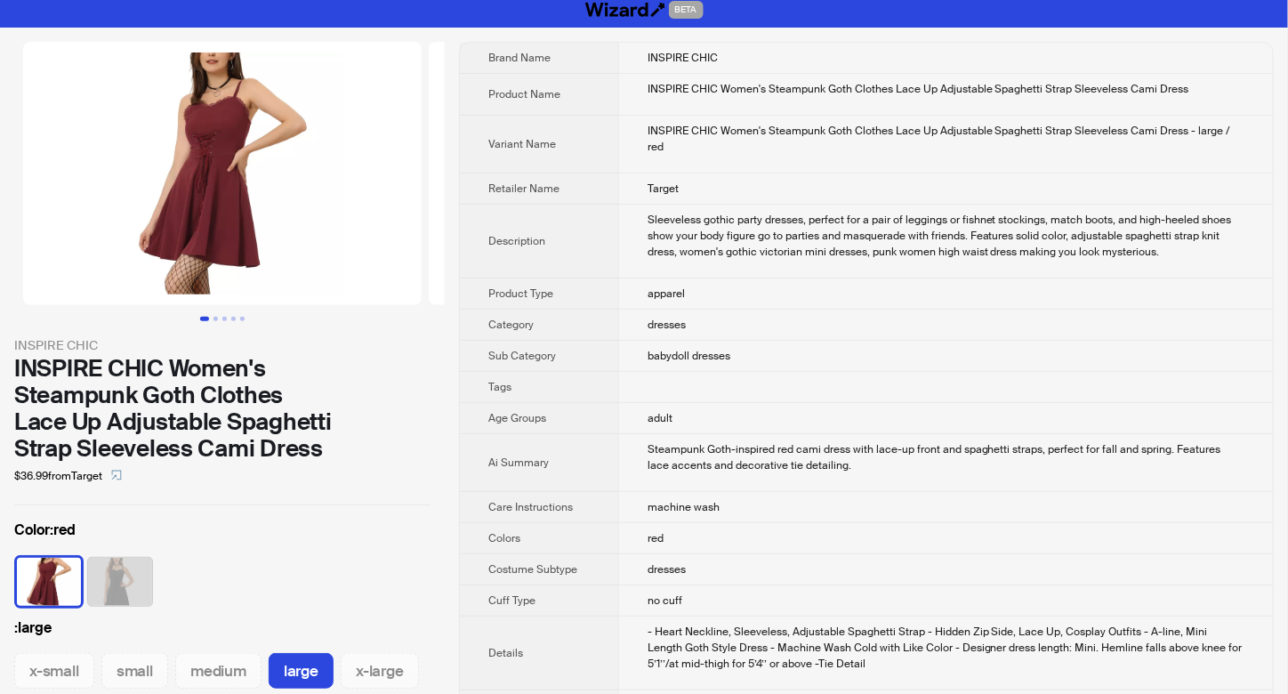
scroll to position [0, 0]
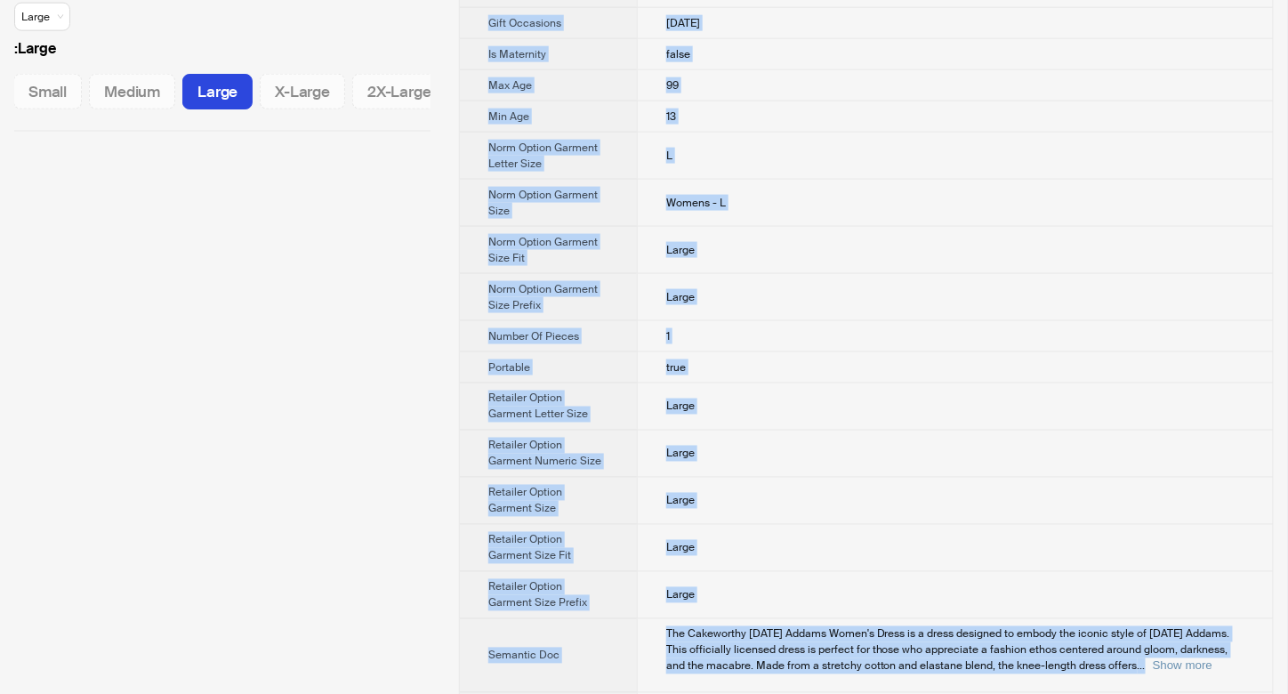
scroll to position [787, 0]
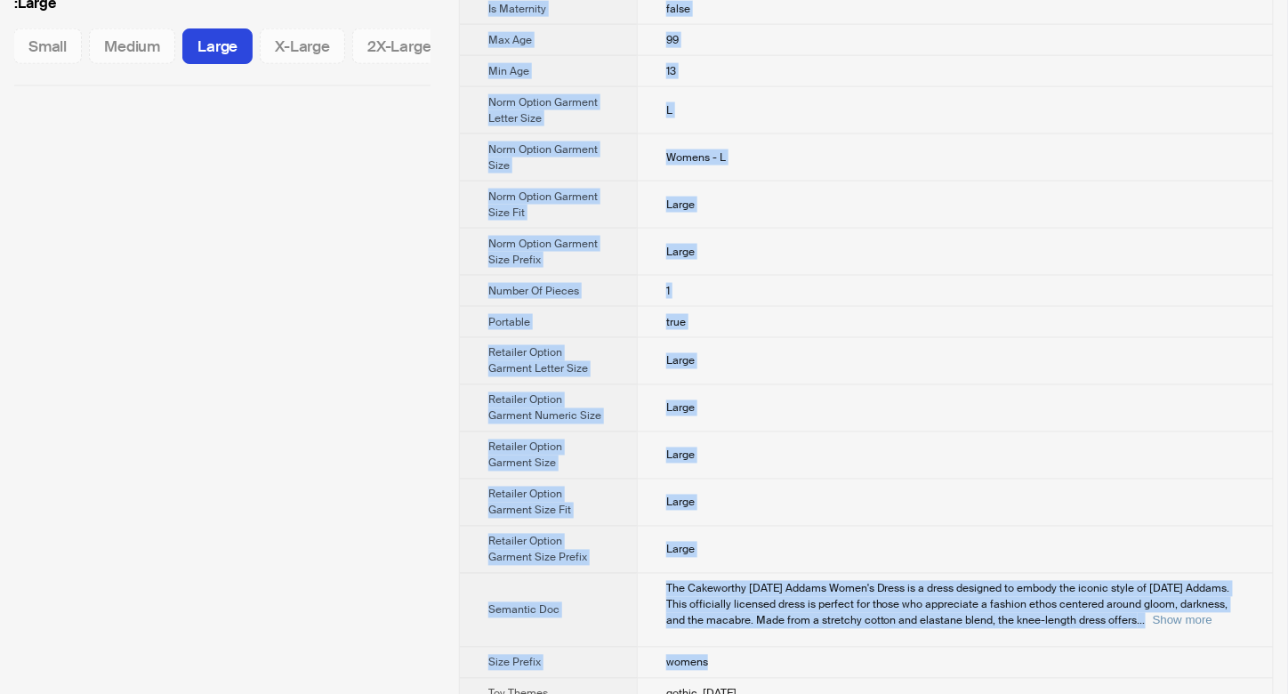
drag, startPoint x: 641, startPoint y: 60, endPoint x: 741, endPoint y: 662, distance: 610.5
copy tbody "Loremipsum Dolorsi Amet Consectetu Adipiscin Elitse Doeiu't Incid Utlabor Etdo …"
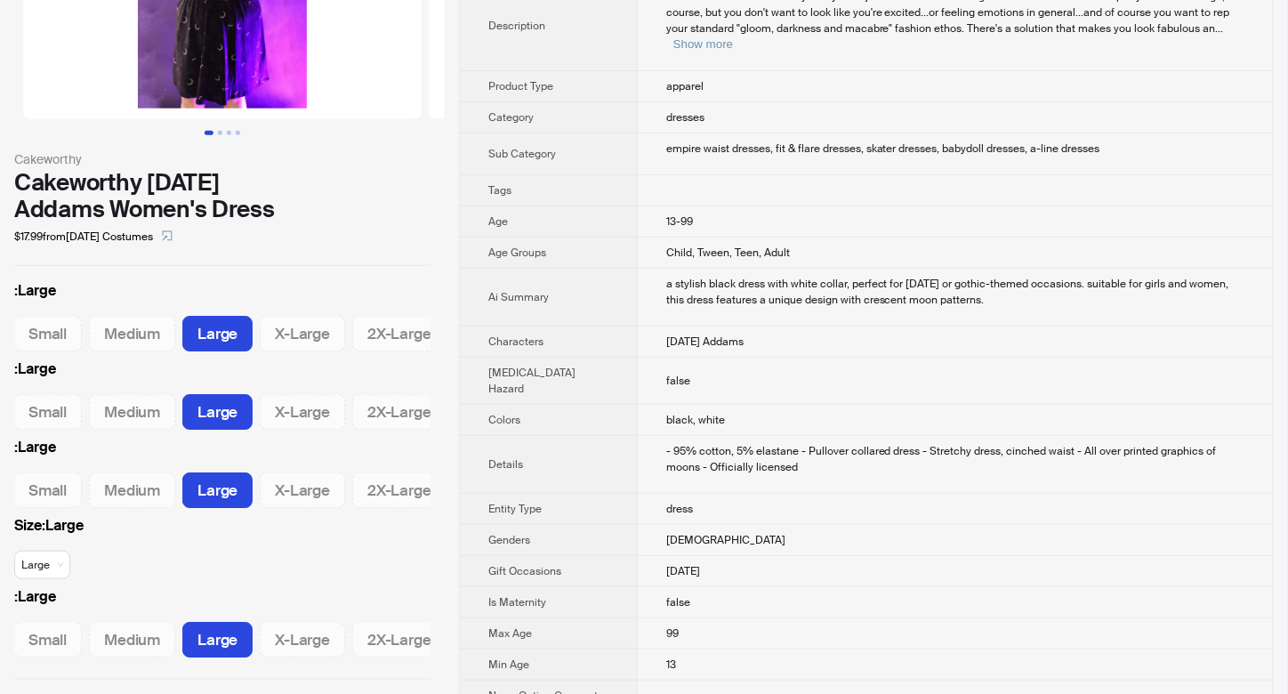
scroll to position [0, 0]
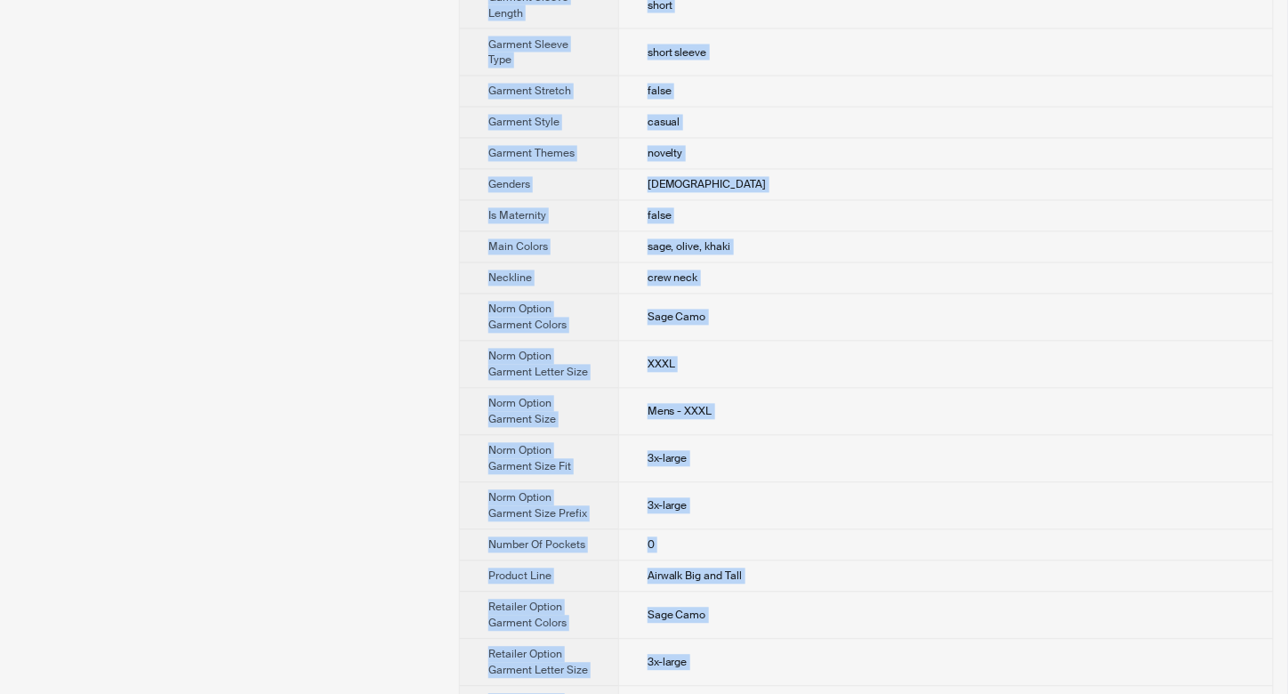
scroll to position [1449, 0]
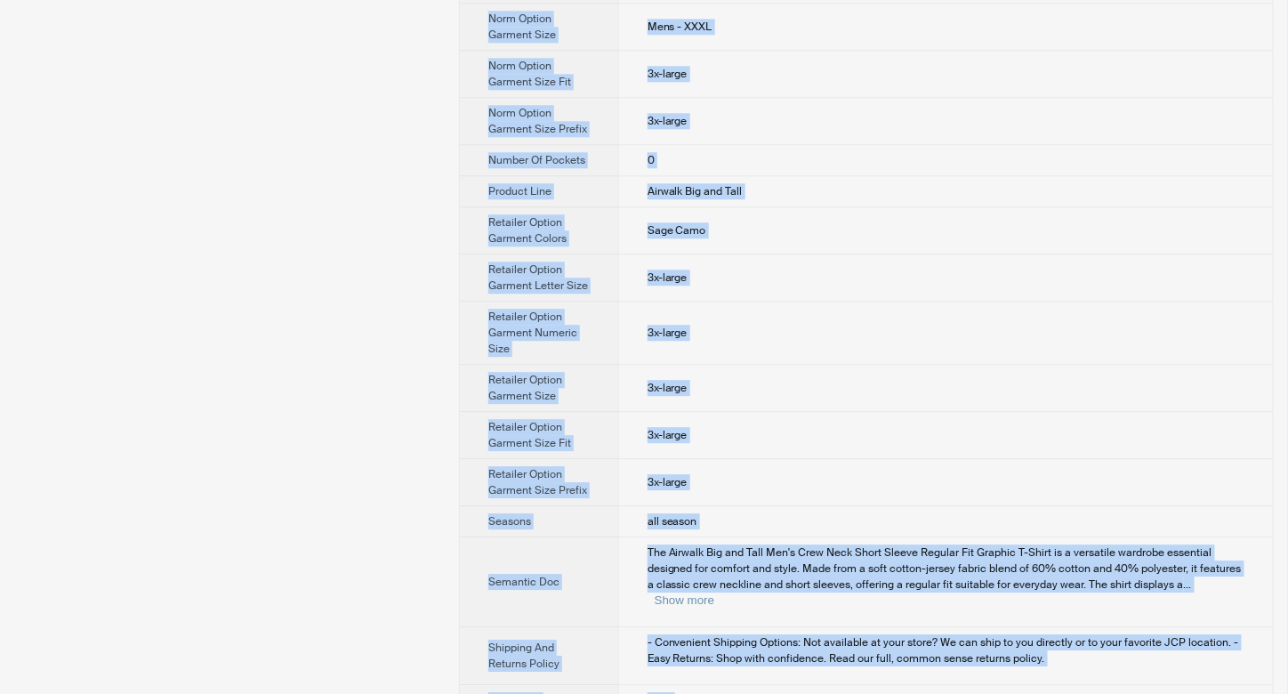
drag, startPoint x: 639, startPoint y: 60, endPoint x: 877, endPoint y: 677, distance: 661.9
copy tbody "Airwalk Product Name Airwalk Big and Tall Mens Crew Neck Short Sleeve Regular F…"
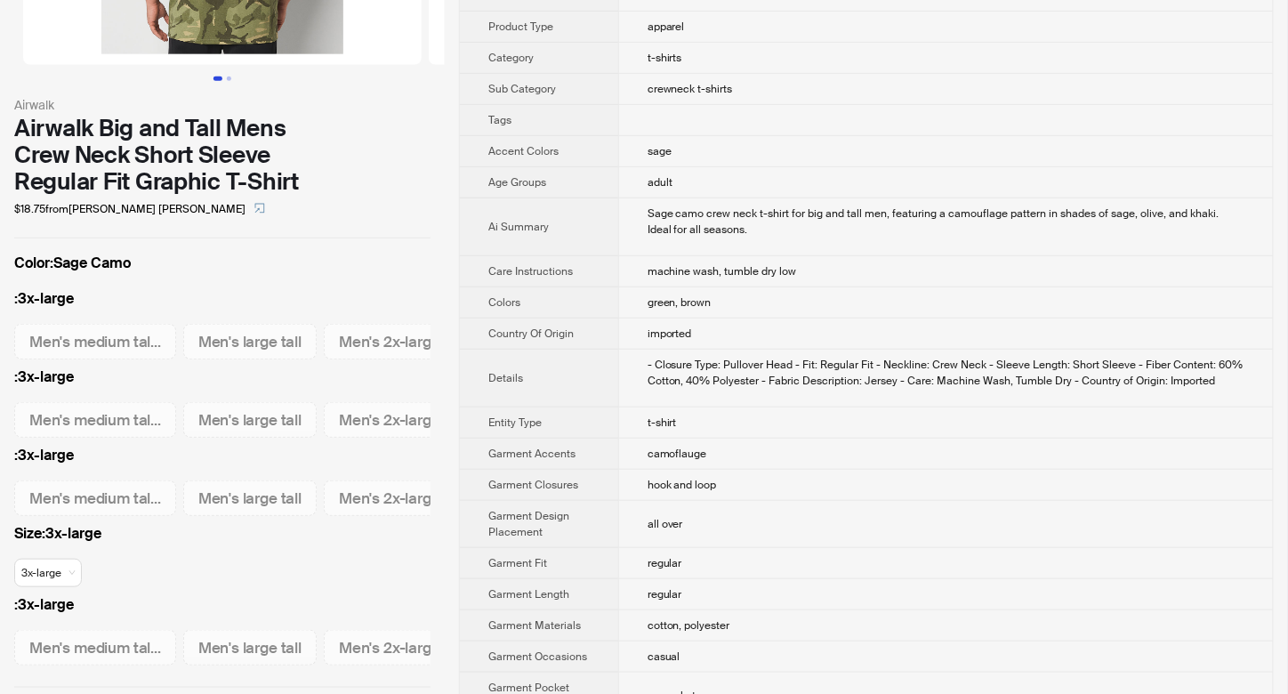
scroll to position [0, 0]
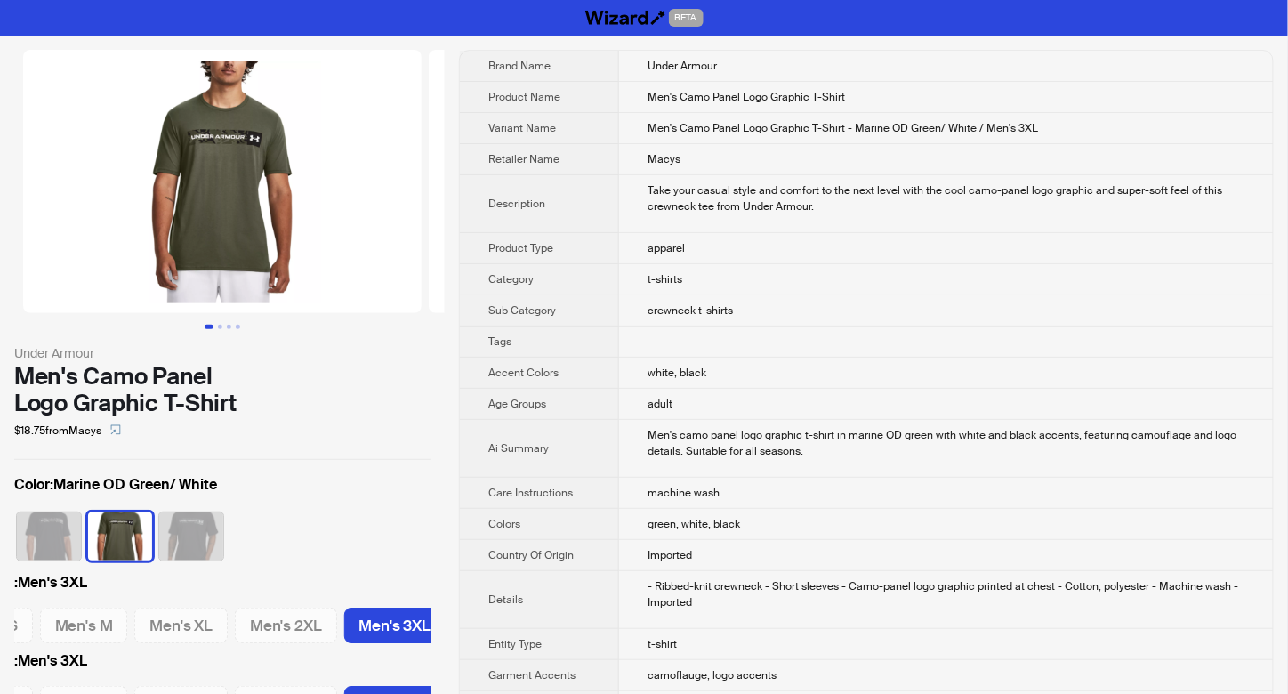
scroll to position [0, 157]
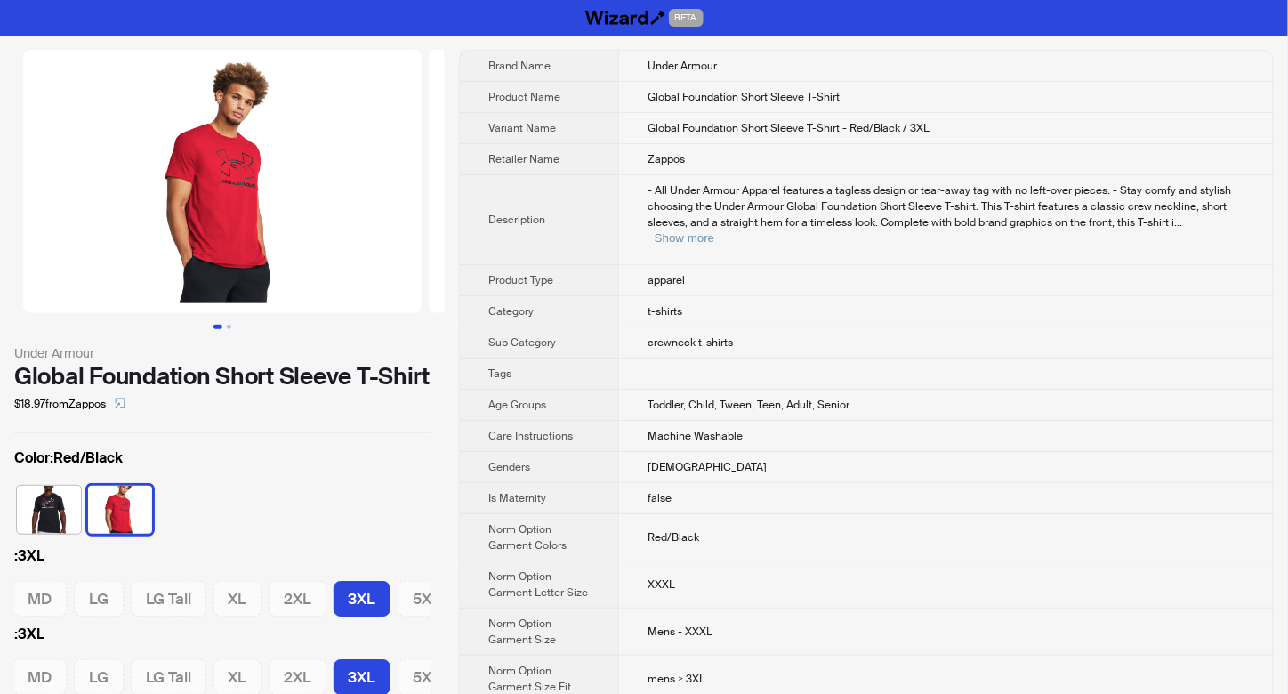
scroll to position [0, 134]
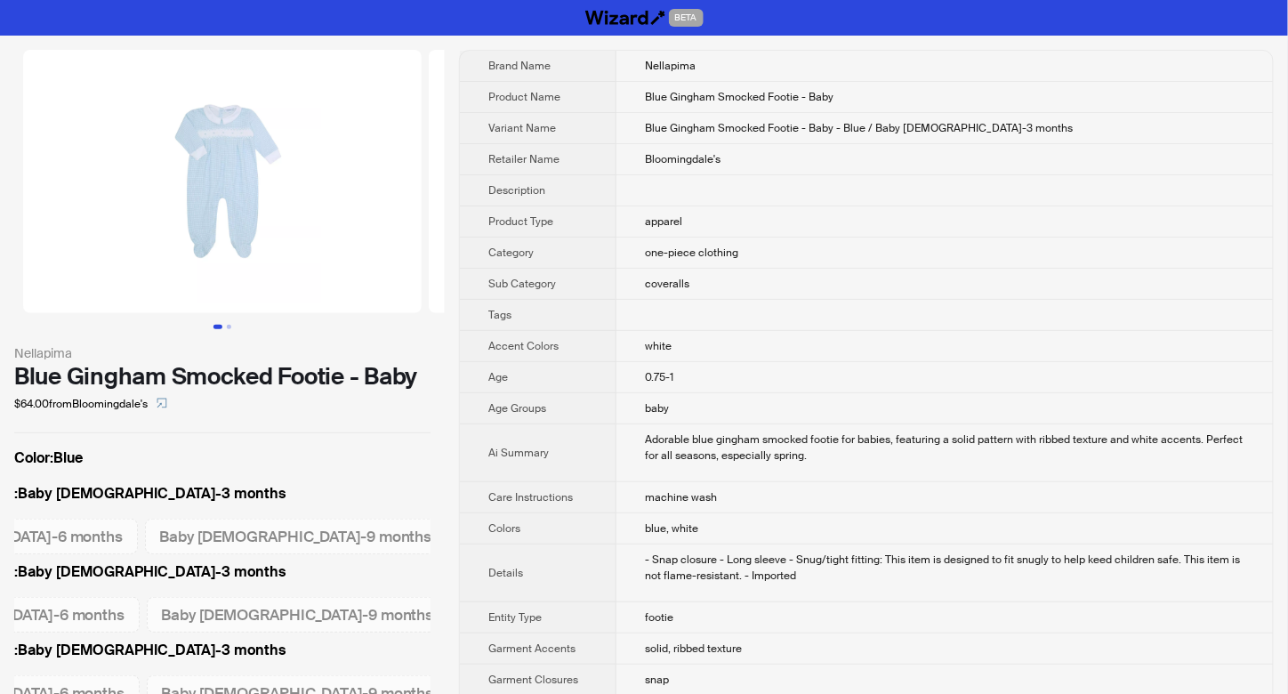
scroll to position [0, 179]
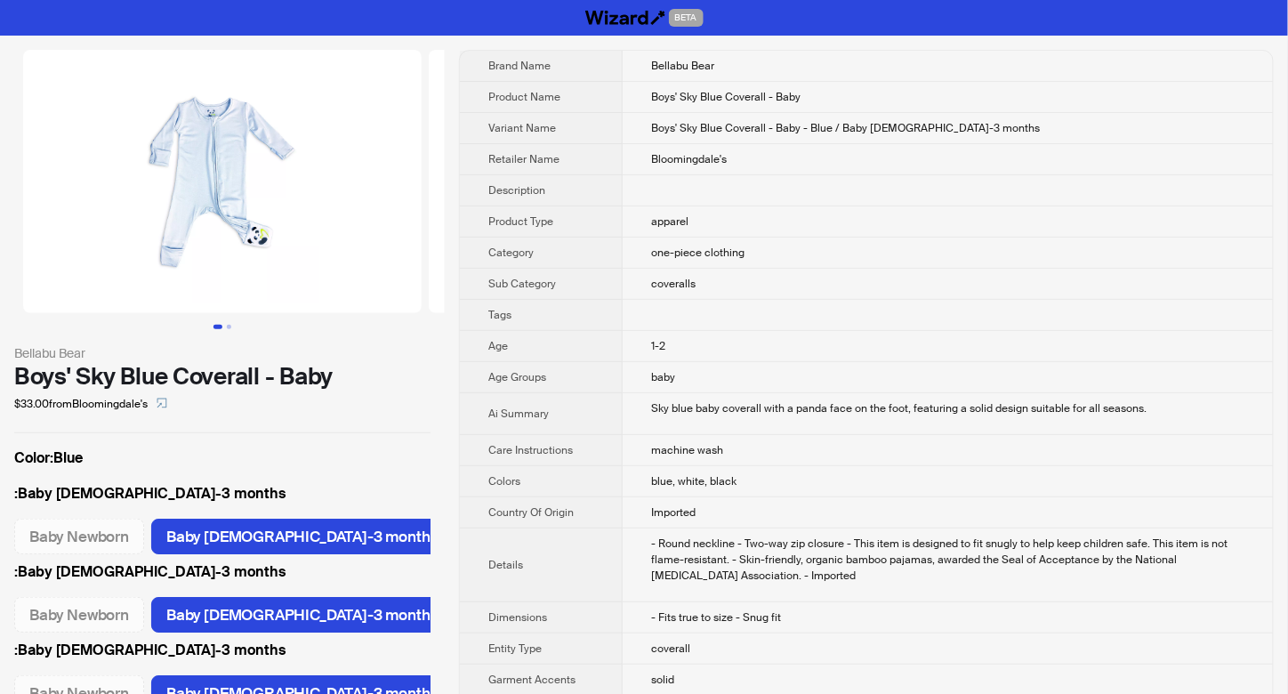
scroll to position [0, 105]
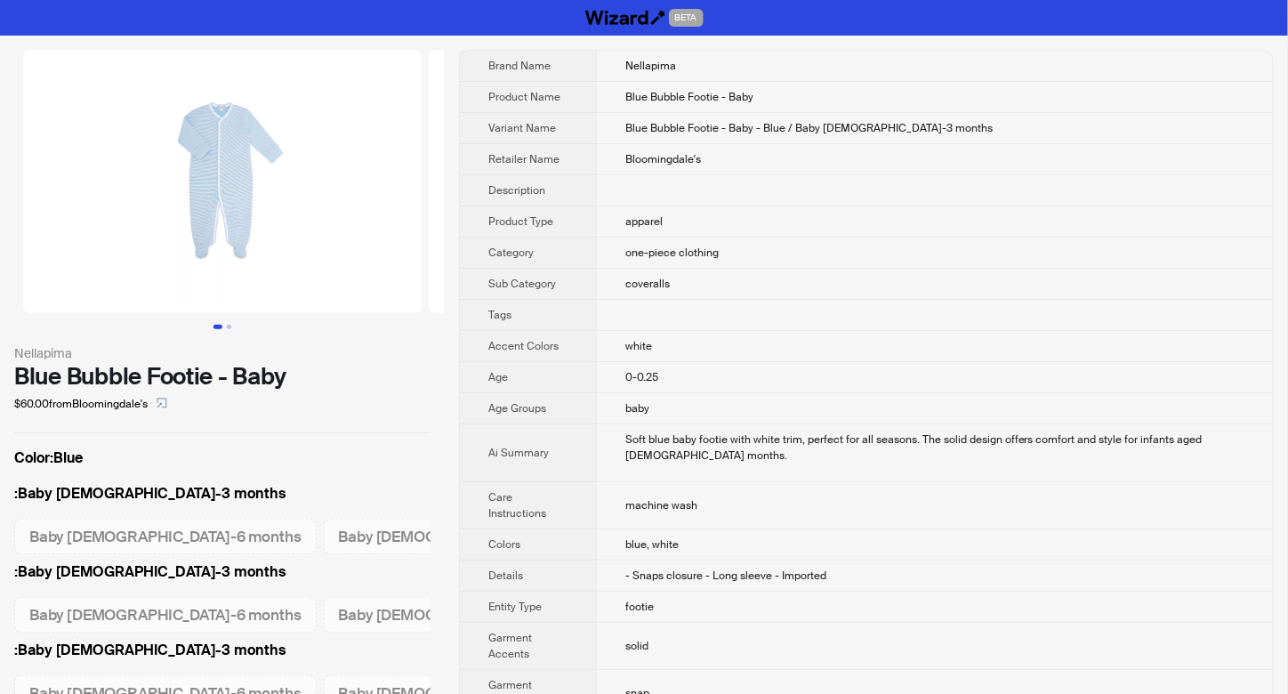
scroll to position [0, 22]
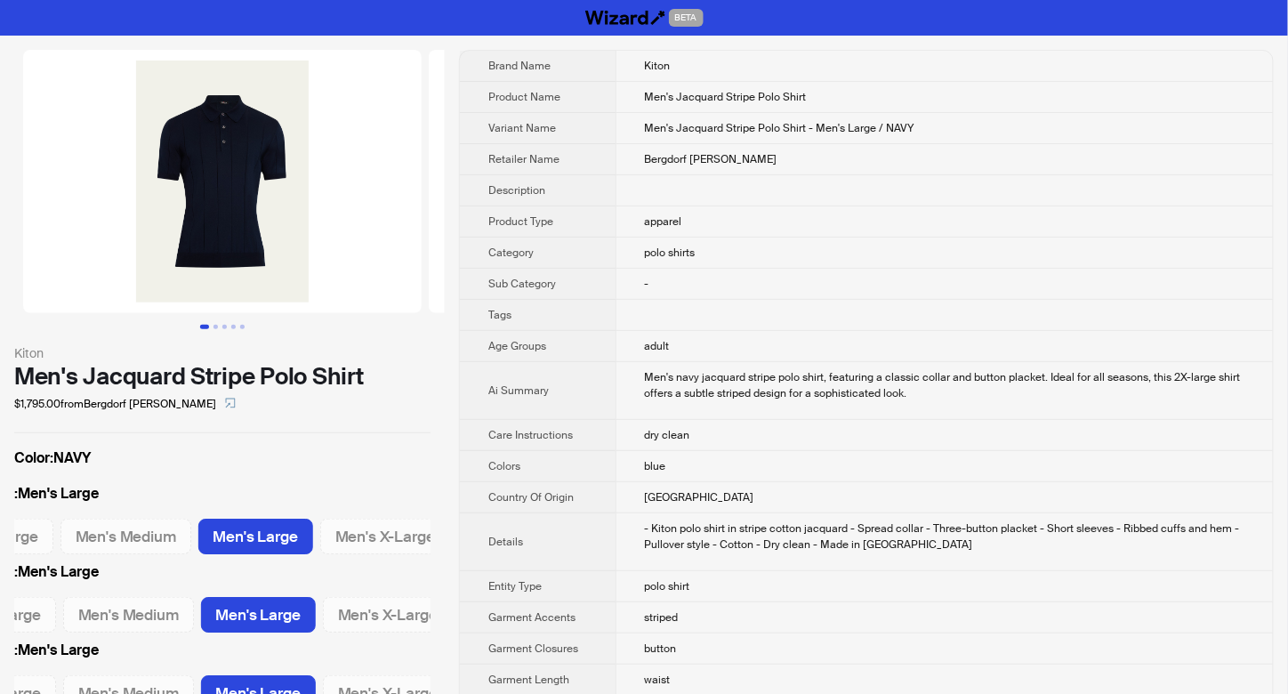
scroll to position [0, 100]
